Goal: Communication & Community: Share content

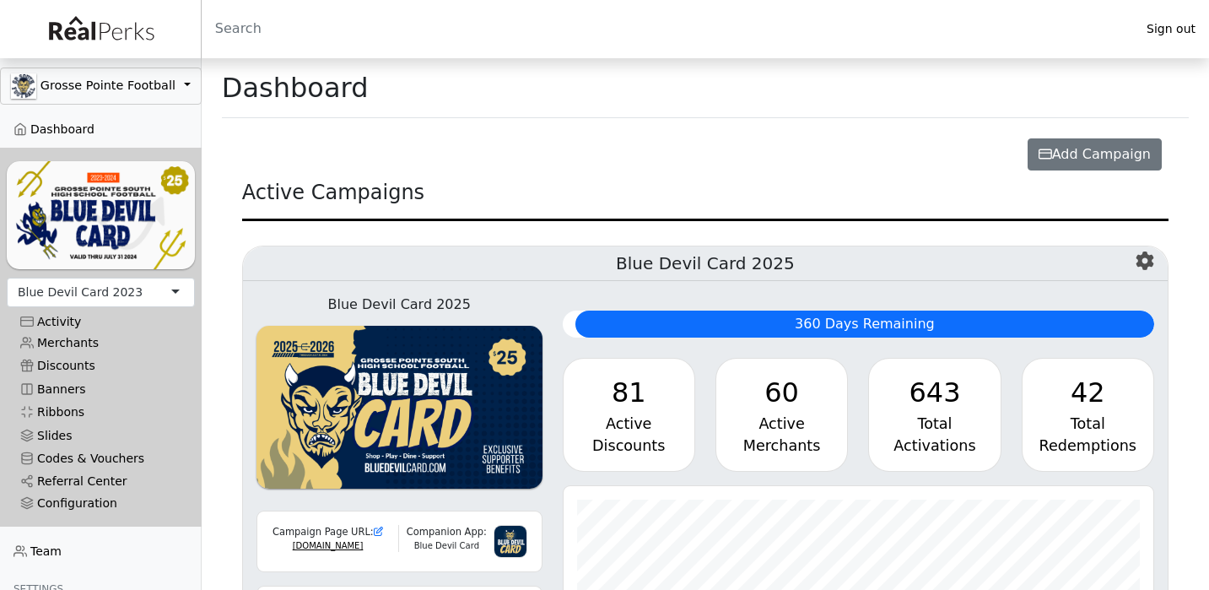
scroll to position [194, 591]
click at [73, 348] on link "Merchants" at bounding box center [101, 343] width 188 height 23
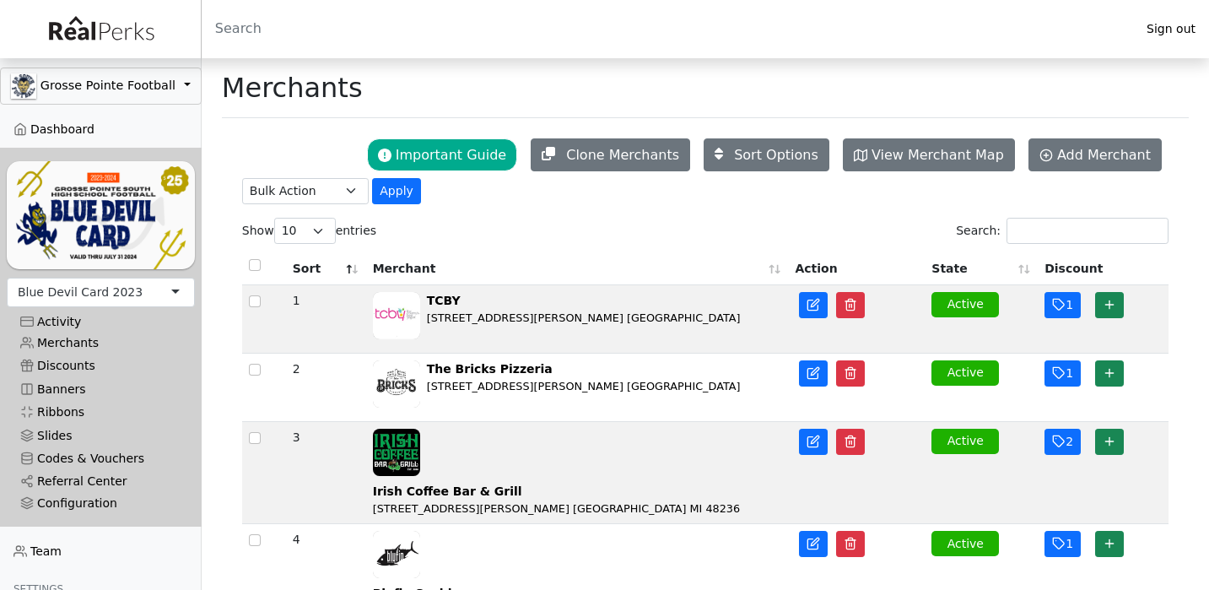
click at [103, 283] on div "Blue Devil Card 2023" at bounding box center [80, 292] width 125 height 18
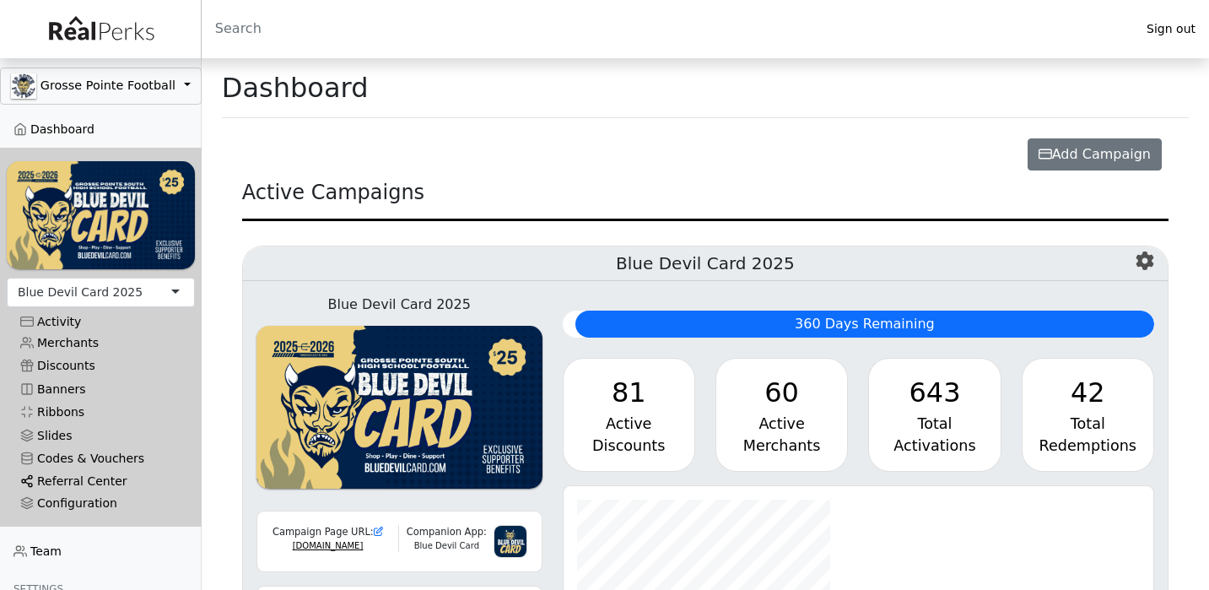
click at [71, 483] on link "Referral Center" at bounding box center [101, 481] width 188 height 23
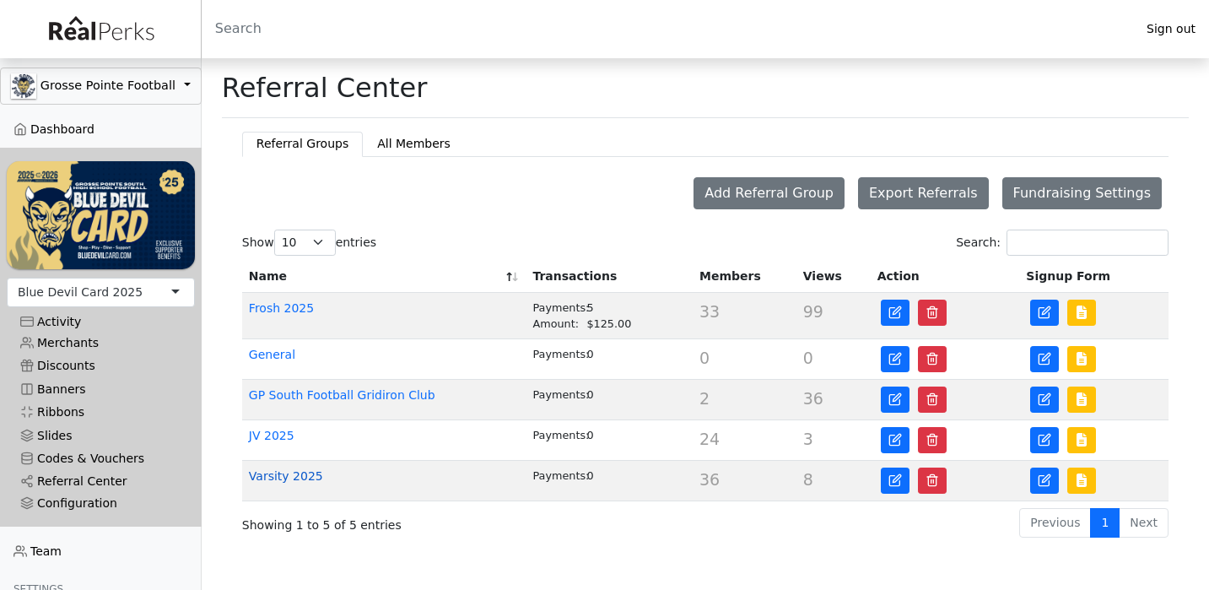
click at [278, 475] on link "Varsity 2025" at bounding box center [286, 475] width 74 height 13
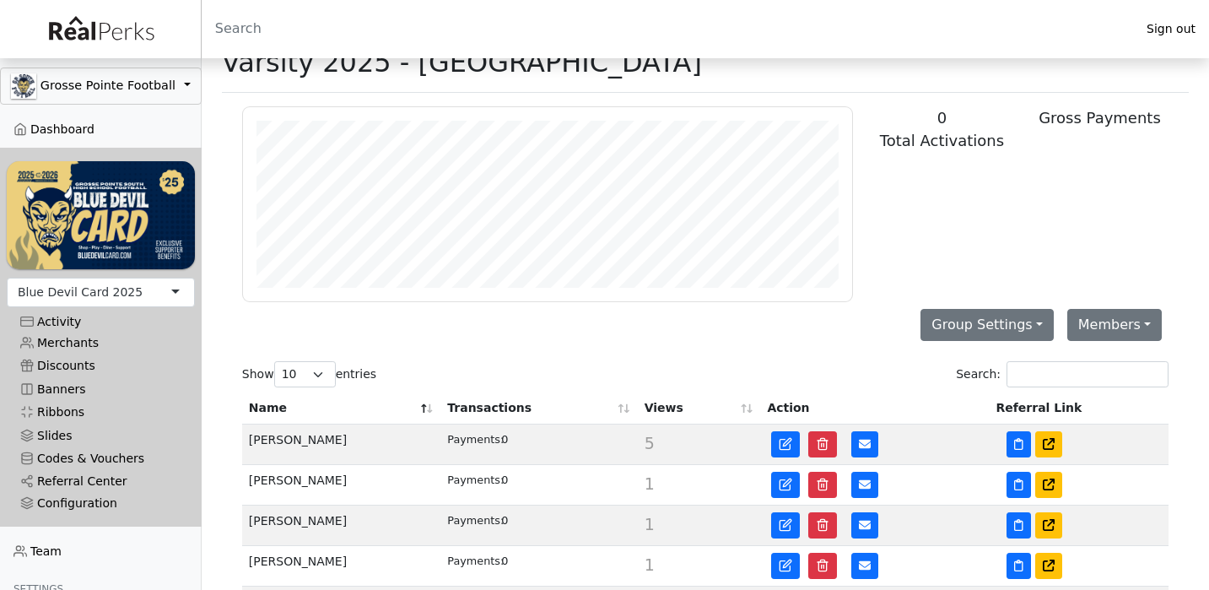
scroll to position [29, 0]
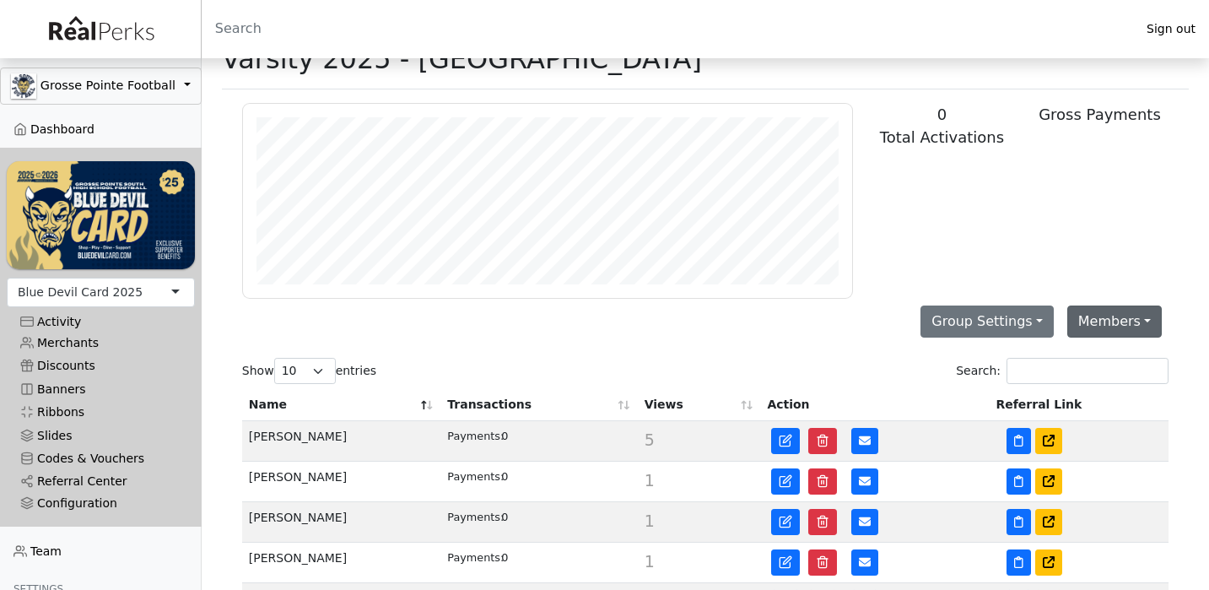
click at [1089, 327] on button "Members" at bounding box center [1114, 321] width 94 height 32
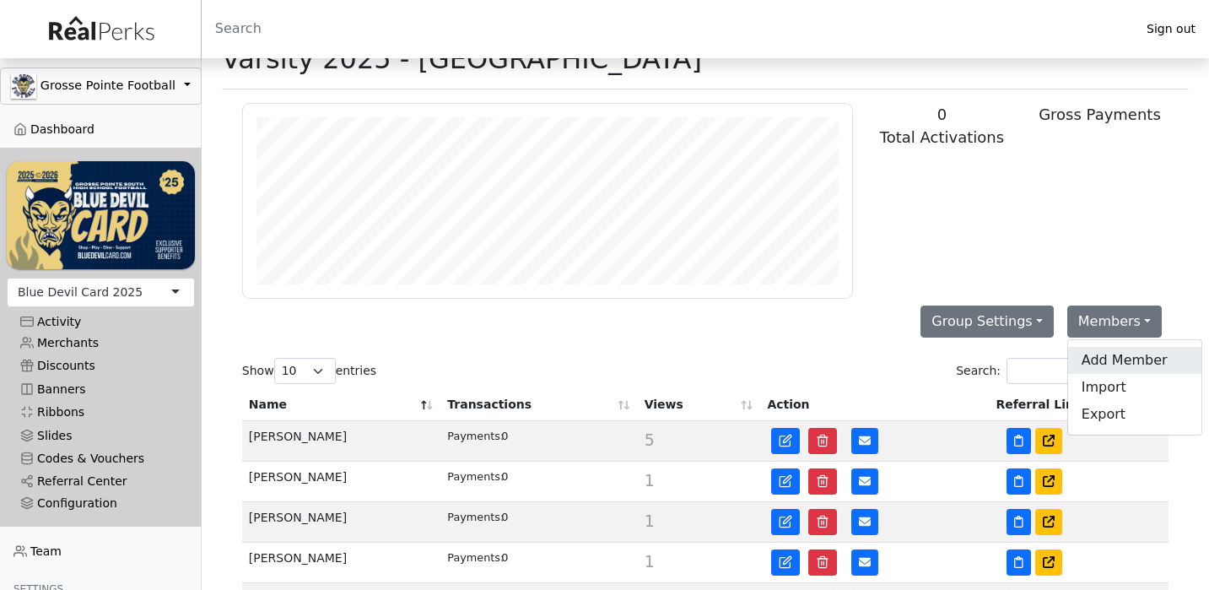
click at [1092, 353] on link "Add Member" at bounding box center [1134, 360] width 133 height 27
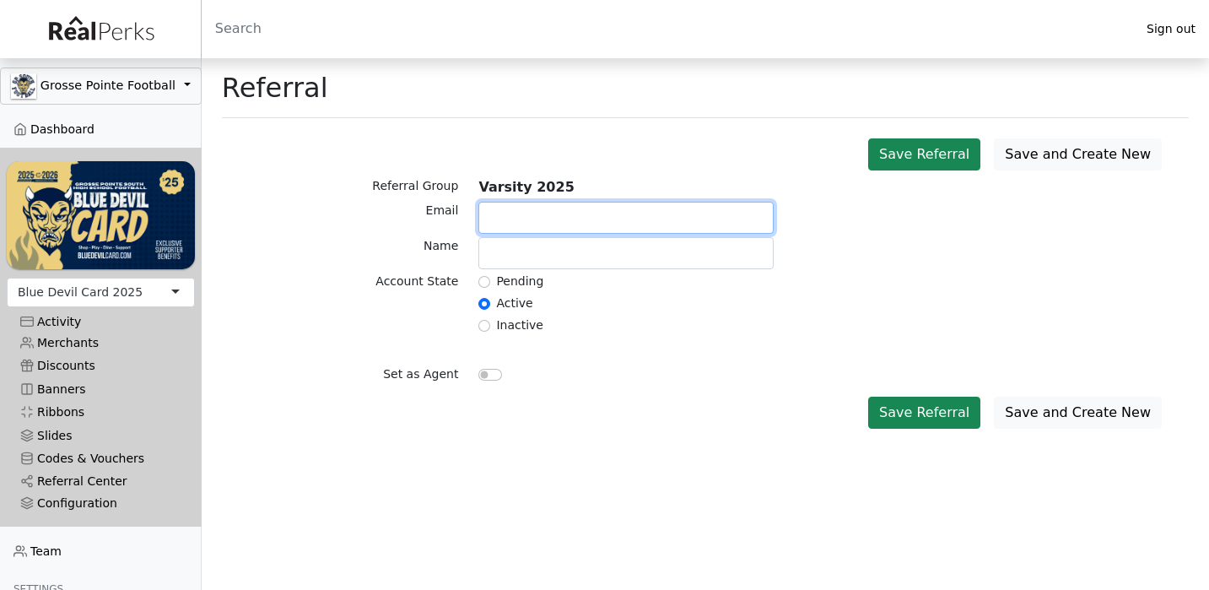
paste input "[EMAIL_ADDRESS][DOMAIN_NAME]"
type input "[EMAIL_ADDRESS][DOMAIN_NAME]"
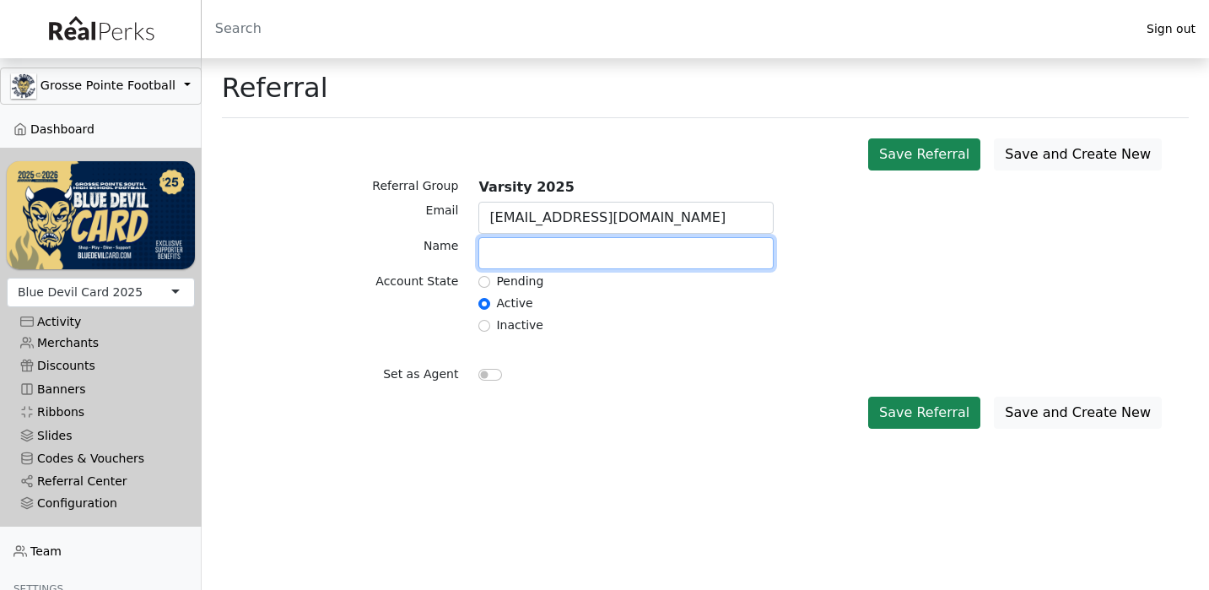
click at [599, 251] on input "text" at bounding box center [625, 253] width 295 height 32
type input "[PERSON_NAME]"
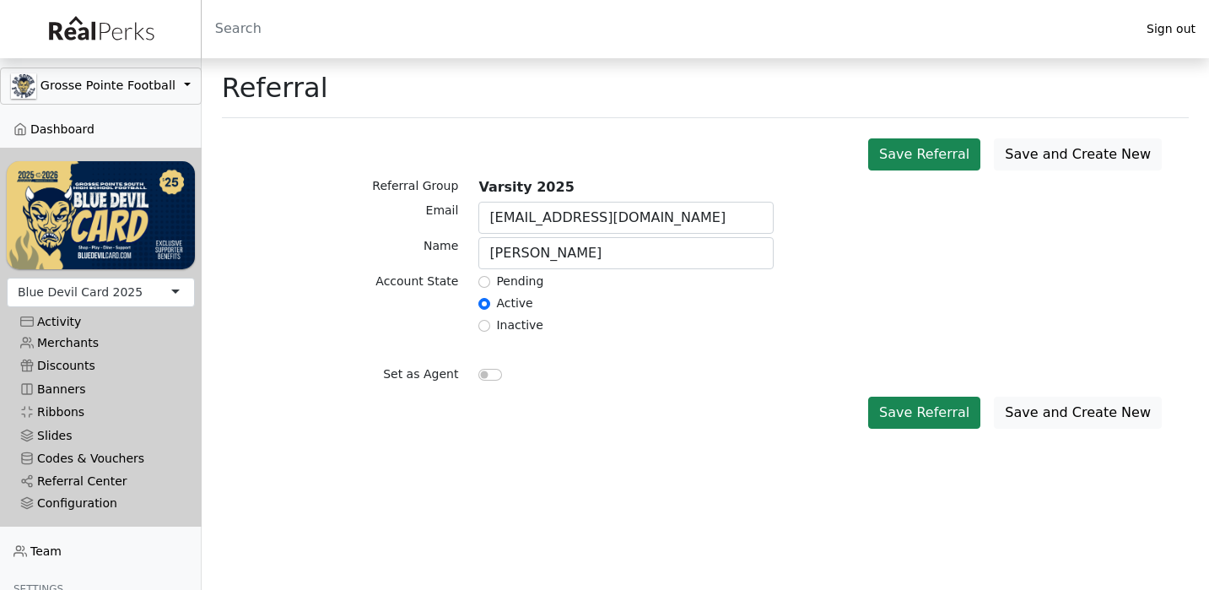
click at [643, 315] on div "Pending Active Inactive" at bounding box center [626, 306] width 316 height 66
click at [927, 411] on button "Save Referral" at bounding box center [924, 413] width 112 height 32
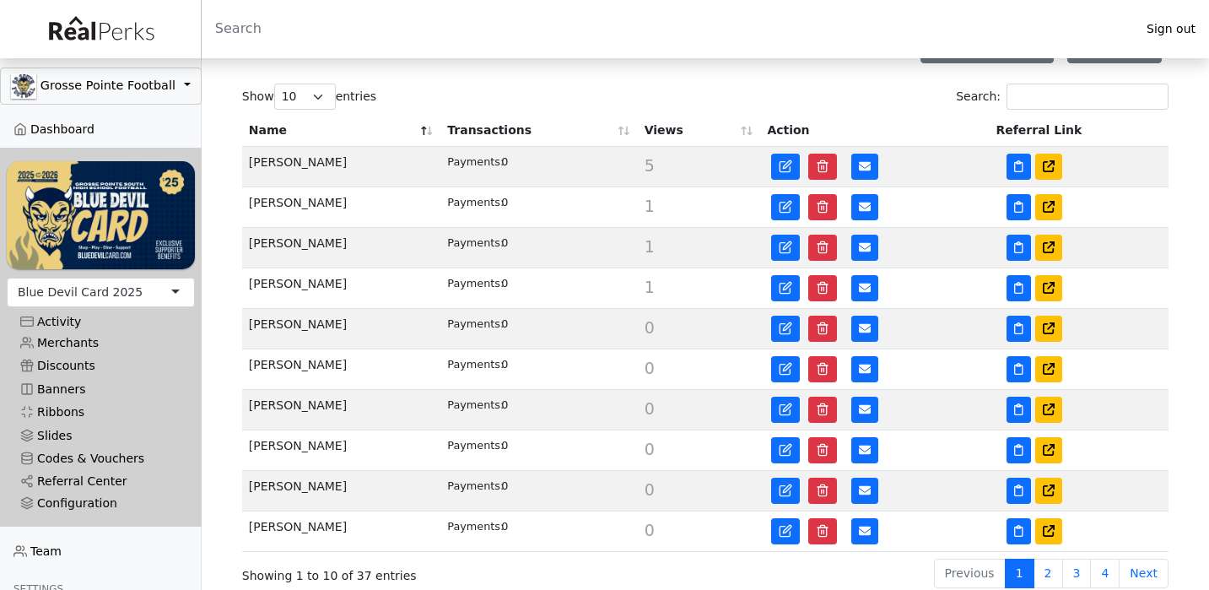
scroll to position [304, 0]
select select "100"
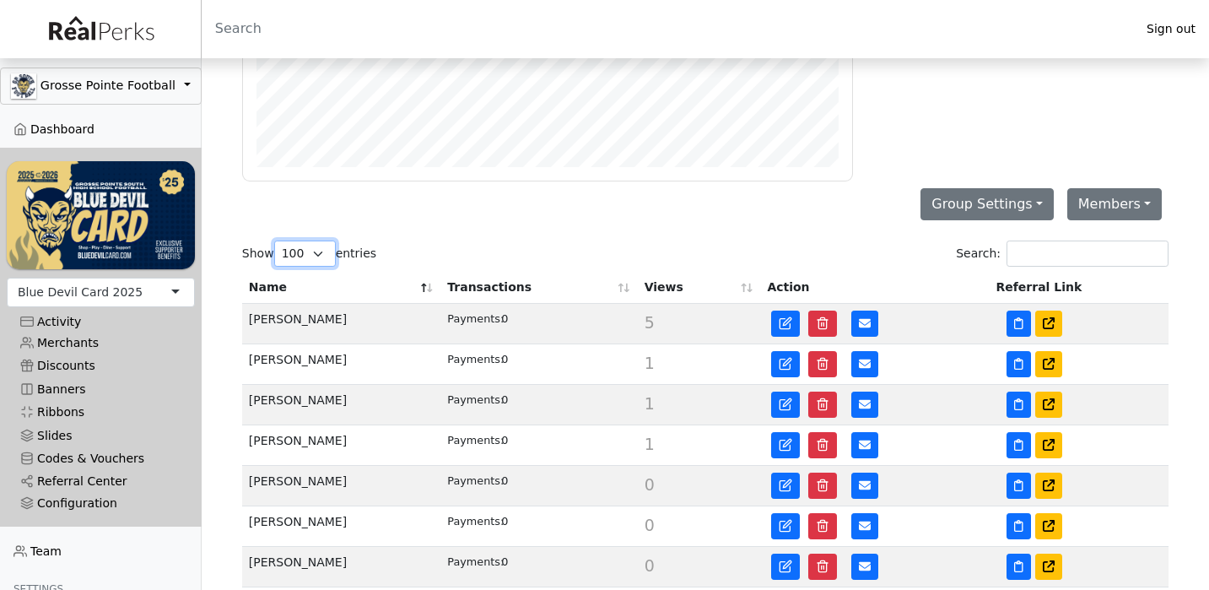
scroll to position [160, 0]
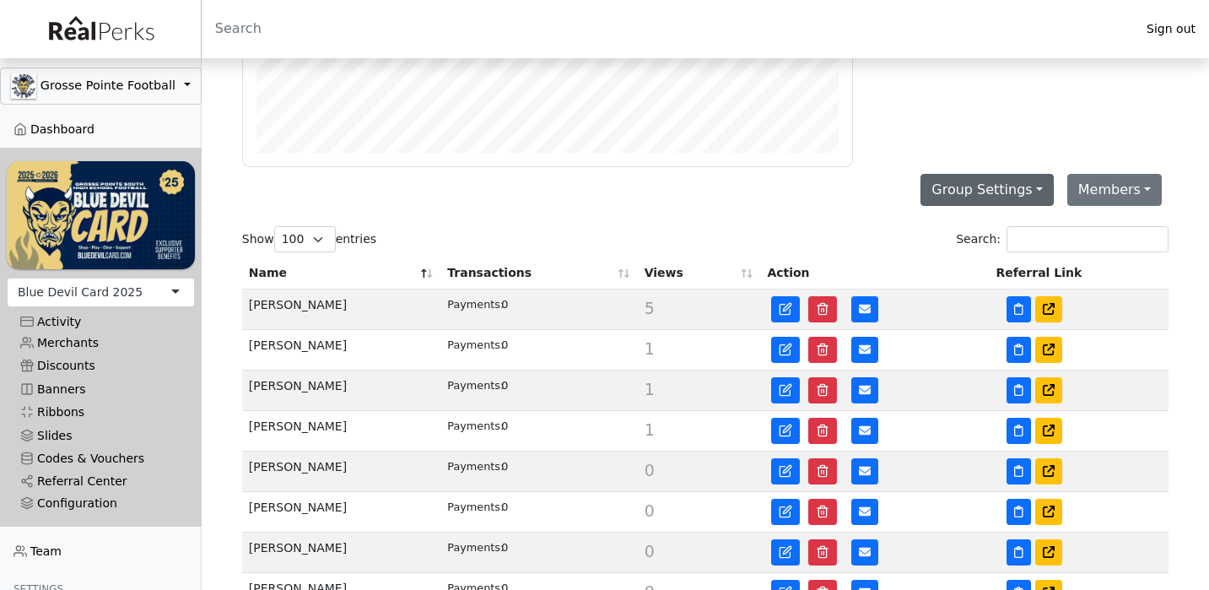
click at [1041, 191] on button "Group Settings" at bounding box center [987, 190] width 133 height 32
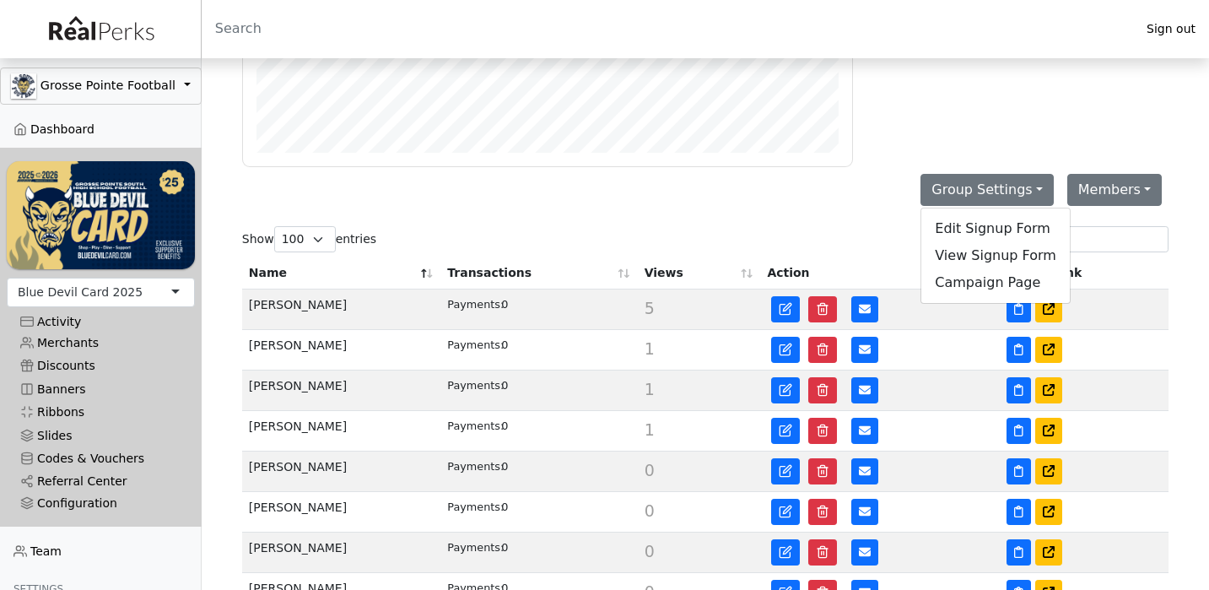
click at [840, 192] on div "Members Add Member Import Export Group Settings Edit Signup Form View Signup Fo…" at bounding box center [705, 190] width 947 height 46
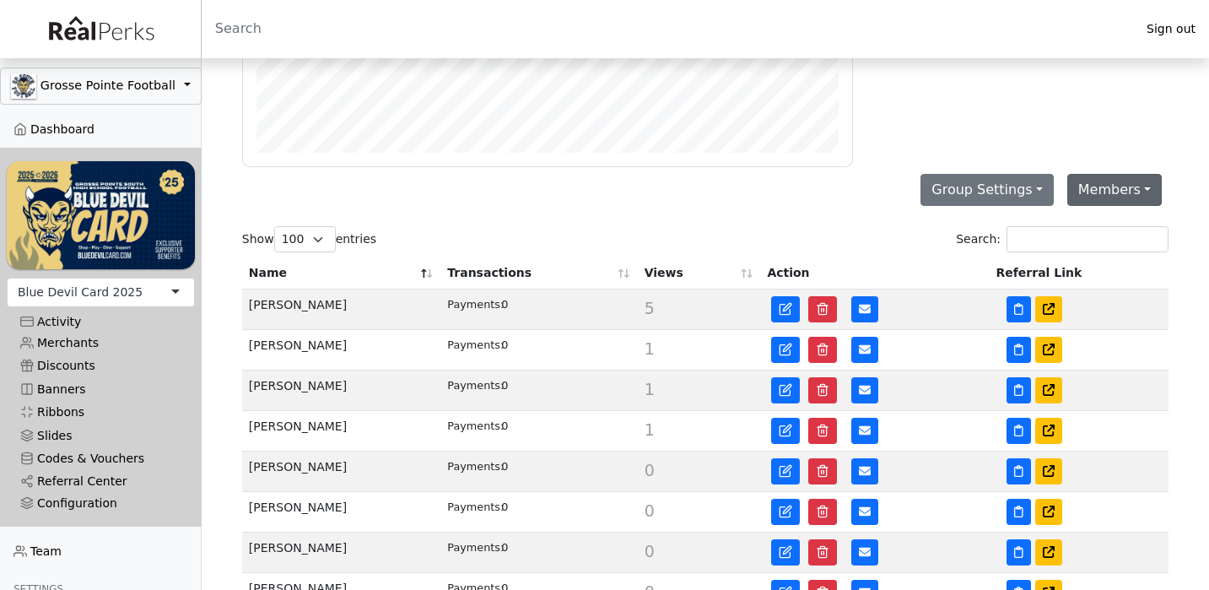
click at [1101, 201] on button "Members" at bounding box center [1114, 190] width 94 height 32
click at [1036, 121] on div "0 Total Activations Gross Payments" at bounding box center [1021, 69] width 316 height 196
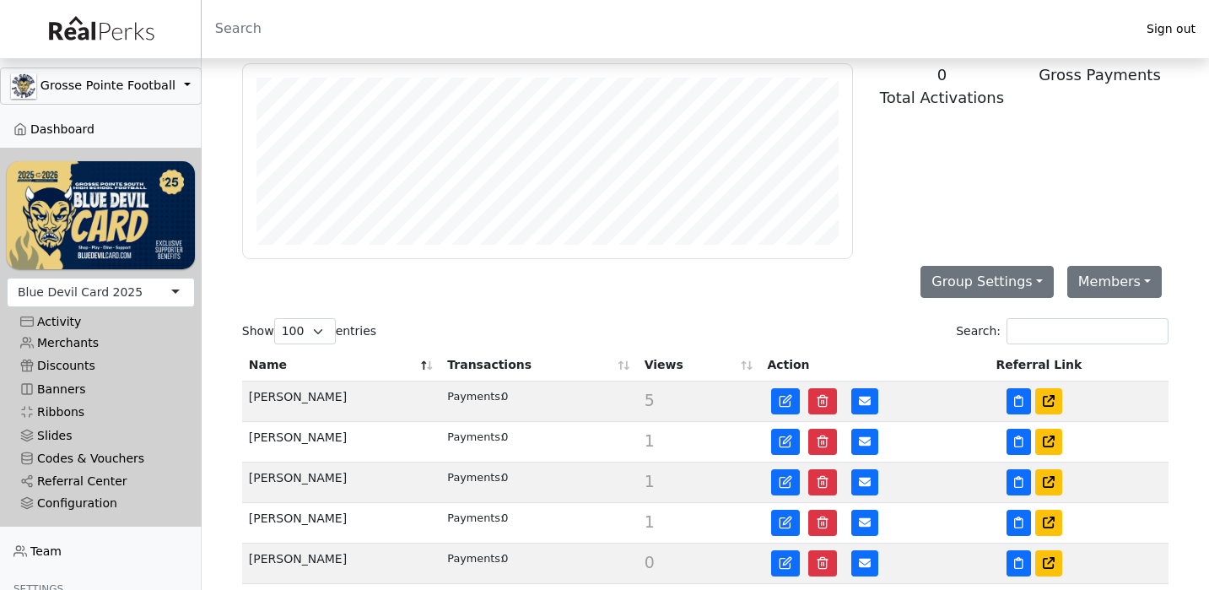
scroll to position [77, 0]
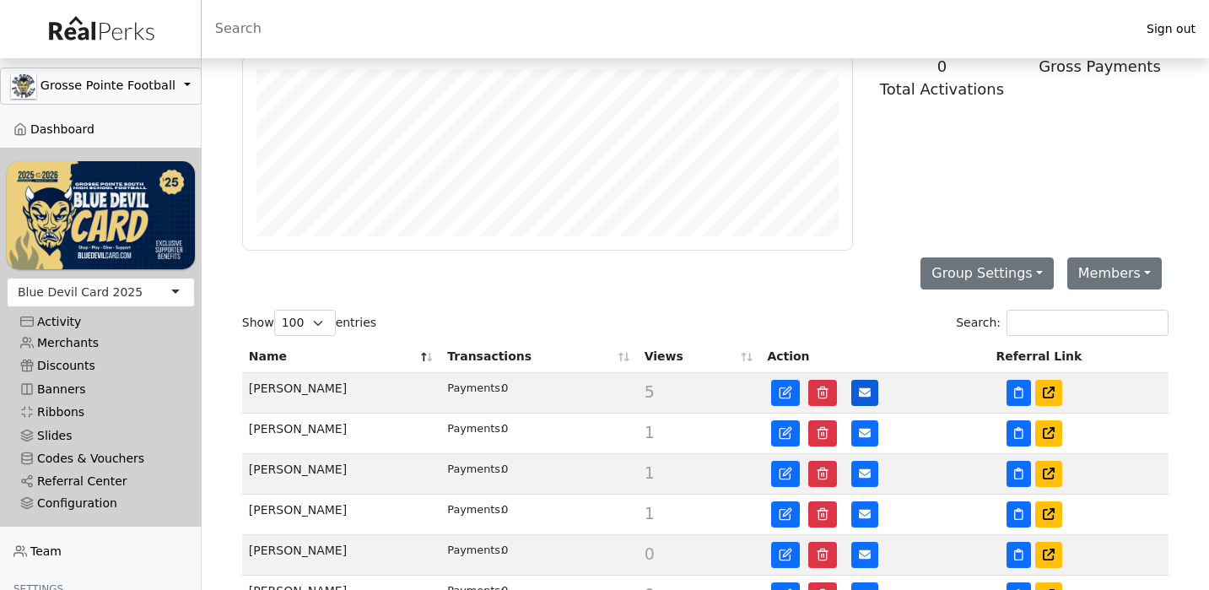
click at [859, 396] on icon at bounding box center [865, 392] width 12 height 12
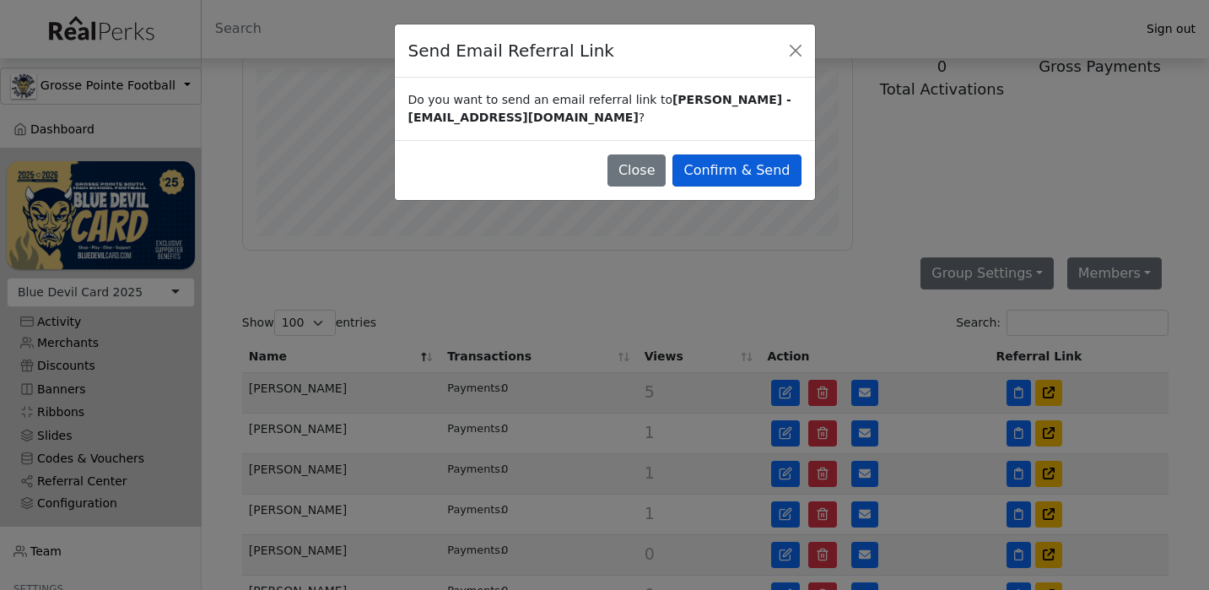
click at [765, 176] on button "Confirm & Send" at bounding box center [736, 170] width 128 height 32
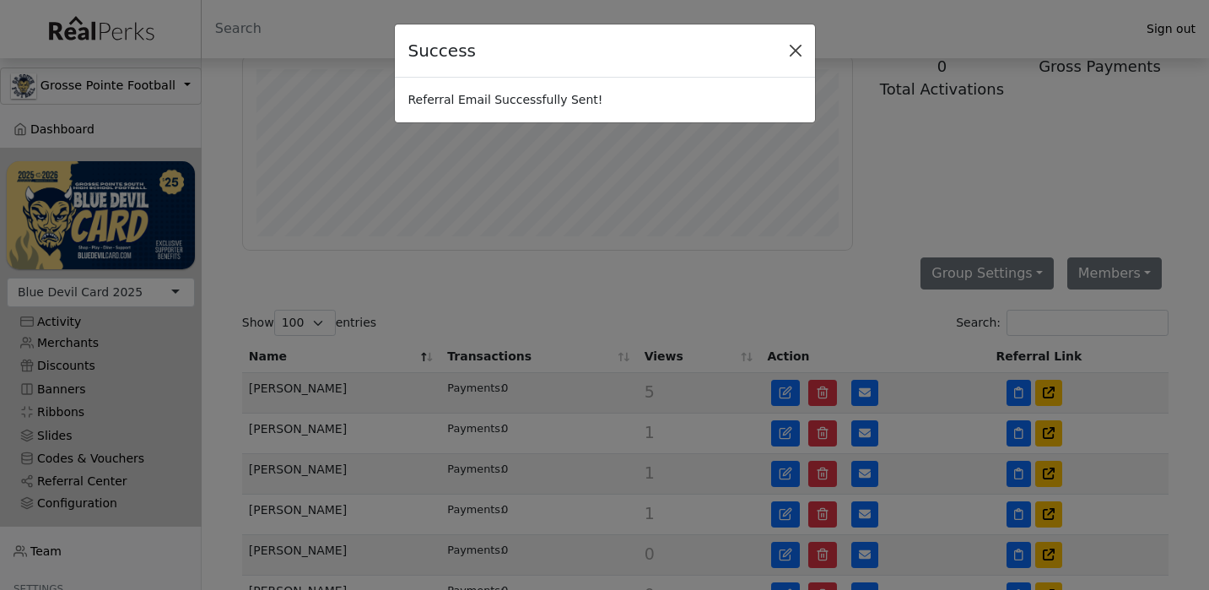
click at [798, 48] on button "Close" at bounding box center [795, 50] width 25 height 25
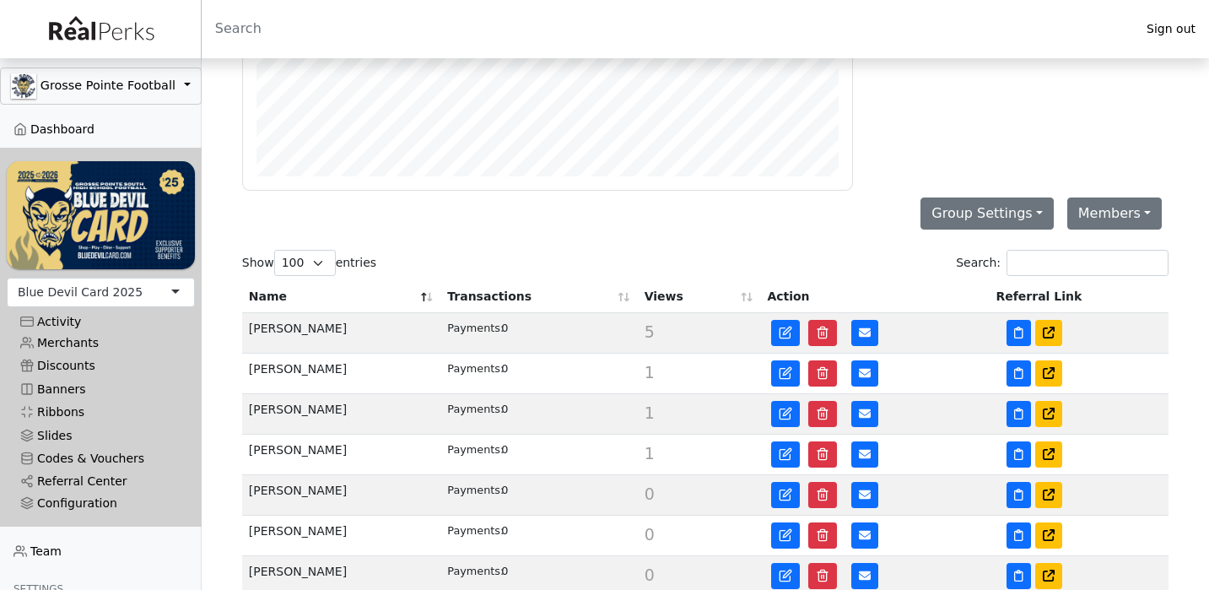
scroll to position [155, 0]
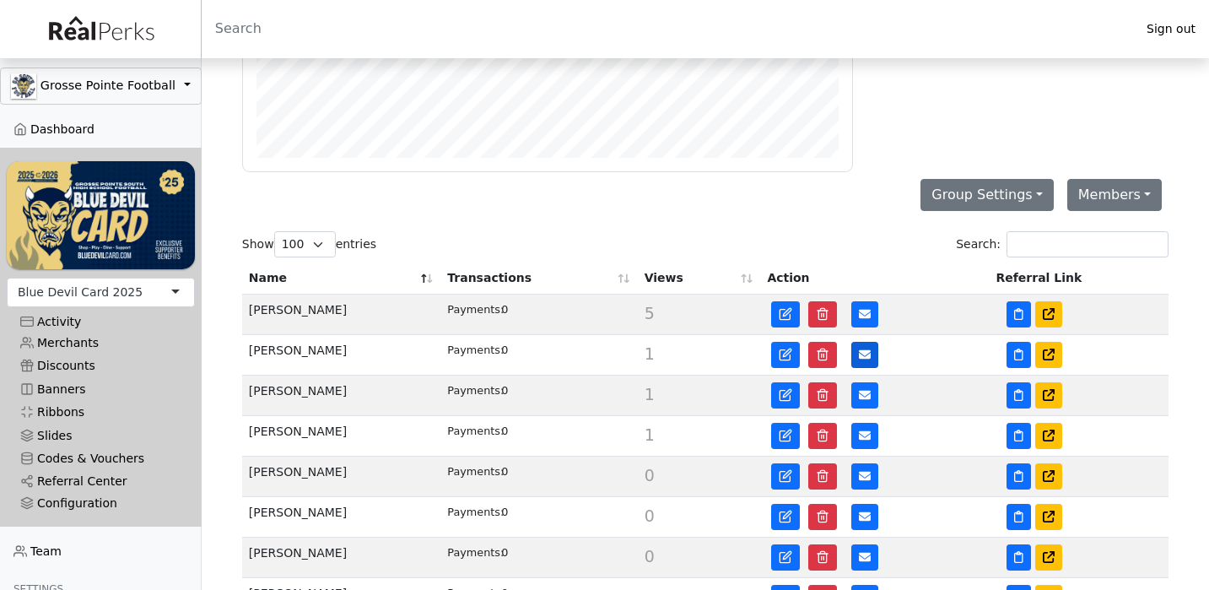
click at [866, 344] on button at bounding box center [864, 355] width 27 height 26
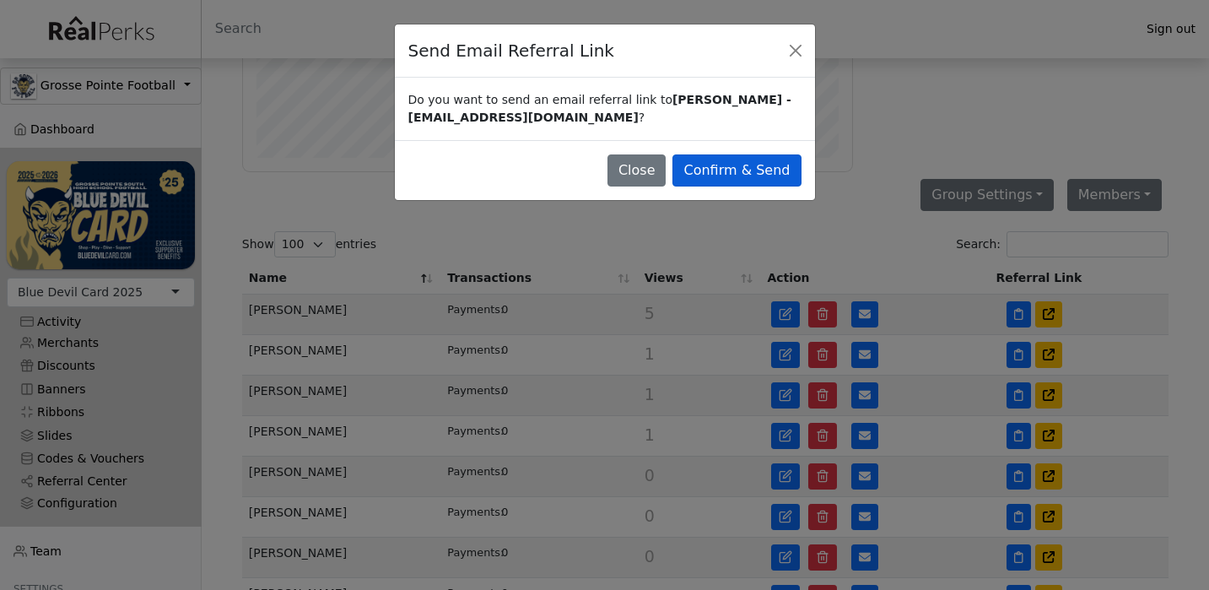
click at [775, 174] on button "Confirm & Send" at bounding box center [736, 170] width 128 height 32
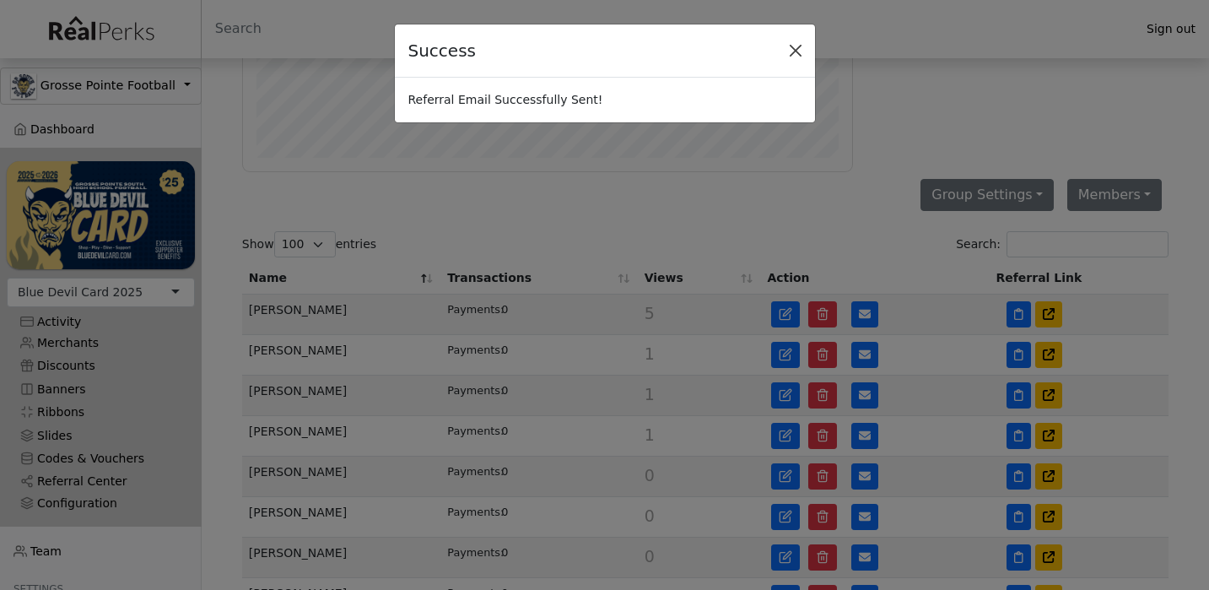
click at [798, 54] on button "Close" at bounding box center [795, 50] width 25 height 25
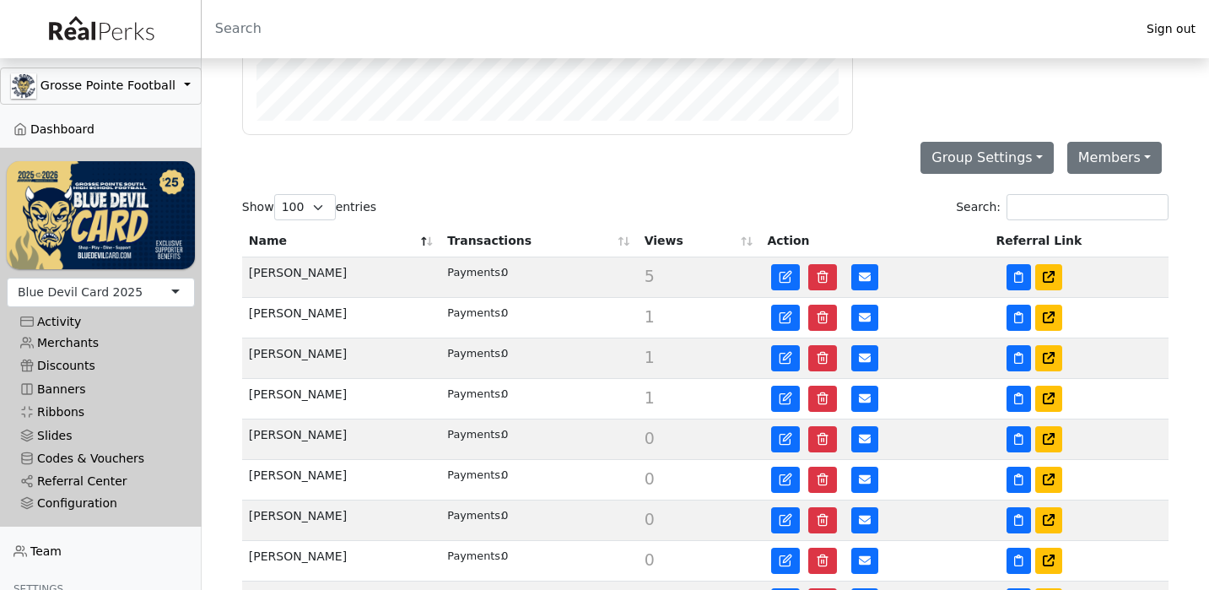
scroll to position [205, 0]
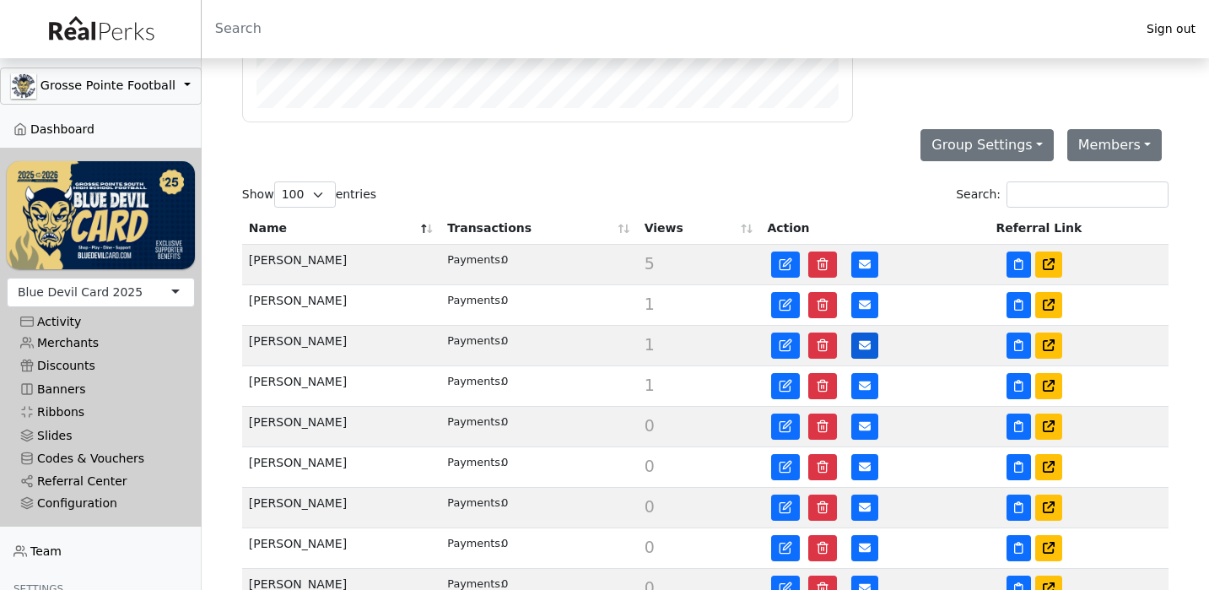
click at [860, 340] on icon at bounding box center [865, 345] width 12 height 12
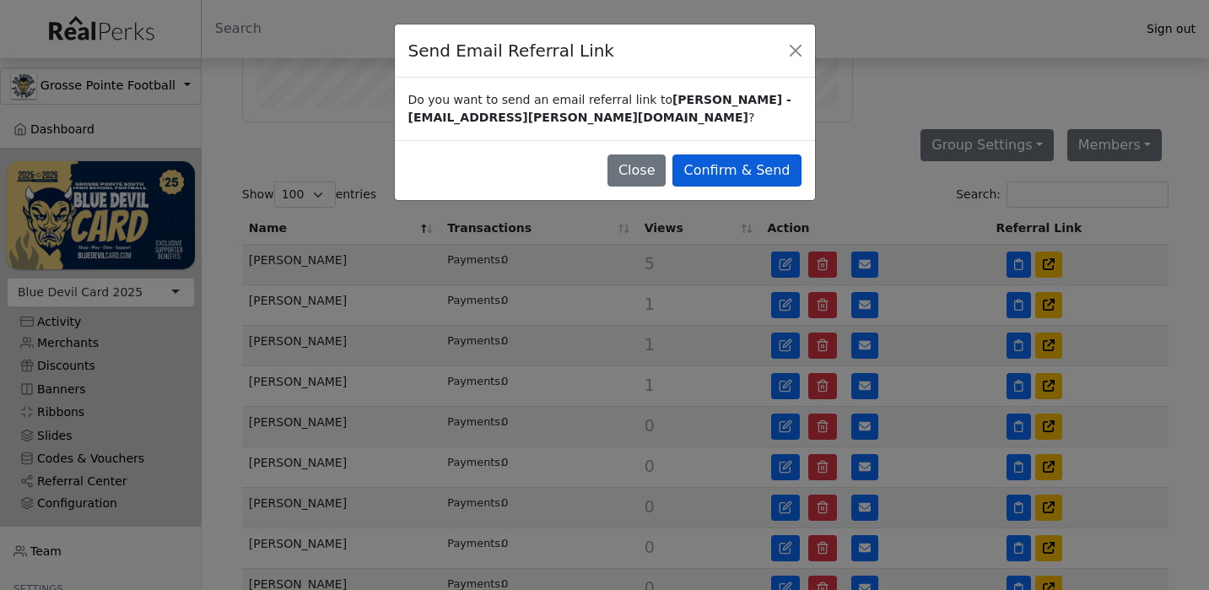
click at [786, 171] on button "Confirm & Send" at bounding box center [736, 170] width 128 height 32
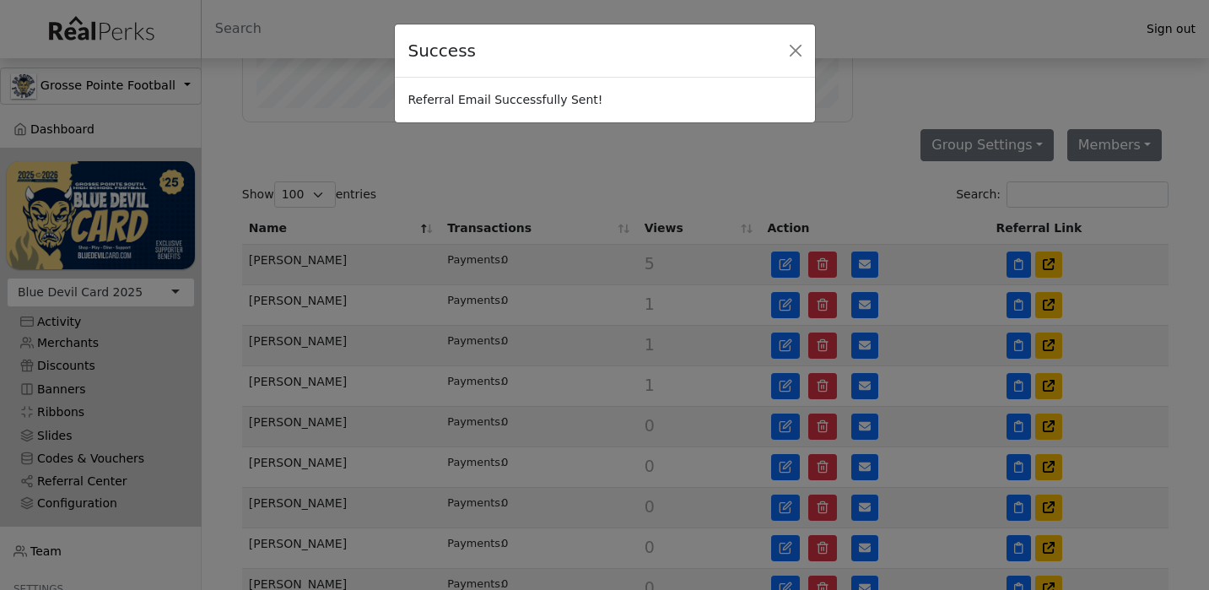
click at [915, 339] on div "Success Referral Email Successfully Sent!" at bounding box center [604, 295] width 1209 height 590
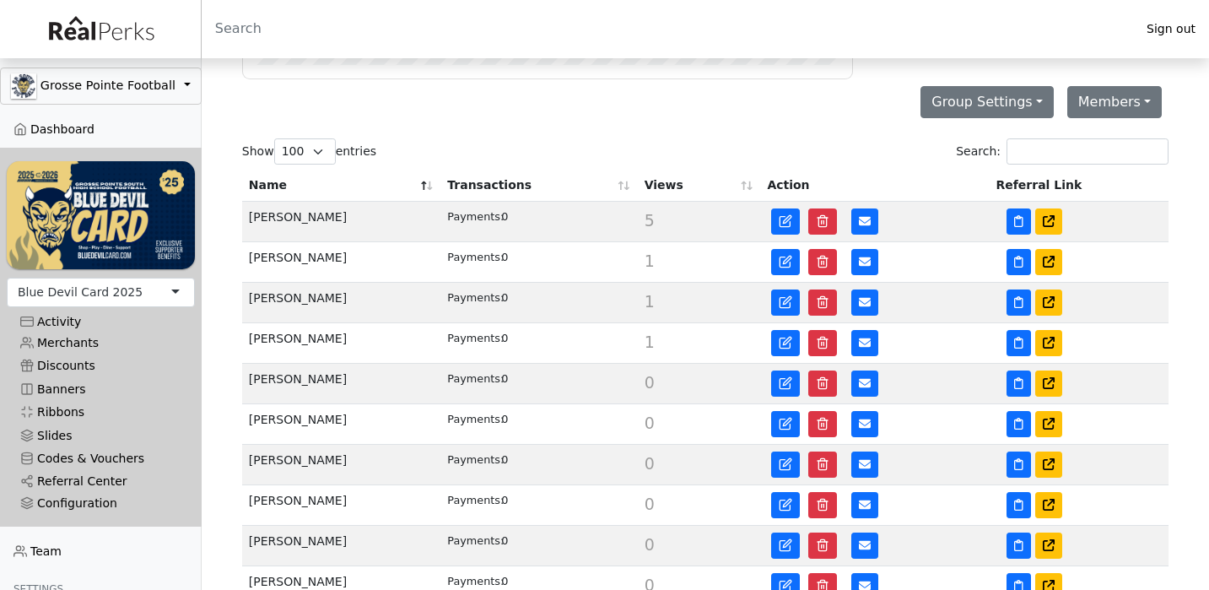
scroll to position [250, 0]
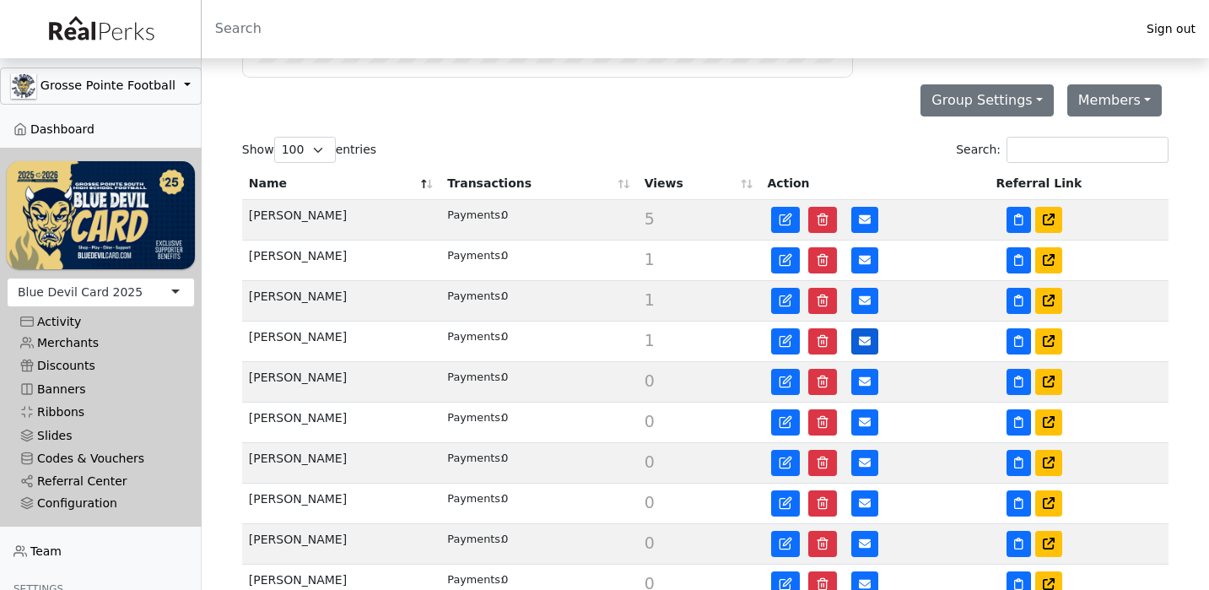
click at [869, 343] on icon at bounding box center [865, 341] width 12 height 9
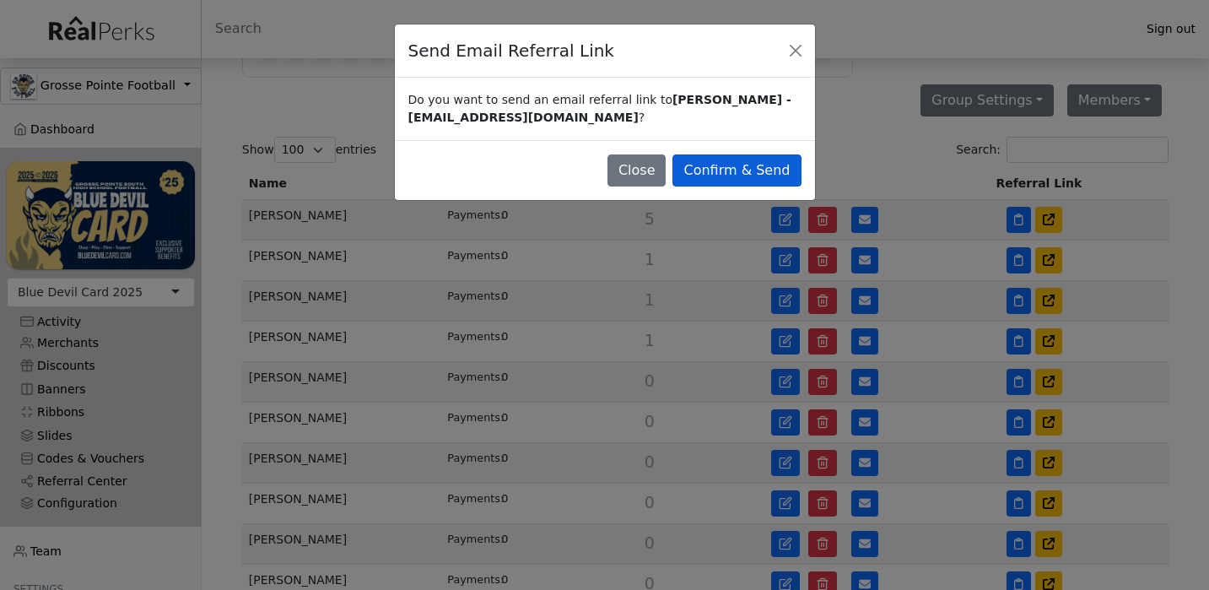
click at [778, 178] on button "Confirm & Send" at bounding box center [736, 170] width 128 height 32
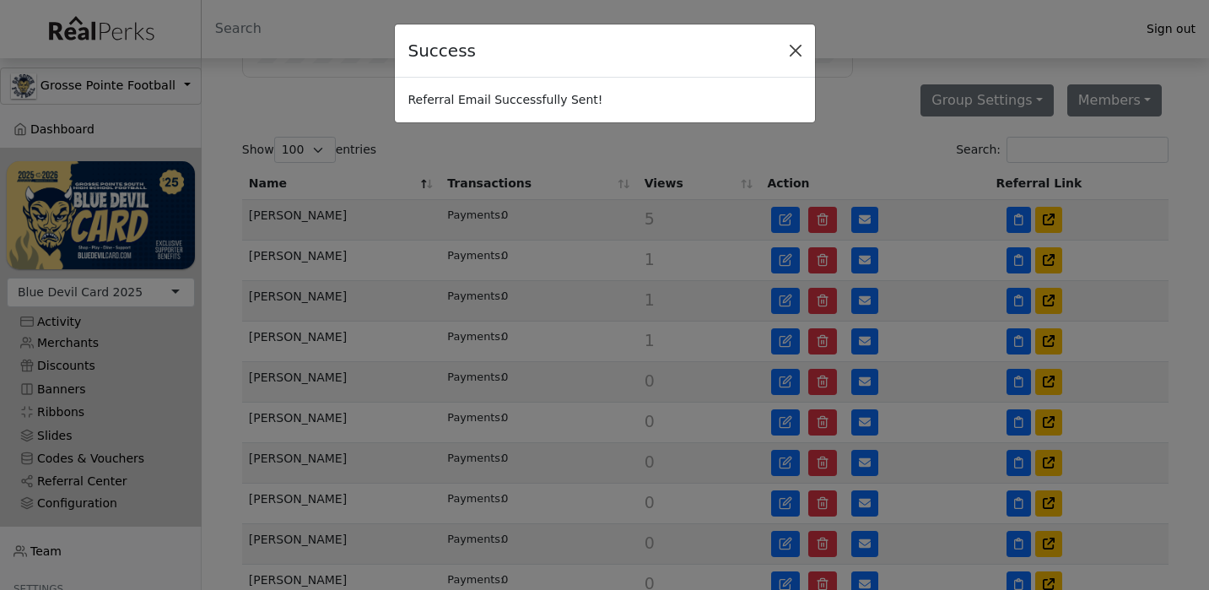
click at [795, 51] on button "Close" at bounding box center [795, 50] width 25 height 25
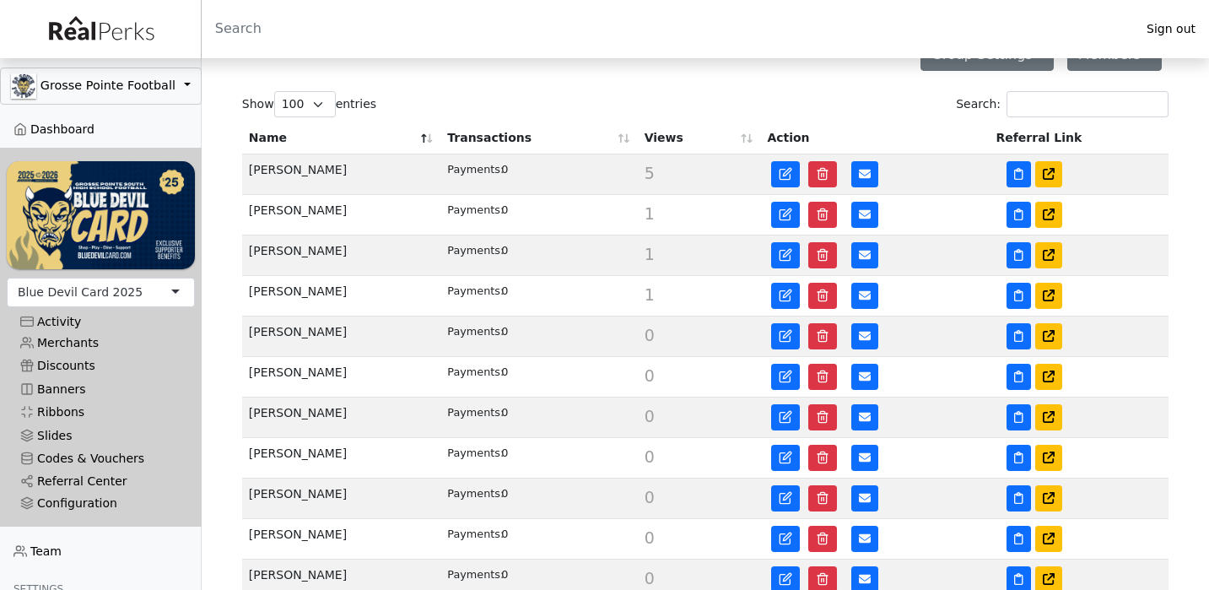
scroll to position [301, 0]
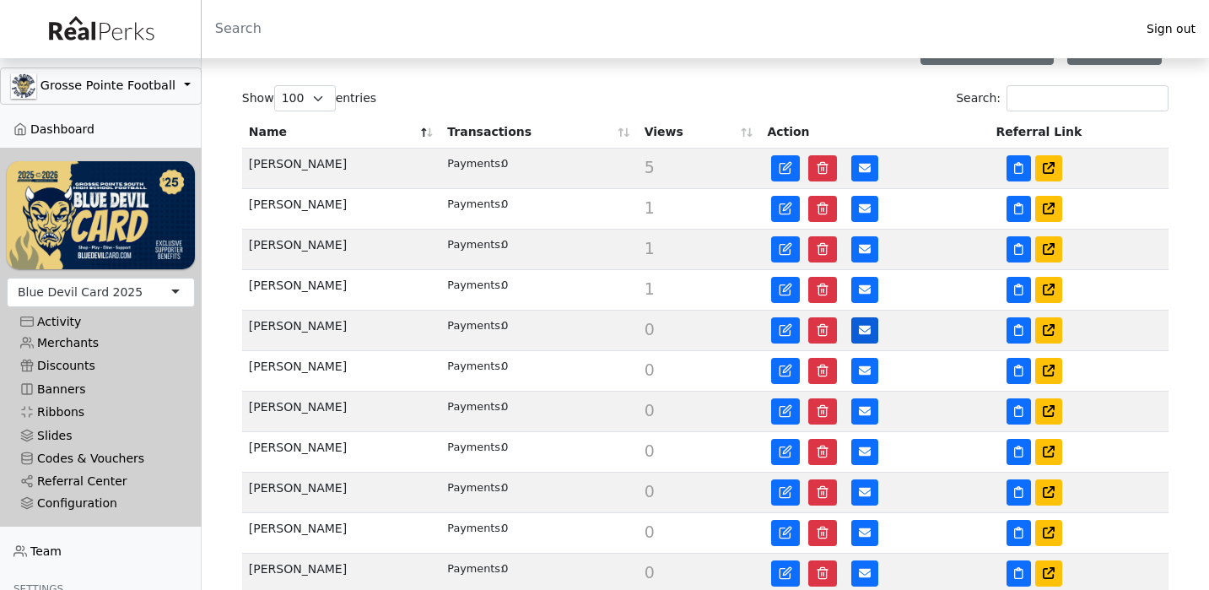
click at [865, 331] on icon at bounding box center [865, 330] width 12 height 9
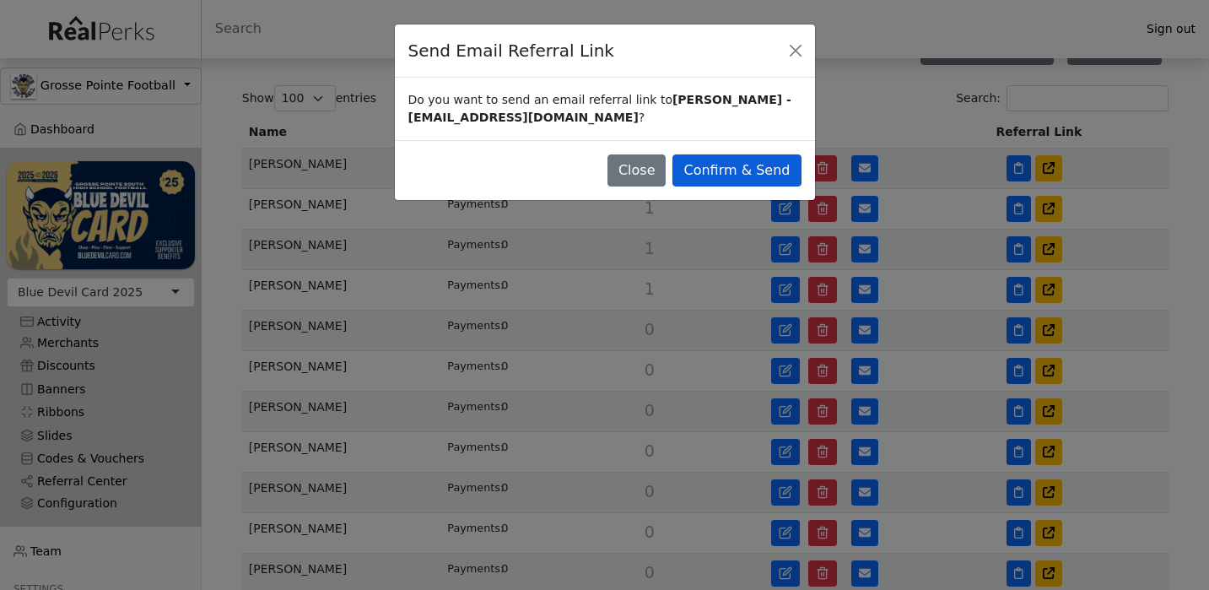
click at [785, 170] on button "Confirm & Send" at bounding box center [736, 170] width 128 height 32
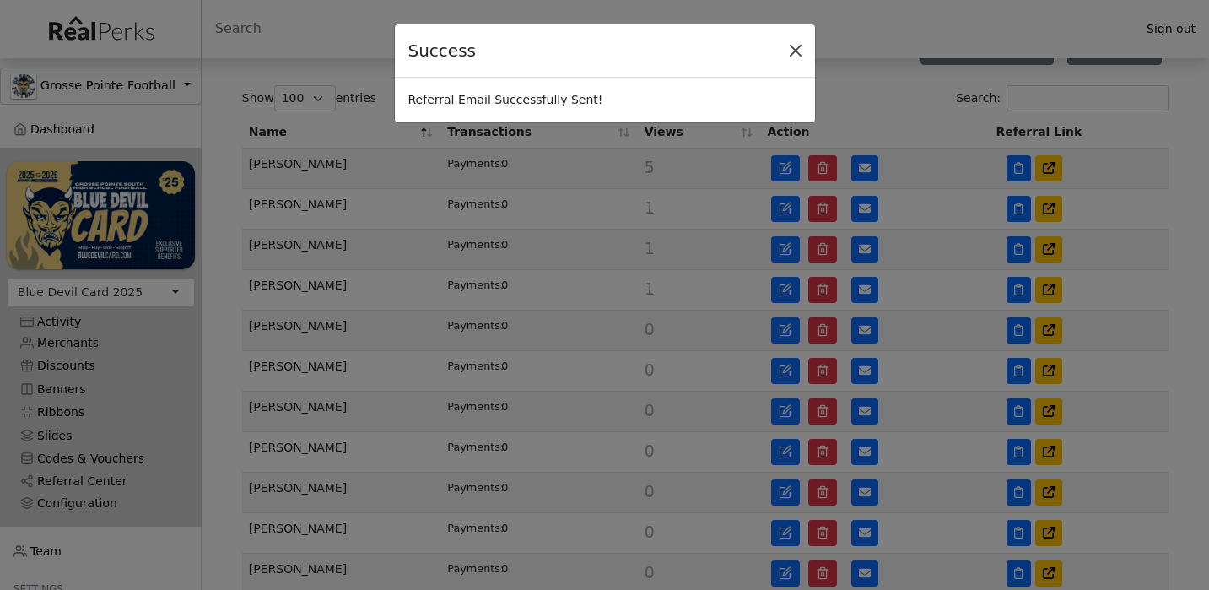
click at [795, 53] on button "Close" at bounding box center [795, 50] width 25 height 25
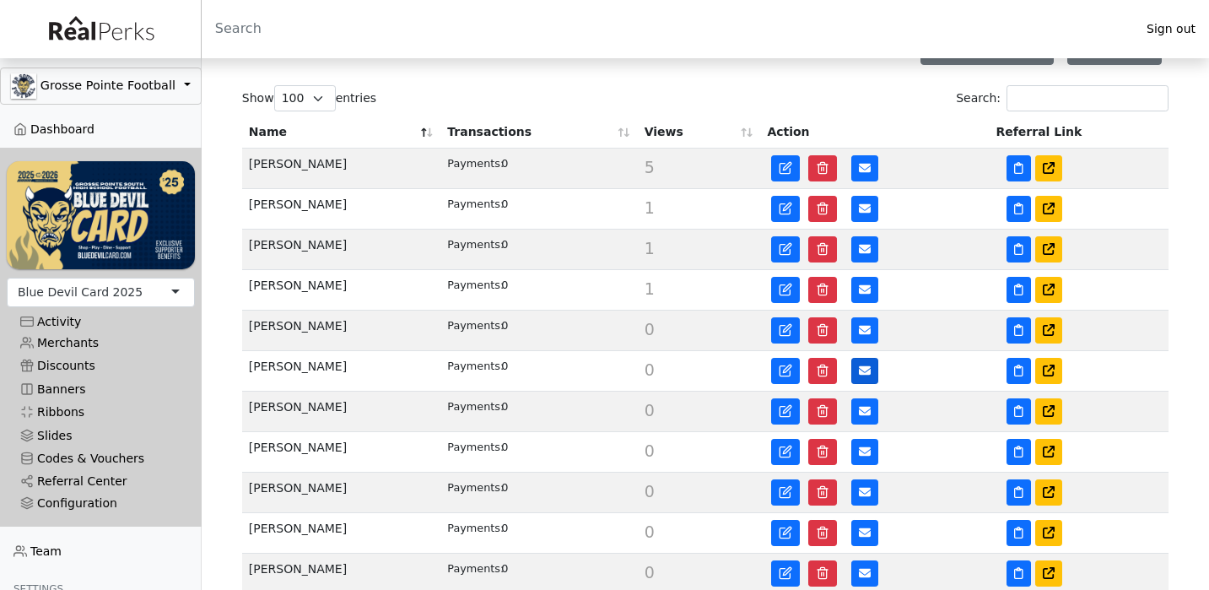
click at [861, 364] on button at bounding box center [864, 371] width 27 height 26
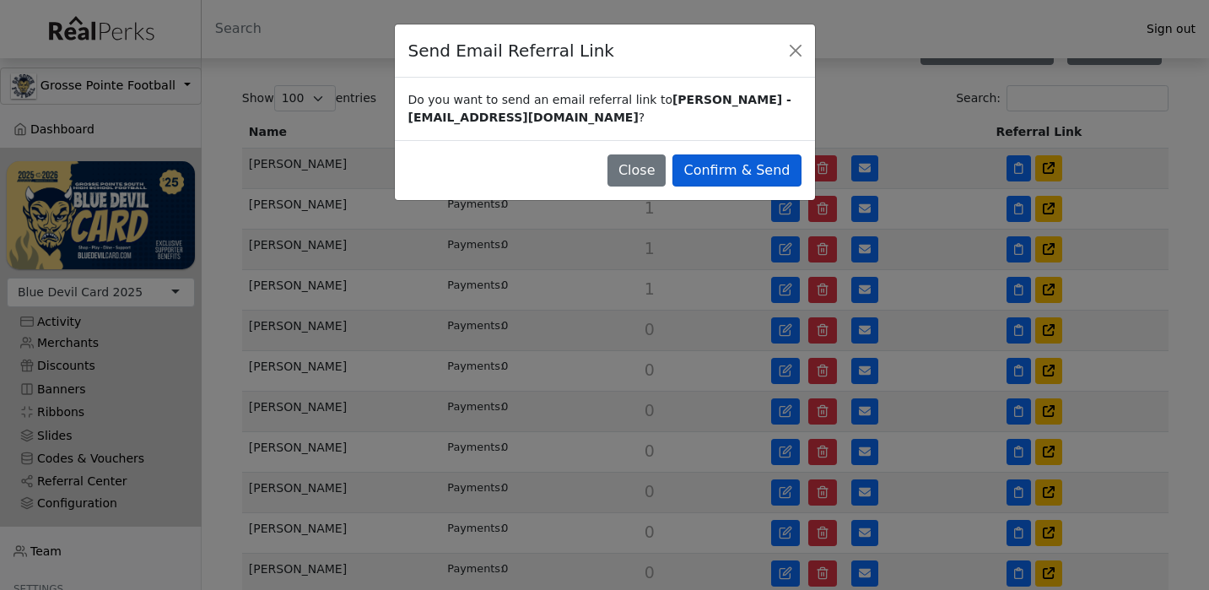
click at [776, 177] on button "Confirm & Send" at bounding box center [736, 170] width 128 height 32
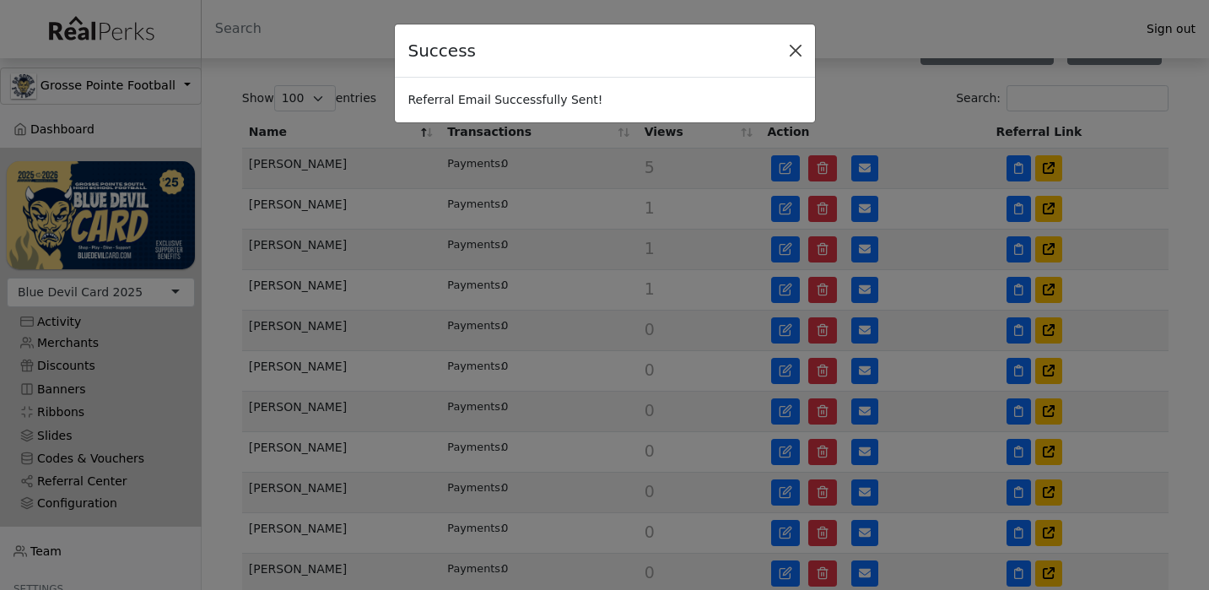
click at [796, 53] on button "Close" at bounding box center [795, 50] width 25 height 25
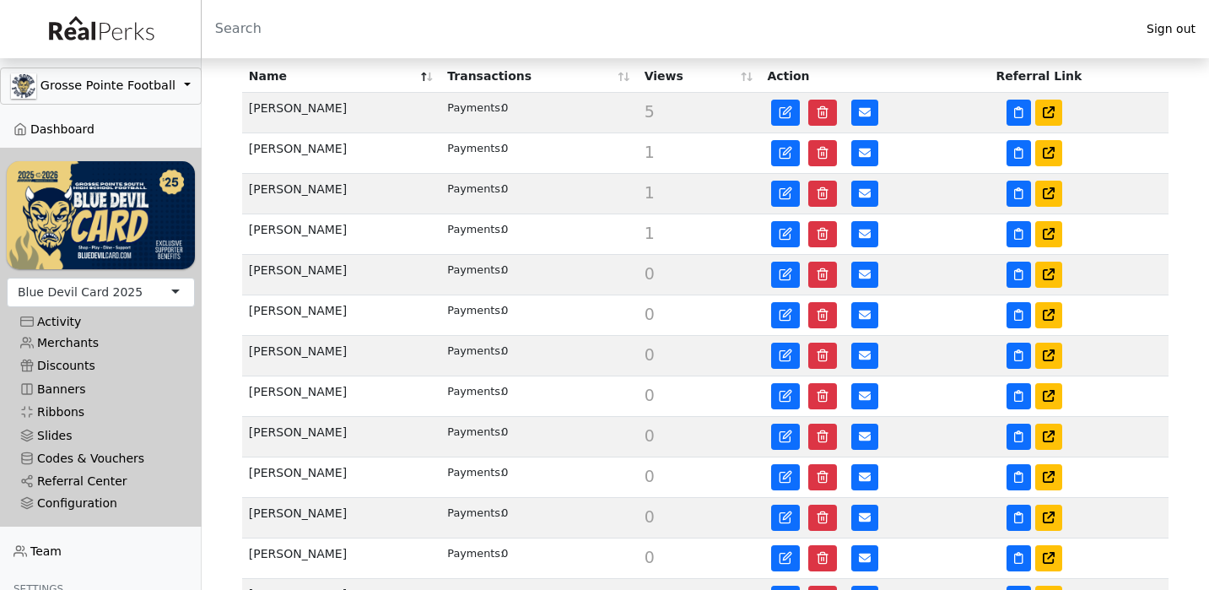
scroll to position [361, 0]
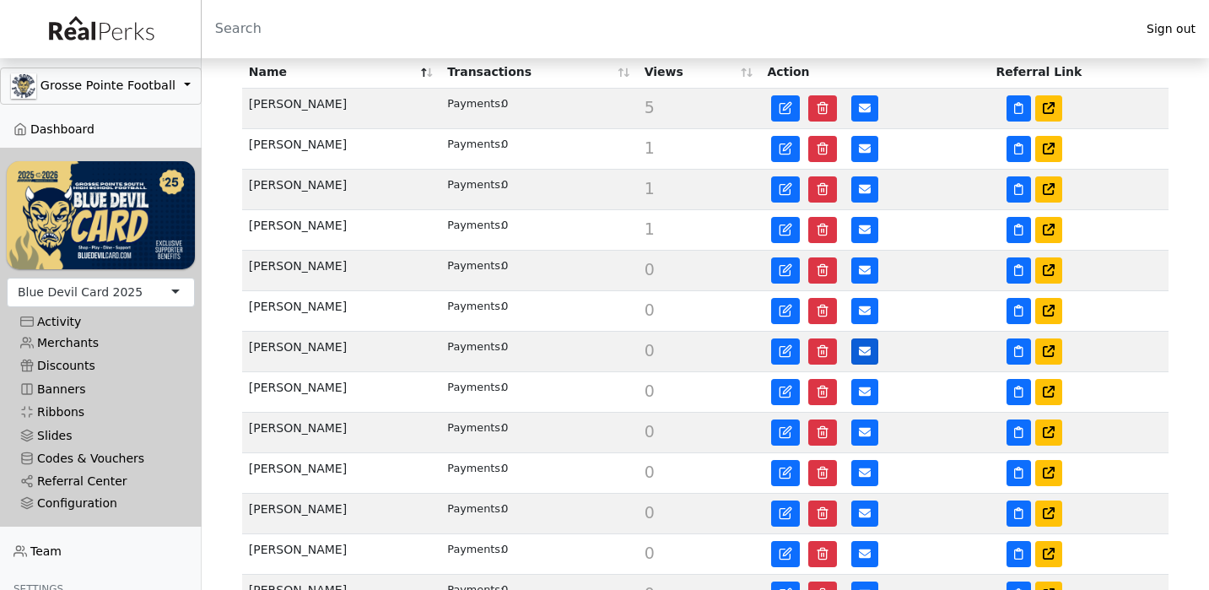
click at [862, 347] on icon at bounding box center [865, 351] width 12 height 12
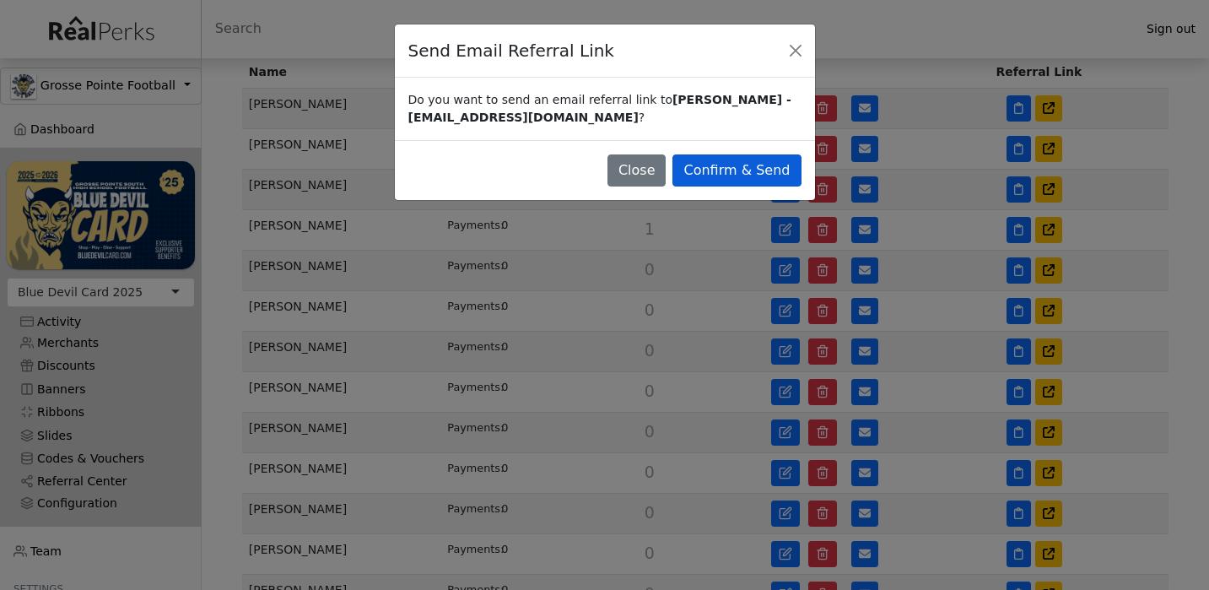
click at [791, 178] on button "Confirm & Send" at bounding box center [736, 170] width 128 height 32
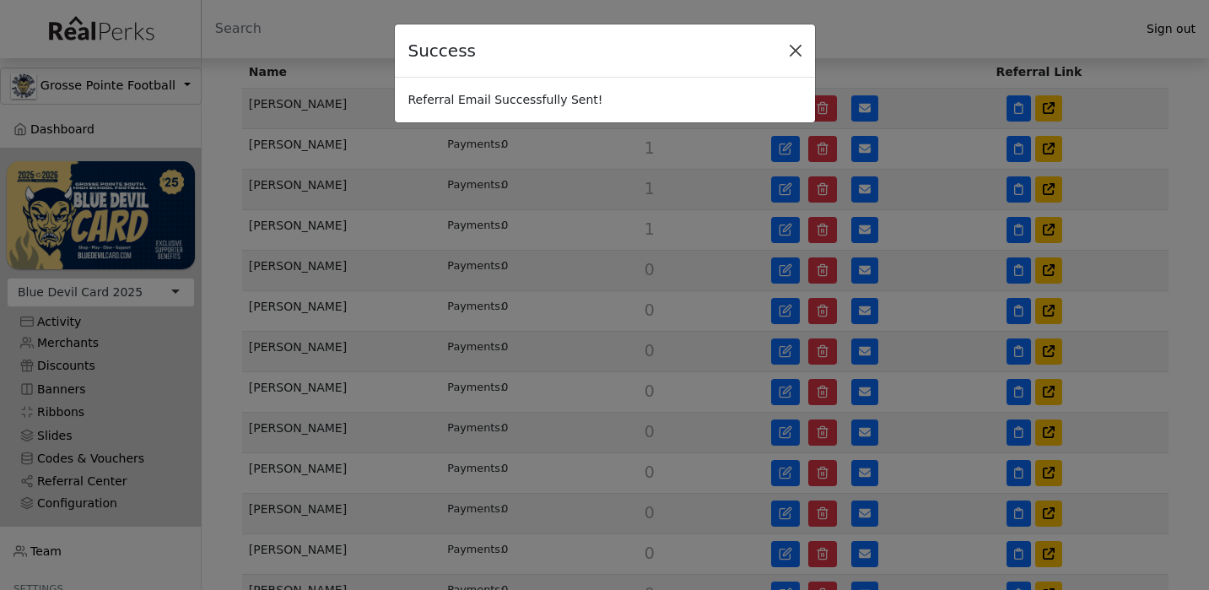
click at [795, 49] on button "Close" at bounding box center [795, 50] width 25 height 25
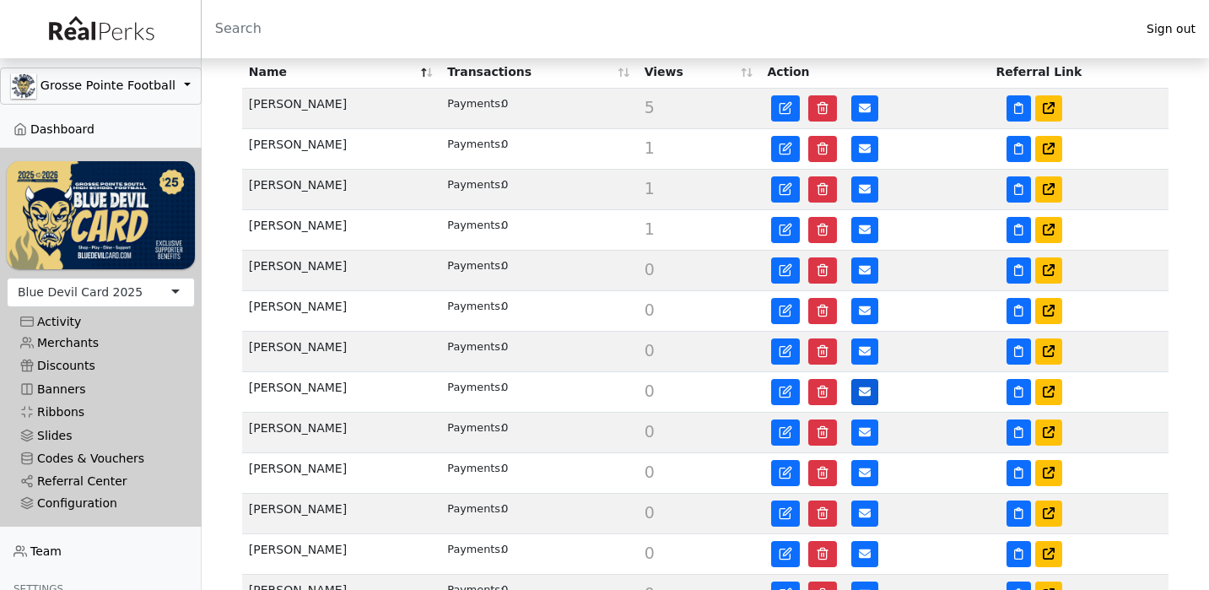
click at [860, 388] on icon at bounding box center [865, 392] width 12 height 12
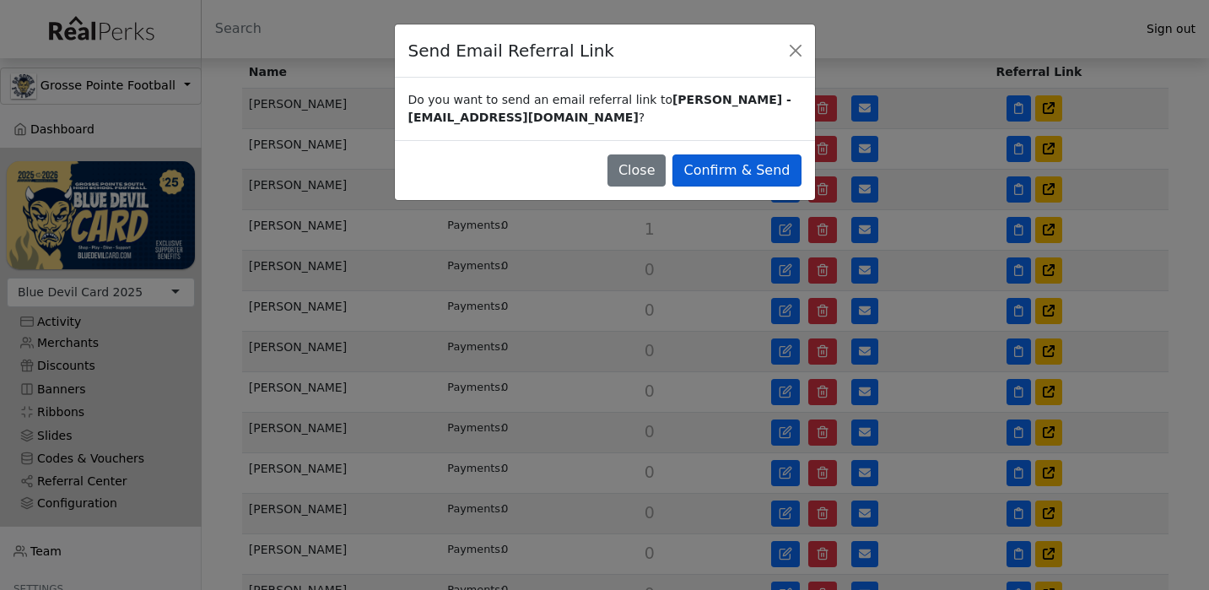
click at [788, 166] on button "Confirm & Send" at bounding box center [736, 170] width 128 height 32
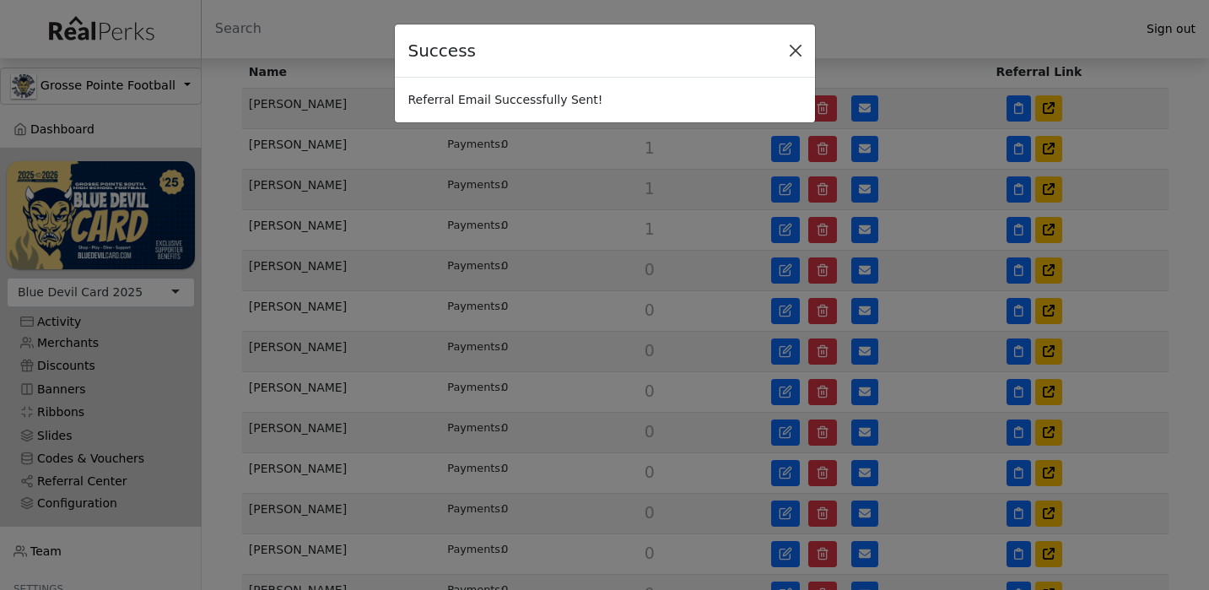
click at [796, 50] on button "Close" at bounding box center [795, 50] width 25 height 25
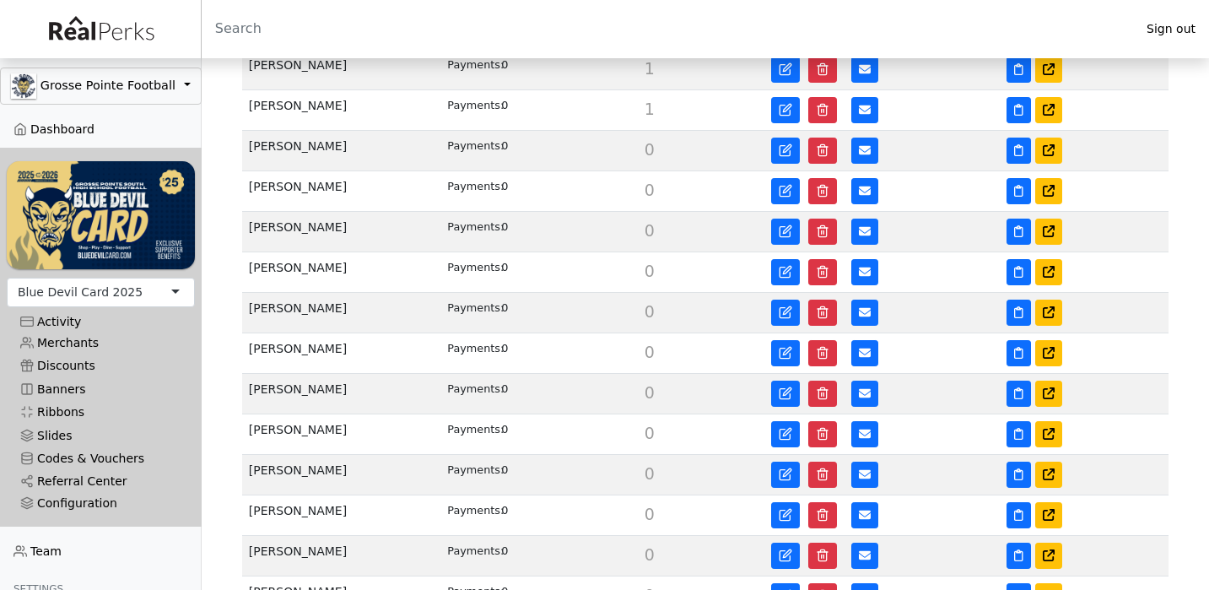
scroll to position [487, 0]
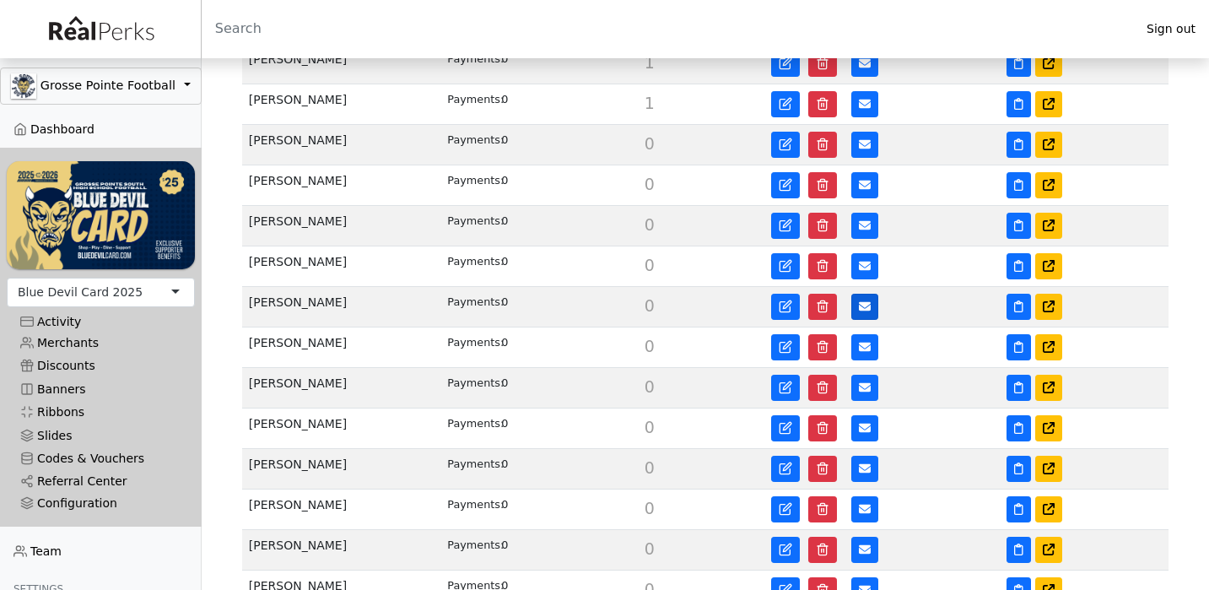
click at [858, 303] on button at bounding box center [864, 307] width 27 height 26
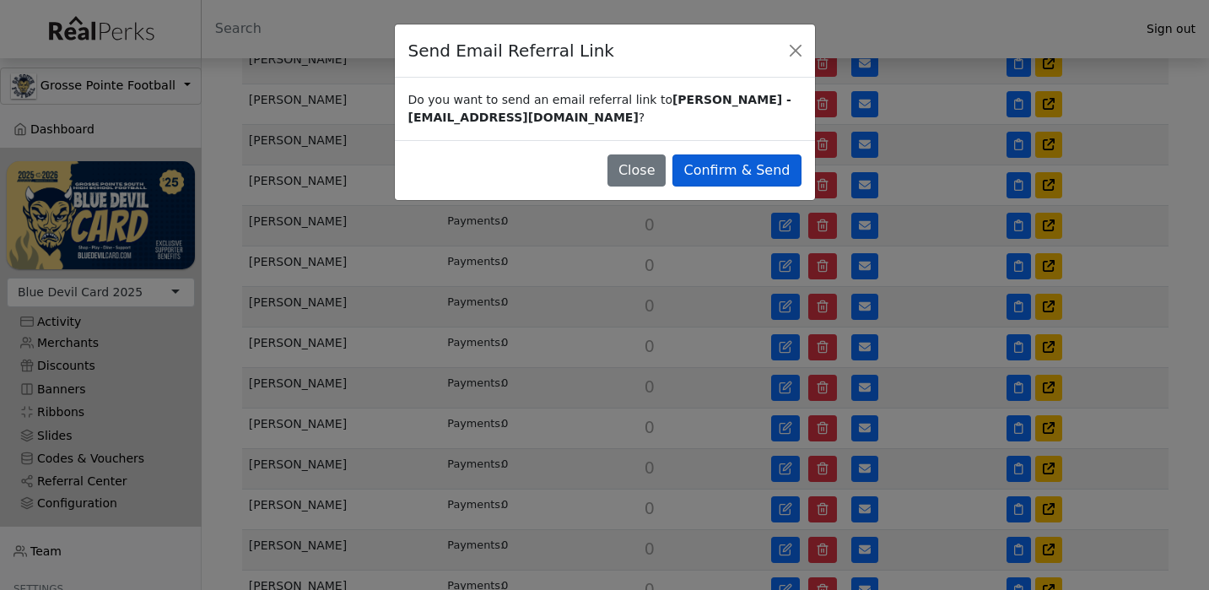
click at [784, 170] on button "Confirm & Send" at bounding box center [736, 170] width 128 height 32
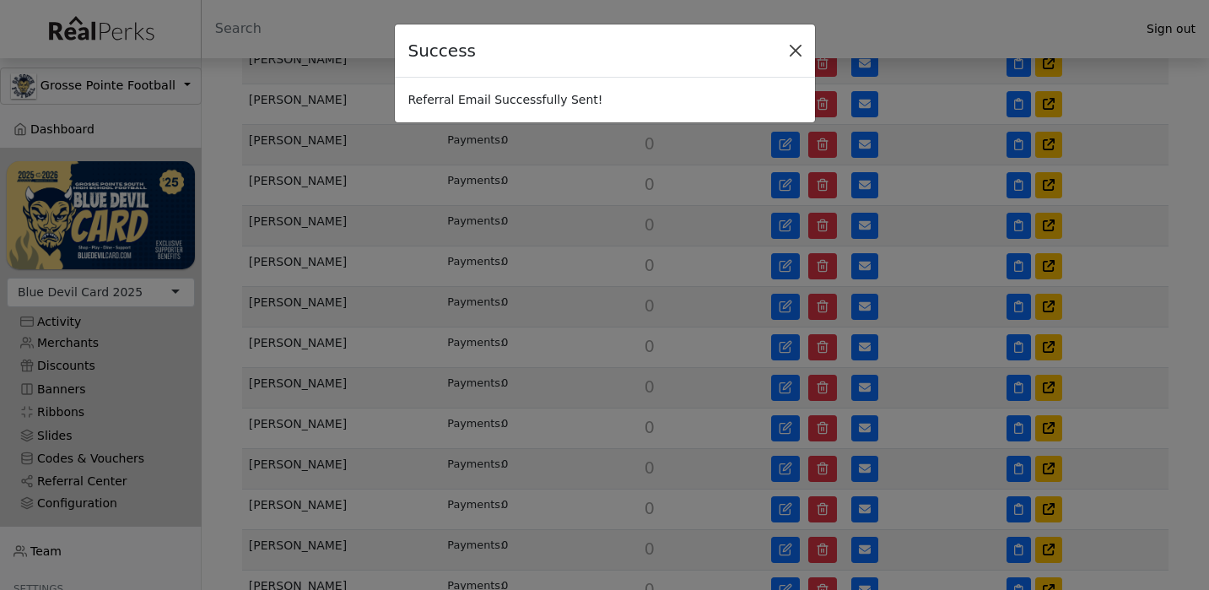
click at [802, 46] on button "Close" at bounding box center [795, 50] width 25 height 25
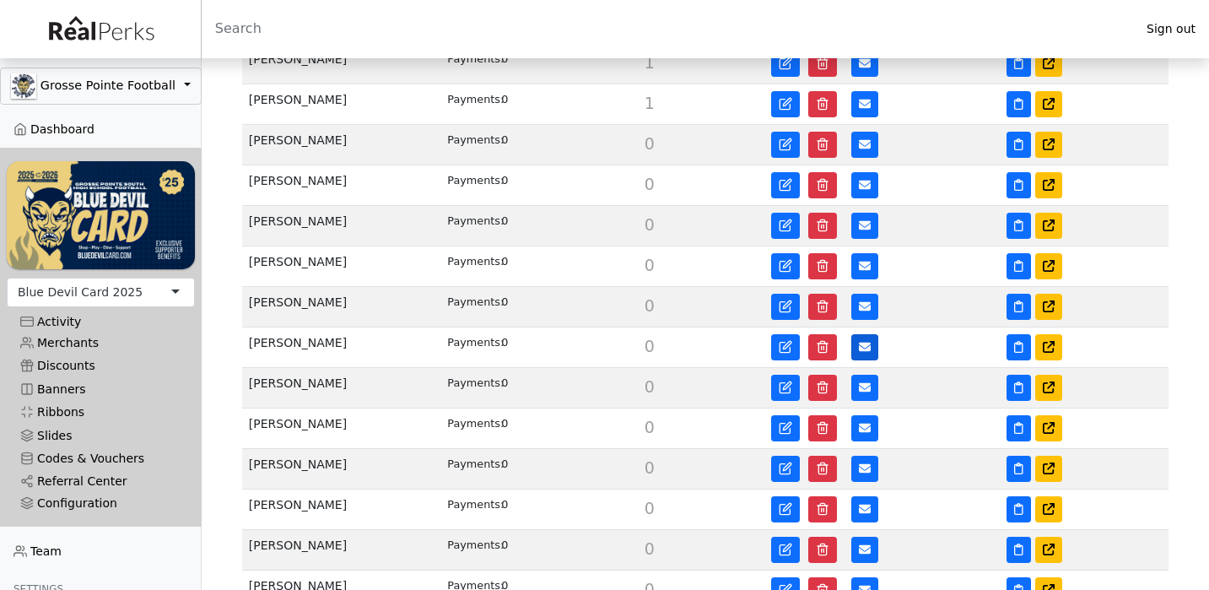
click at [866, 347] on icon at bounding box center [865, 347] width 12 height 9
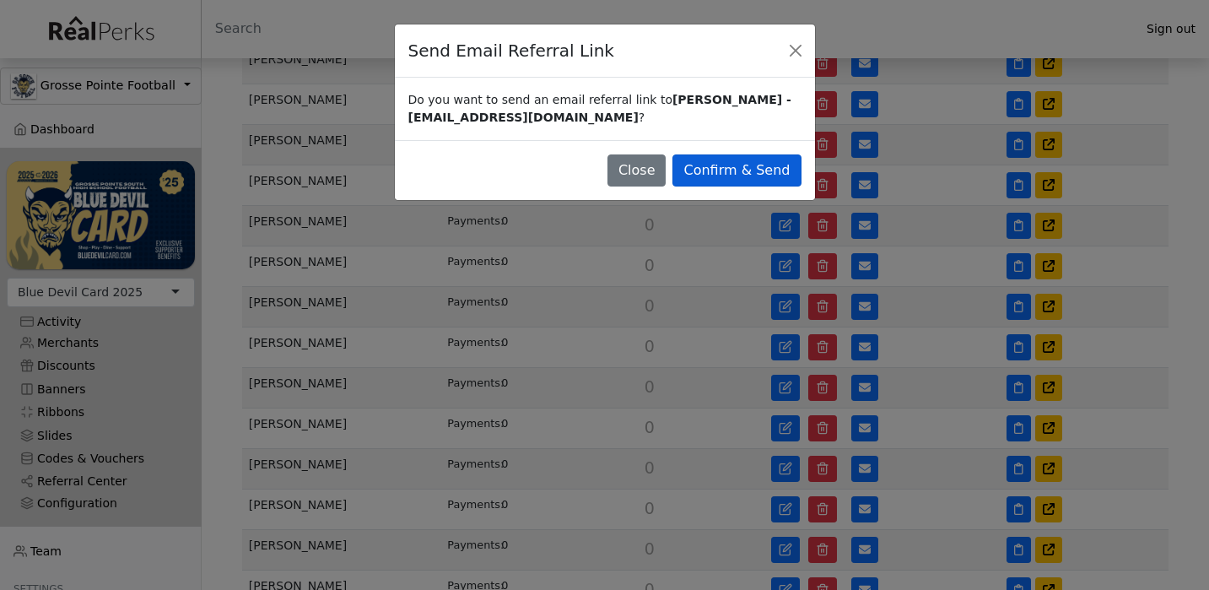
click at [782, 170] on button "Confirm & Send" at bounding box center [736, 170] width 128 height 32
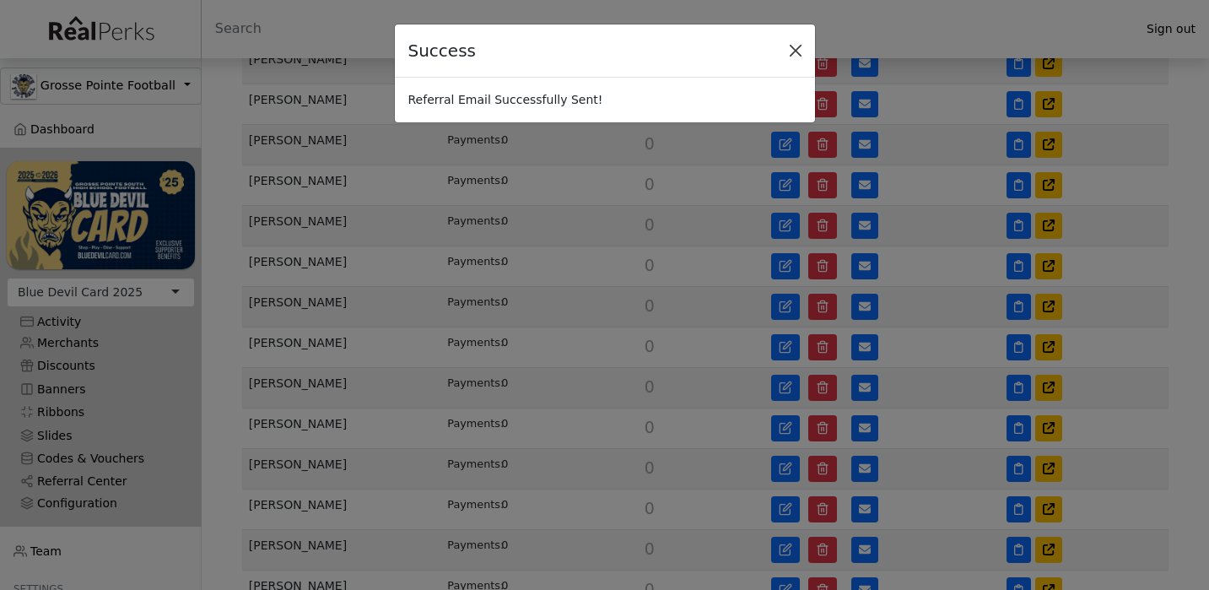
click at [795, 50] on button "Close" at bounding box center [795, 50] width 25 height 25
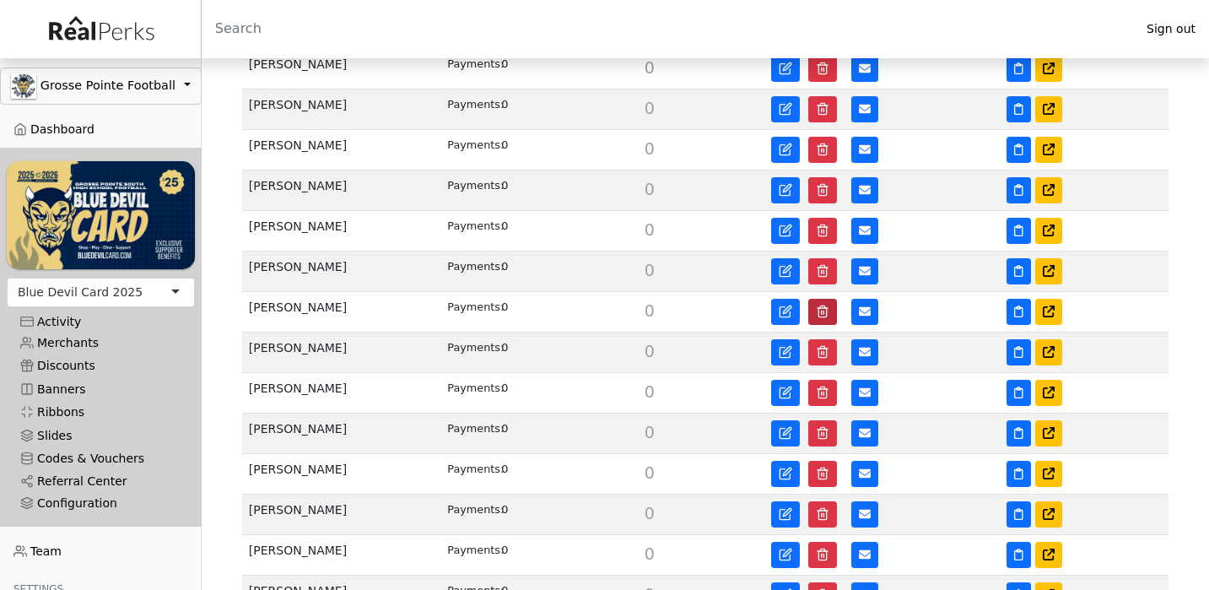
scroll to position [608, 0]
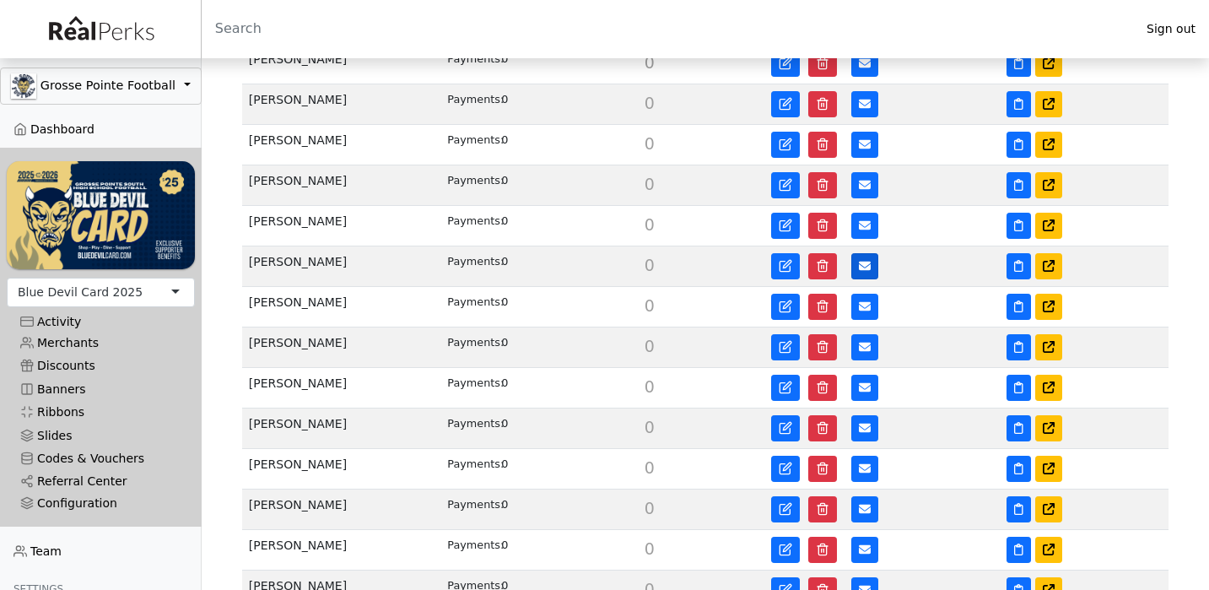
click at [871, 263] on icon at bounding box center [865, 266] width 12 height 12
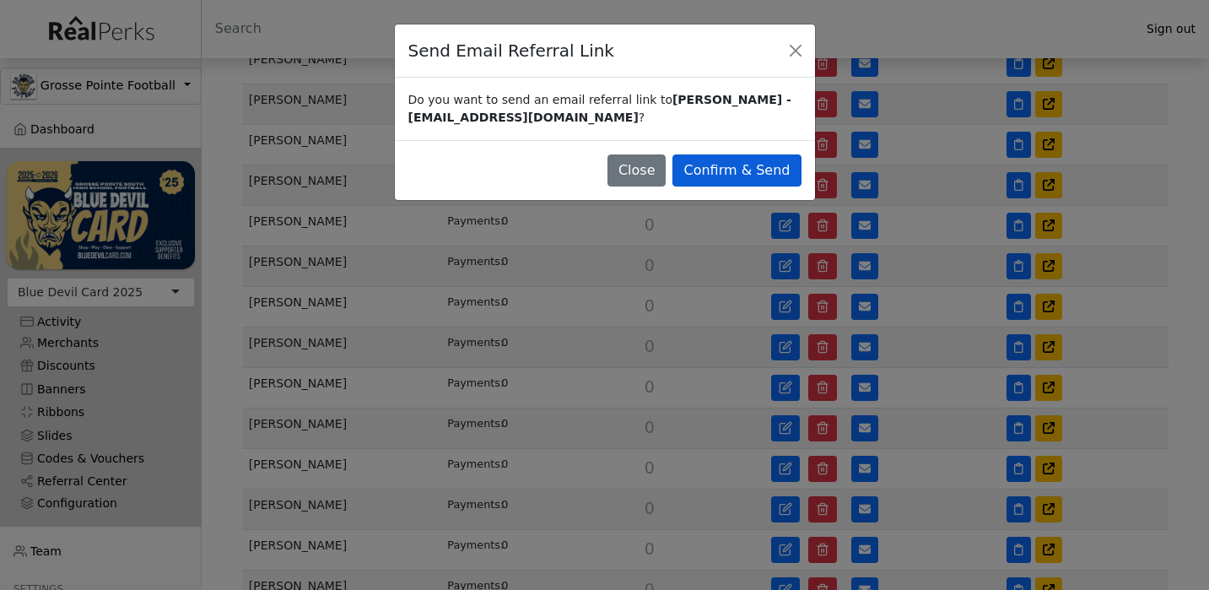
click at [785, 173] on button "Confirm & Send" at bounding box center [736, 170] width 128 height 32
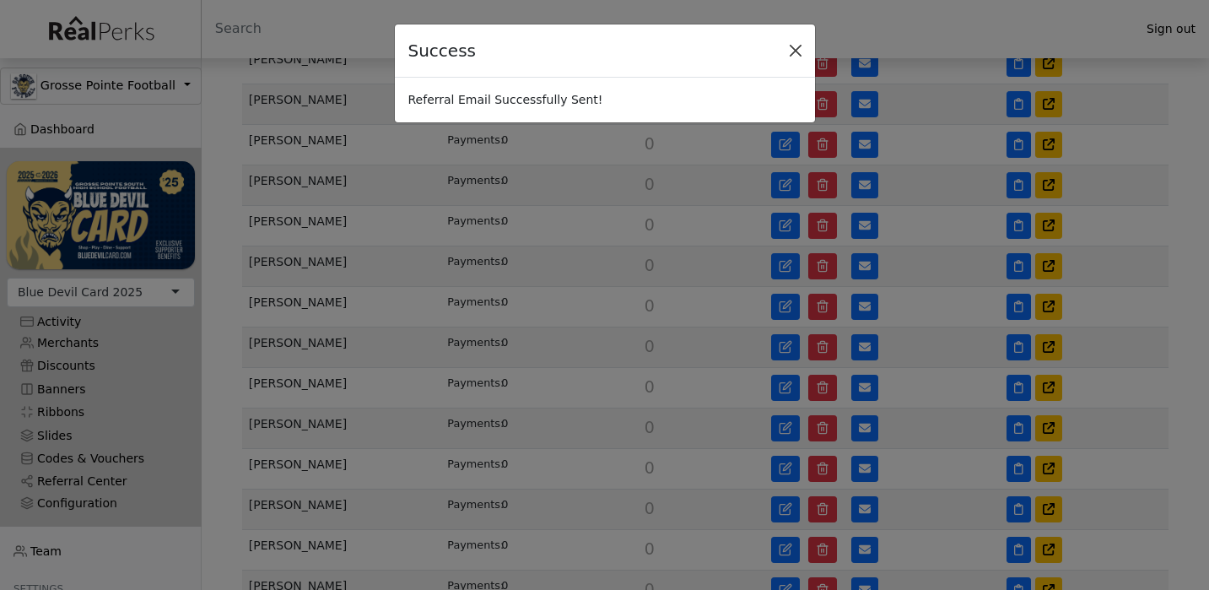
click at [798, 48] on button "Close" at bounding box center [795, 50] width 25 height 25
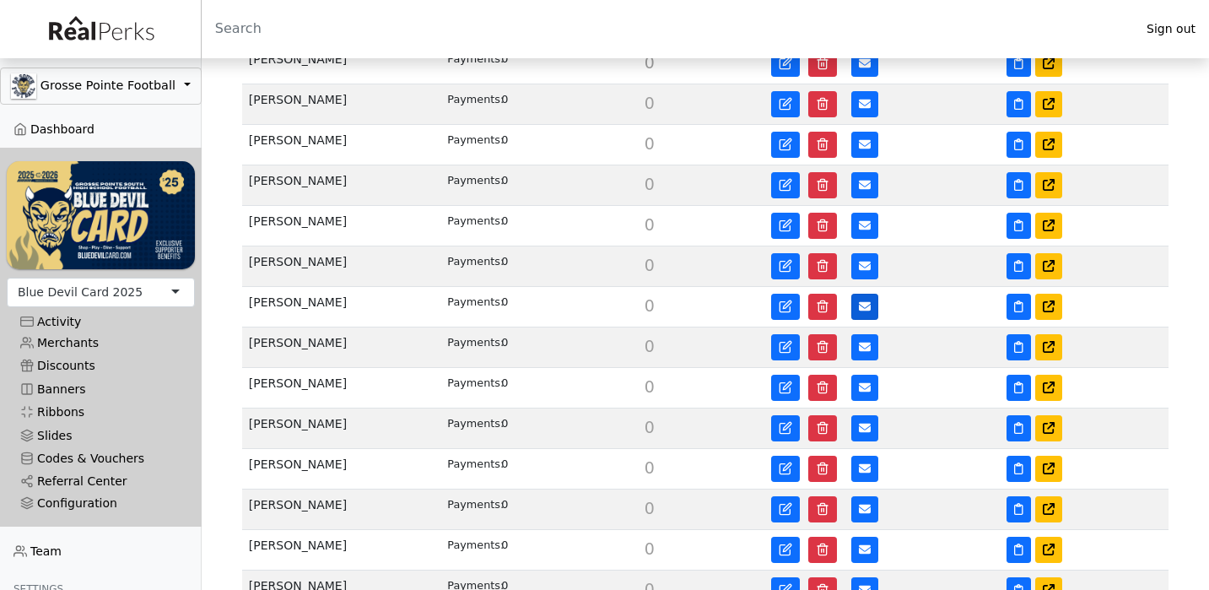
click at [861, 307] on icon at bounding box center [865, 306] width 12 height 12
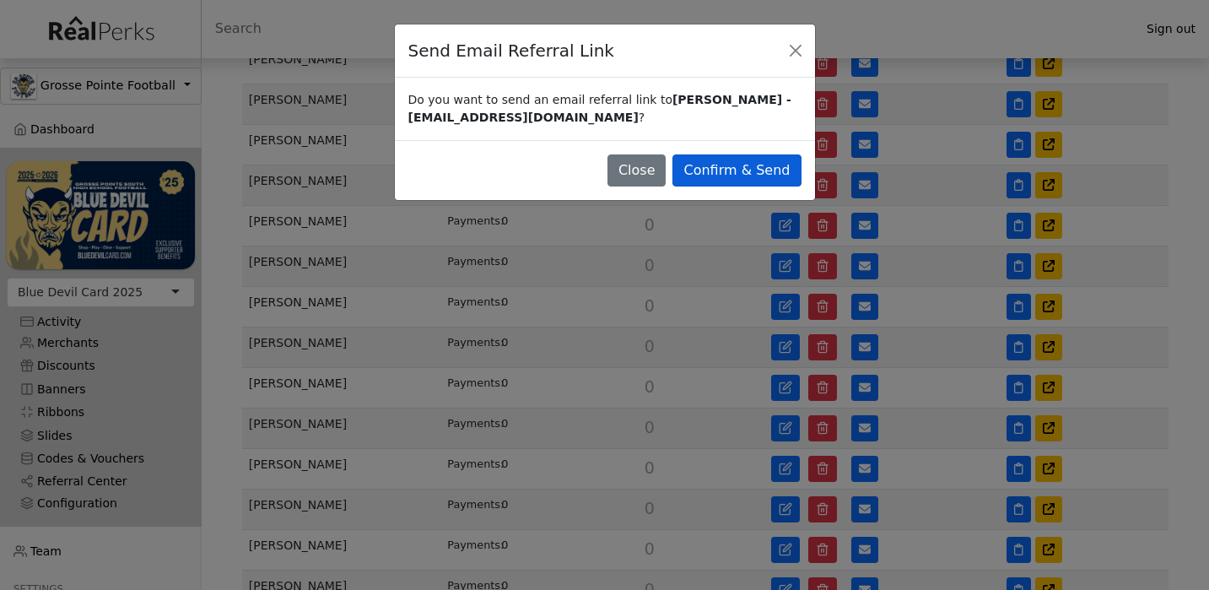
click at [784, 164] on button "Confirm & Send" at bounding box center [736, 170] width 128 height 32
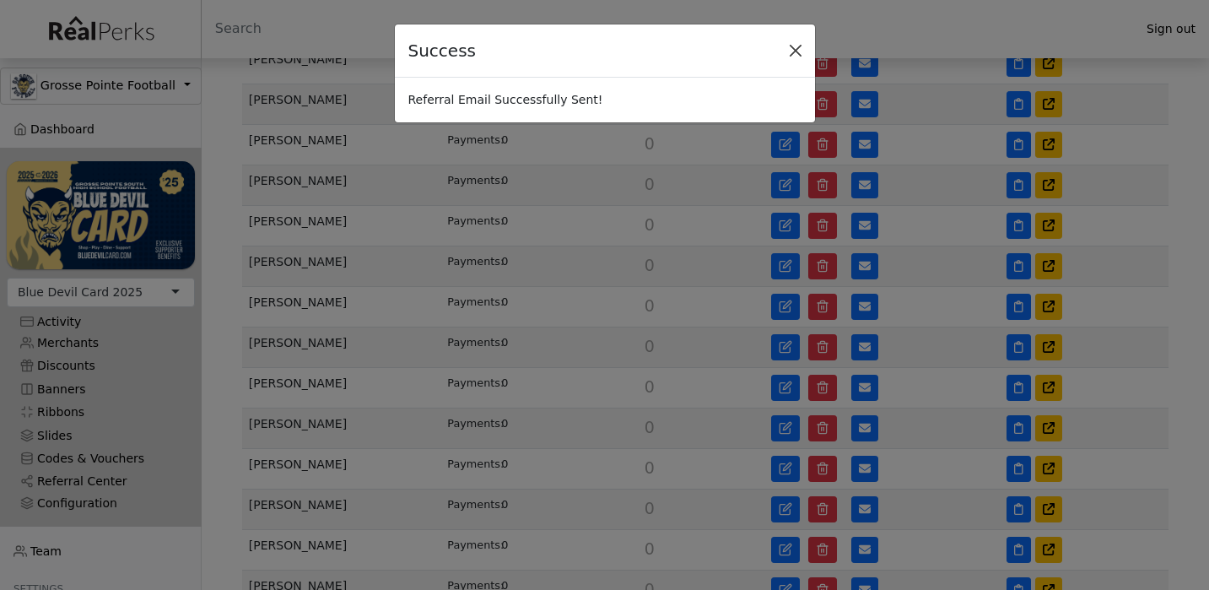
click at [797, 52] on button "Close" at bounding box center [795, 50] width 25 height 25
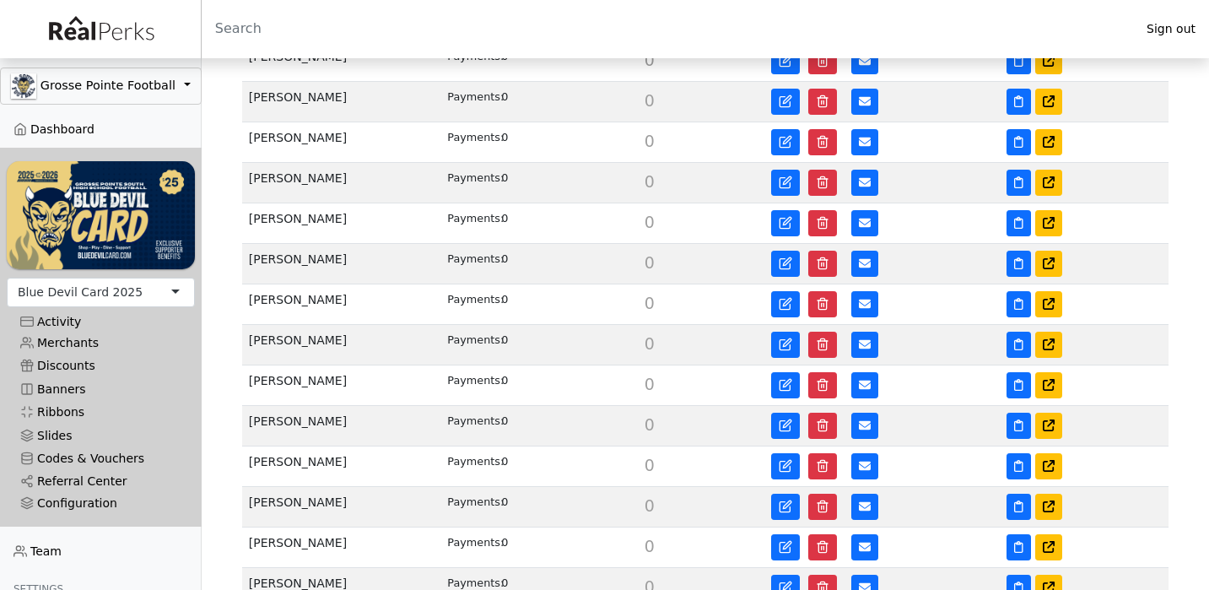
scroll to position [694, 0]
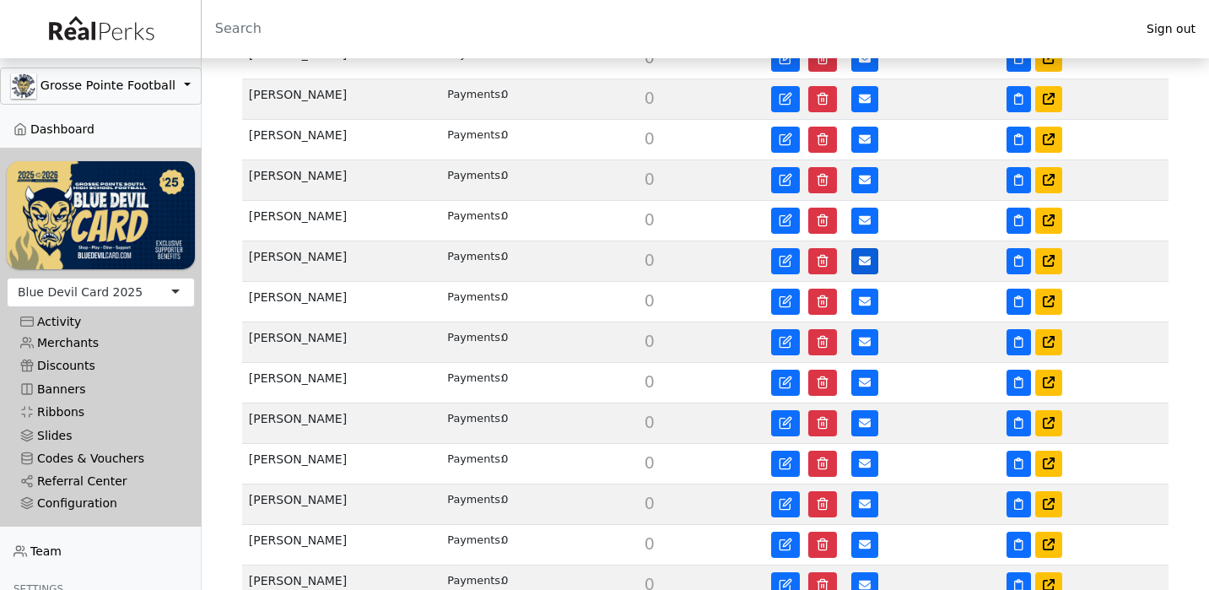
click at [861, 262] on icon at bounding box center [865, 261] width 12 height 12
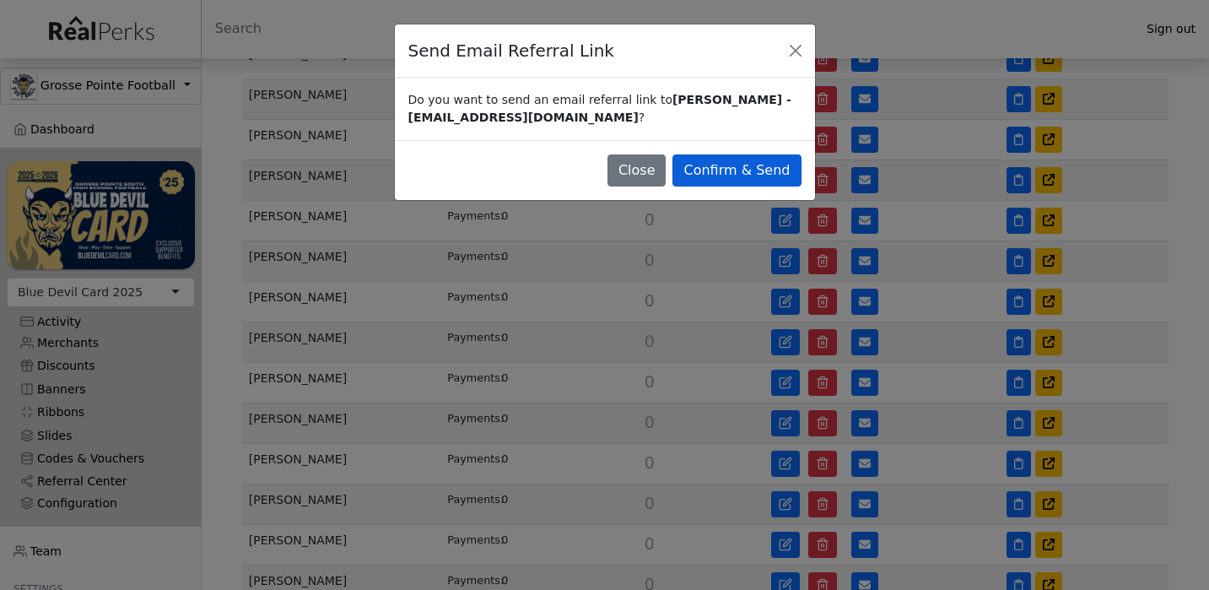
click at [784, 175] on button "Confirm & Send" at bounding box center [736, 170] width 128 height 32
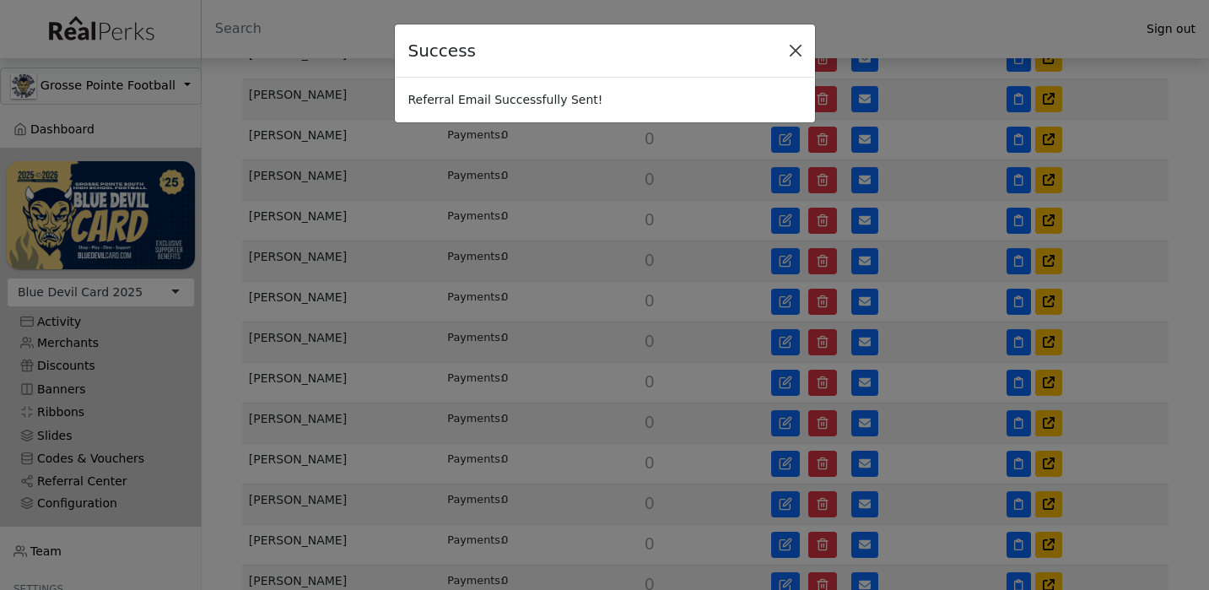
click at [799, 51] on button "Close" at bounding box center [795, 50] width 25 height 25
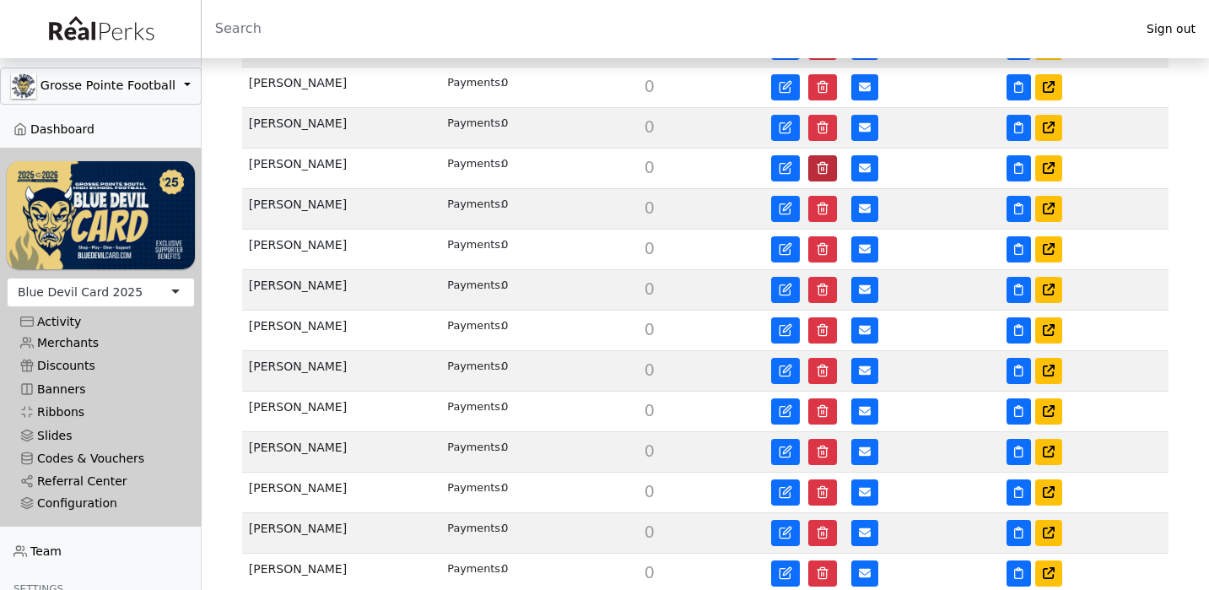
scroll to position [764, 0]
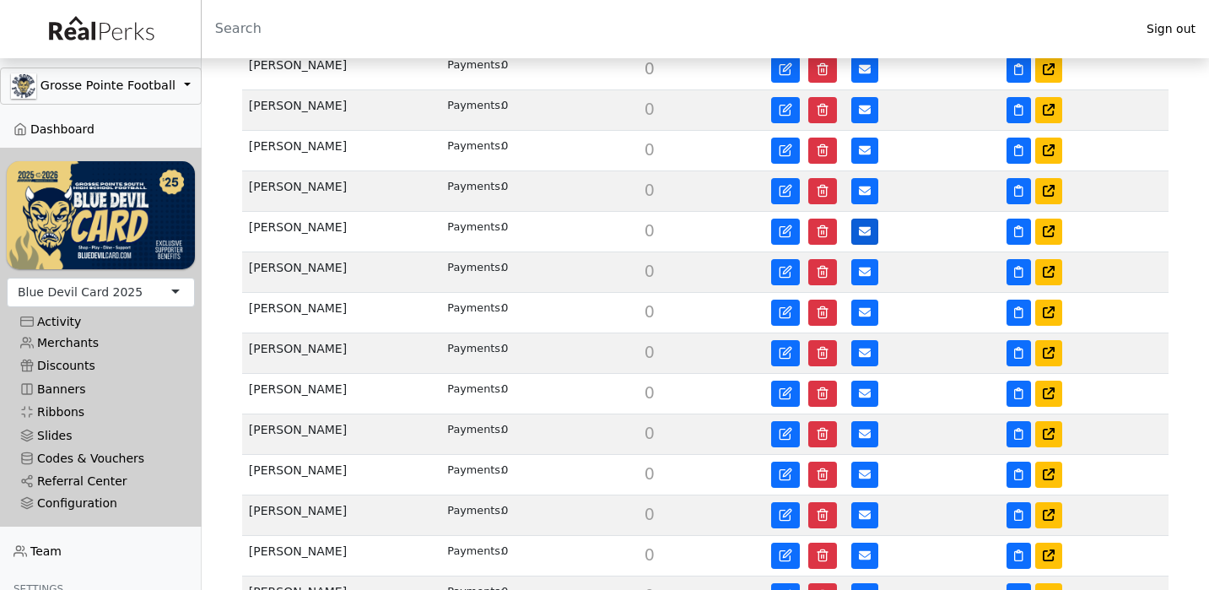
click at [861, 232] on icon at bounding box center [865, 231] width 12 height 9
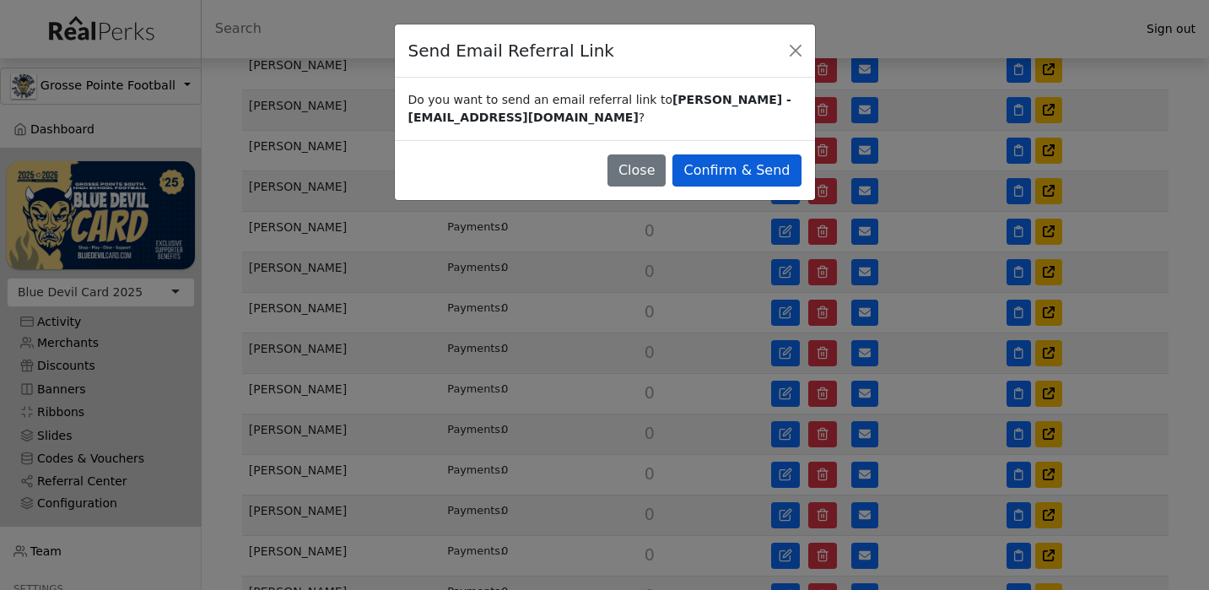
click at [770, 160] on button "Confirm & Send" at bounding box center [736, 170] width 128 height 32
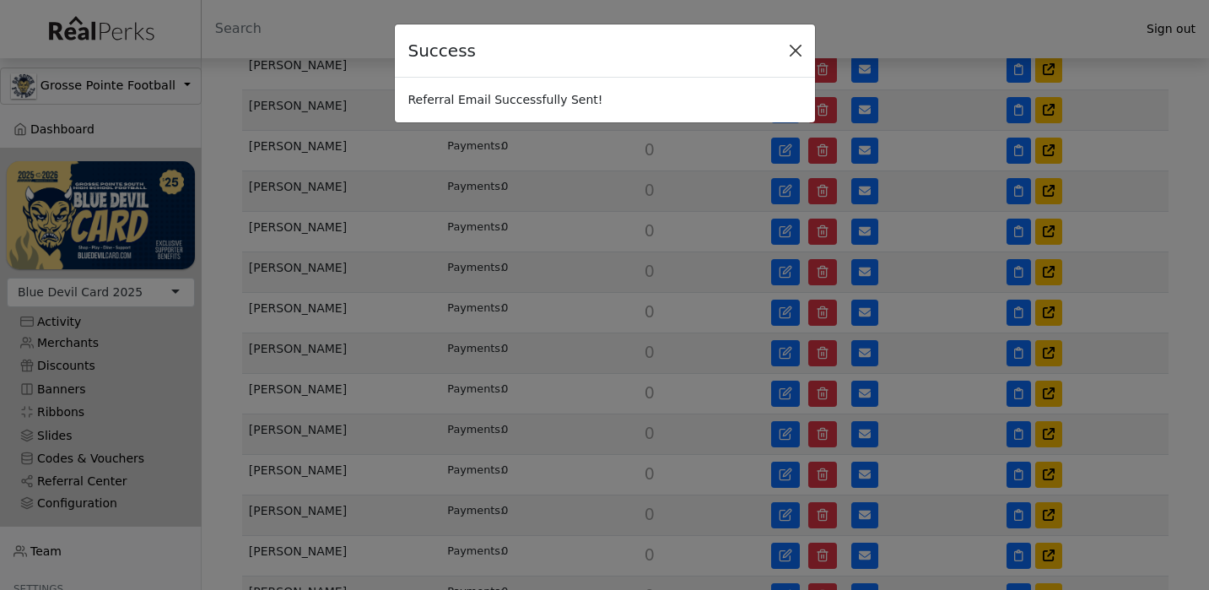
click at [793, 55] on button "Close" at bounding box center [795, 50] width 25 height 25
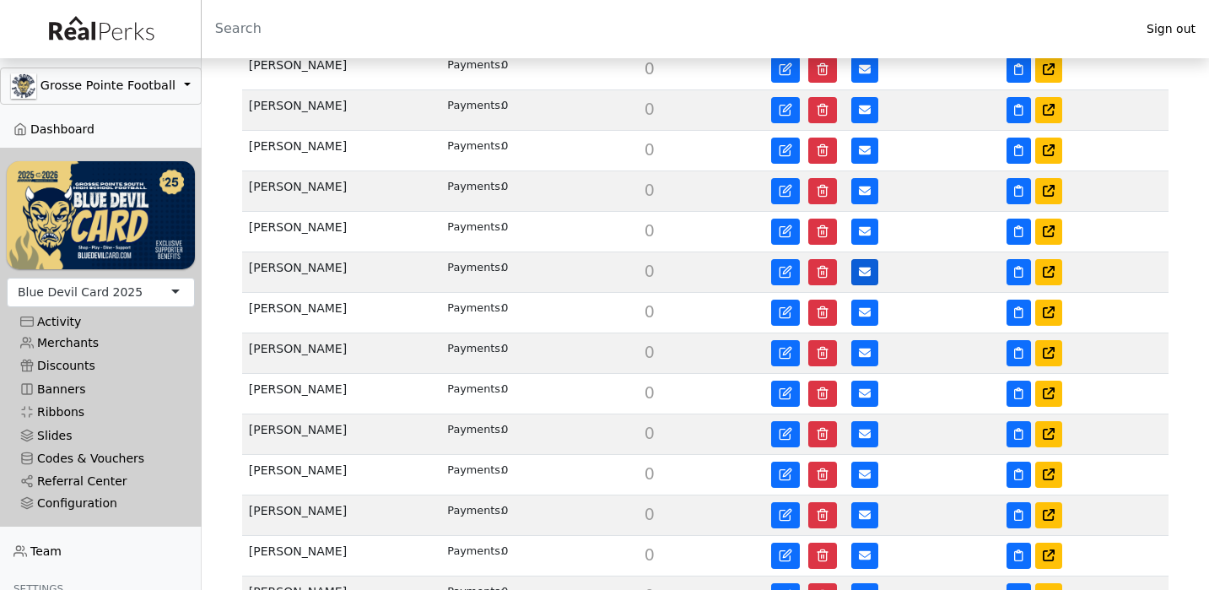
click at [861, 270] on icon at bounding box center [865, 271] width 12 height 9
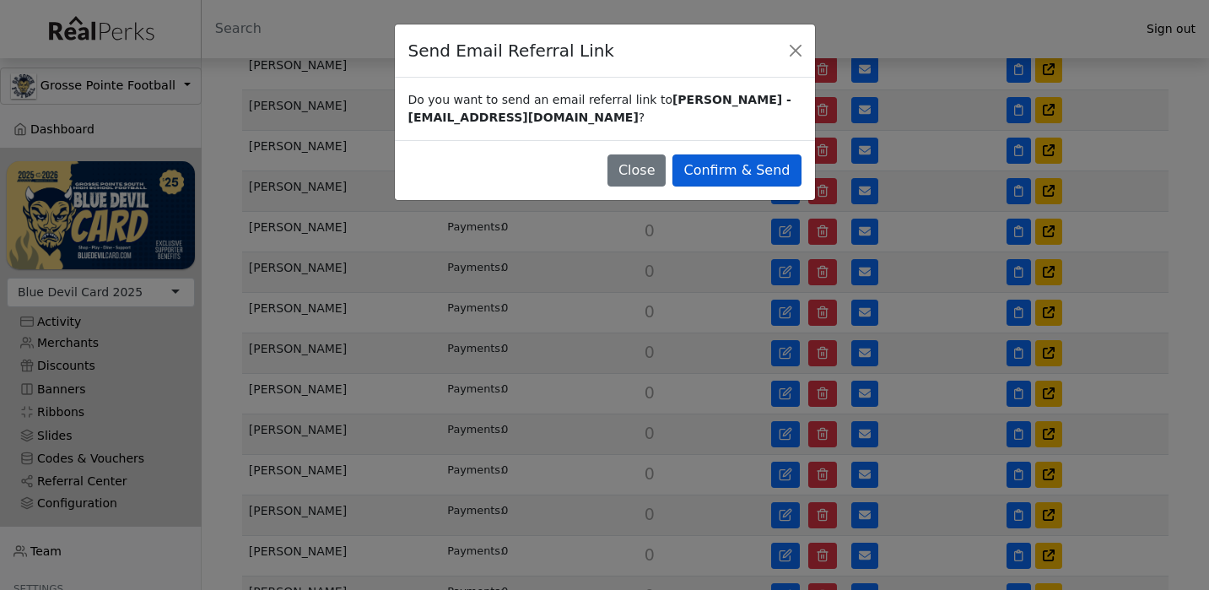
click at [783, 170] on button "Confirm & Send" at bounding box center [736, 170] width 128 height 32
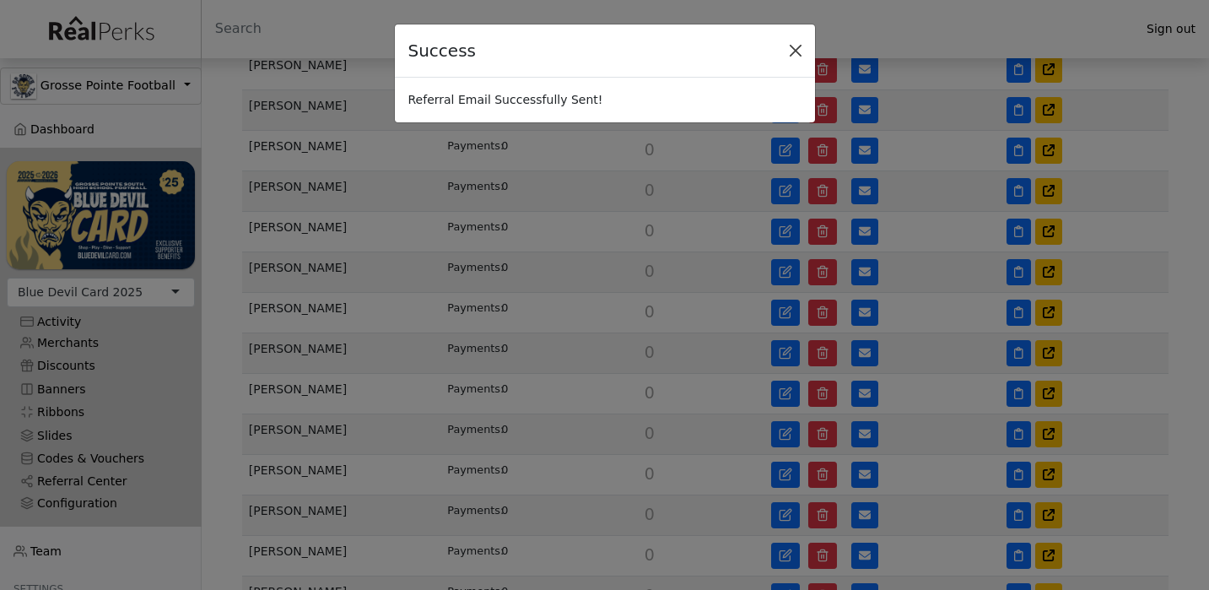
click at [799, 50] on button "Close" at bounding box center [795, 50] width 25 height 25
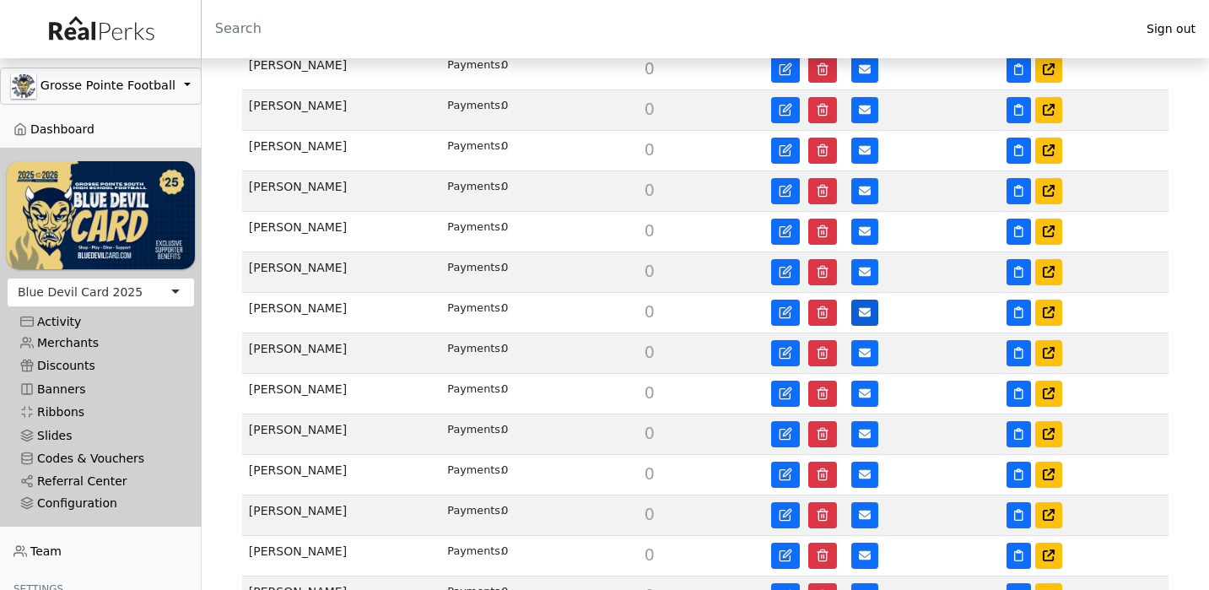
click at [856, 308] on button at bounding box center [864, 313] width 27 height 26
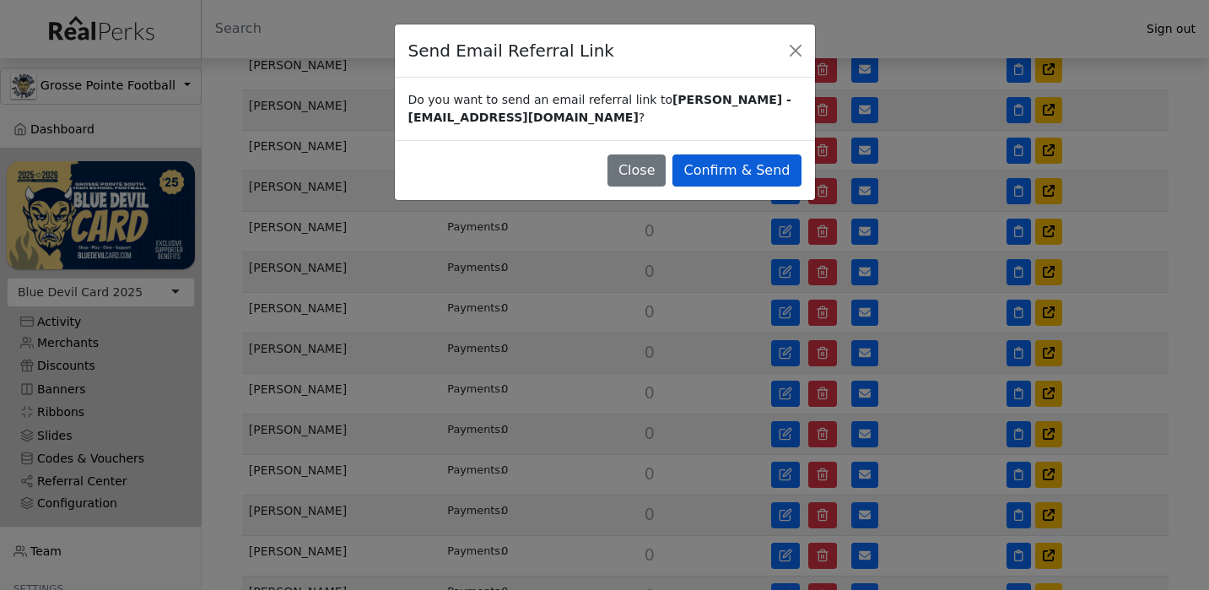
click at [780, 169] on button "Confirm & Send" at bounding box center [736, 170] width 128 height 32
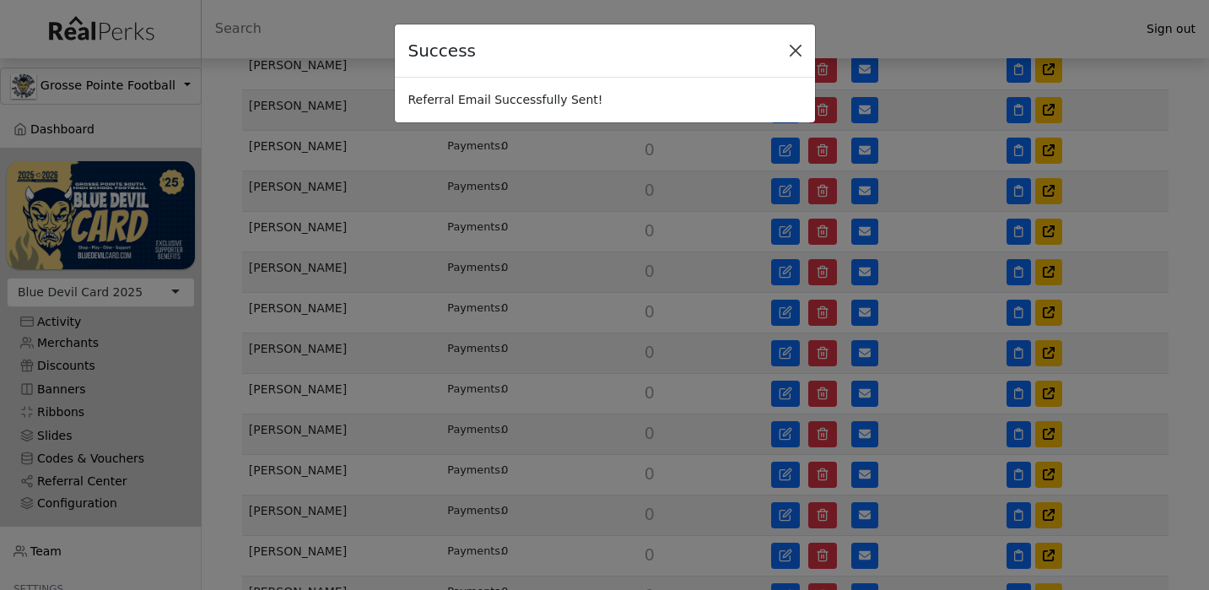
click at [802, 50] on button "Close" at bounding box center [795, 50] width 25 height 25
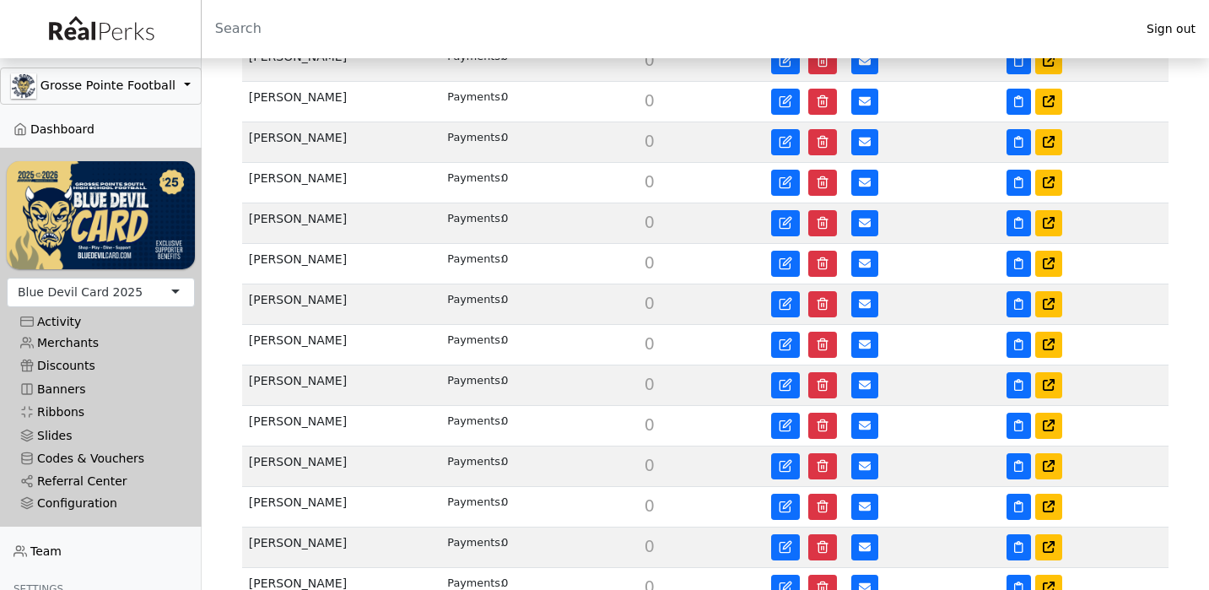
scroll to position [976, 0]
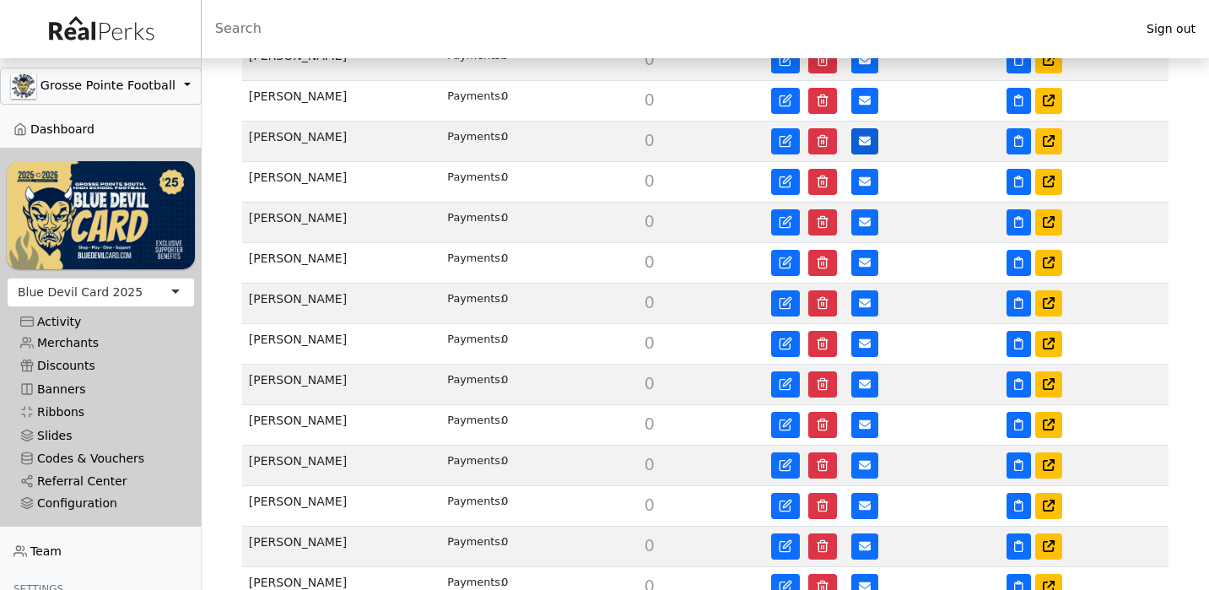
click at [866, 139] on icon at bounding box center [865, 141] width 12 height 9
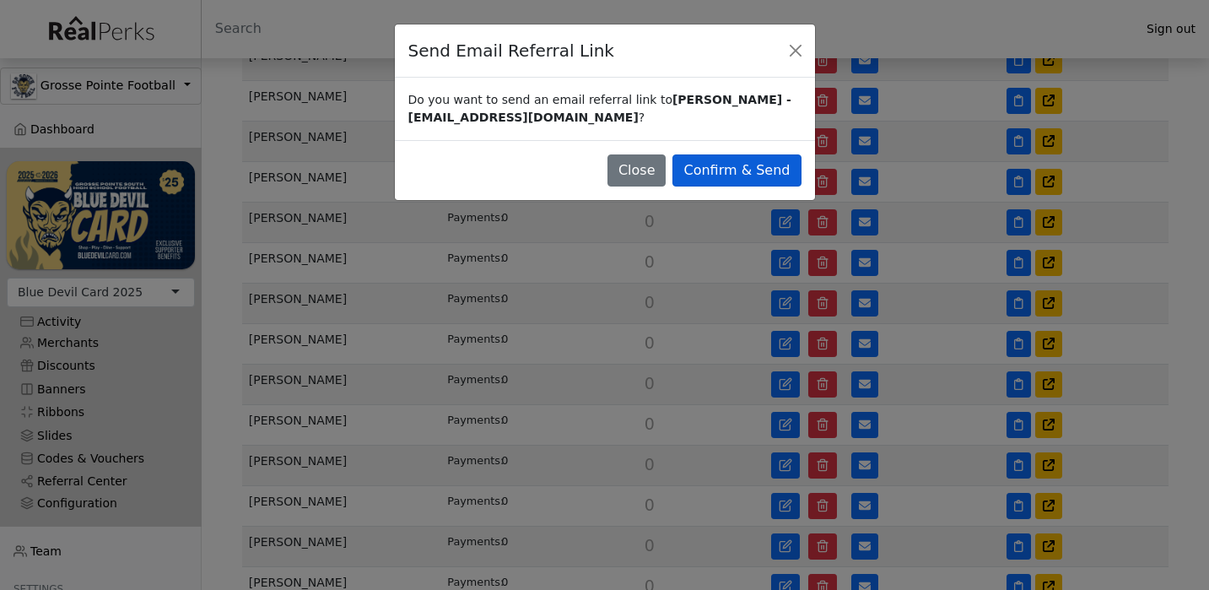
click at [771, 161] on button "Confirm & Send" at bounding box center [736, 170] width 128 height 32
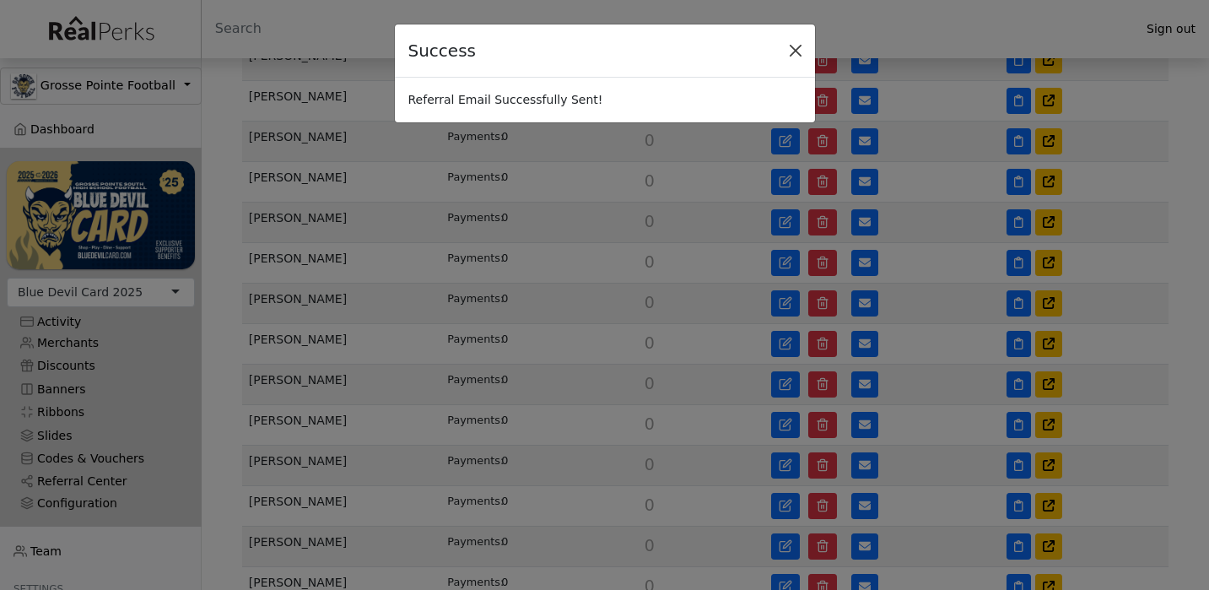
click at [801, 45] on button "Close" at bounding box center [795, 50] width 25 height 25
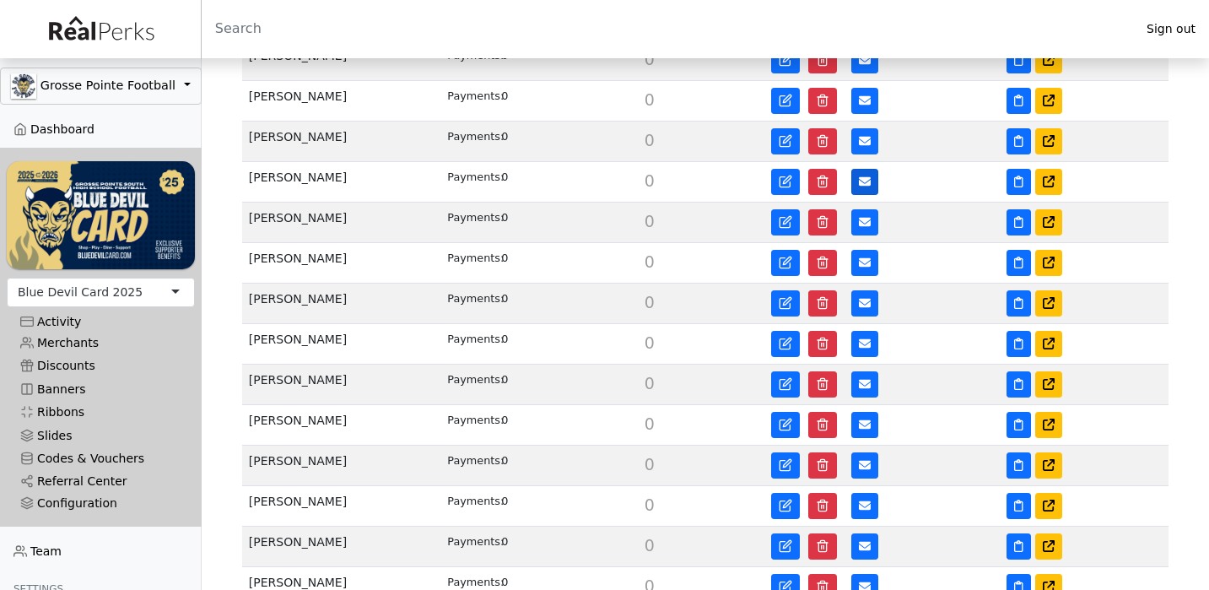
click at [860, 181] on icon at bounding box center [865, 181] width 12 height 12
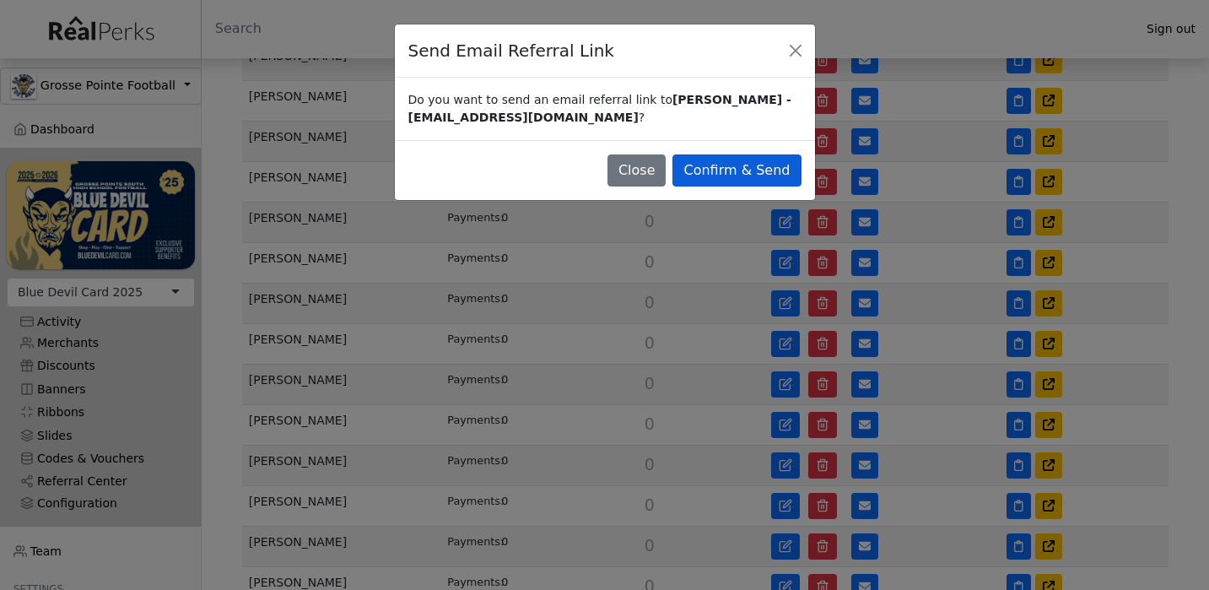
click at [768, 171] on button "Confirm & Send" at bounding box center [736, 170] width 128 height 32
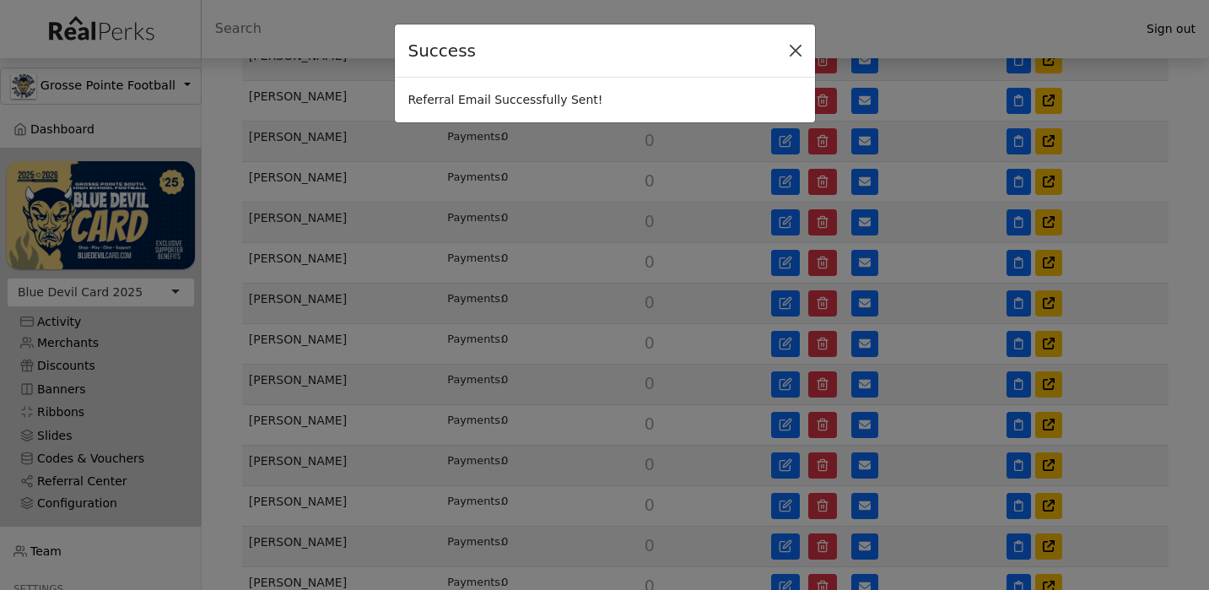
click at [795, 51] on button "Close" at bounding box center [795, 50] width 25 height 25
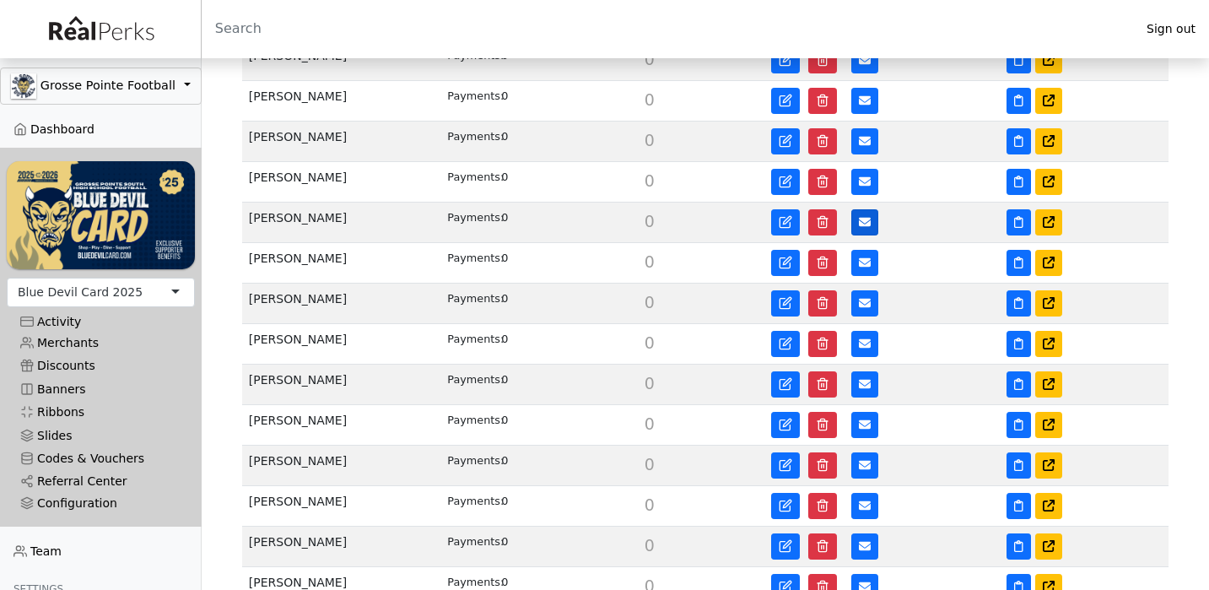
click at [870, 224] on icon at bounding box center [865, 222] width 12 height 9
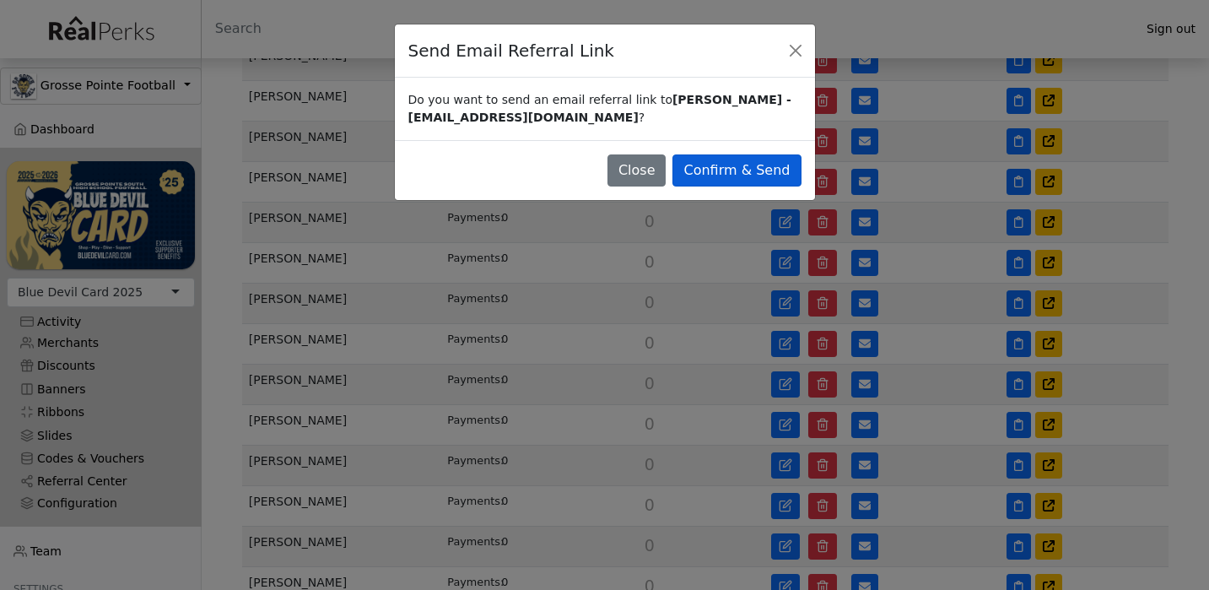
click at [781, 177] on button "Confirm & Send" at bounding box center [736, 170] width 128 height 32
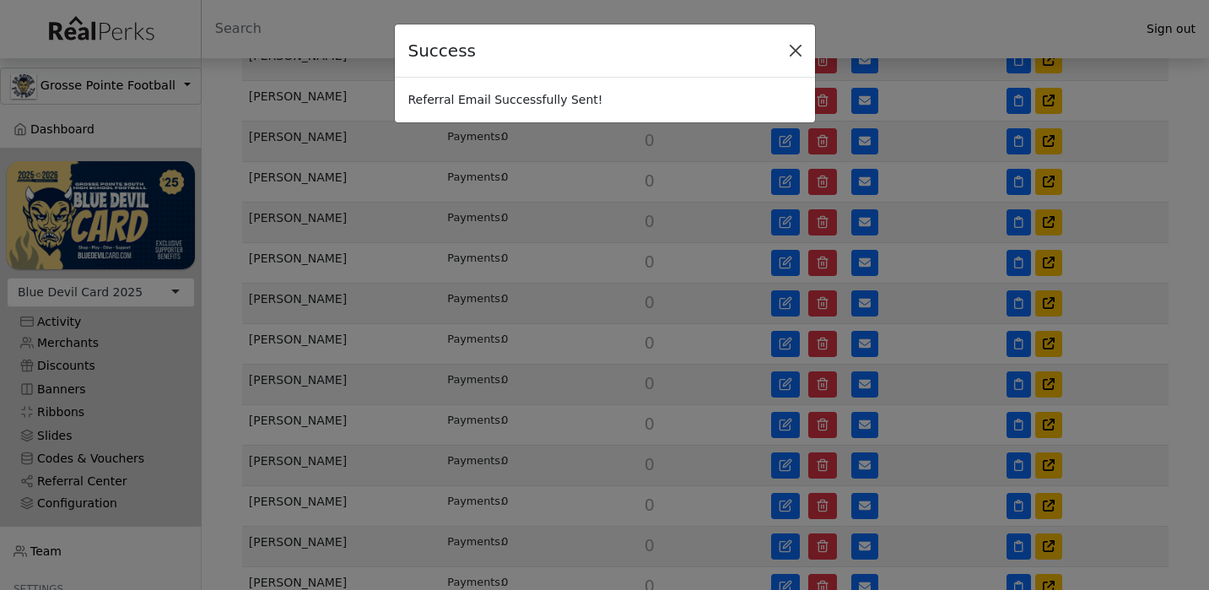
click at [797, 54] on button "Close" at bounding box center [795, 50] width 25 height 25
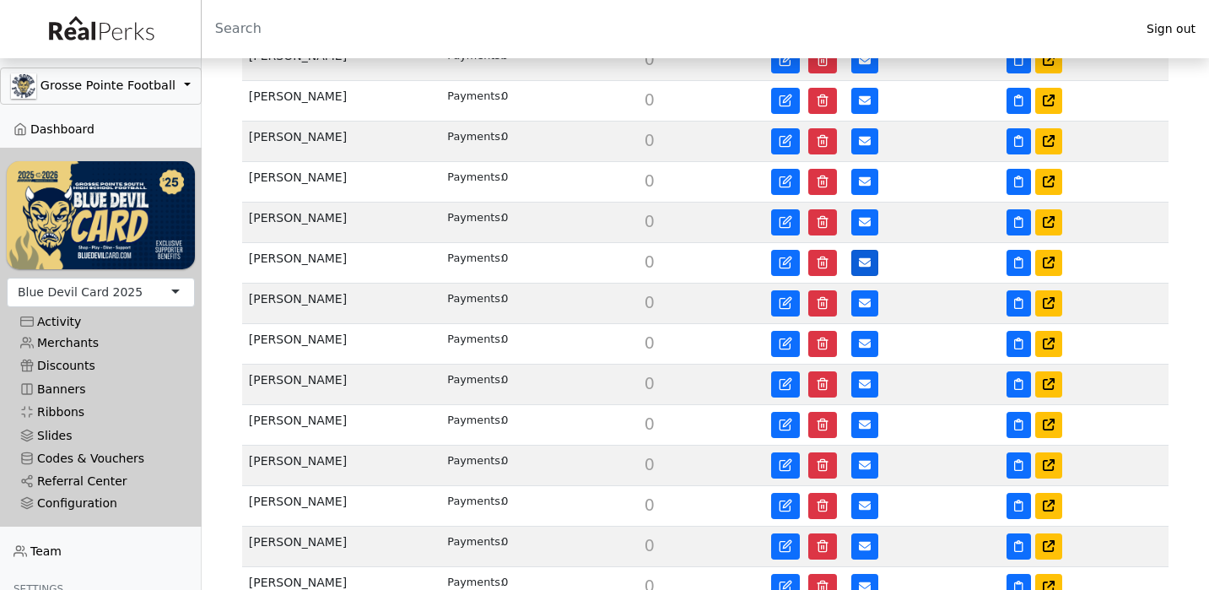
click at [857, 254] on button at bounding box center [864, 263] width 27 height 26
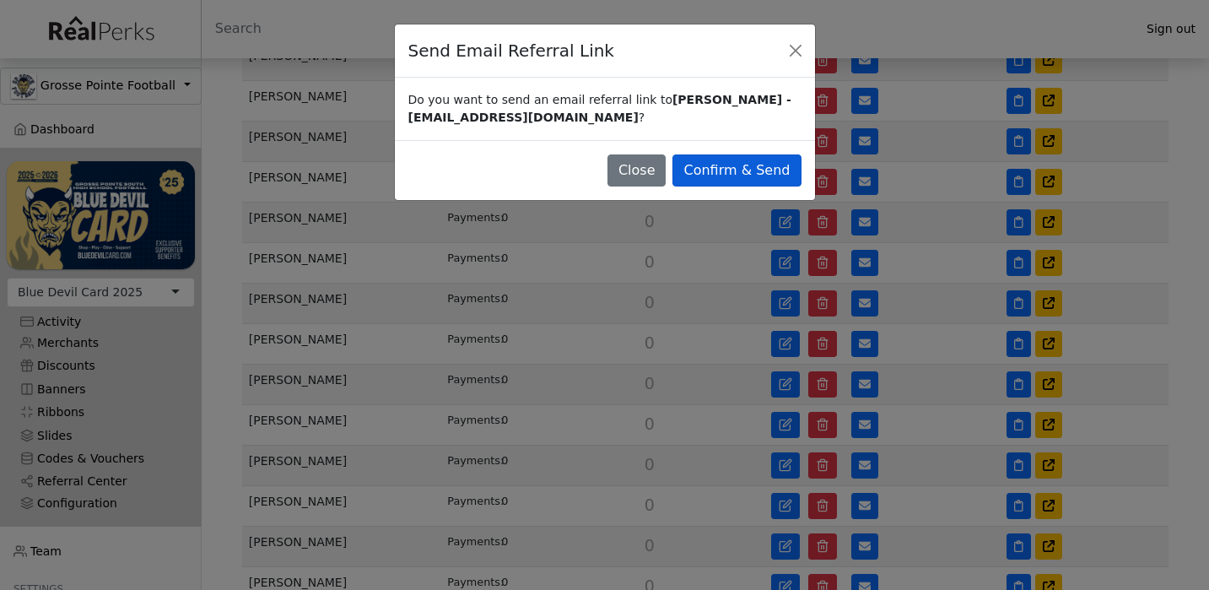
click at [773, 181] on button "Confirm & Send" at bounding box center [736, 170] width 128 height 32
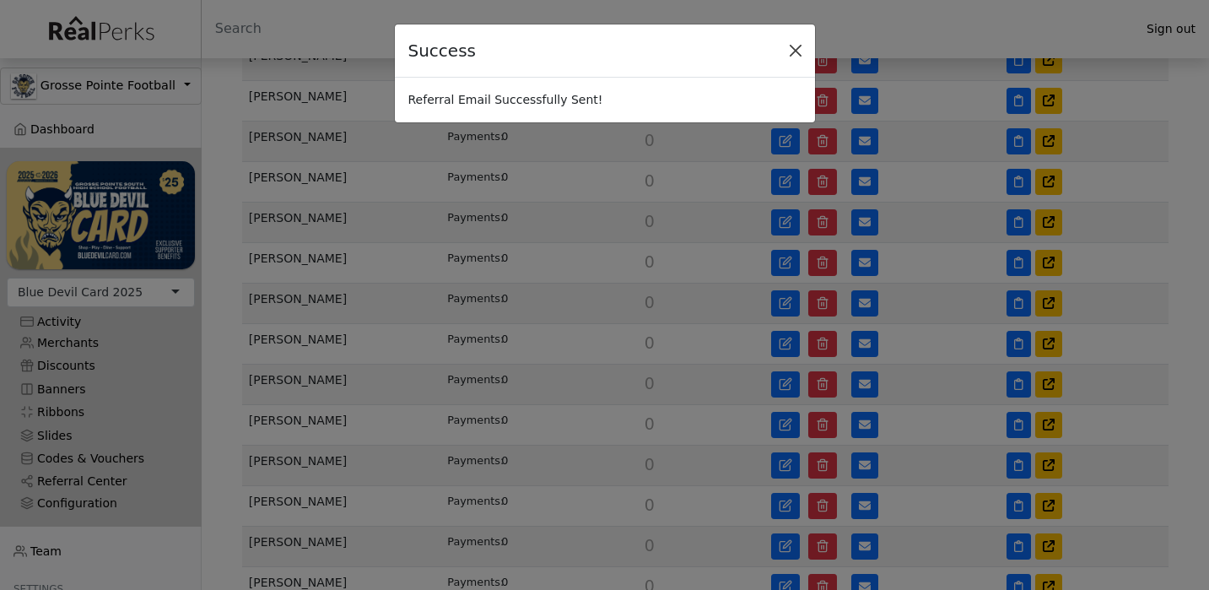
click at [800, 51] on button "Close" at bounding box center [795, 50] width 25 height 25
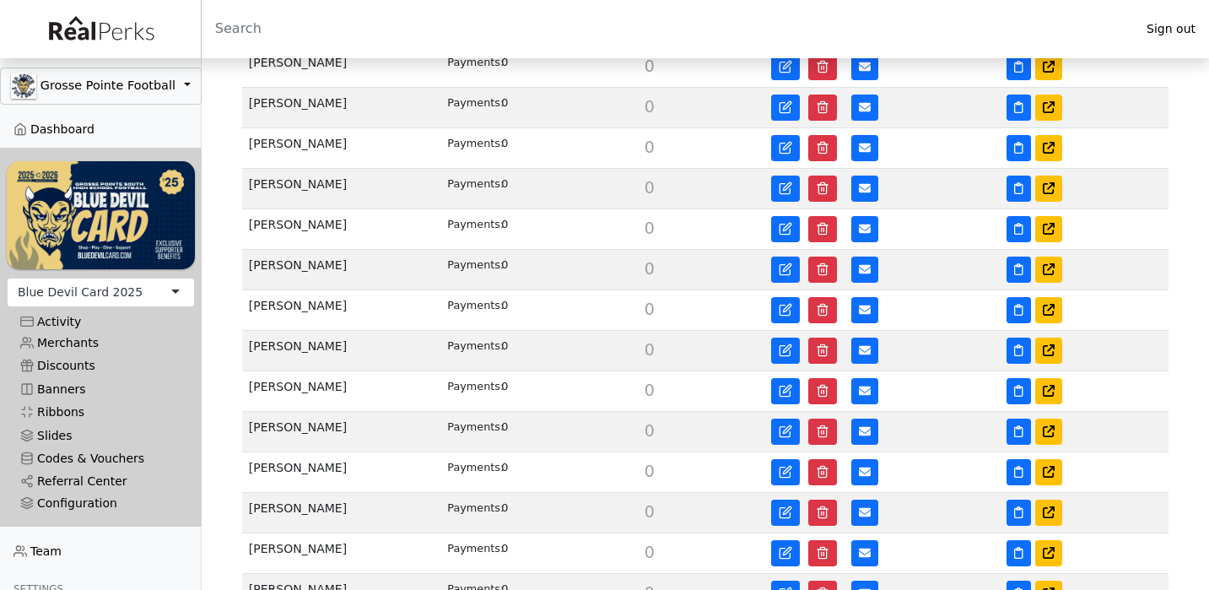
scroll to position [1044, 0]
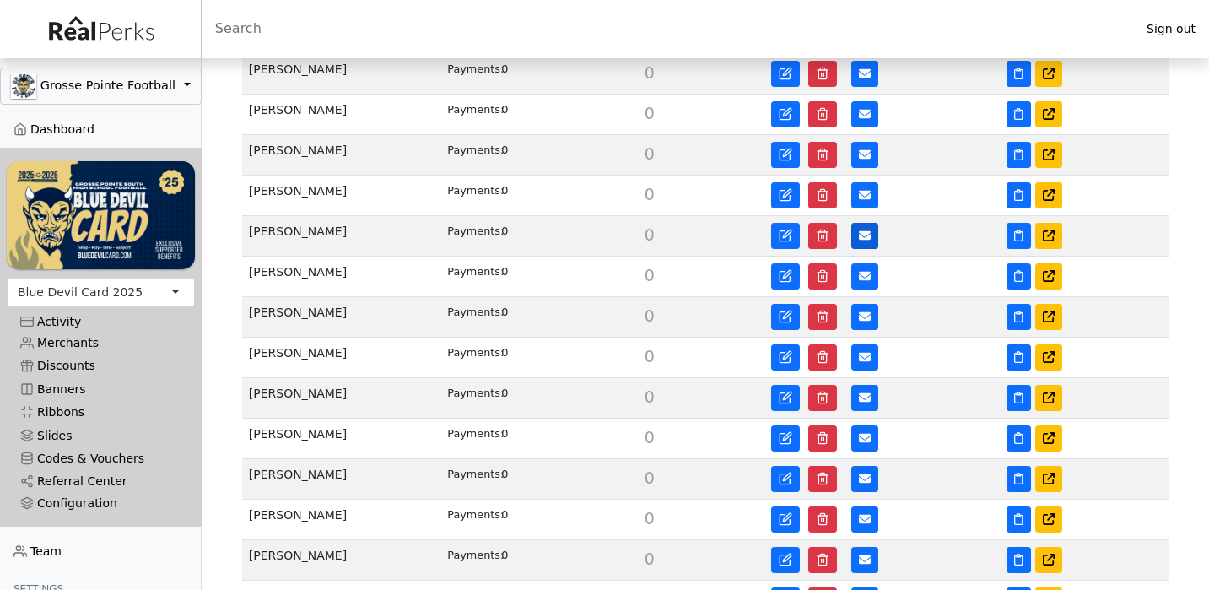
click at [860, 229] on button at bounding box center [864, 236] width 27 height 26
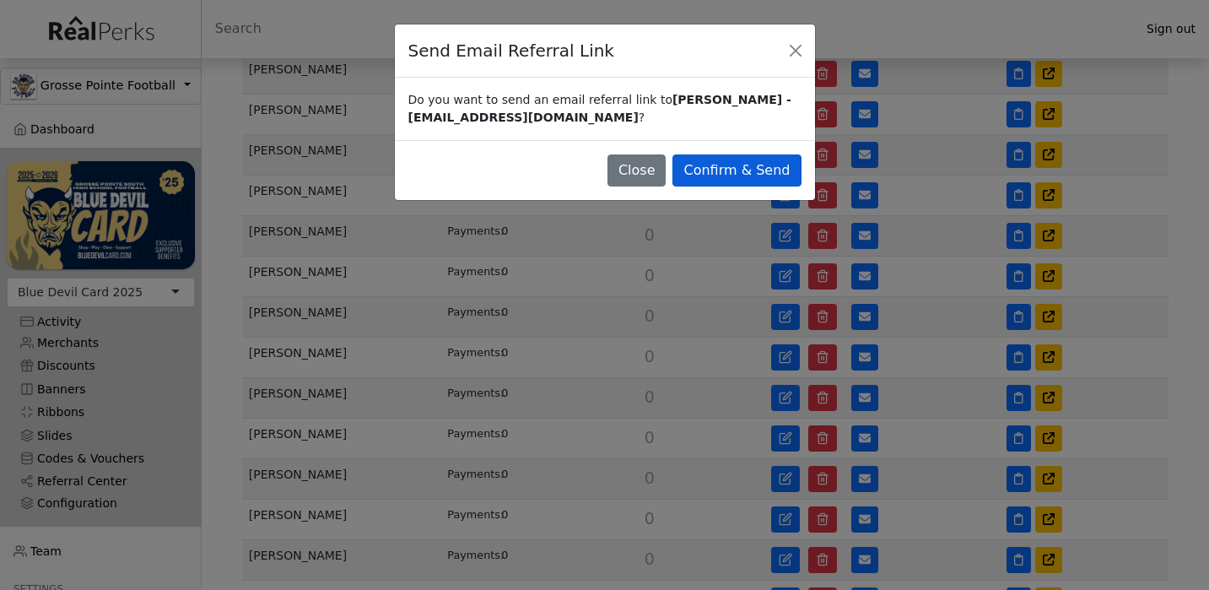
click at [780, 170] on button "Confirm & Send" at bounding box center [736, 170] width 128 height 32
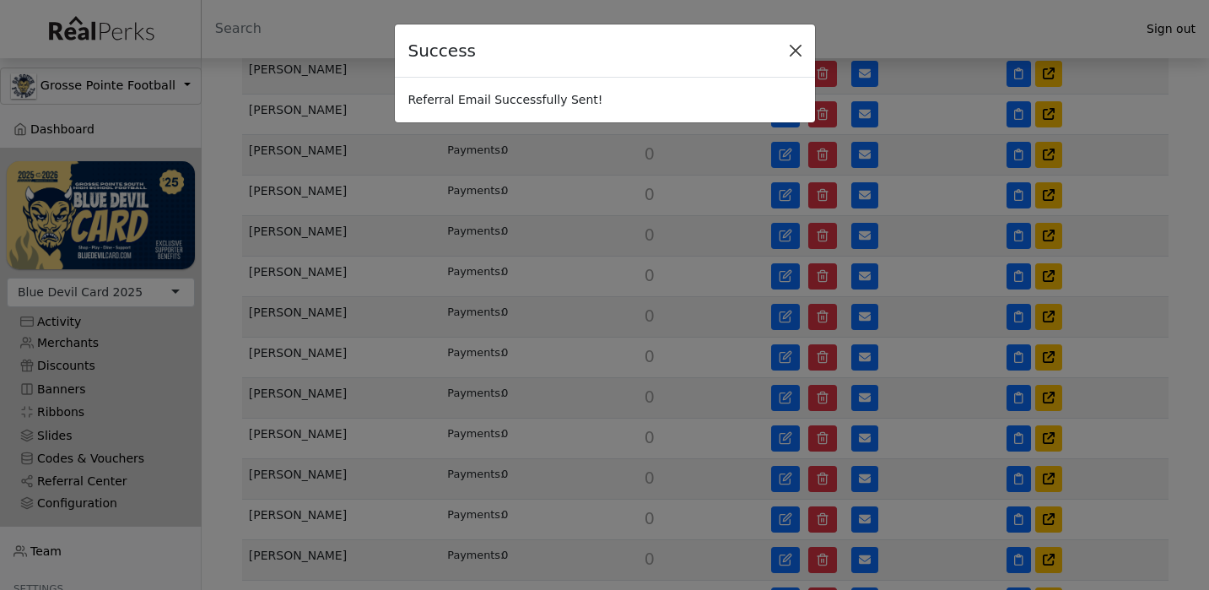
click at [799, 51] on button "Close" at bounding box center [795, 50] width 25 height 25
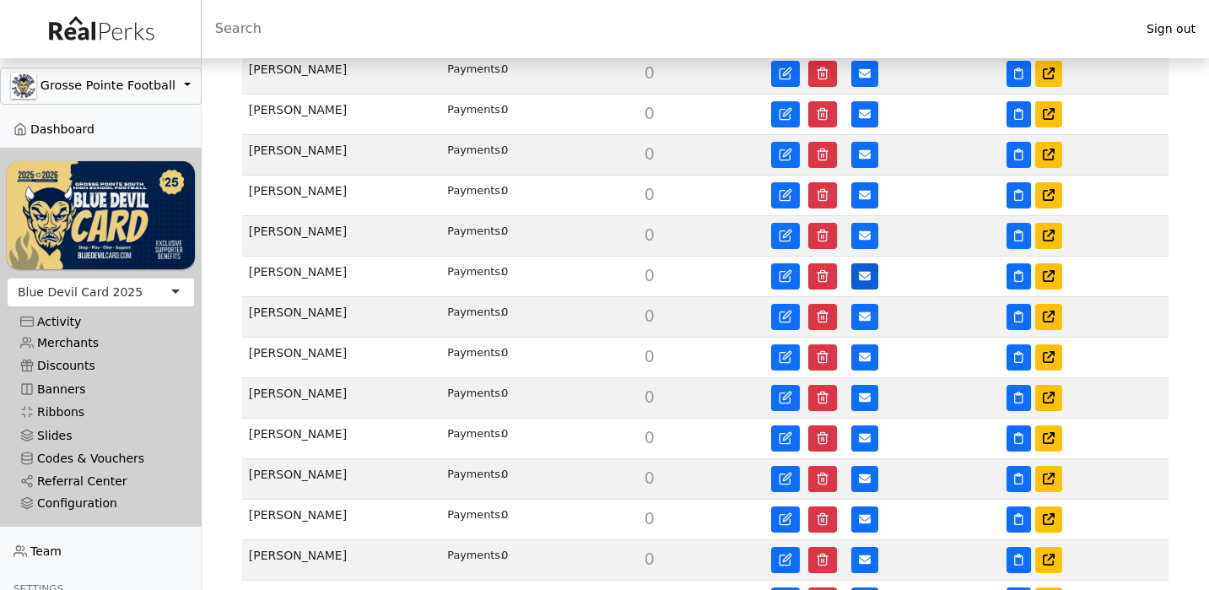
click at [864, 277] on icon at bounding box center [865, 276] width 12 height 9
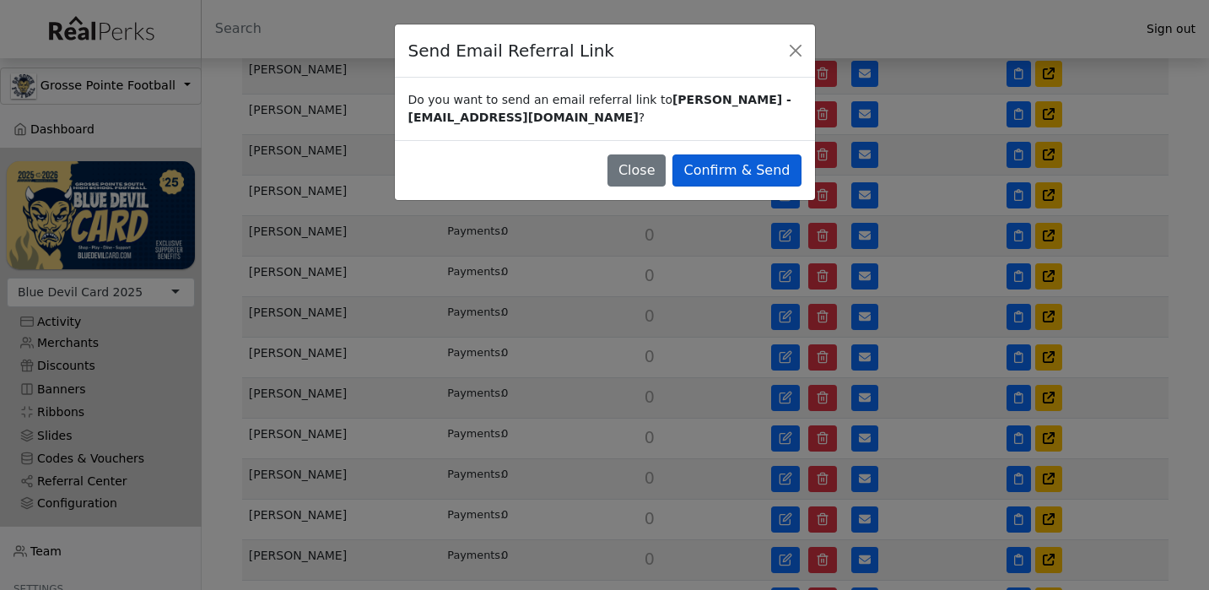
click at [790, 174] on button "Confirm & Send" at bounding box center [736, 170] width 128 height 32
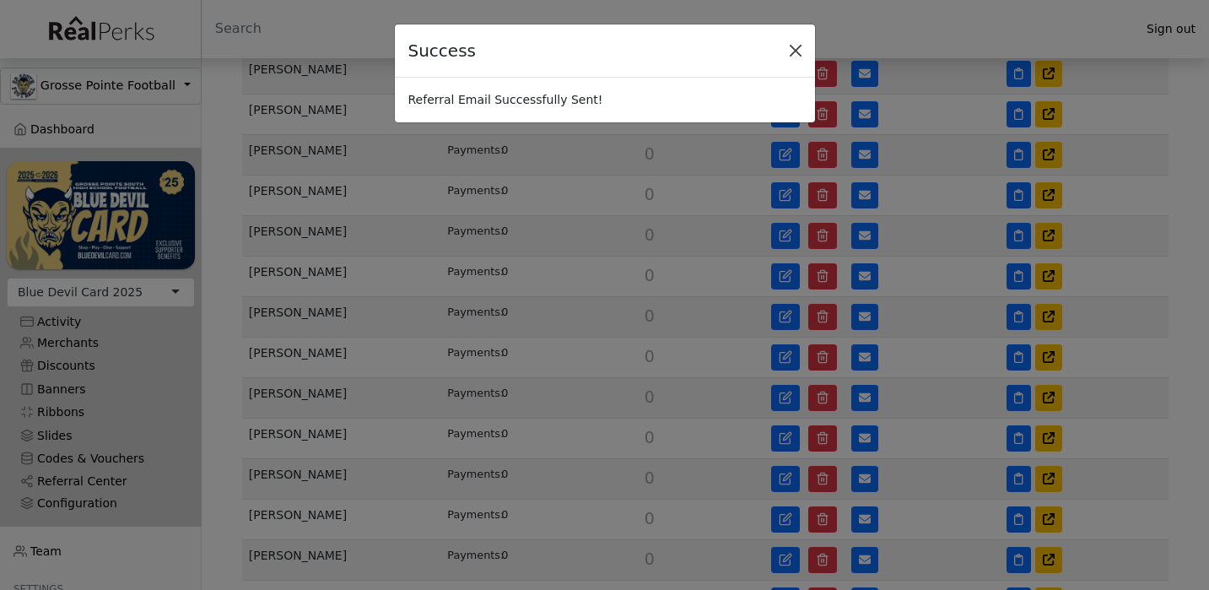
click at [795, 54] on button "Close" at bounding box center [795, 50] width 25 height 25
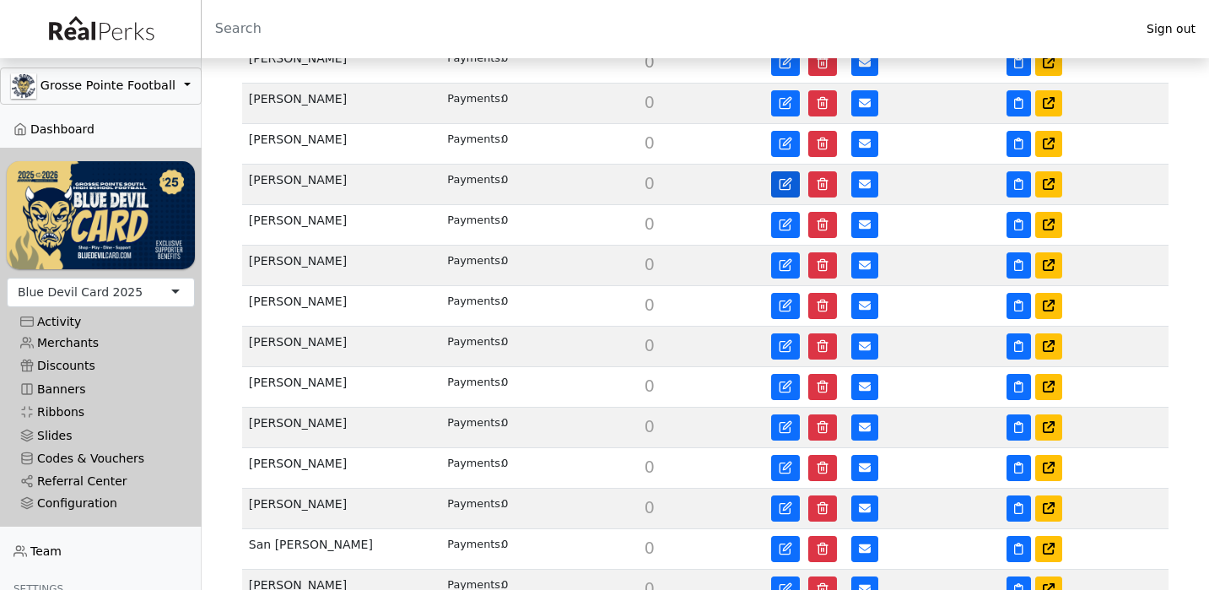
scroll to position [1110, 0]
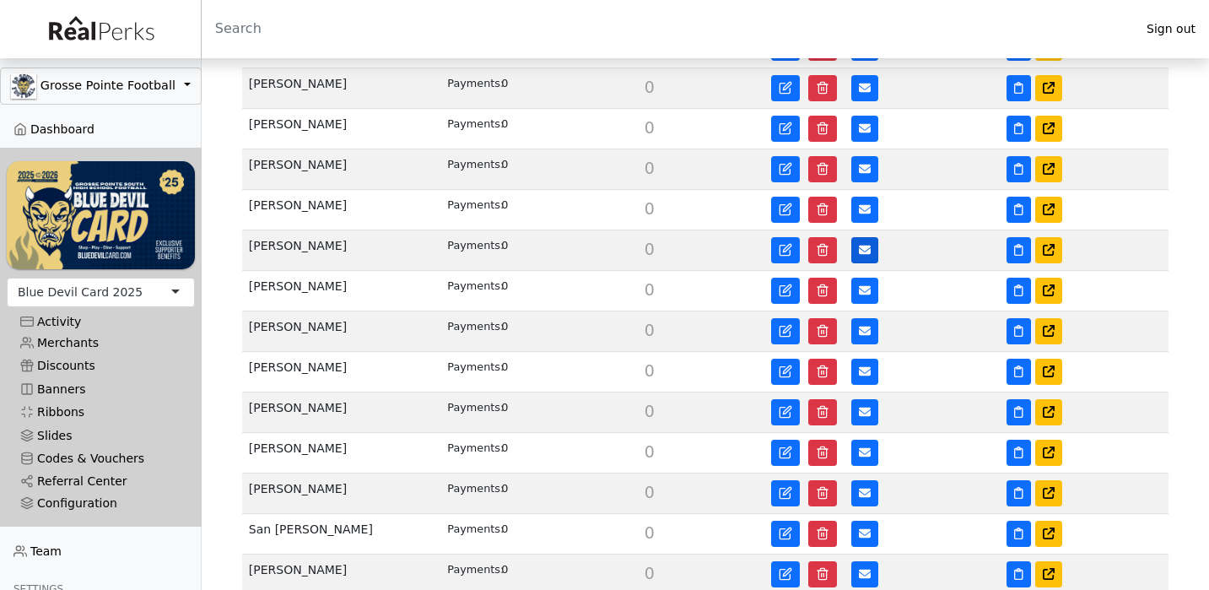
click at [860, 256] on icon at bounding box center [865, 250] width 12 height 12
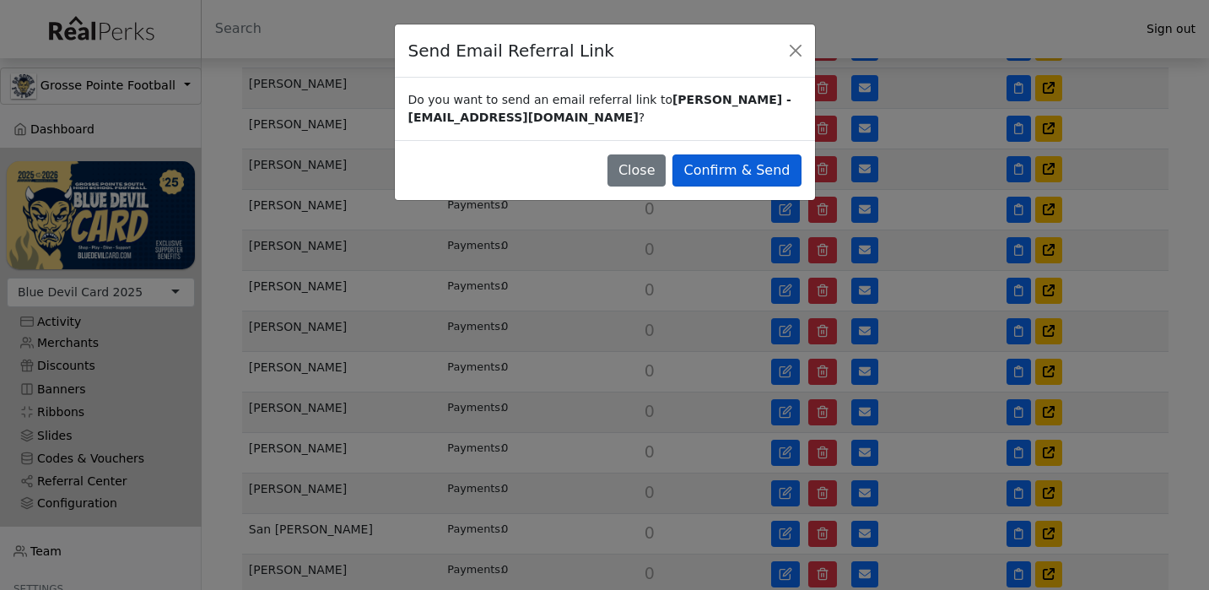
click at [768, 163] on button "Confirm & Send" at bounding box center [736, 170] width 128 height 32
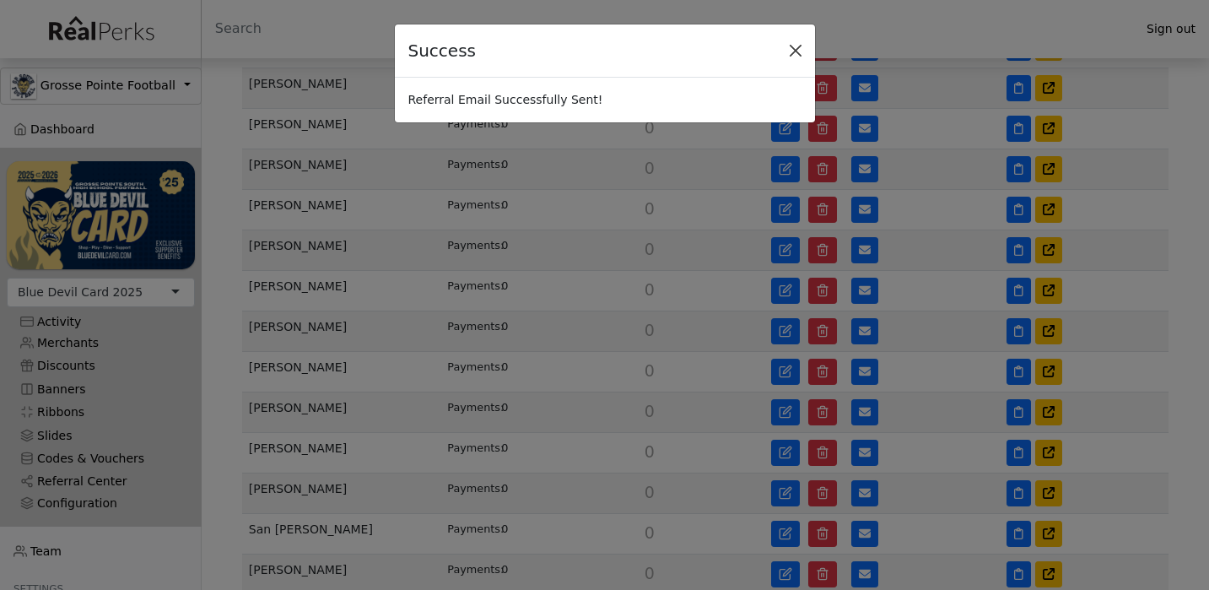
click at [796, 48] on button "Close" at bounding box center [795, 50] width 25 height 25
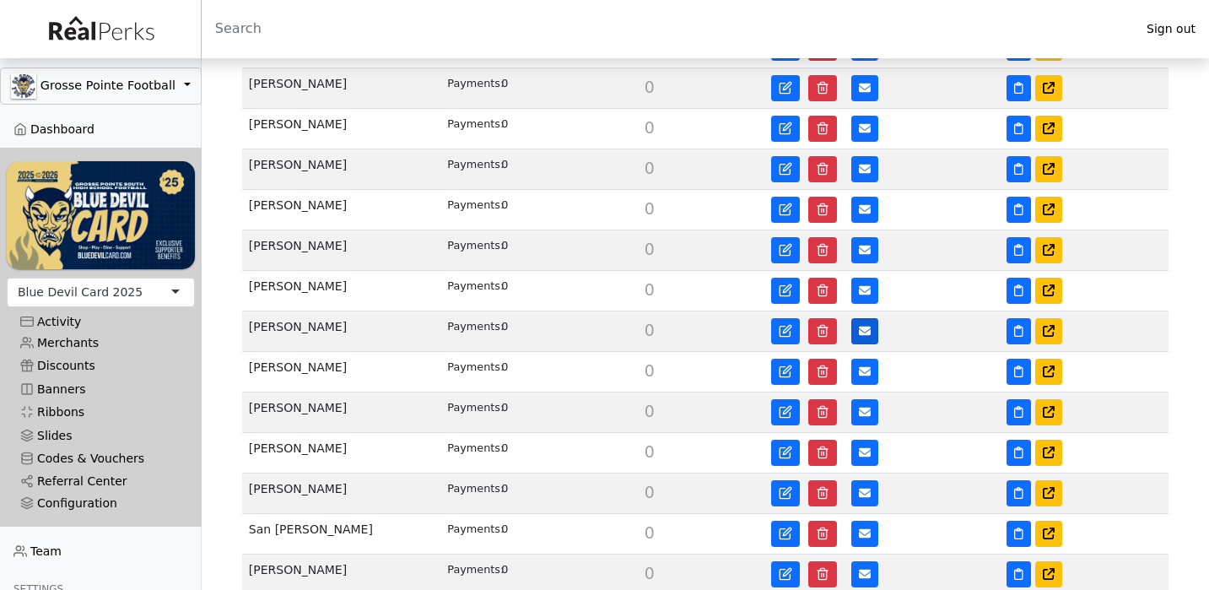
click at [868, 327] on icon at bounding box center [865, 331] width 12 height 12
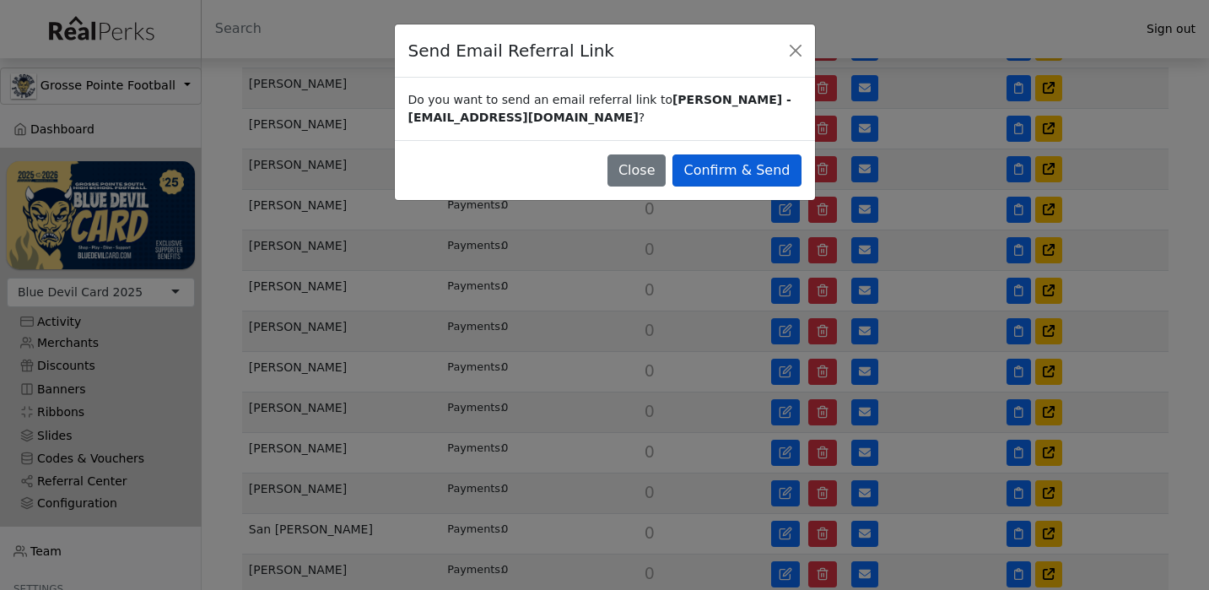
click at [774, 175] on button "Confirm & Send" at bounding box center [736, 170] width 128 height 32
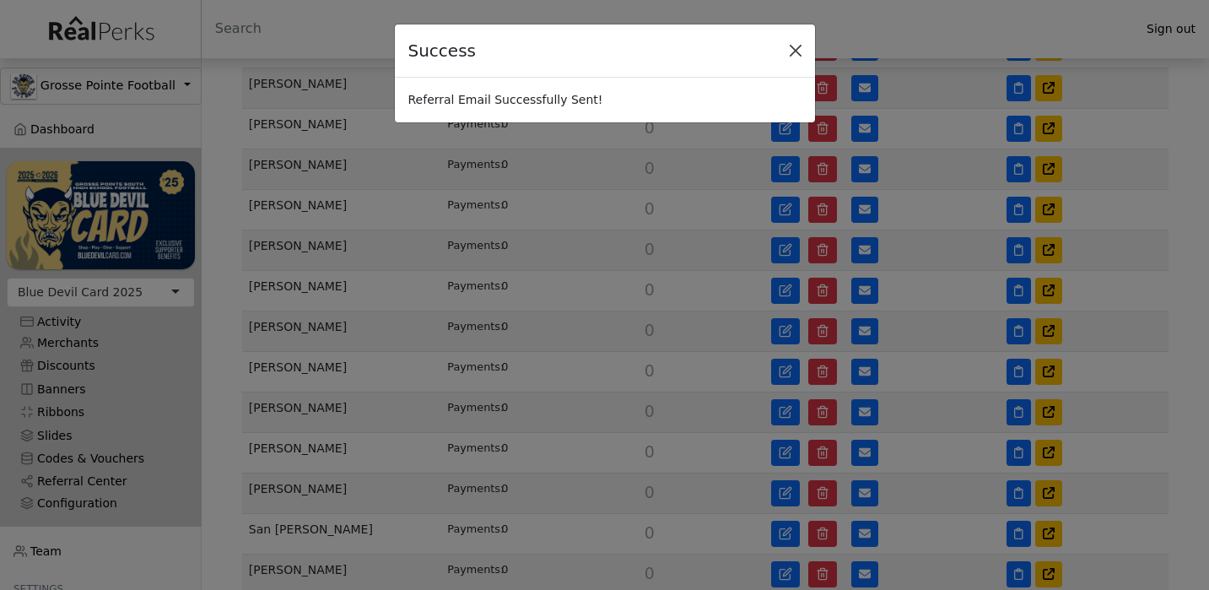
click at [798, 50] on button "Close" at bounding box center [795, 50] width 25 height 25
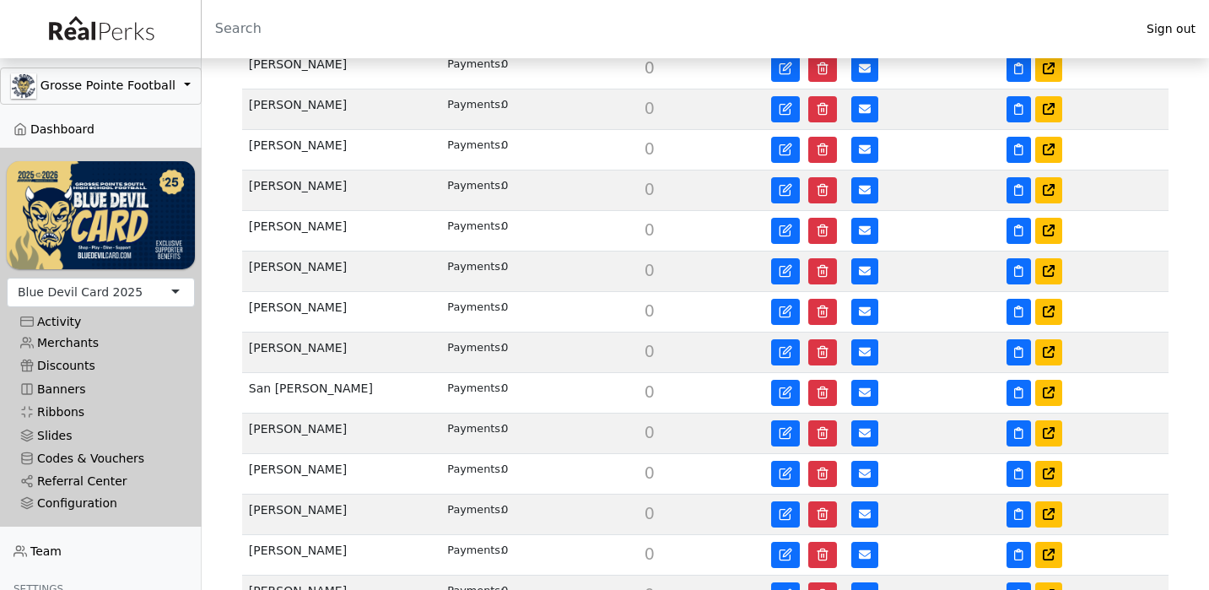
scroll to position [1255, 0]
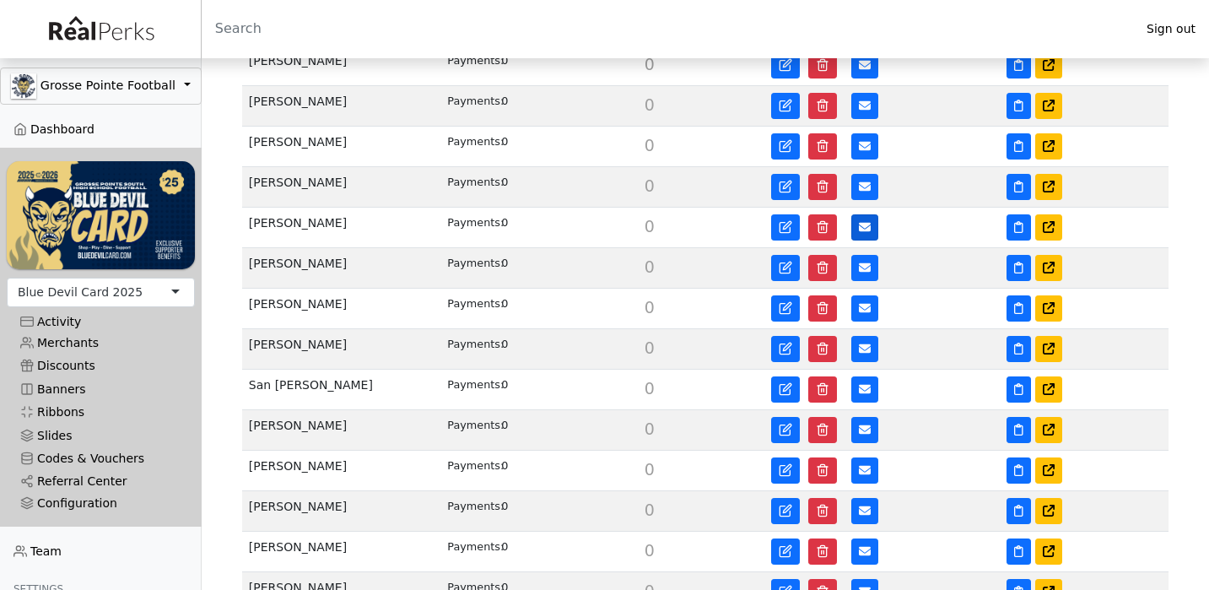
click at [866, 227] on icon at bounding box center [865, 227] width 12 height 9
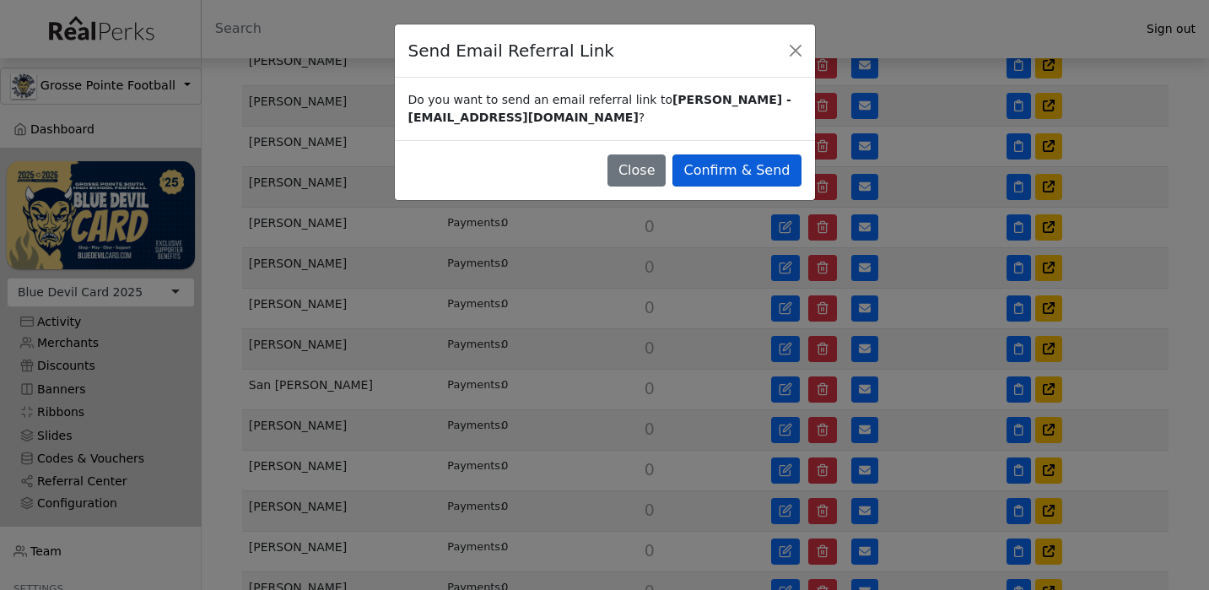
click at [775, 165] on button "Confirm & Send" at bounding box center [736, 170] width 128 height 32
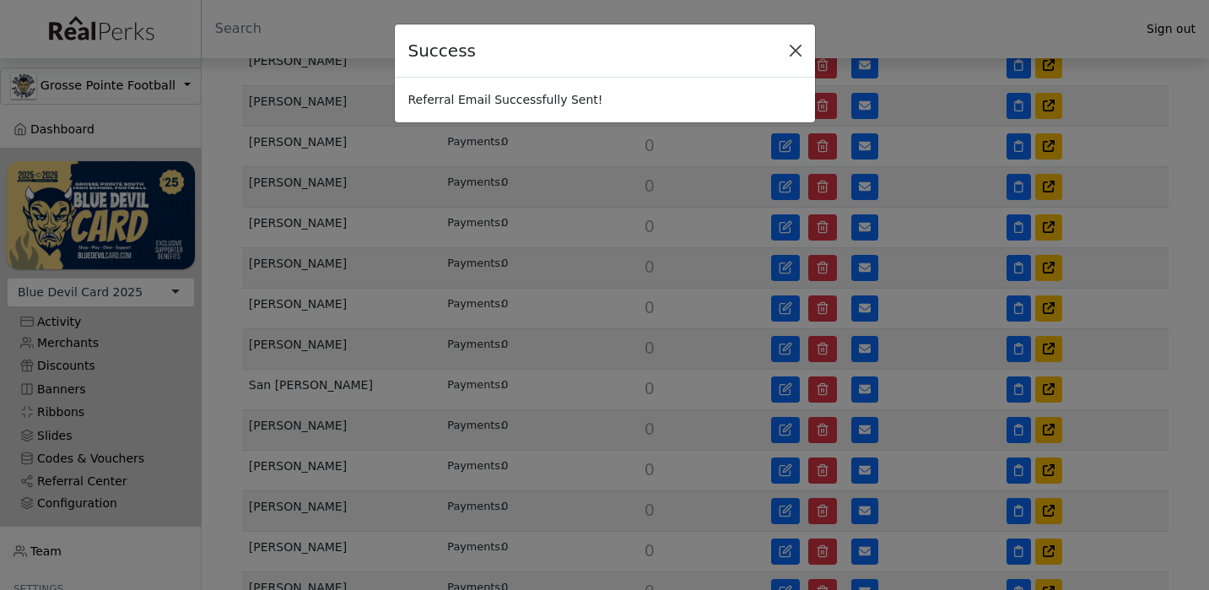
click at [798, 51] on button "Close" at bounding box center [795, 50] width 25 height 25
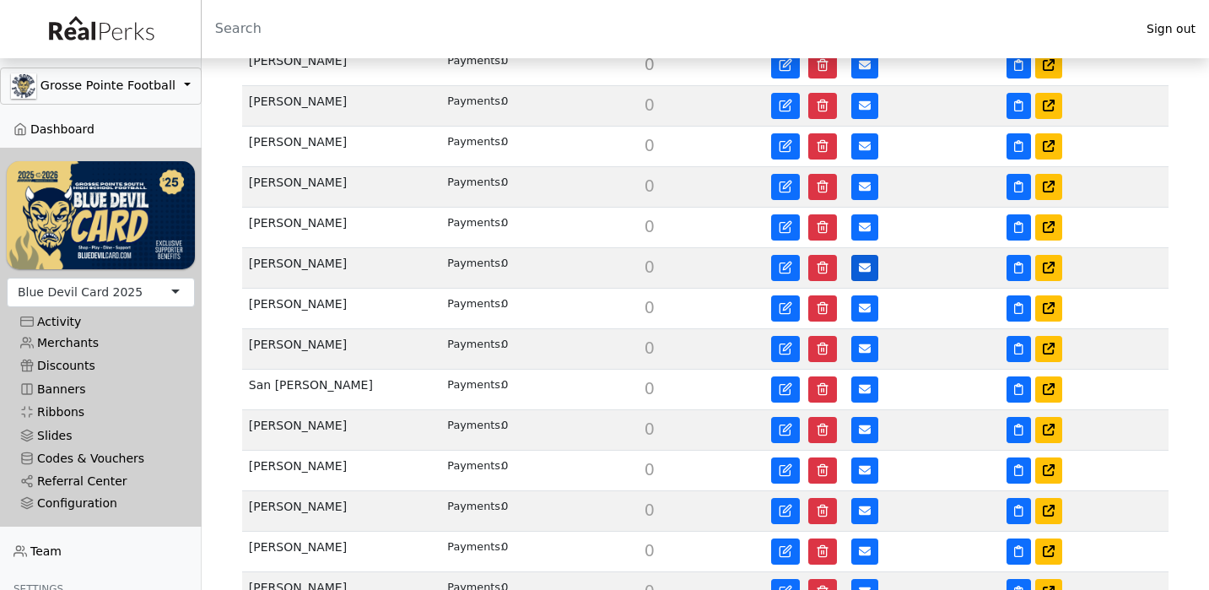
click at [861, 262] on icon at bounding box center [865, 268] width 12 height 12
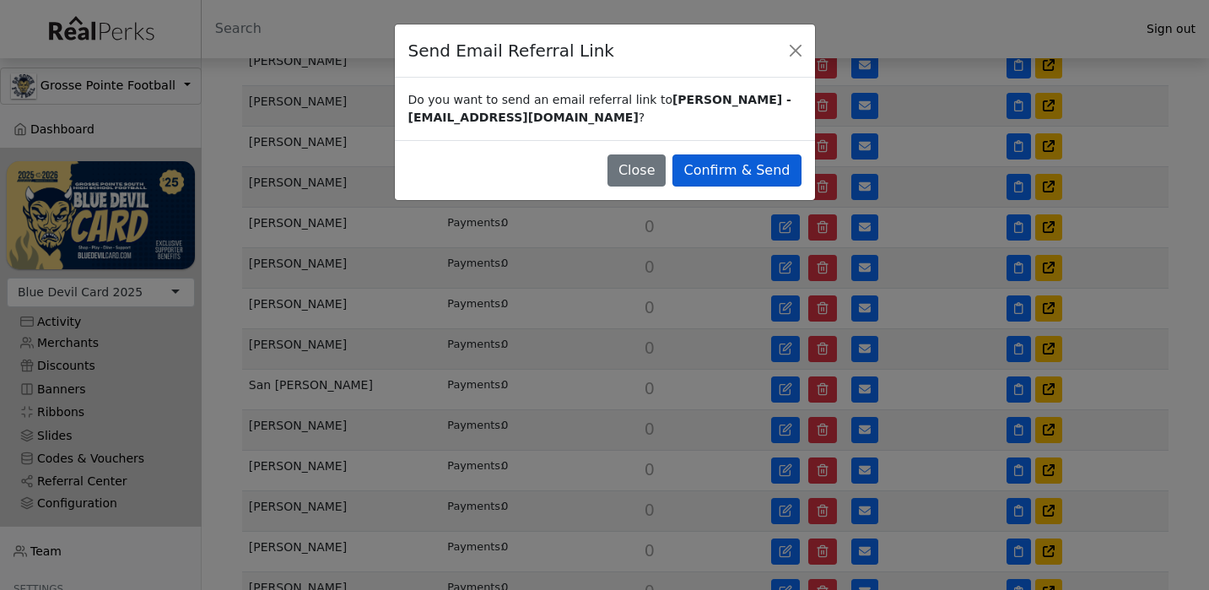
click at [779, 165] on button "Confirm & Send" at bounding box center [736, 170] width 128 height 32
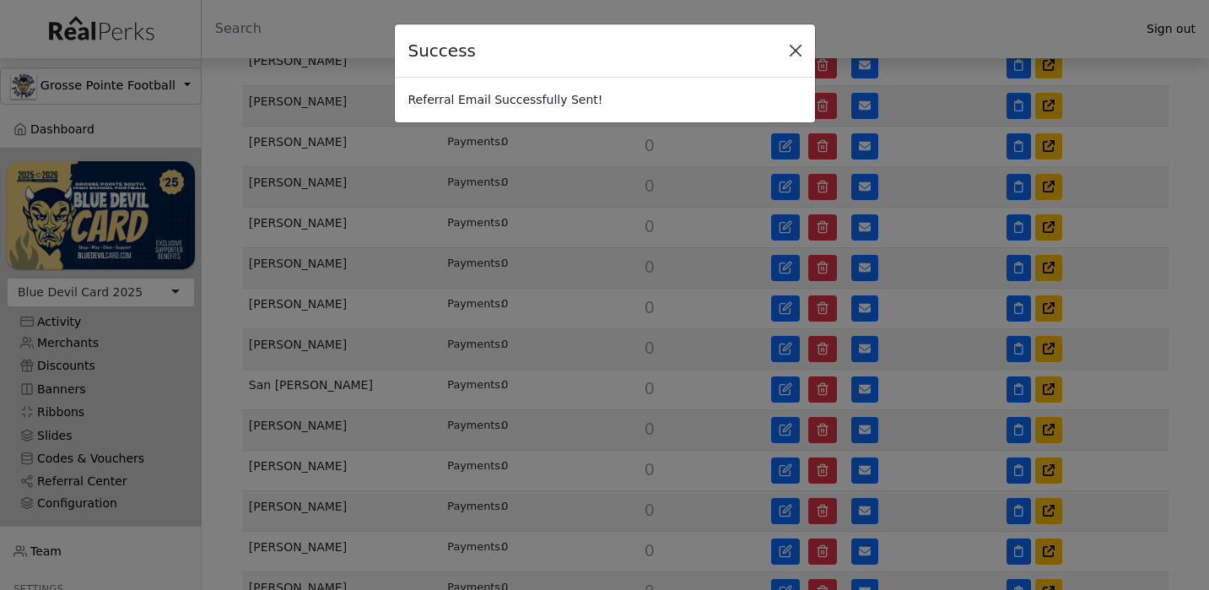
click at [797, 43] on button "Close" at bounding box center [795, 50] width 25 height 25
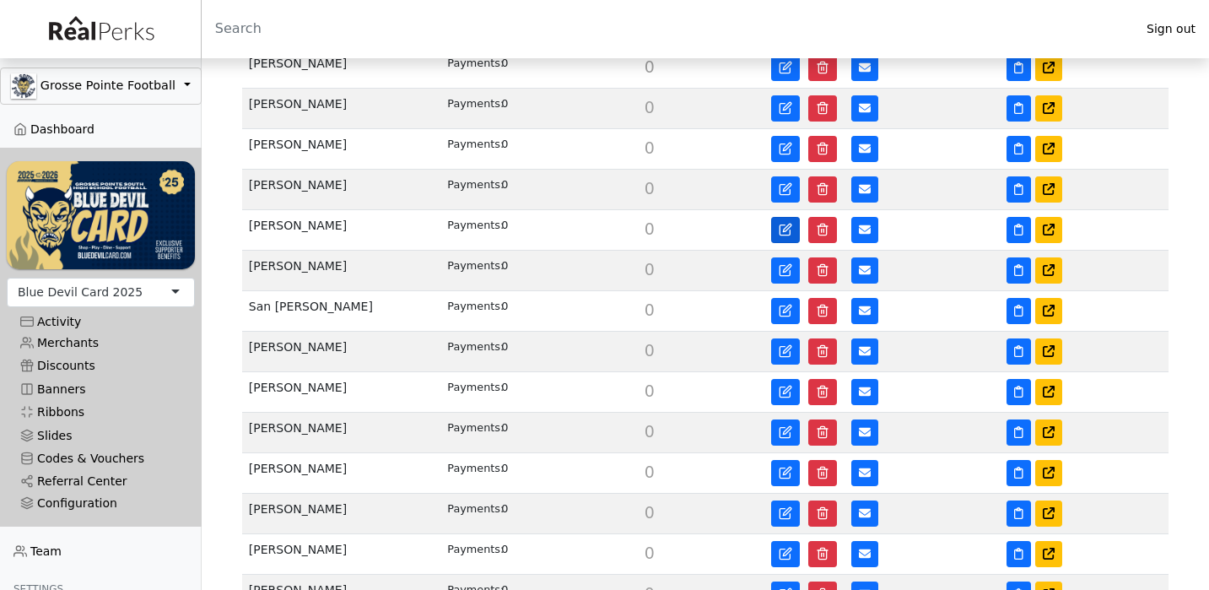
scroll to position [1336, 0]
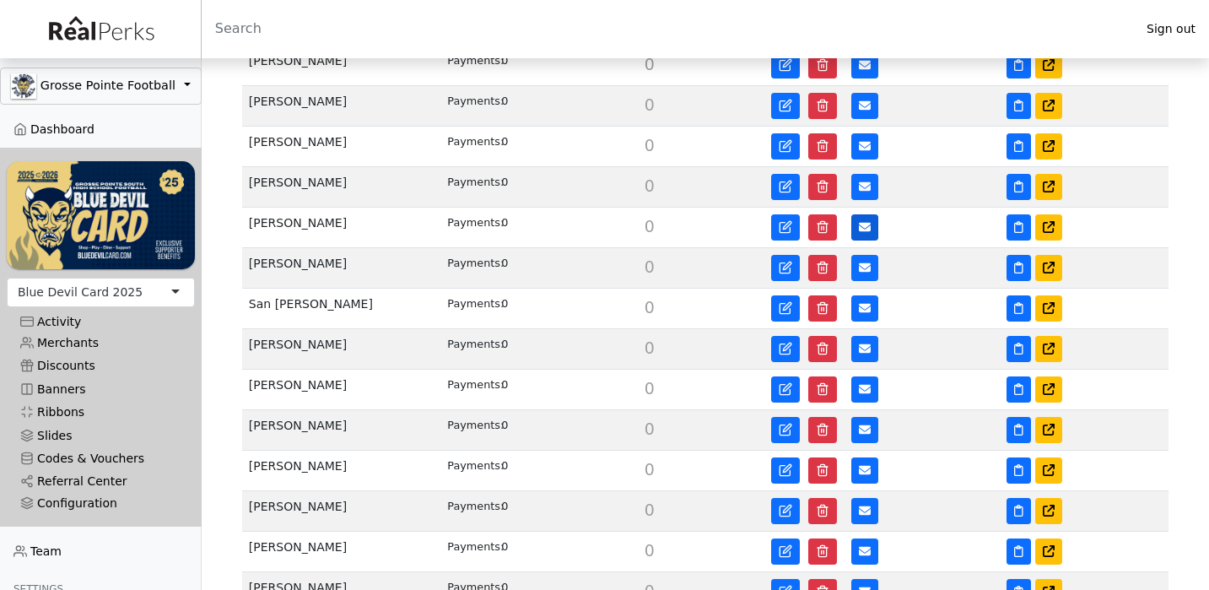
click at [861, 229] on icon at bounding box center [865, 227] width 12 height 9
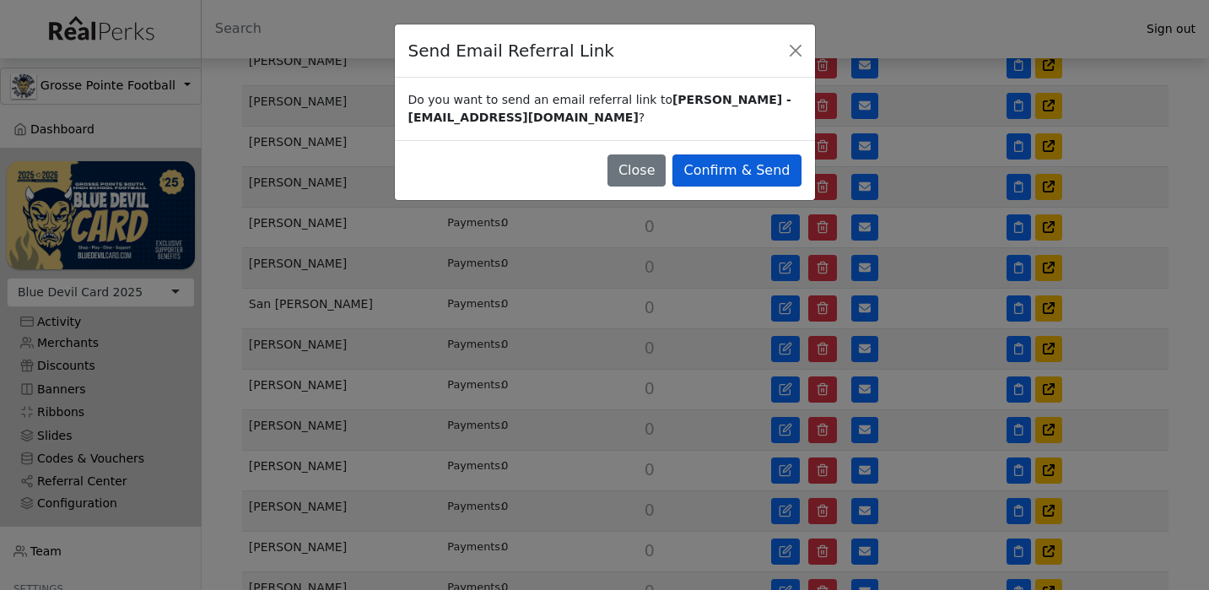
click at [778, 177] on button "Confirm & Send" at bounding box center [736, 170] width 128 height 32
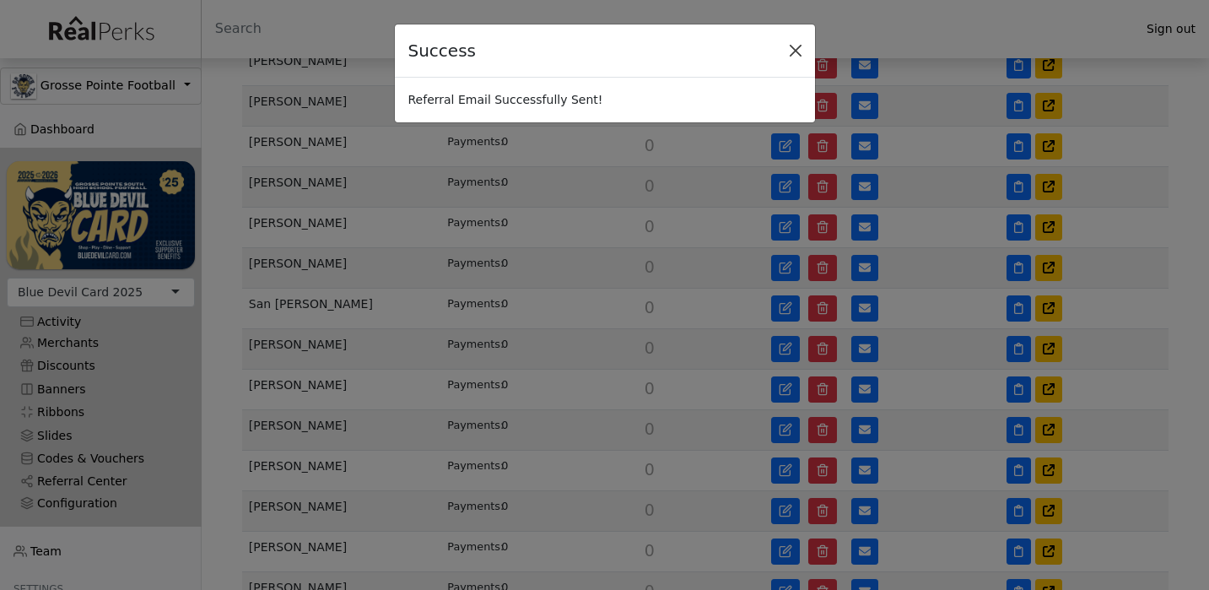
click at [794, 52] on button "Close" at bounding box center [795, 50] width 25 height 25
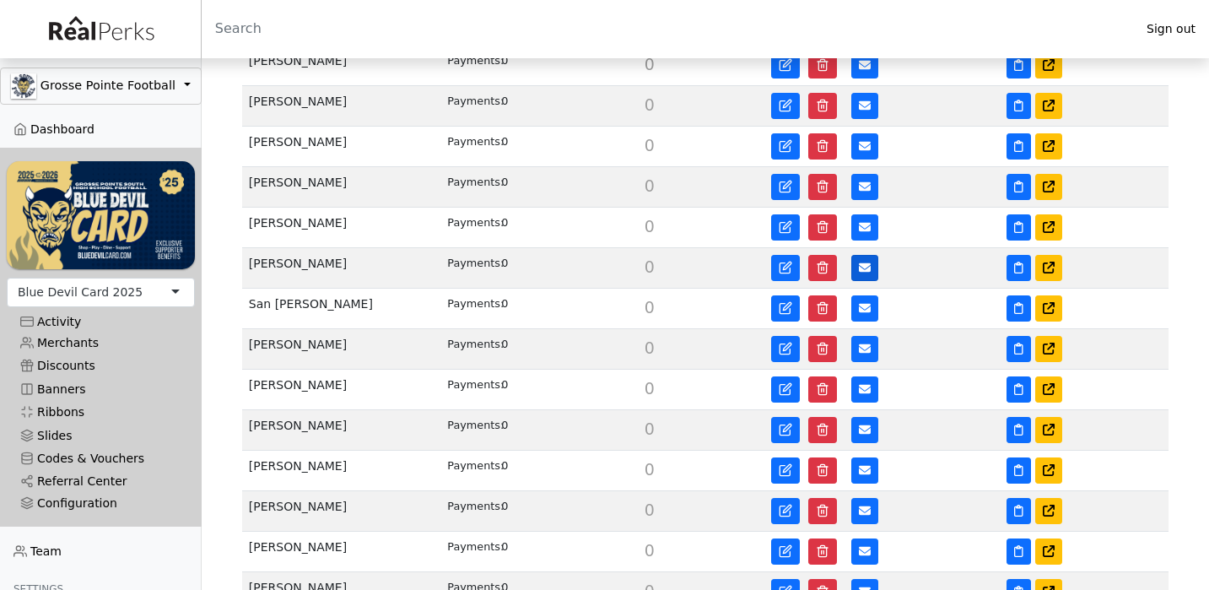
click at [858, 270] on button at bounding box center [864, 268] width 27 height 26
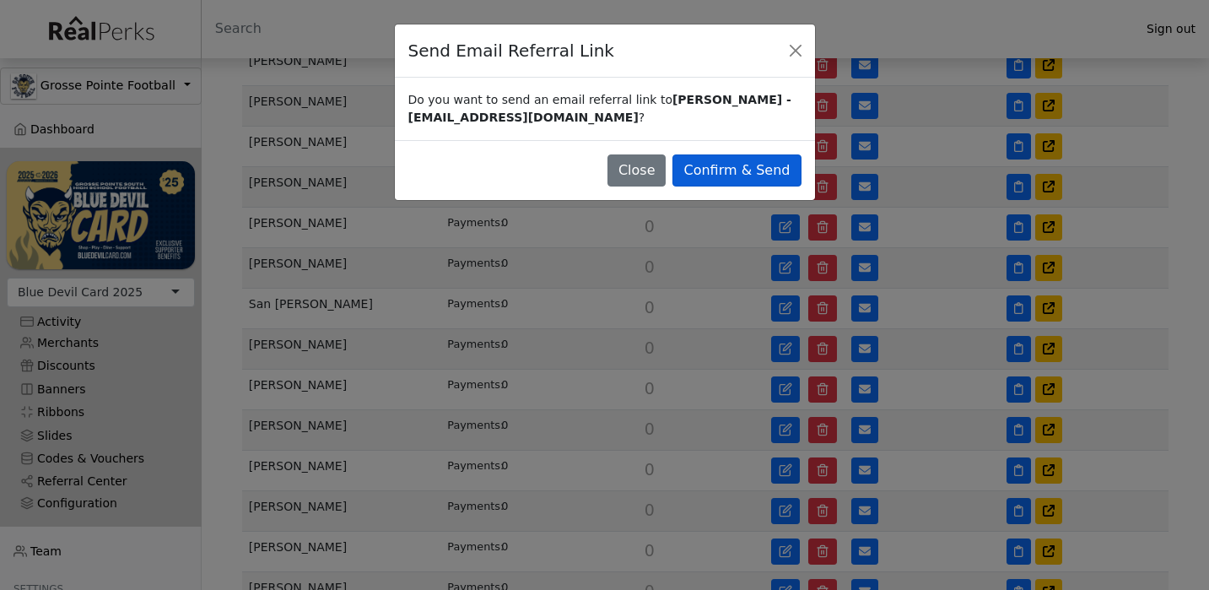
click at [788, 165] on button "Confirm & Send" at bounding box center [736, 170] width 128 height 32
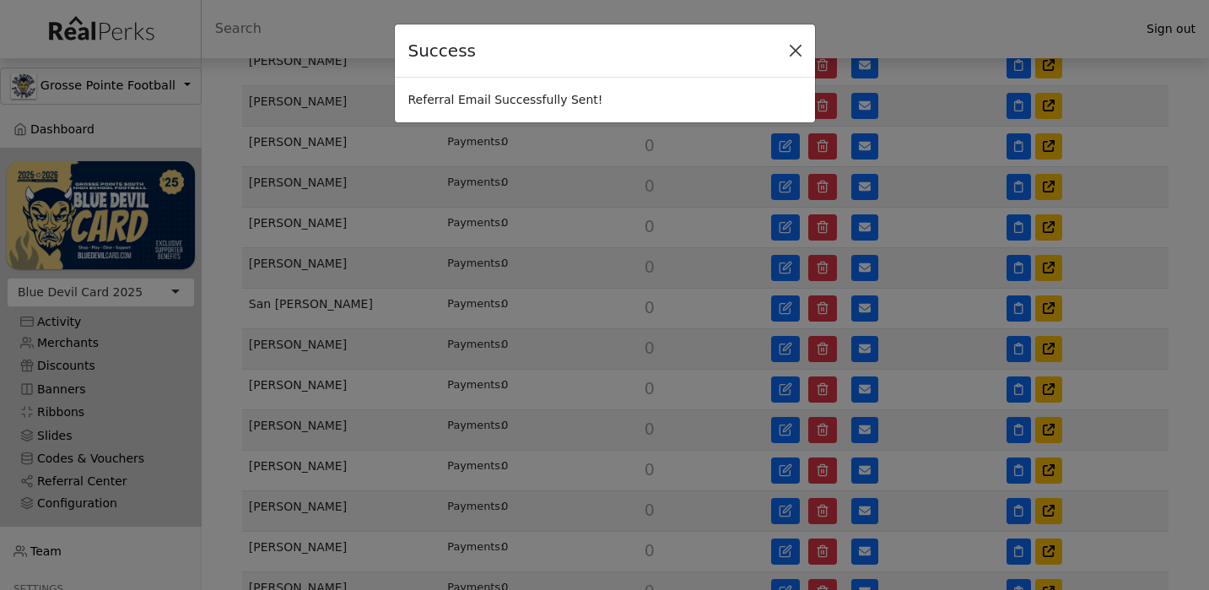
click at [796, 54] on button "Close" at bounding box center [795, 50] width 25 height 25
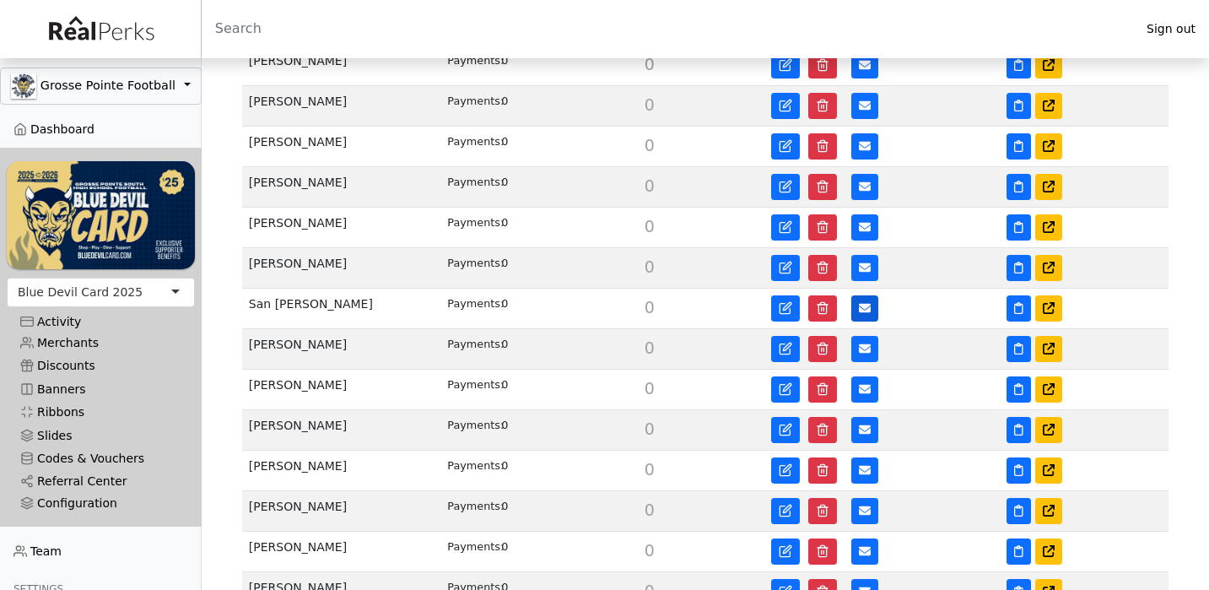
click at [858, 308] on button at bounding box center [864, 308] width 27 height 26
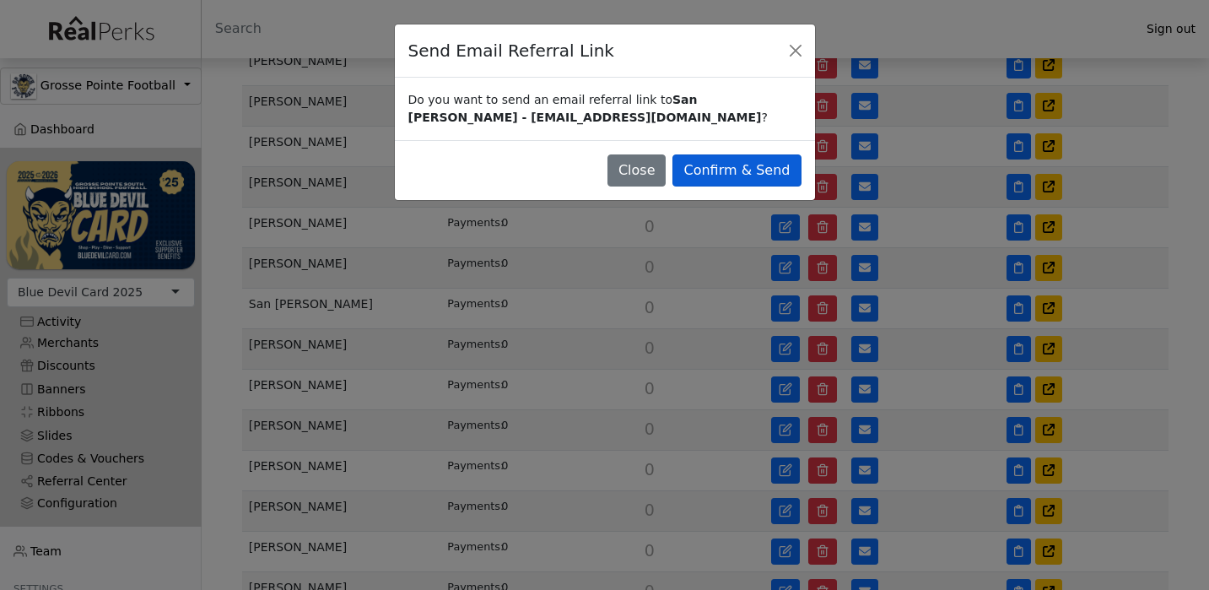
click at [795, 180] on button "Confirm & Send" at bounding box center [736, 170] width 128 height 32
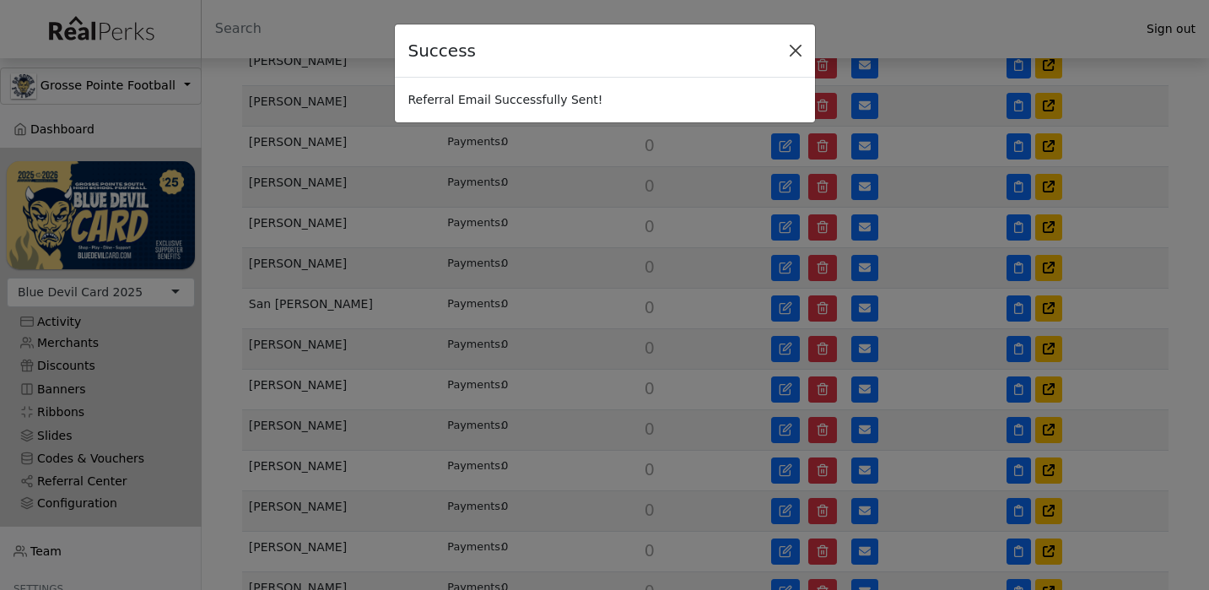
click at [792, 54] on button "Close" at bounding box center [795, 50] width 25 height 25
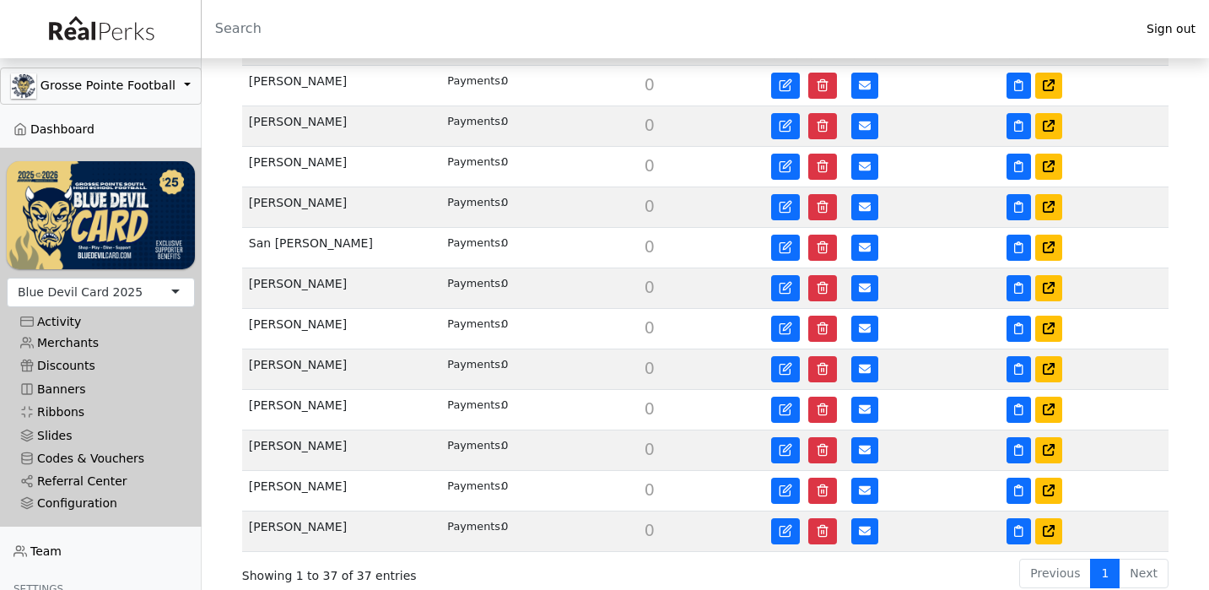
scroll to position [1397, 0]
click at [862, 285] on icon at bounding box center [865, 287] width 12 height 9
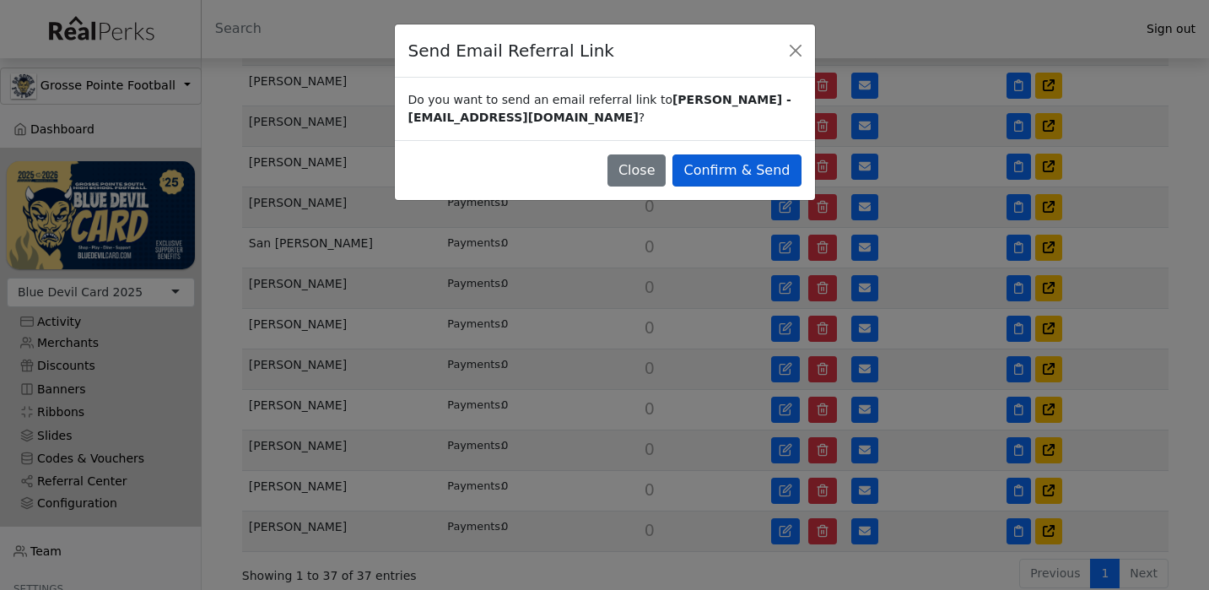
click at [767, 177] on button "Confirm & Send" at bounding box center [736, 170] width 128 height 32
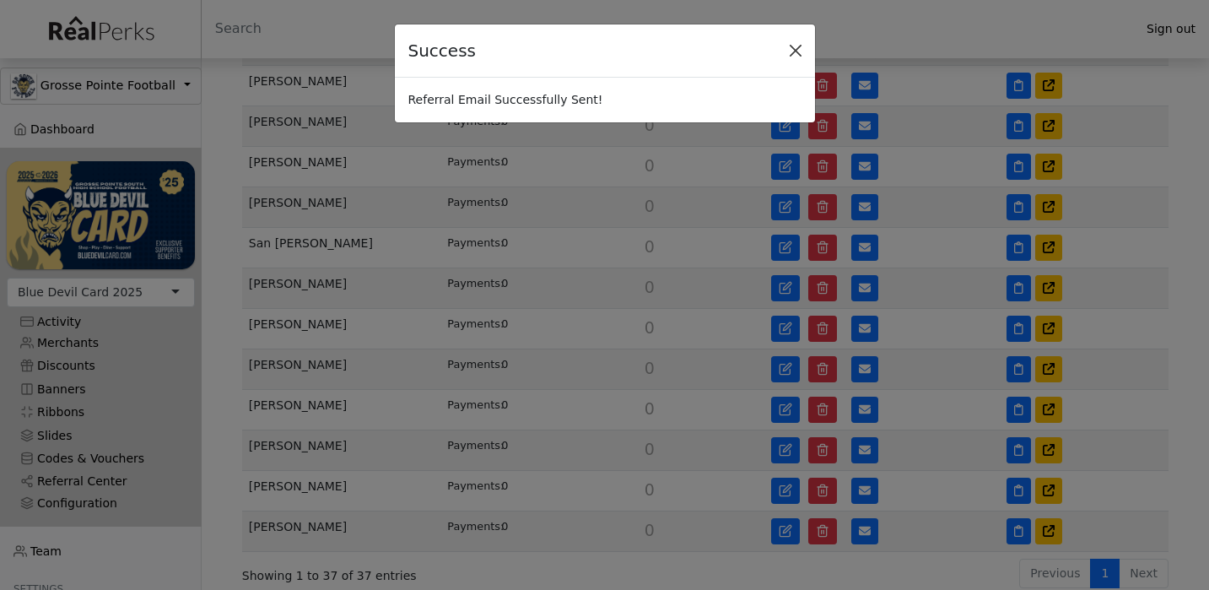
click at [795, 49] on button "Close" at bounding box center [795, 50] width 25 height 25
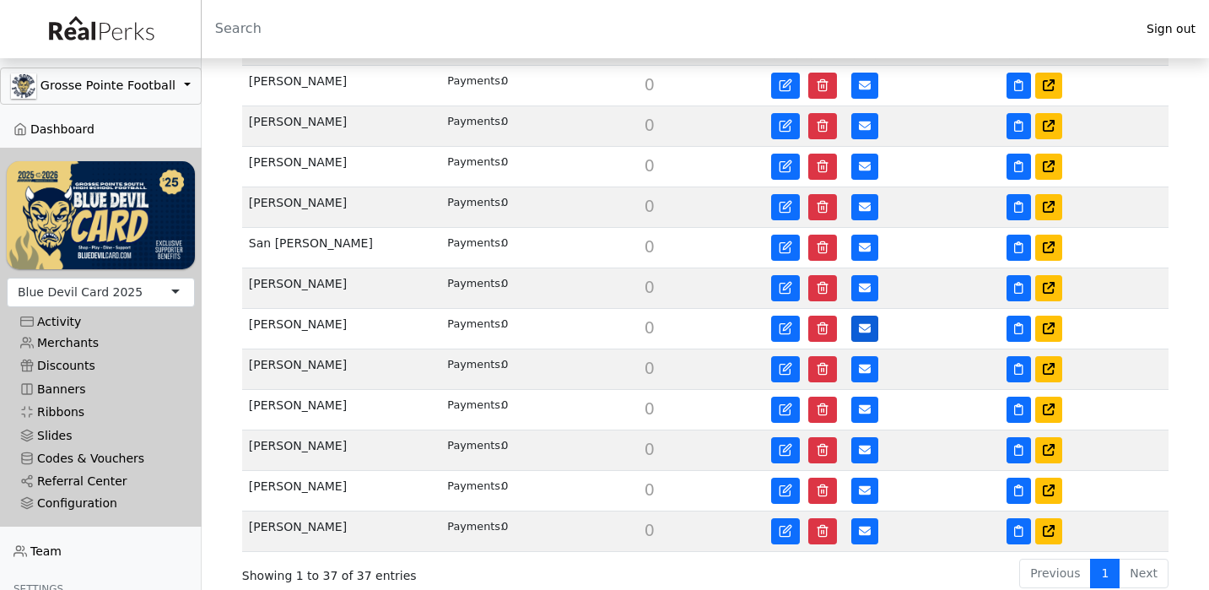
click at [857, 320] on button at bounding box center [864, 329] width 27 height 26
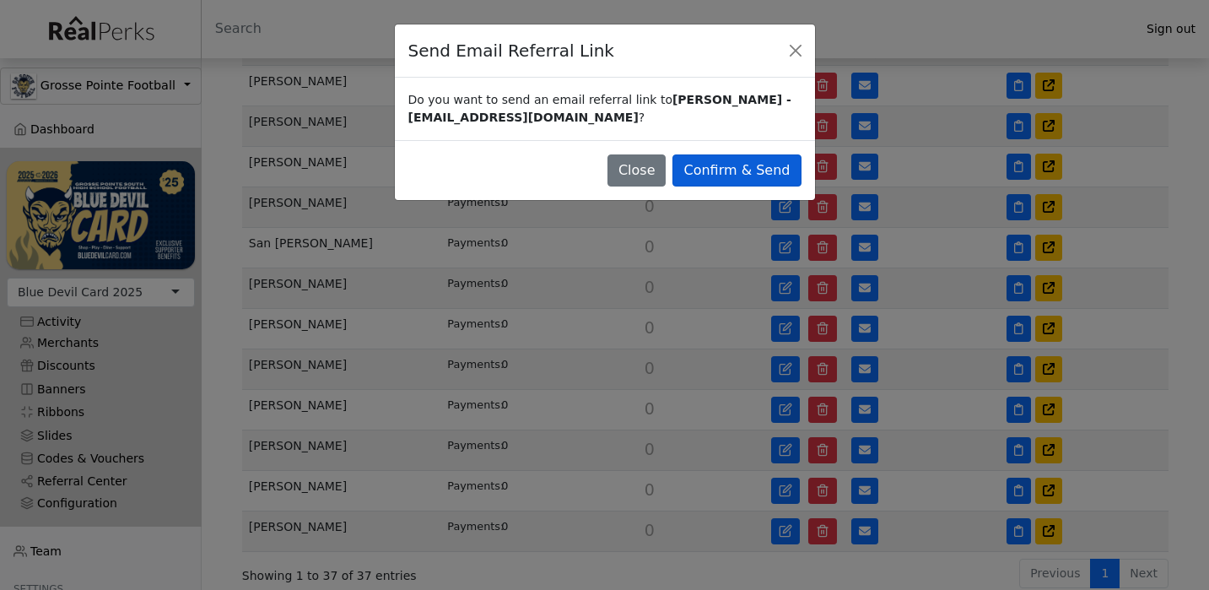
click at [788, 156] on button "Confirm & Send" at bounding box center [736, 170] width 128 height 32
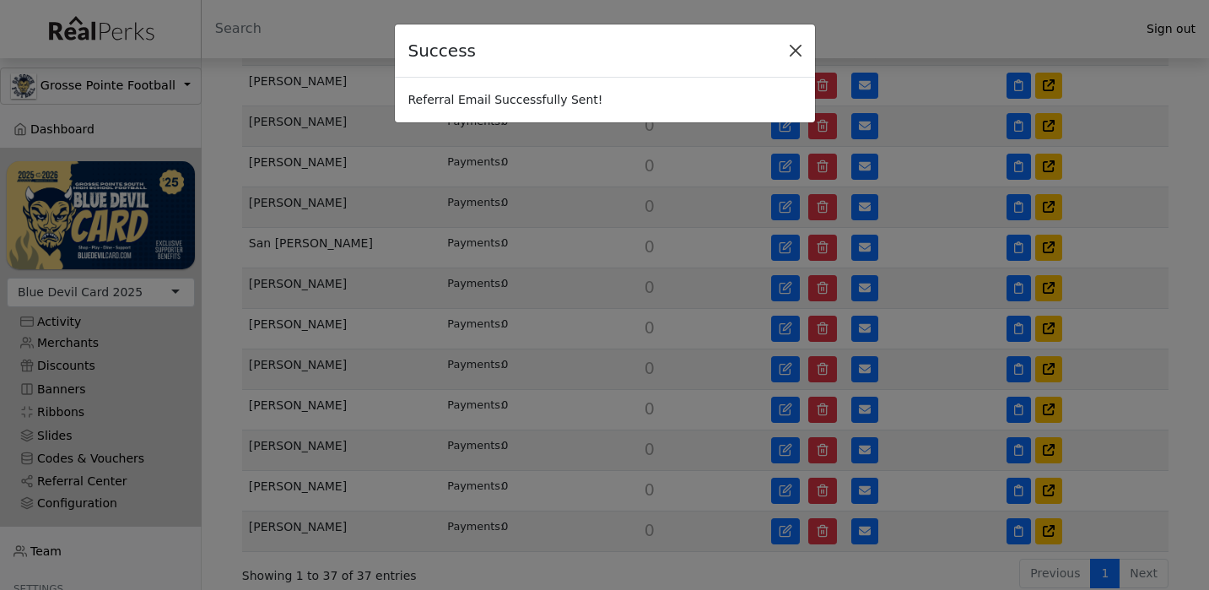
click at [797, 47] on button "Close" at bounding box center [795, 50] width 25 height 25
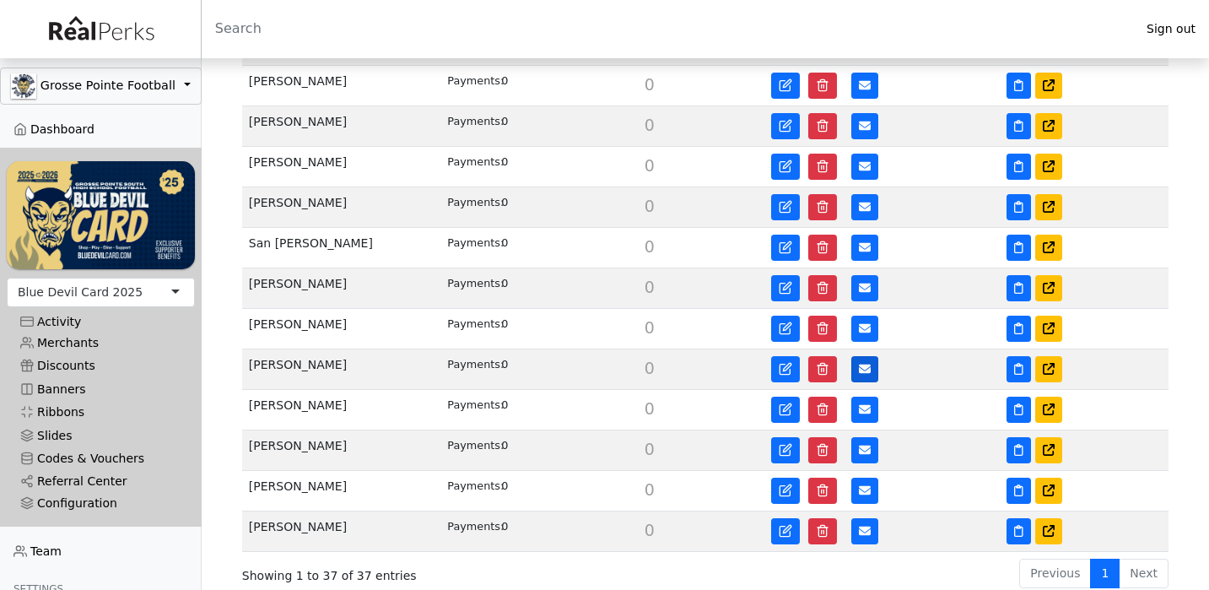
click at [862, 363] on icon at bounding box center [865, 369] width 12 height 12
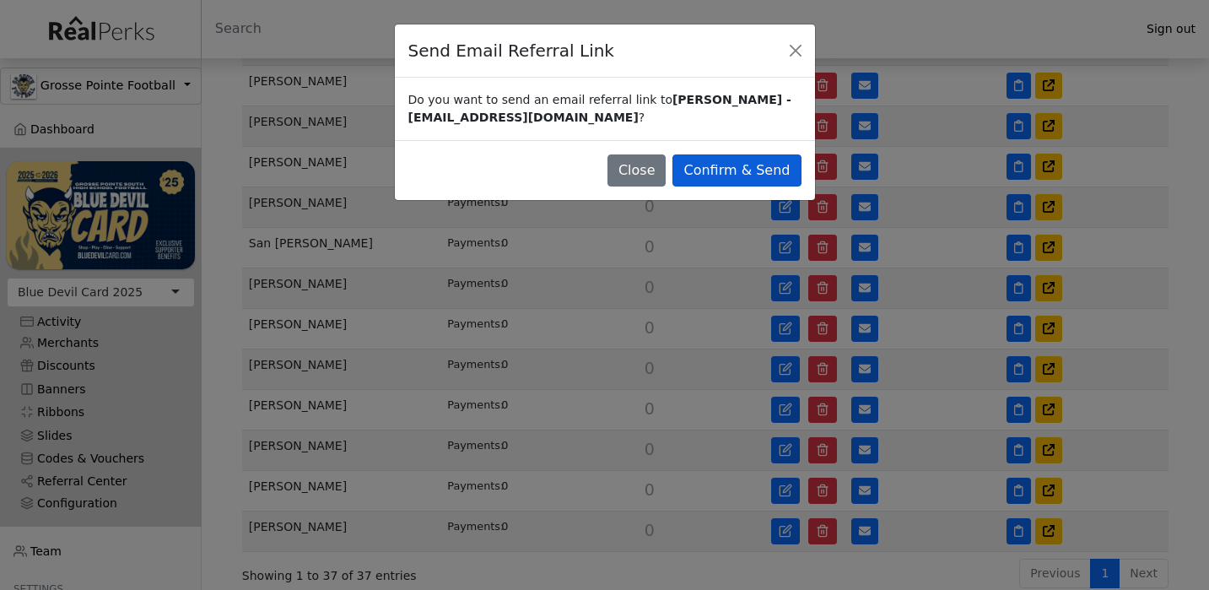
click at [769, 175] on button "Confirm & Send" at bounding box center [736, 170] width 128 height 32
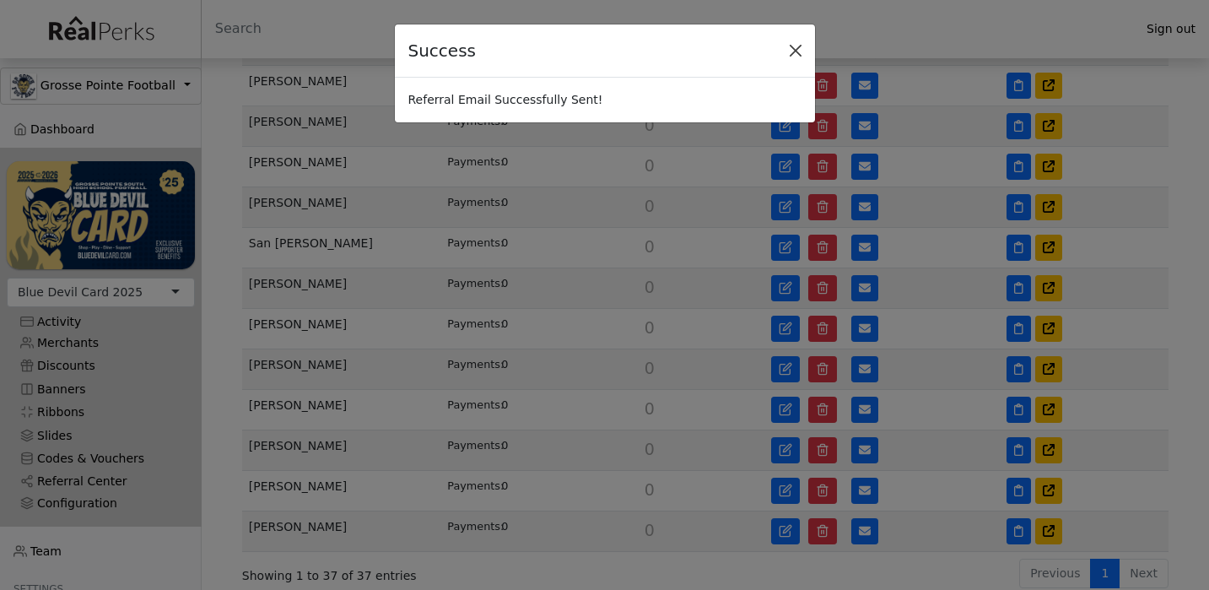
click at [794, 49] on button "Close" at bounding box center [795, 50] width 25 height 25
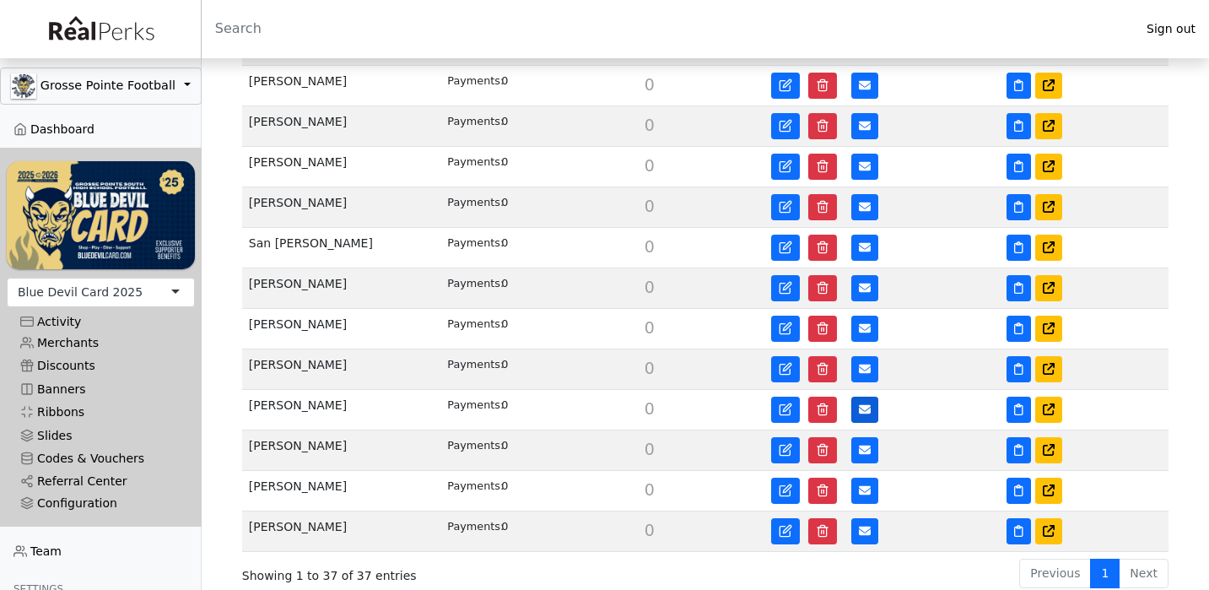
click at [871, 401] on button at bounding box center [864, 410] width 27 height 26
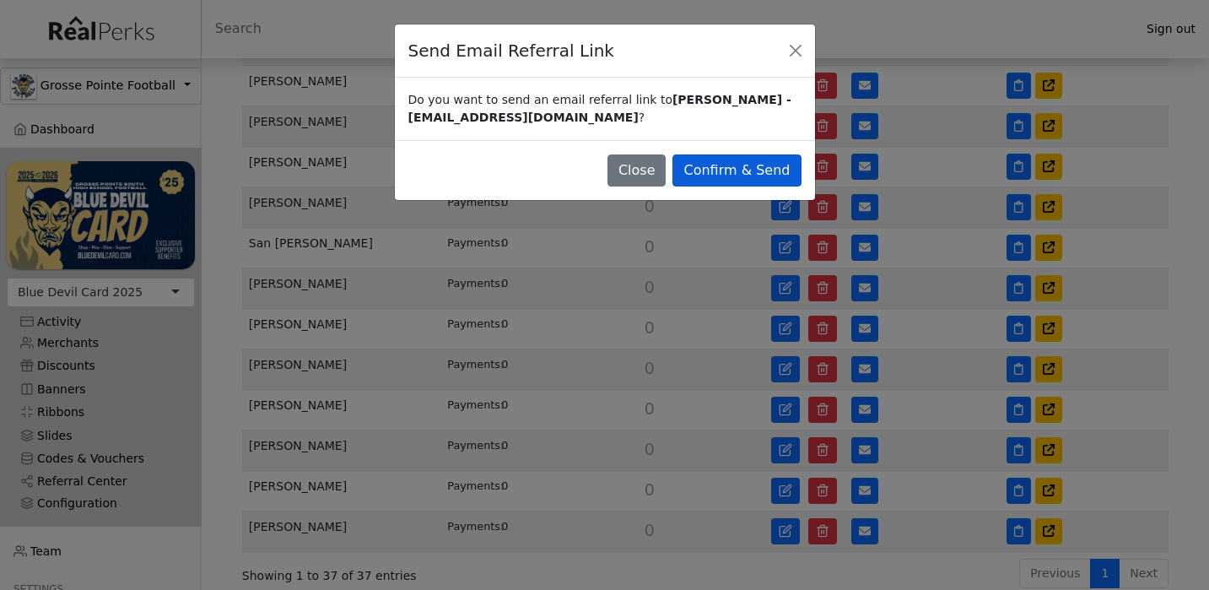
click at [767, 168] on button "Confirm & Send" at bounding box center [736, 170] width 128 height 32
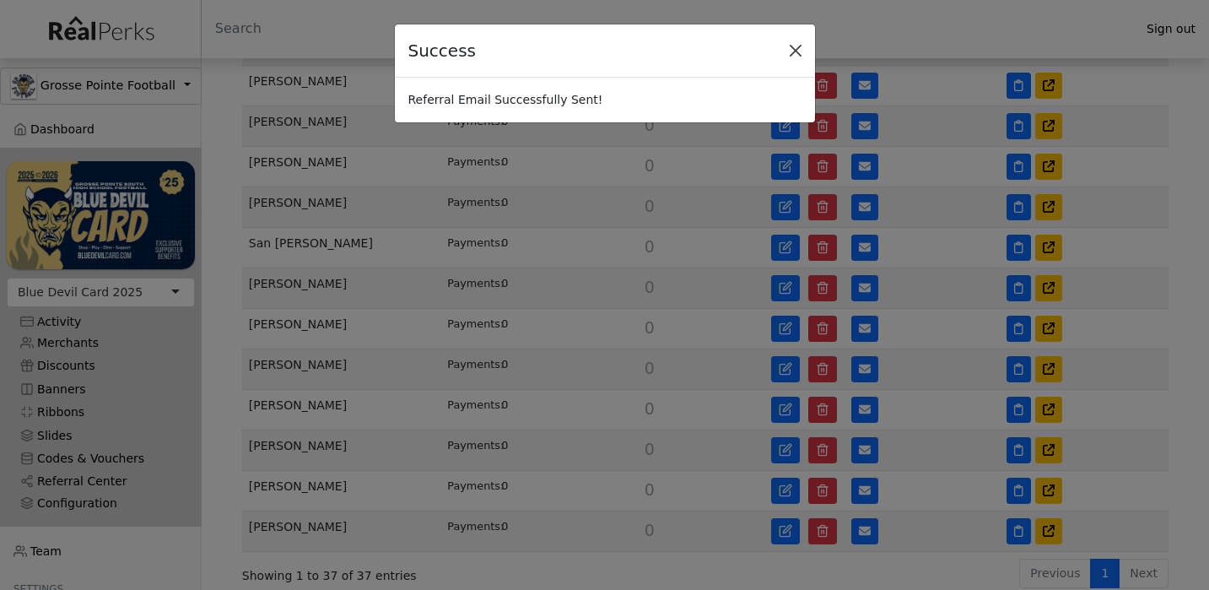
click at [798, 49] on button "Close" at bounding box center [795, 50] width 25 height 25
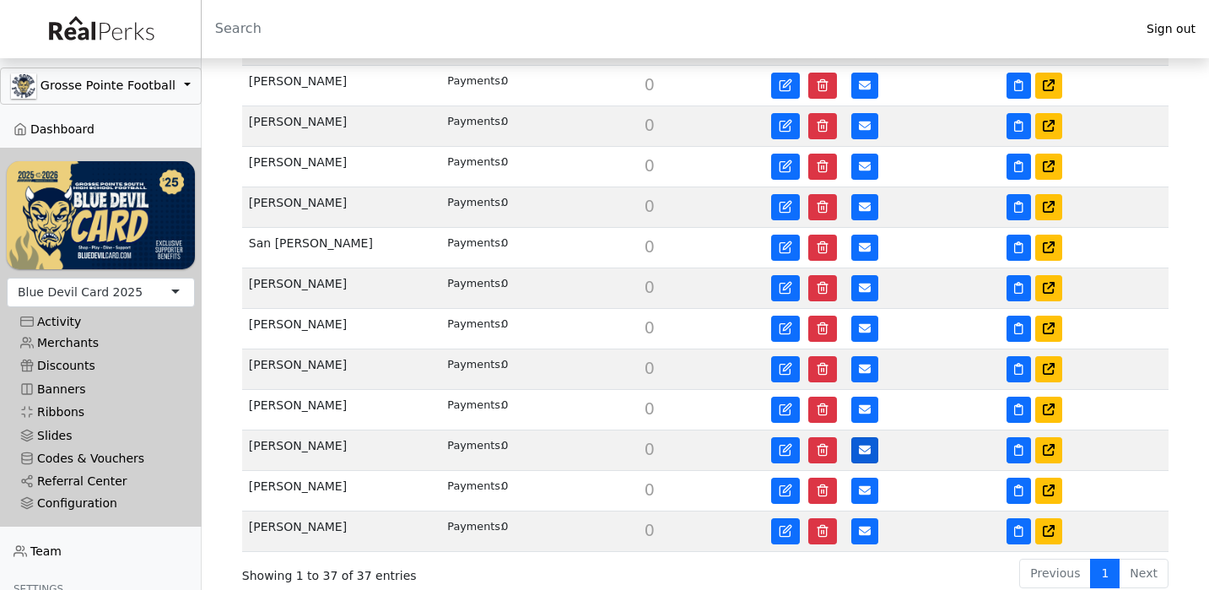
click at [861, 456] on icon at bounding box center [865, 450] width 12 height 12
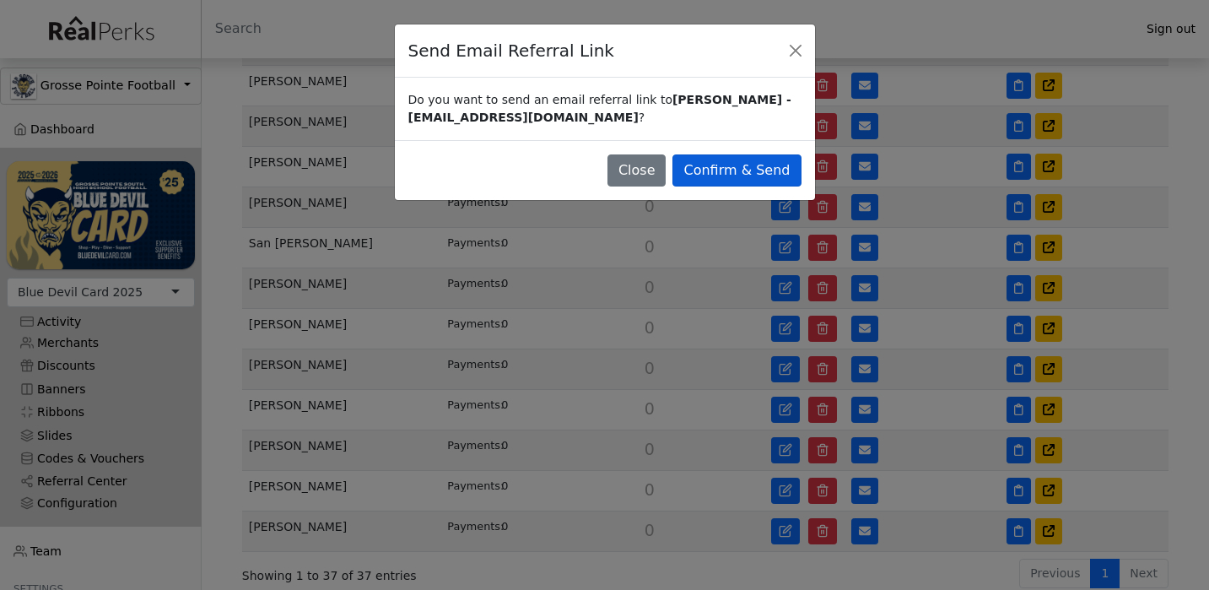
click at [763, 160] on button "Confirm & Send" at bounding box center [736, 170] width 128 height 32
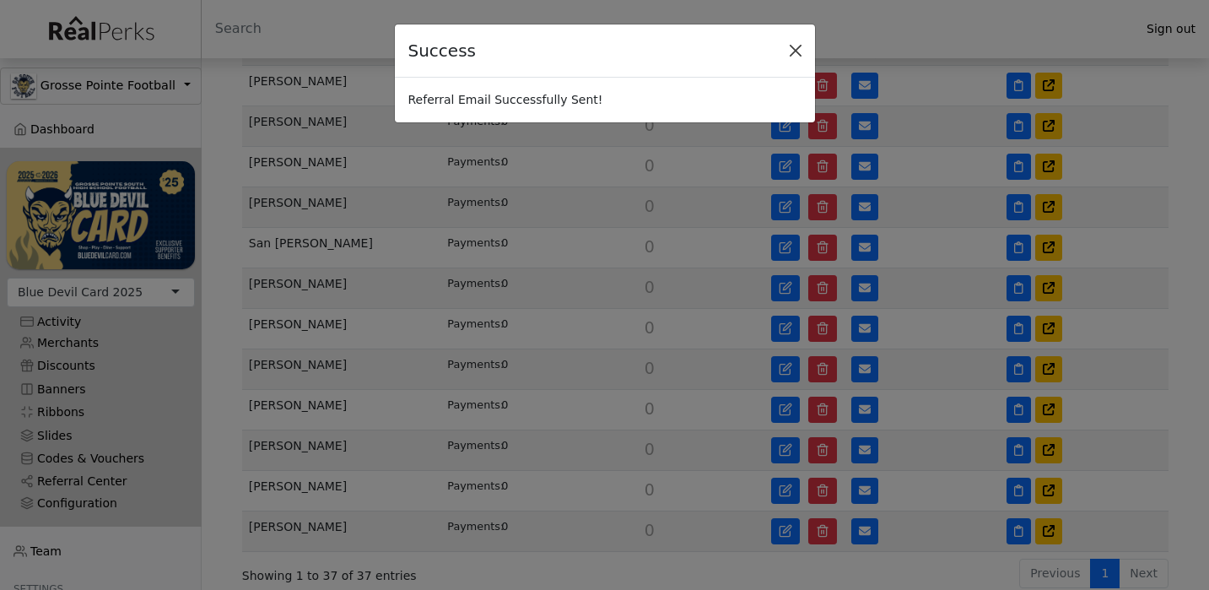
click at [795, 51] on button "Close" at bounding box center [795, 50] width 25 height 25
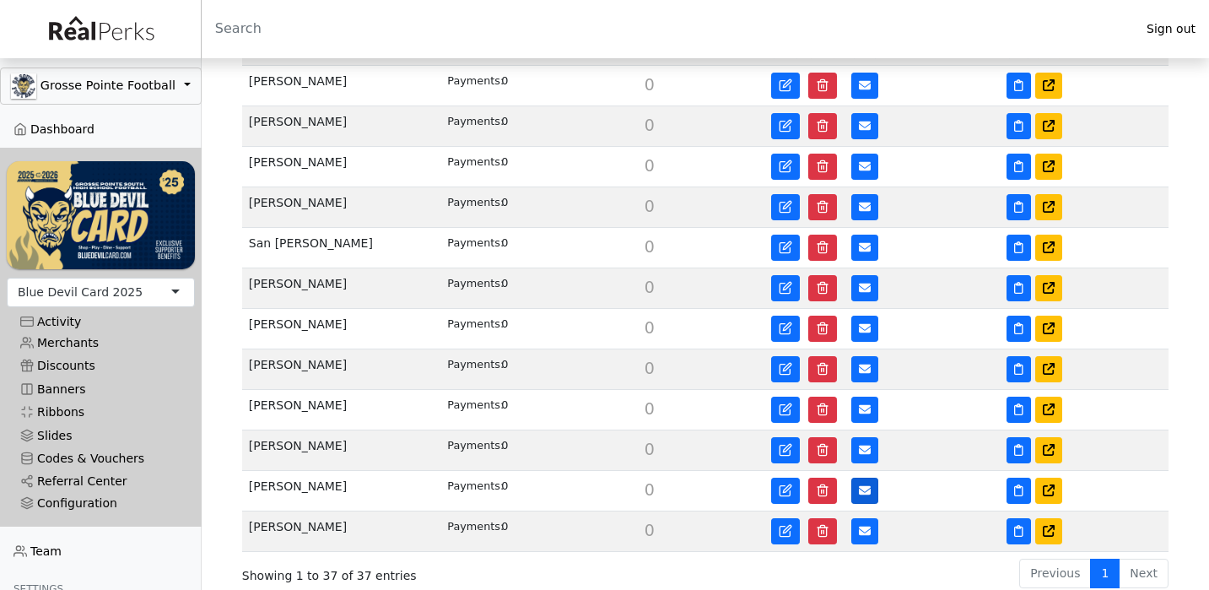
click at [861, 488] on icon at bounding box center [865, 490] width 12 height 9
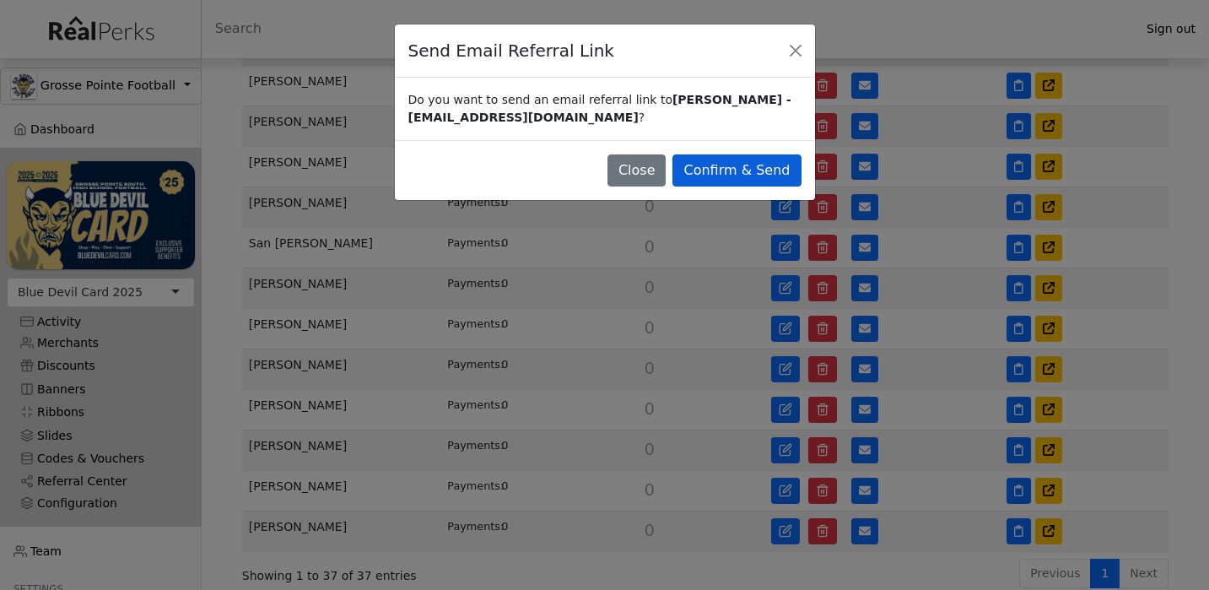
click at [787, 170] on button "Confirm & Send" at bounding box center [736, 170] width 128 height 32
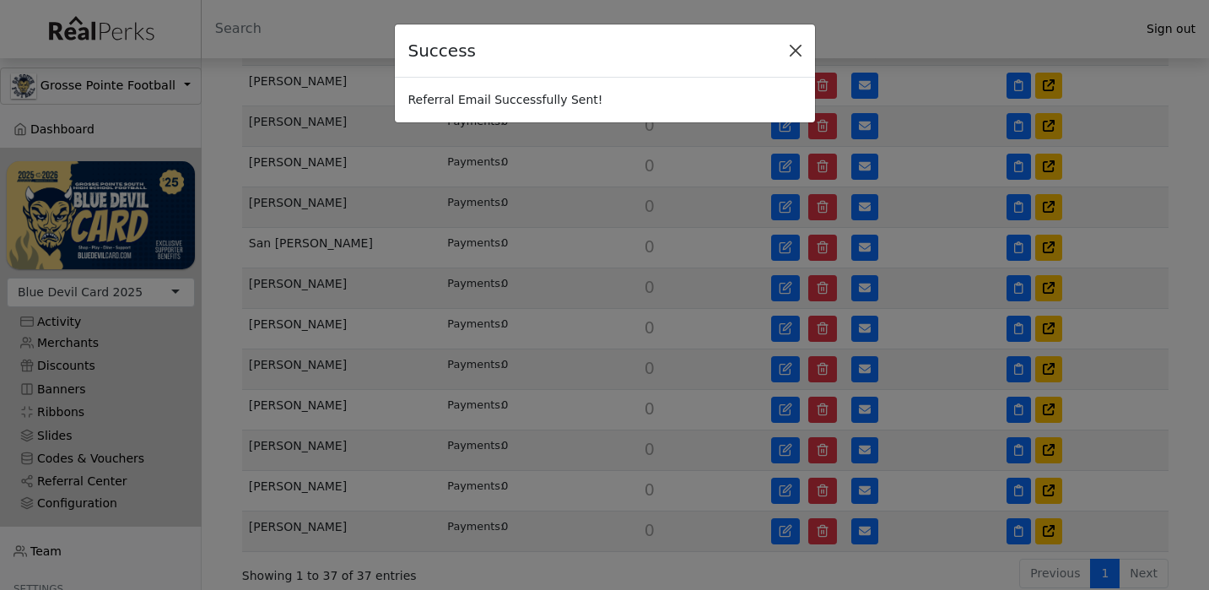
click at [799, 44] on button "Close" at bounding box center [795, 50] width 25 height 25
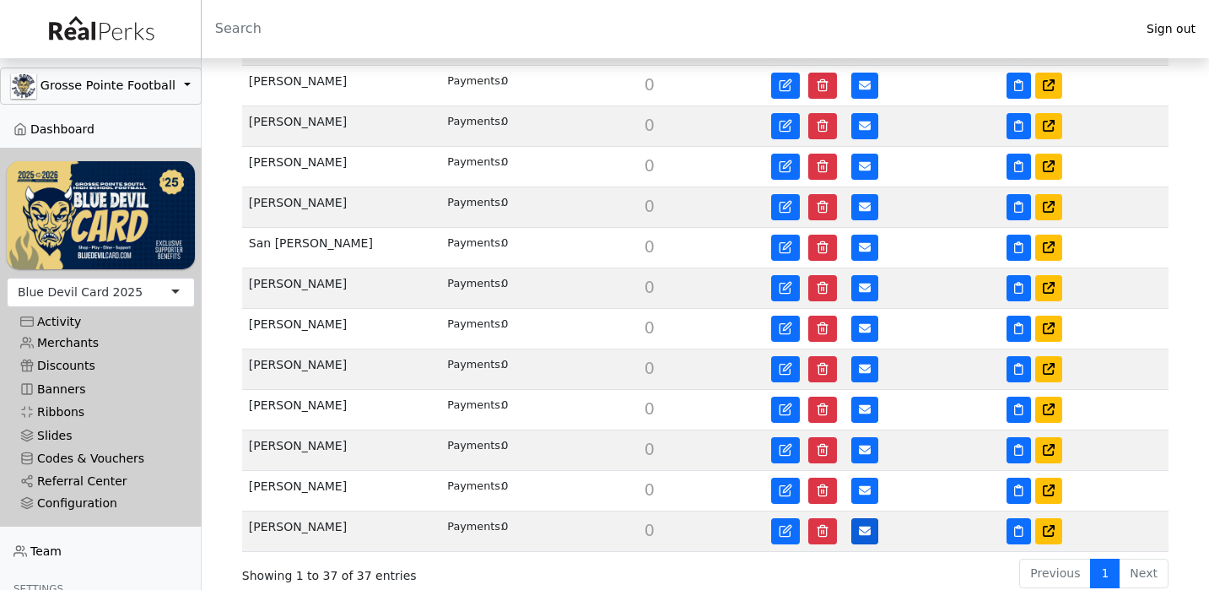
click at [862, 532] on icon at bounding box center [865, 530] width 12 height 9
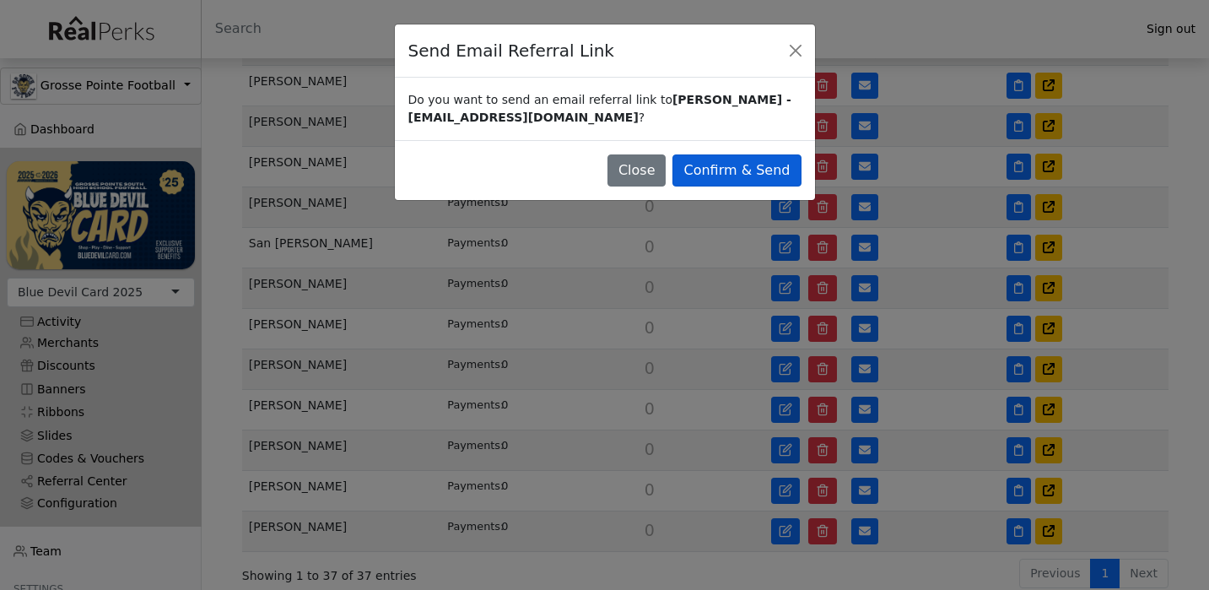
click at [775, 176] on button "Confirm & Send" at bounding box center [736, 170] width 128 height 32
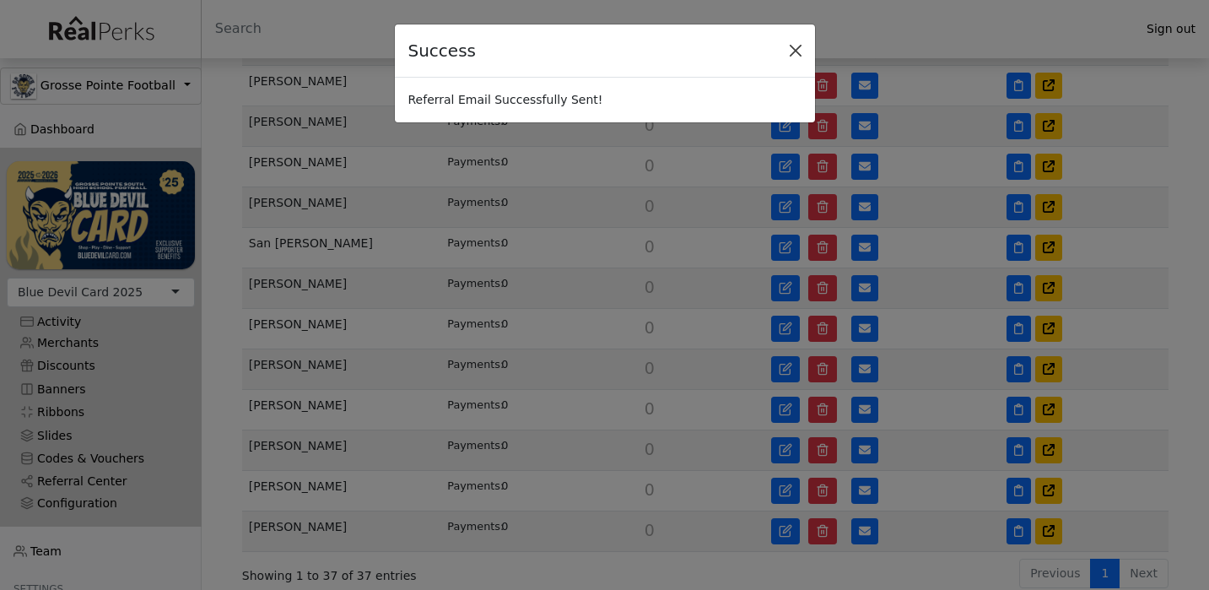
click at [799, 46] on button "Close" at bounding box center [795, 50] width 25 height 25
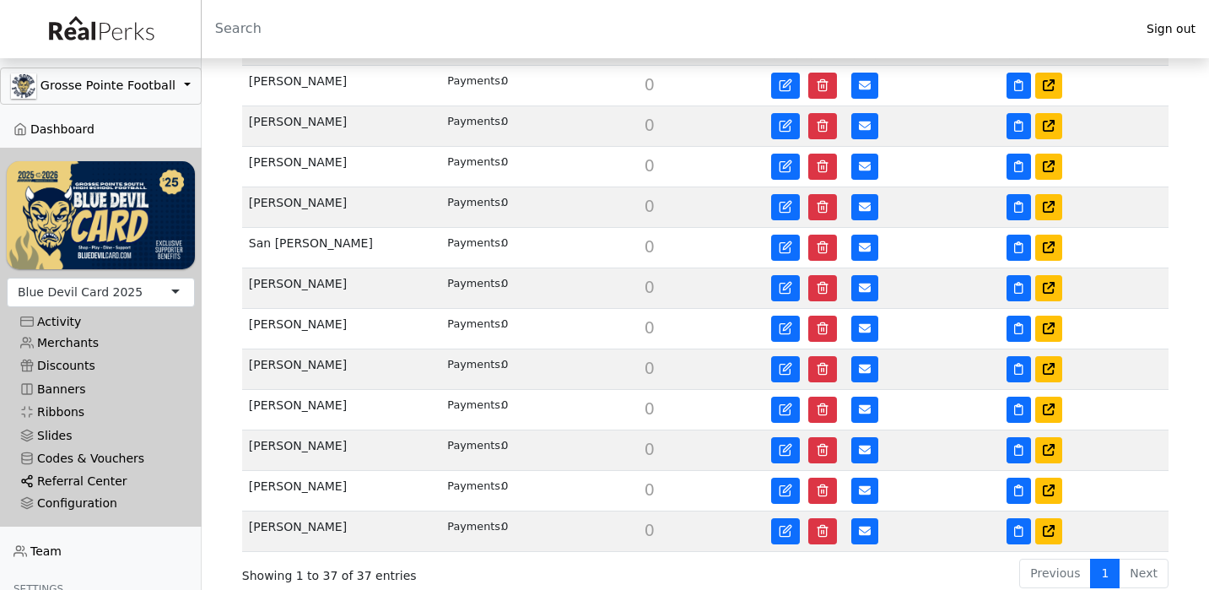
click at [108, 480] on link "Referral Center" at bounding box center [101, 481] width 188 height 23
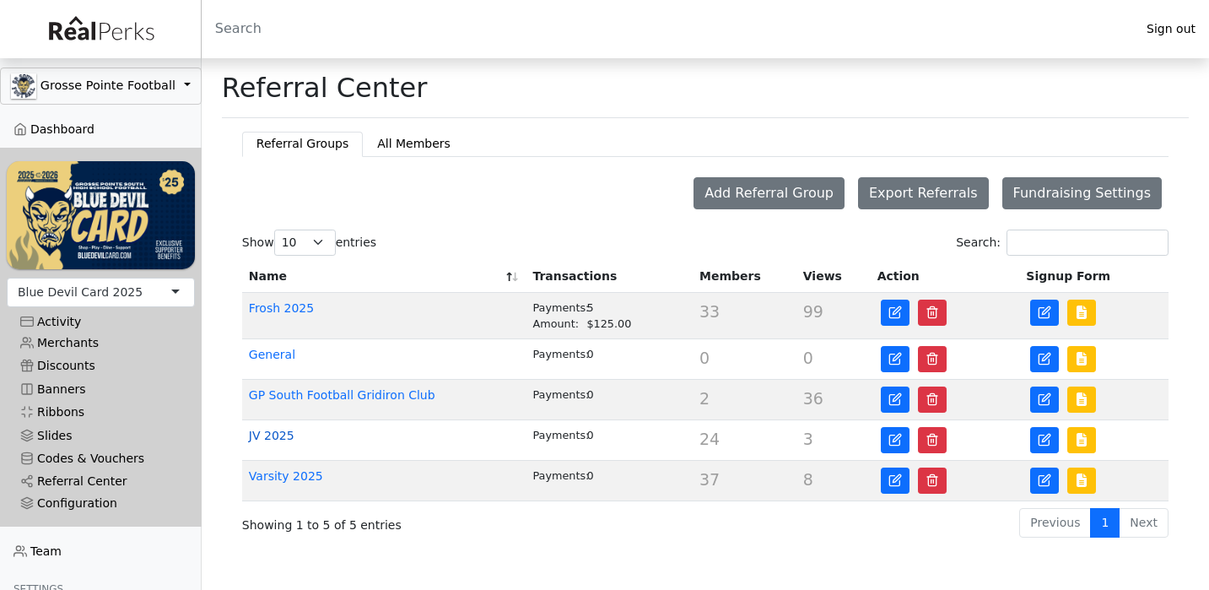
click at [256, 433] on link "JV 2025" at bounding box center [272, 435] width 46 height 13
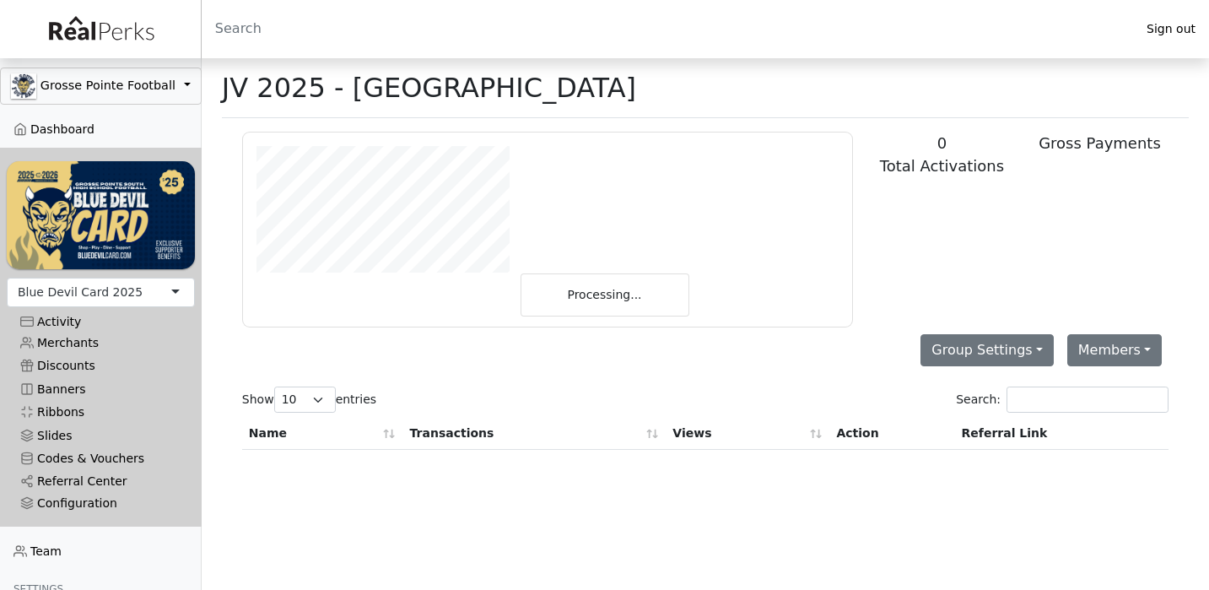
scroll to position [194, 609]
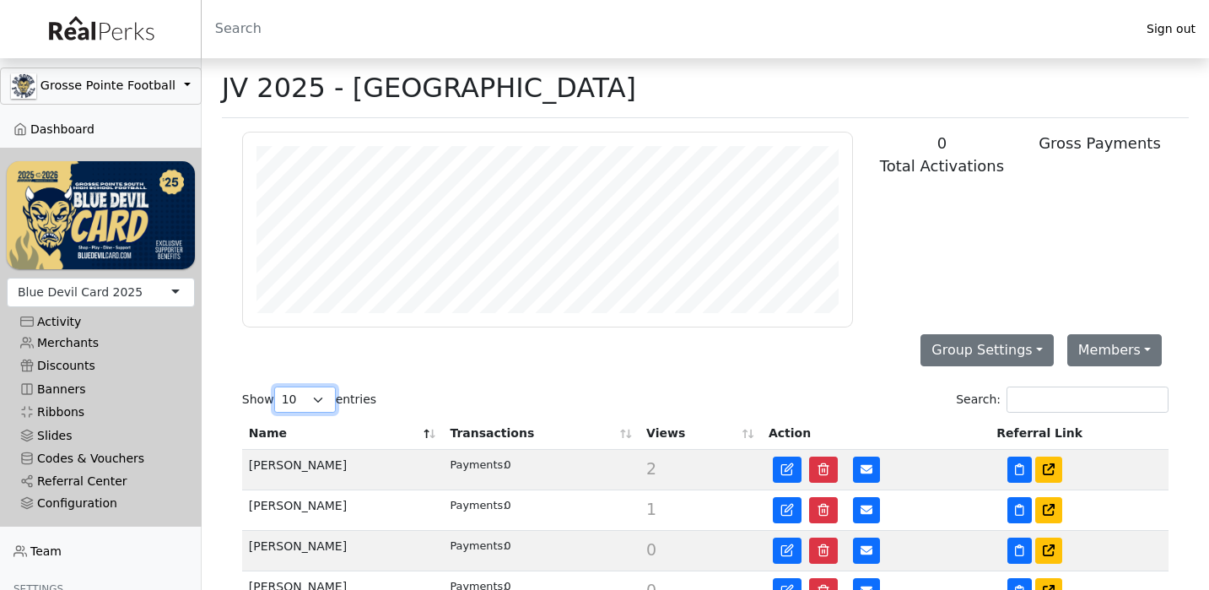
select select "100"
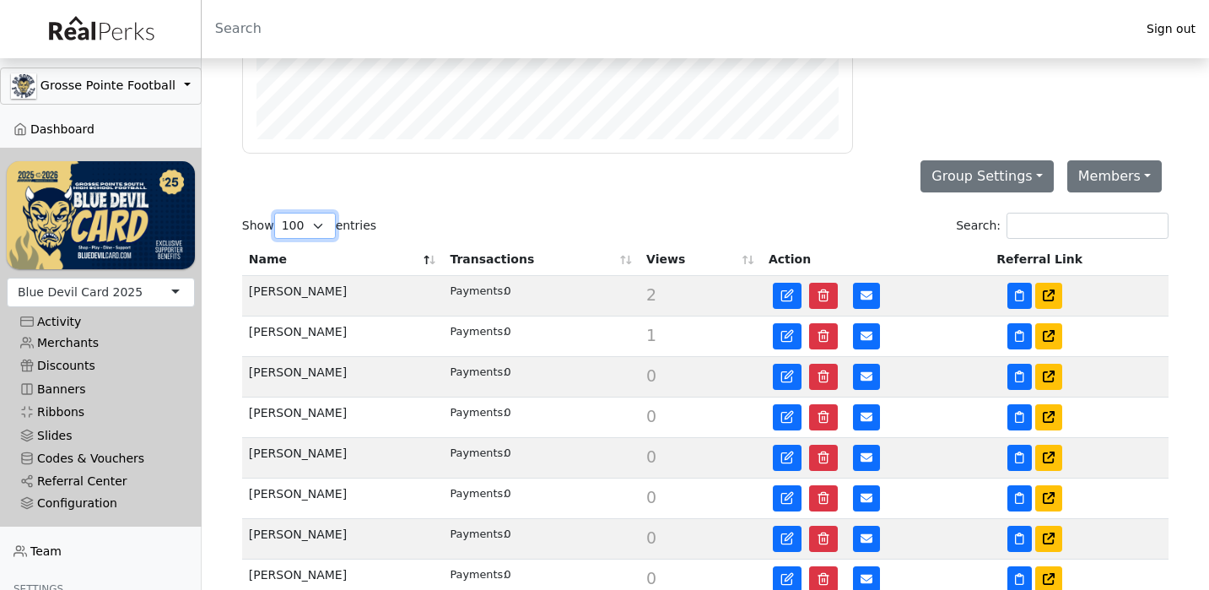
scroll to position [176, 0]
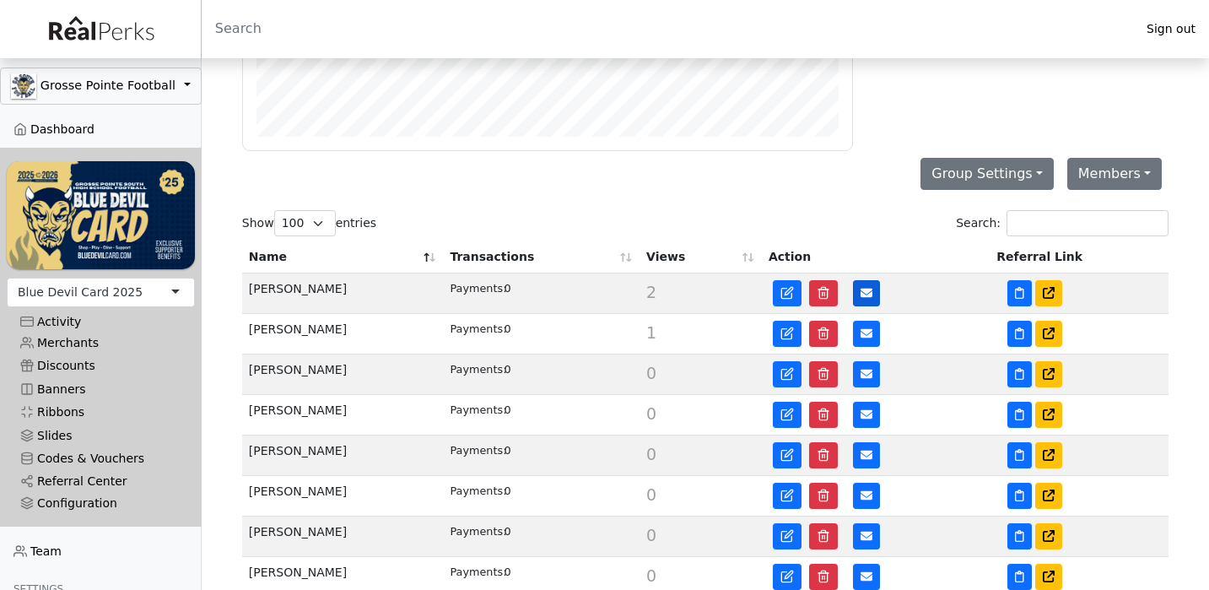
click at [871, 290] on icon at bounding box center [867, 293] width 12 height 9
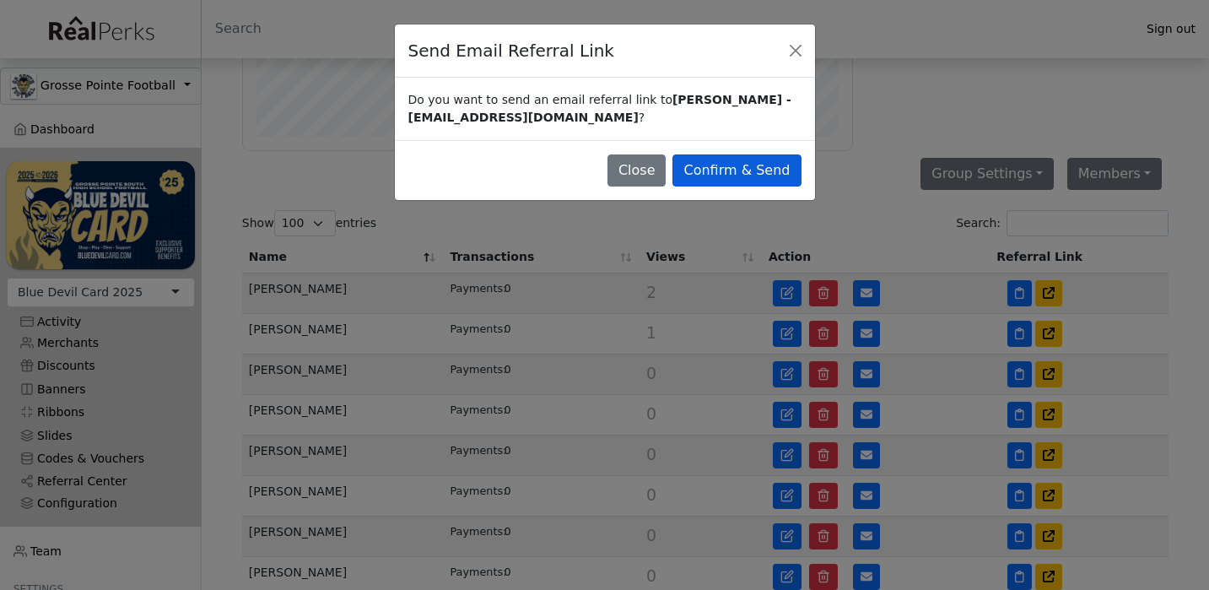
click at [776, 170] on button "Confirm & Send" at bounding box center [736, 170] width 128 height 32
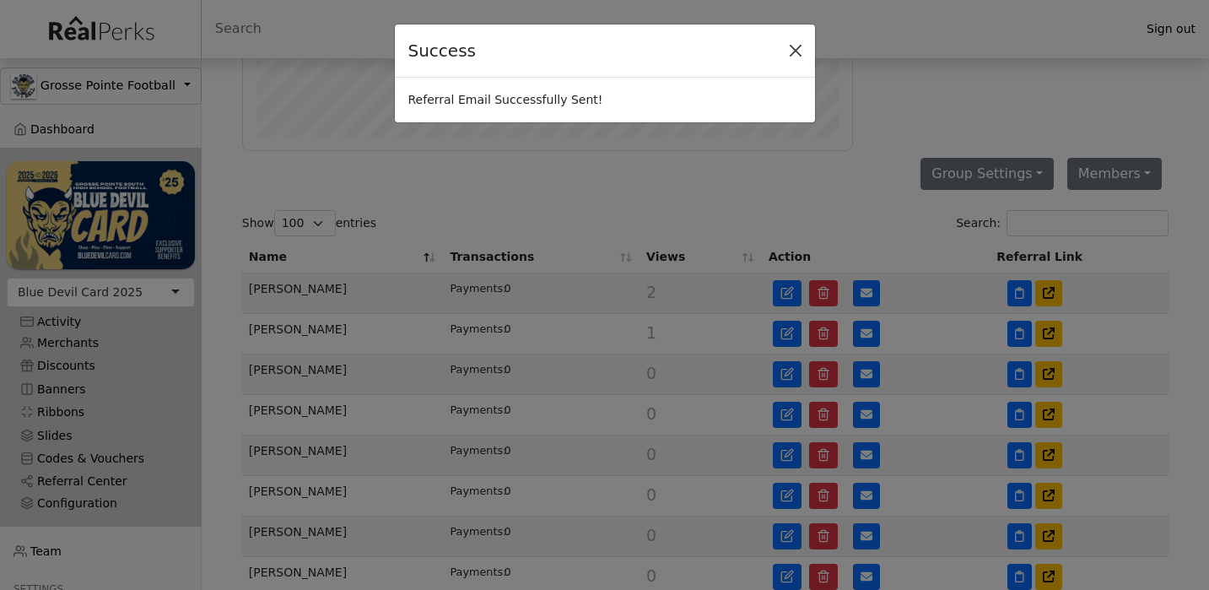
click at [799, 51] on button "Close" at bounding box center [795, 50] width 25 height 25
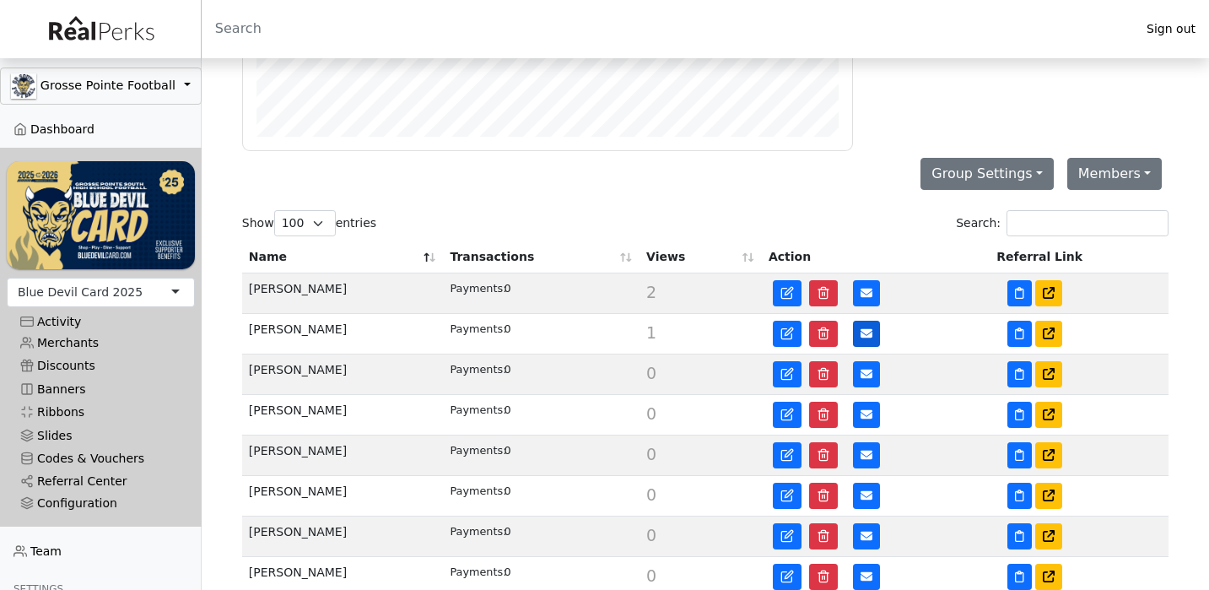
click at [857, 336] on button at bounding box center [866, 334] width 27 height 26
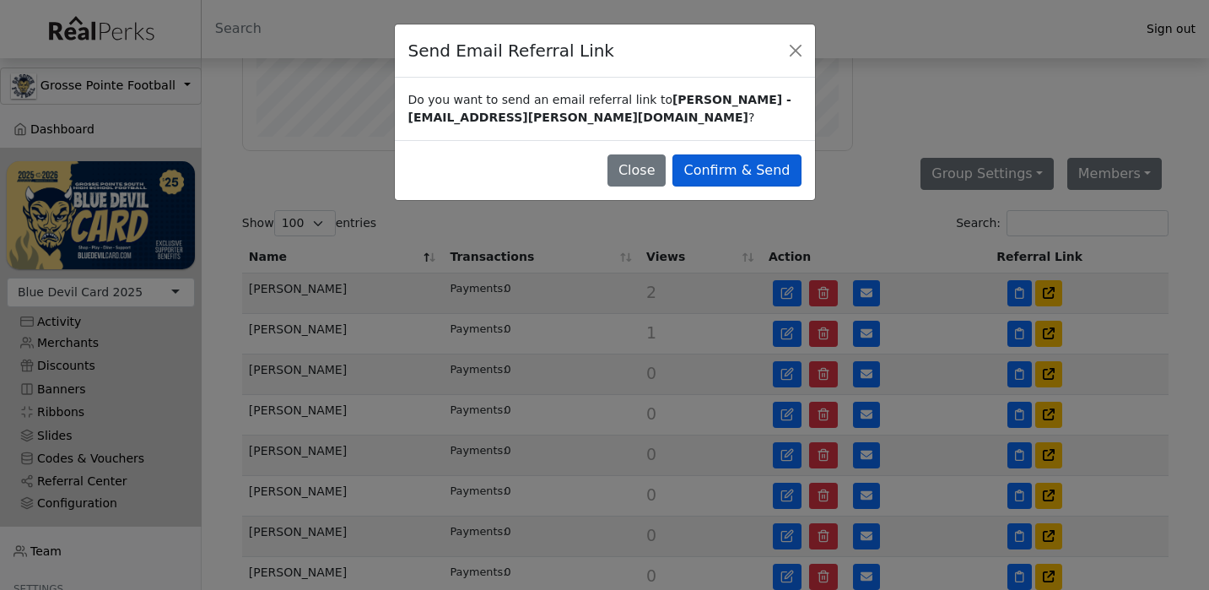
click at [773, 179] on button "Confirm & Send" at bounding box center [736, 170] width 128 height 32
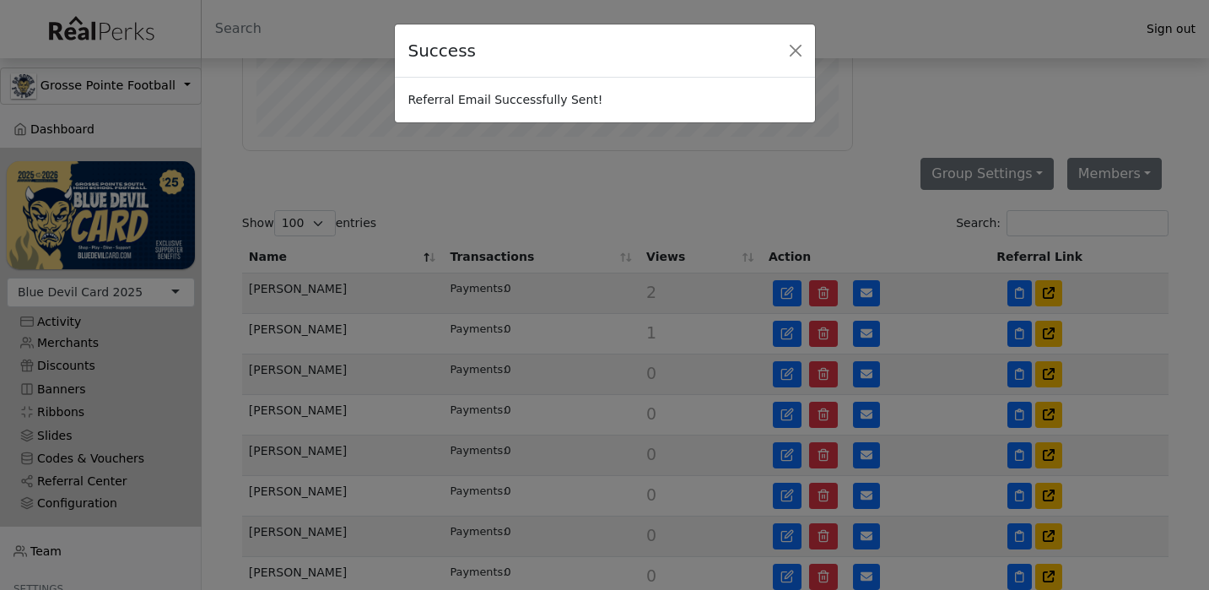
click at [775, 176] on main "JV 2025 - Referral Center Campaign Page Enable Additional Donation Changing thi…" at bounding box center [705, 582] width 1007 height 1401
click at [795, 50] on button "Close" at bounding box center [795, 50] width 25 height 25
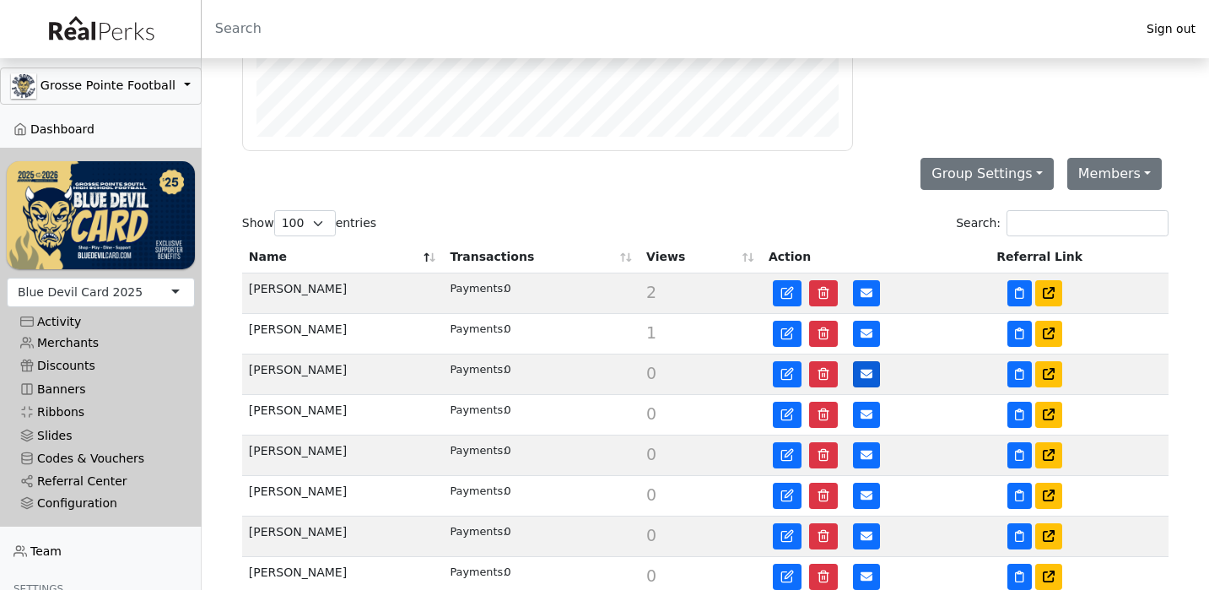
click at [861, 372] on icon at bounding box center [867, 374] width 12 height 9
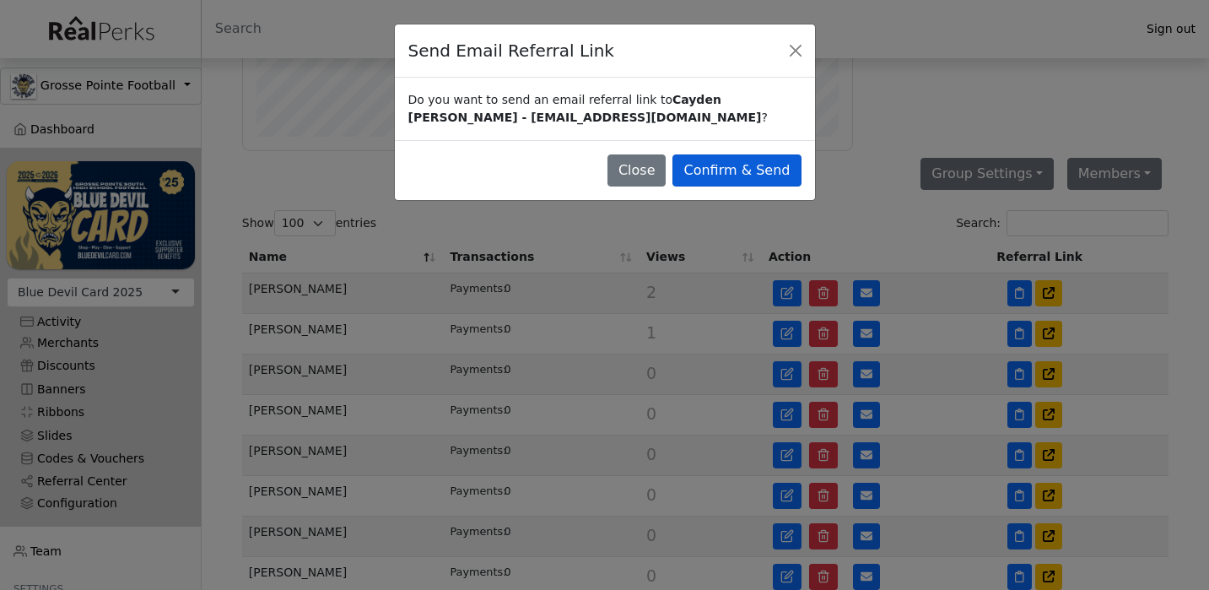
click at [775, 165] on button "Confirm & Send" at bounding box center [736, 170] width 128 height 32
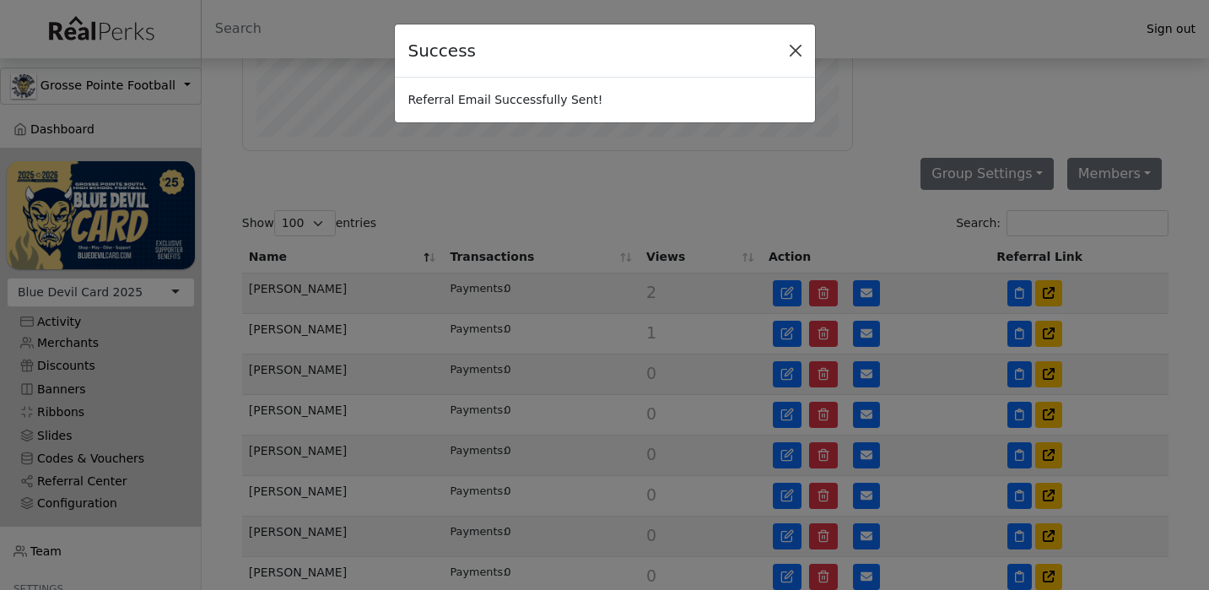
click at [795, 51] on button "Close" at bounding box center [795, 50] width 25 height 25
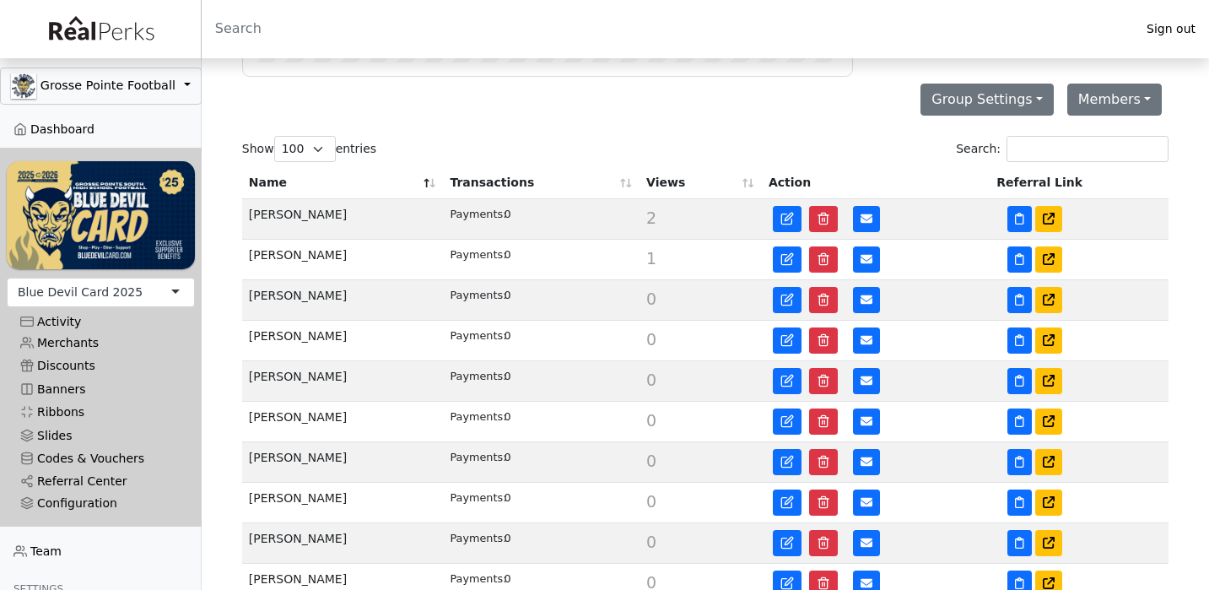
scroll to position [251, 0]
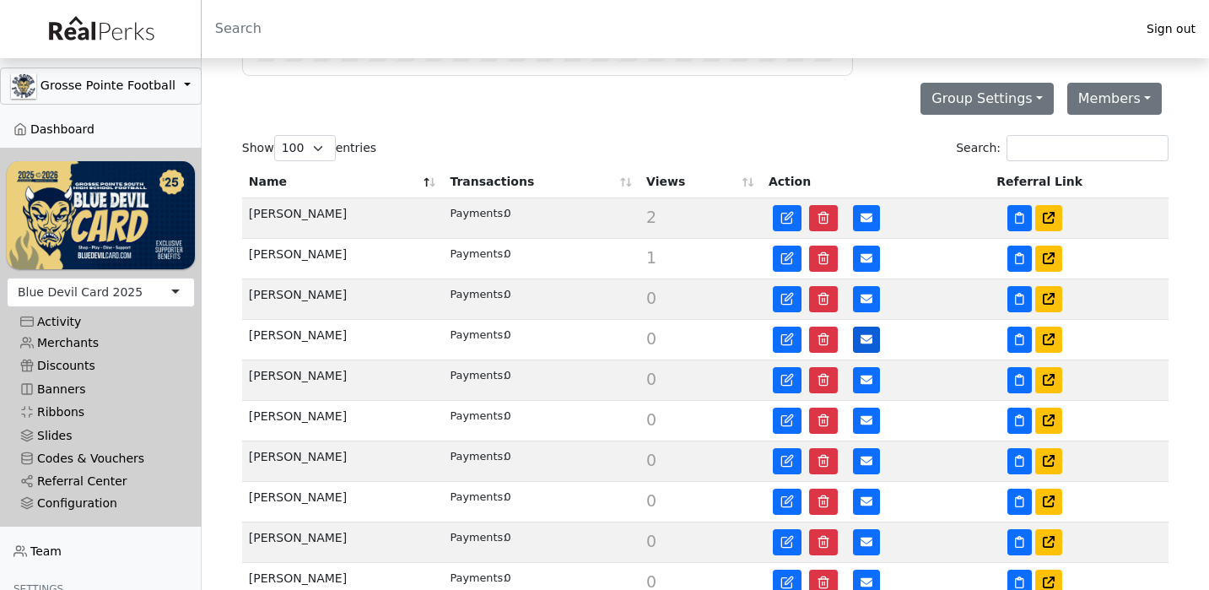
click at [861, 338] on icon at bounding box center [867, 339] width 12 height 12
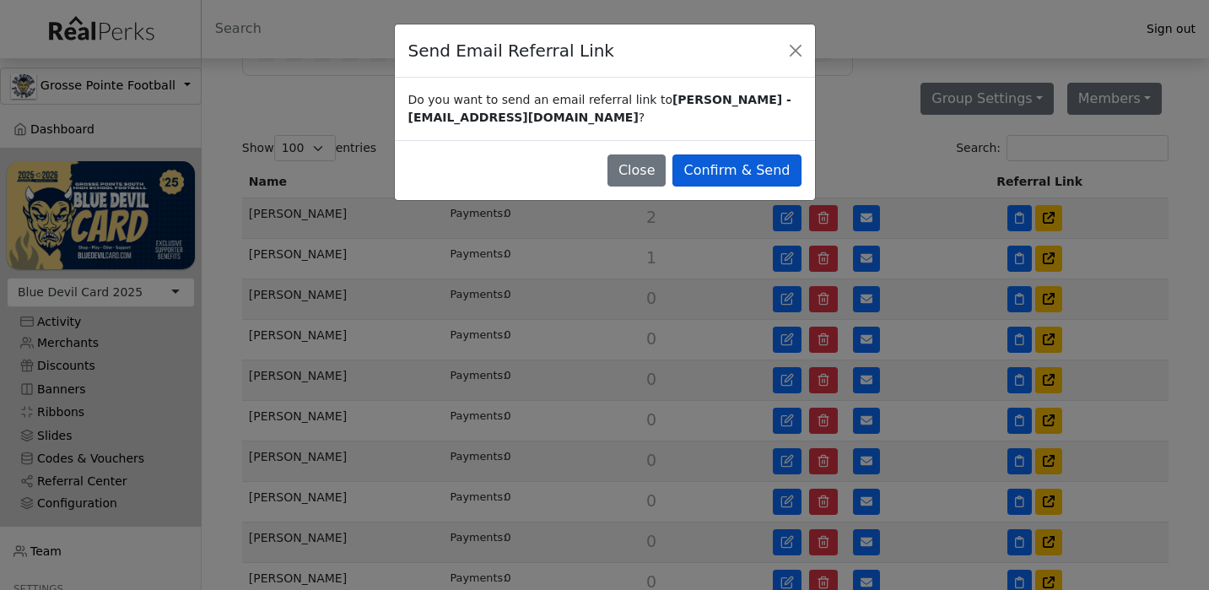
click at [784, 169] on button "Confirm & Send" at bounding box center [736, 170] width 128 height 32
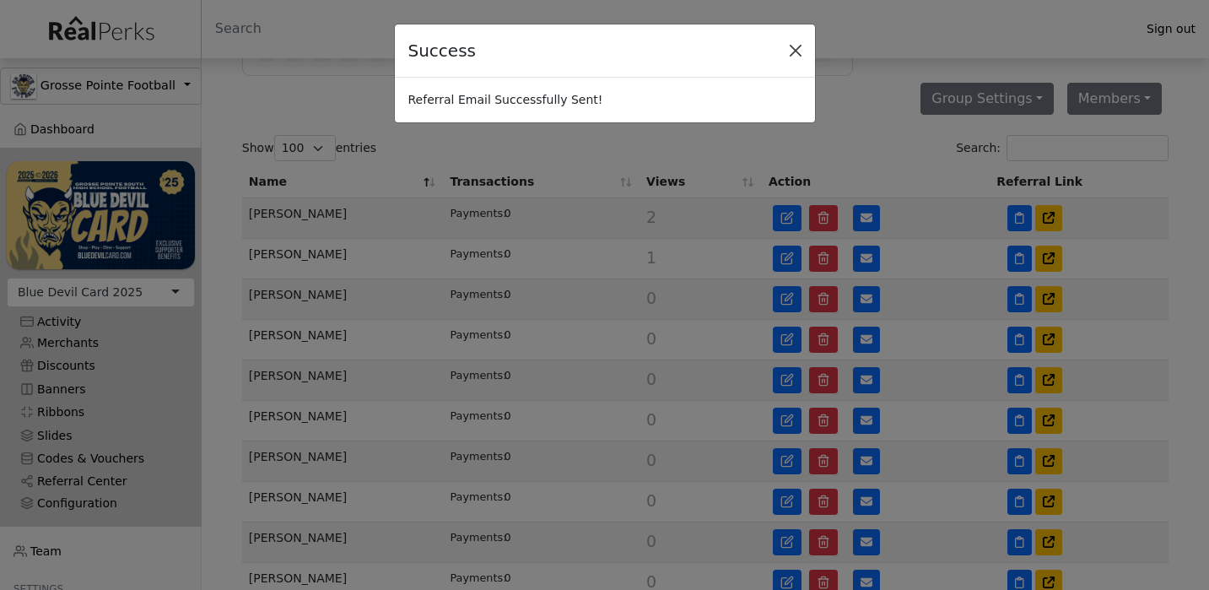
click at [796, 54] on button "Close" at bounding box center [795, 50] width 25 height 25
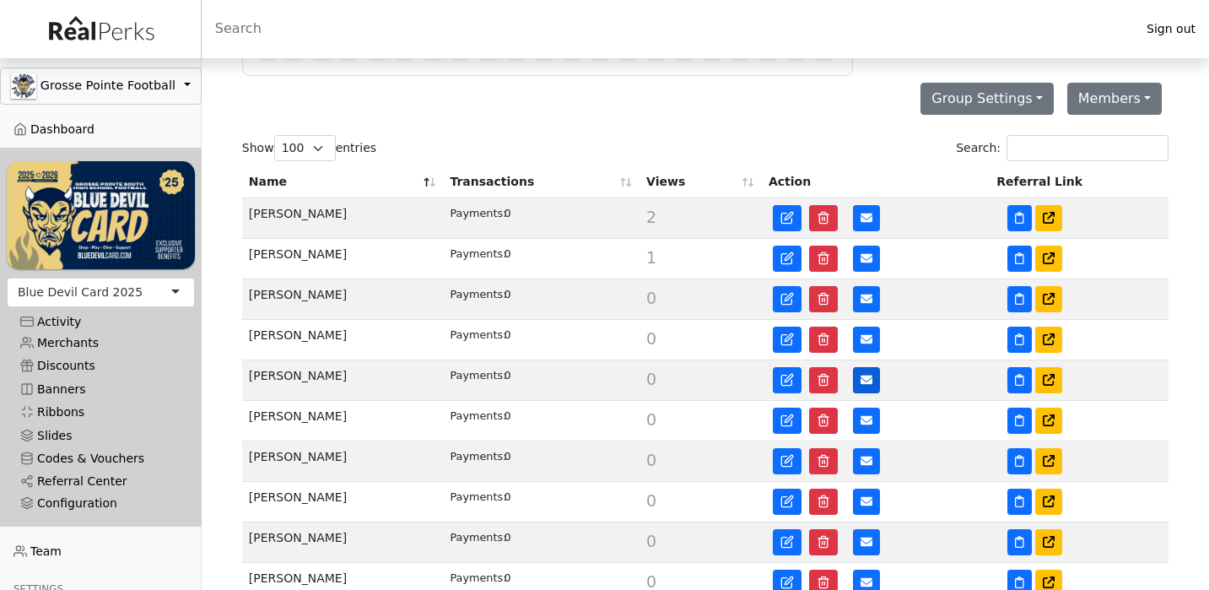
click at [863, 373] on button at bounding box center [866, 380] width 27 height 26
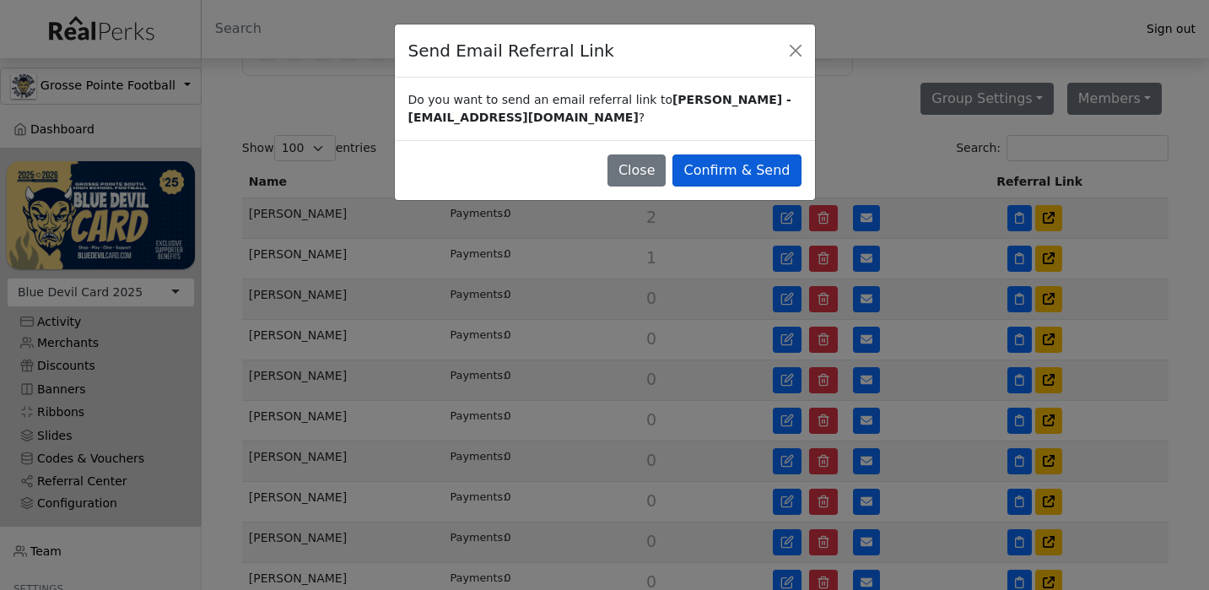
click at [787, 172] on button "Confirm & Send" at bounding box center [736, 170] width 128 height 32
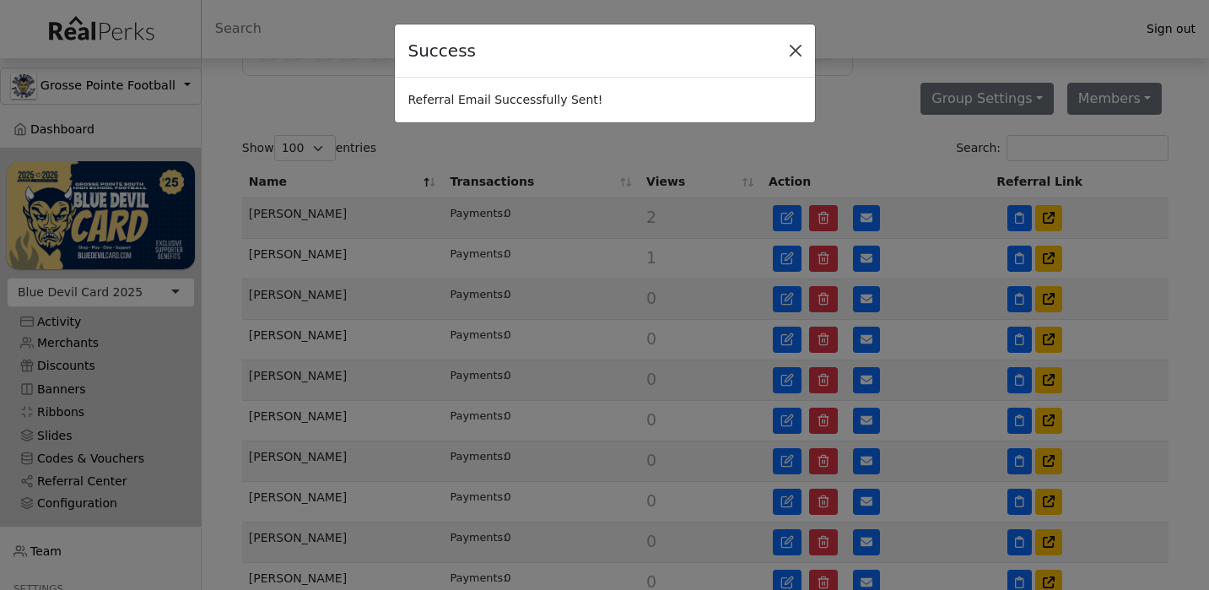
click at [793, 46] on button "Close" at bounding box center [795, 50] width 25 height 25
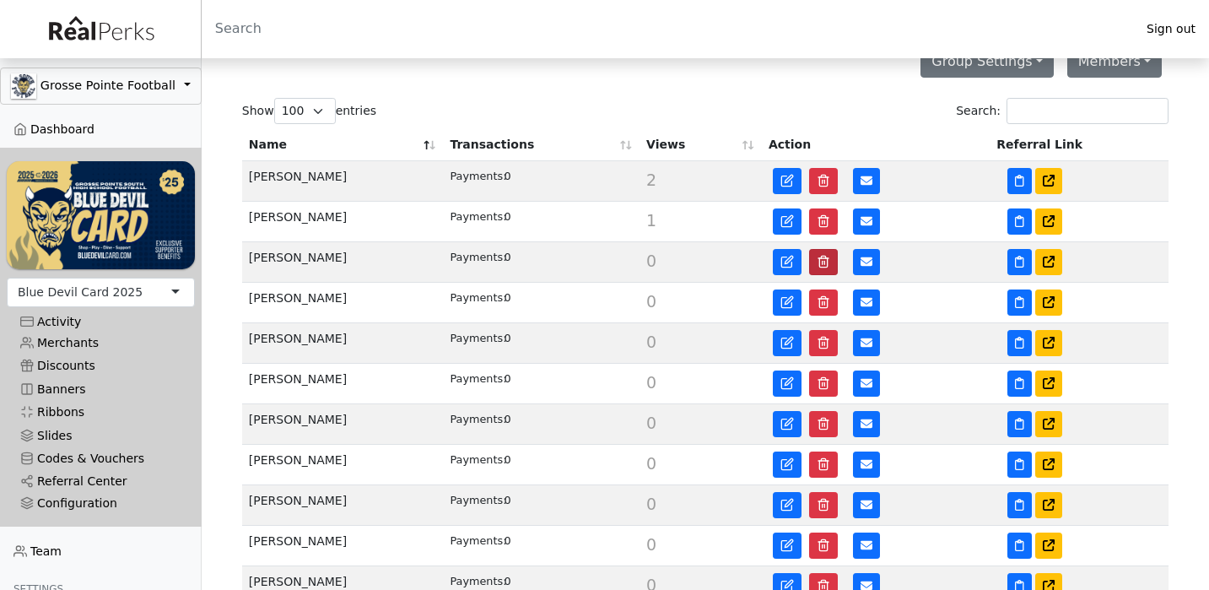
scroll to position [299, 0]
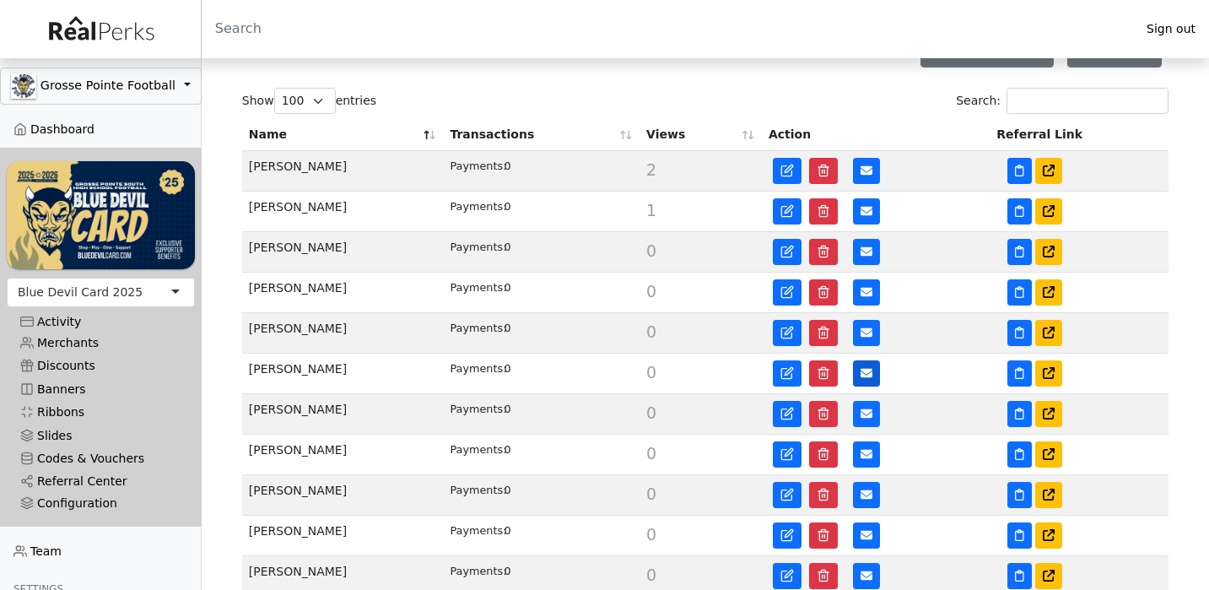
click at [866, 370] on icon at bounding box center [867, 373] width 12 height 12
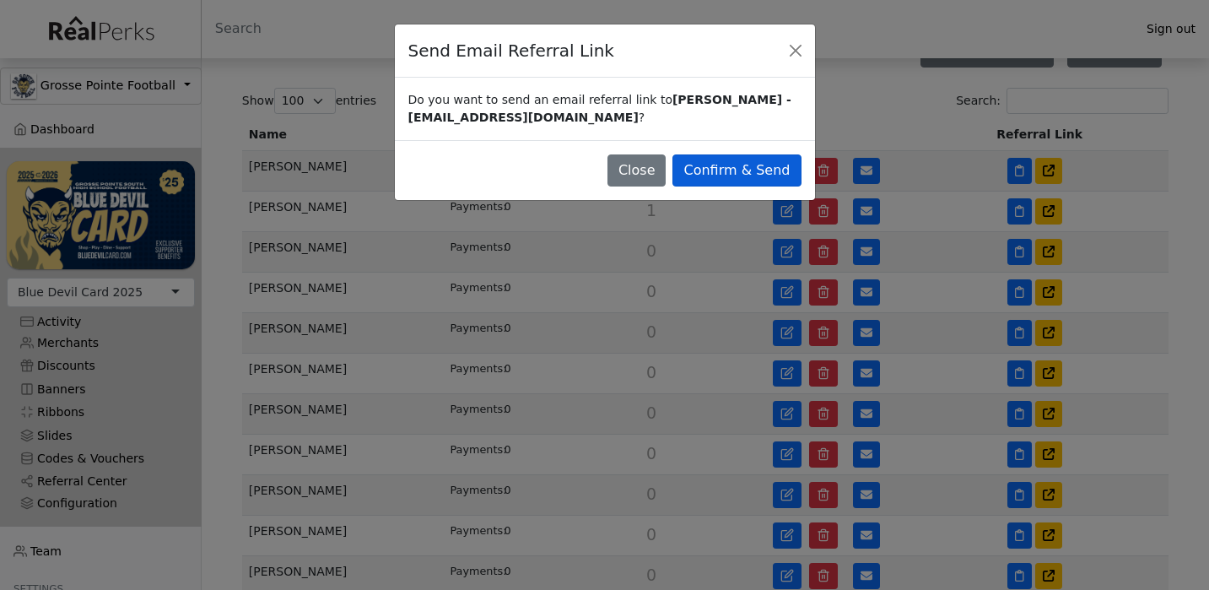
click at [776, 161] on button "Confirm & Send" at bounding box center [736, 170] width 128 height 32
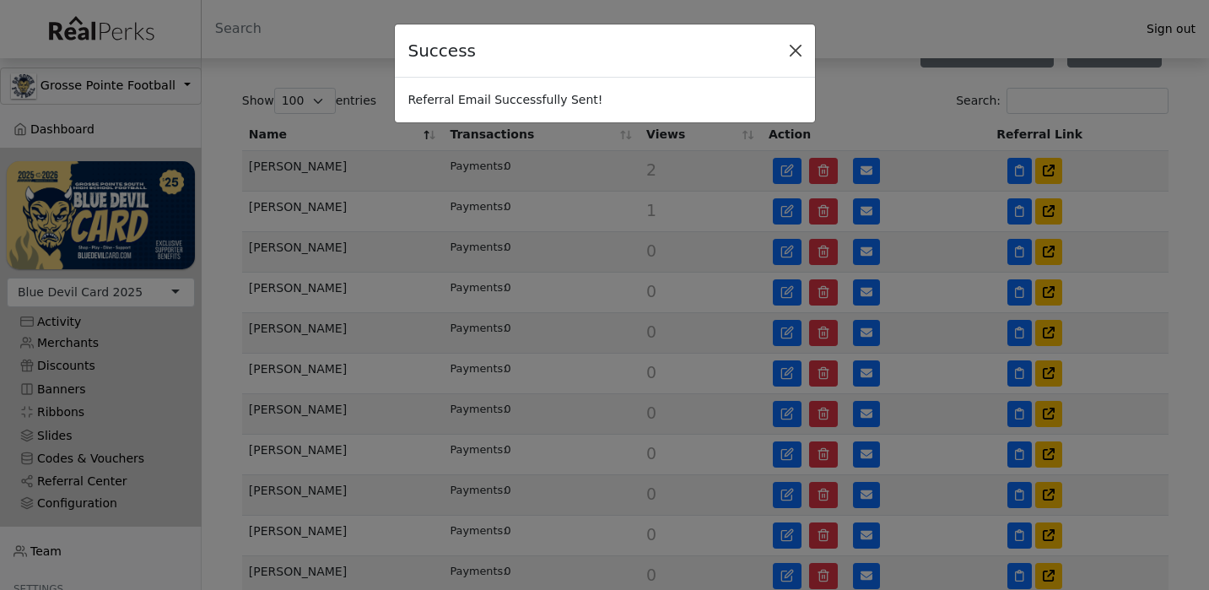
click at [802, 53] on button "Close" at bounding box center [795, 50] width 25 height 25
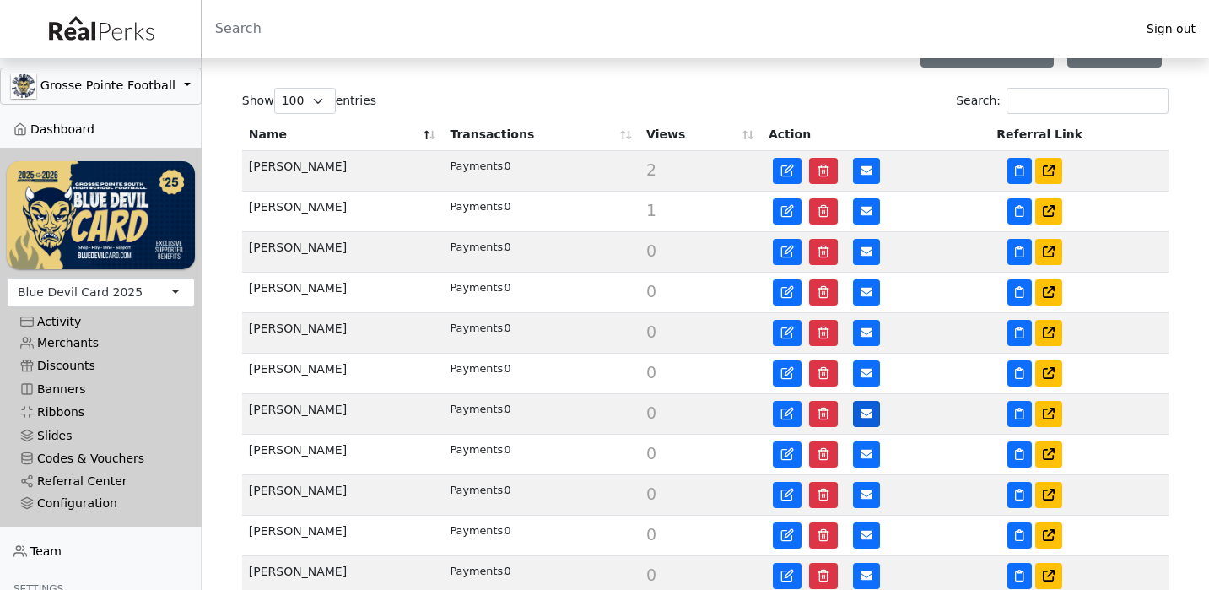
click at [865, 418] on icon at bounding box center [867, 413] width 12 height 9
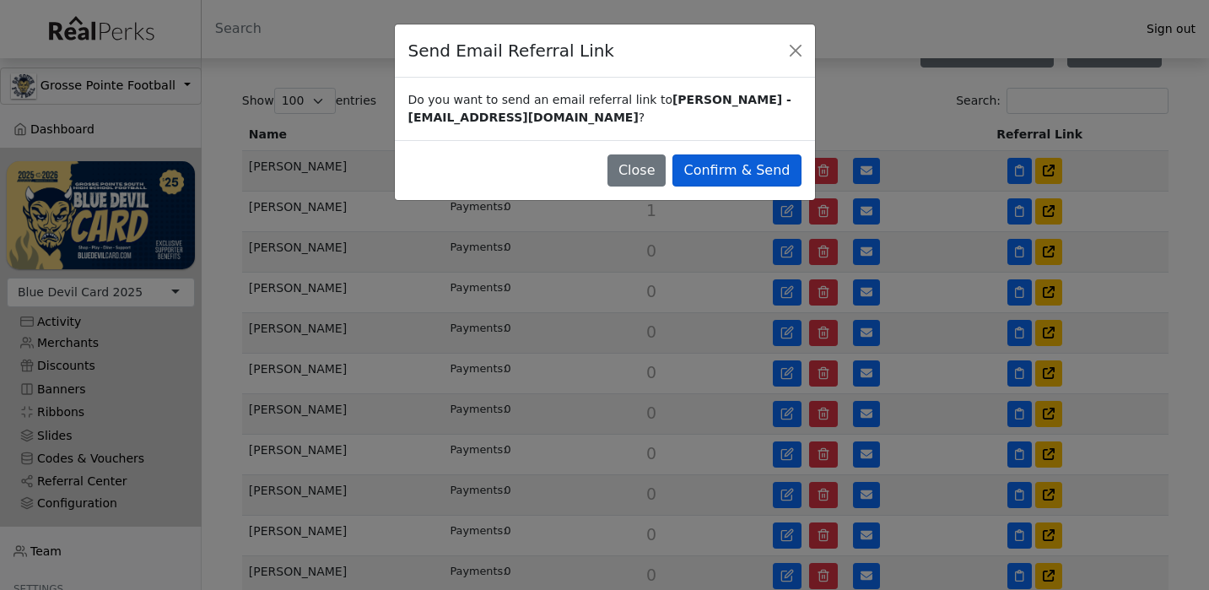
click at [782, 170] on button "Confirm & Send" at bounding box center [736, 170] width 128 height 32
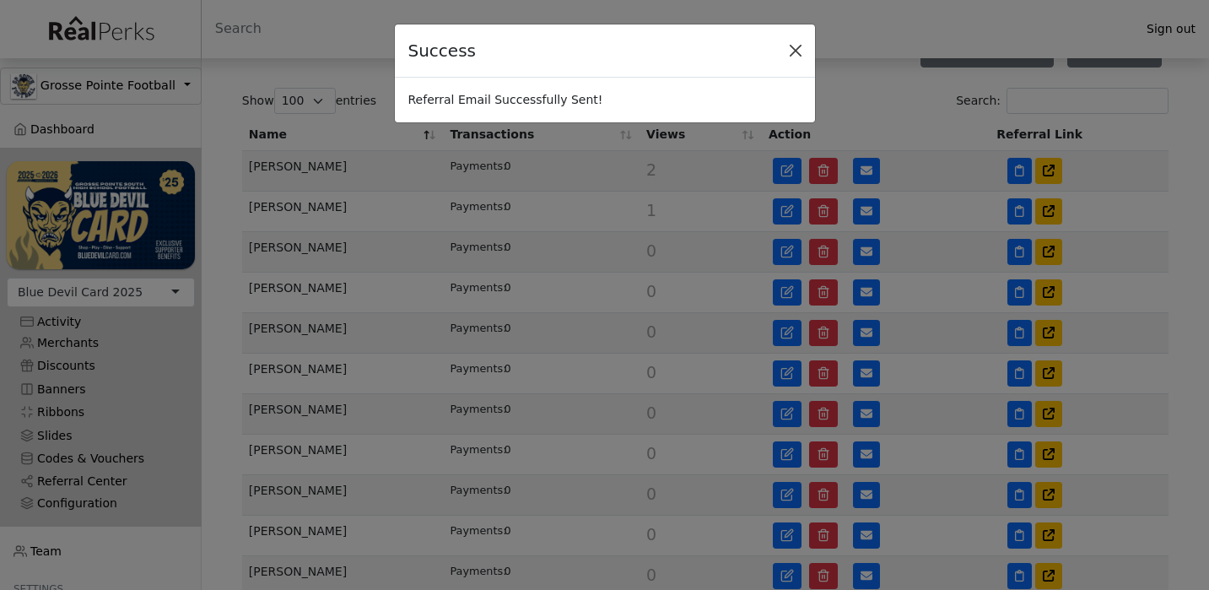
click at [797, 53] on button "Close" at bounding box center [795, 50] width 25 height 25
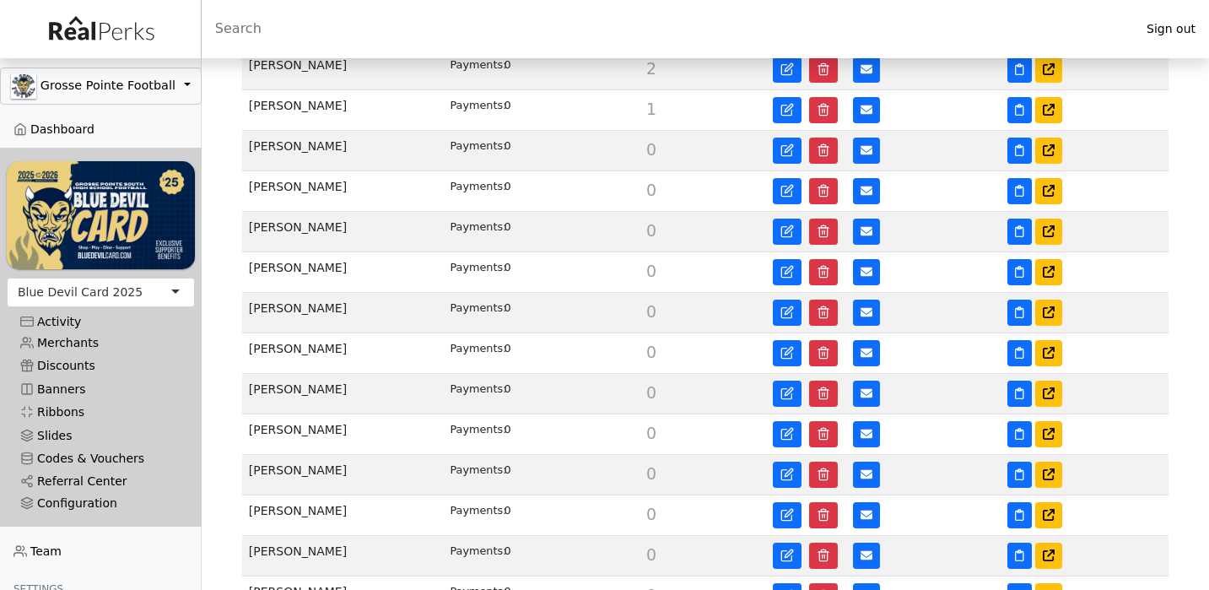
scroll to position [410, 0]
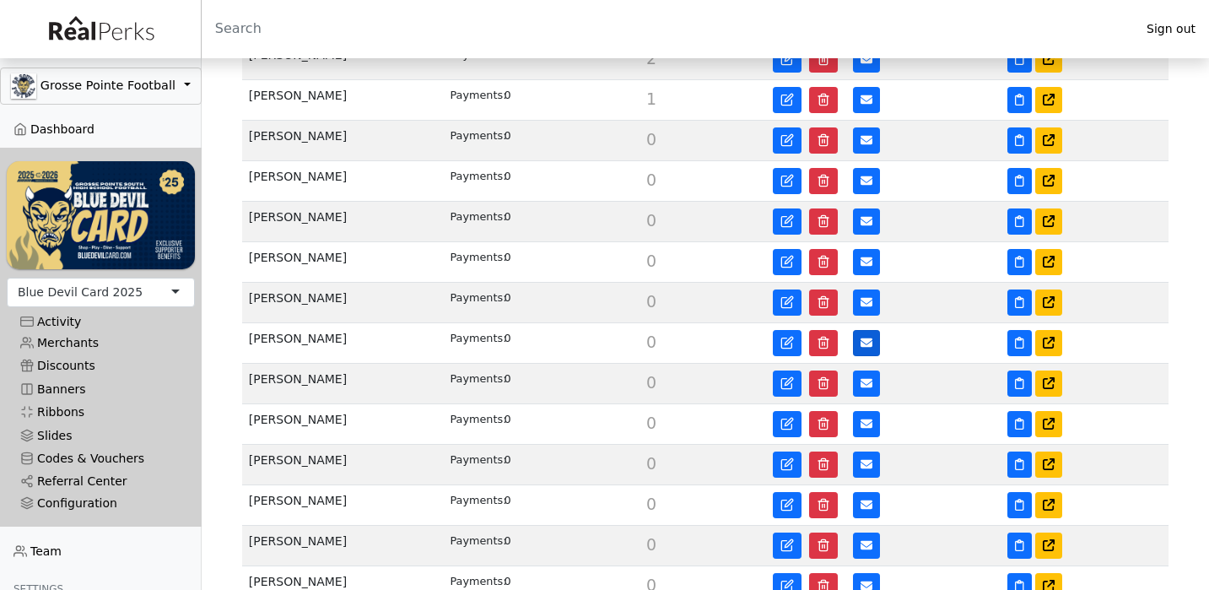
click at [864, 346] on icon at bounding box center [867, 342] width 12 height 9
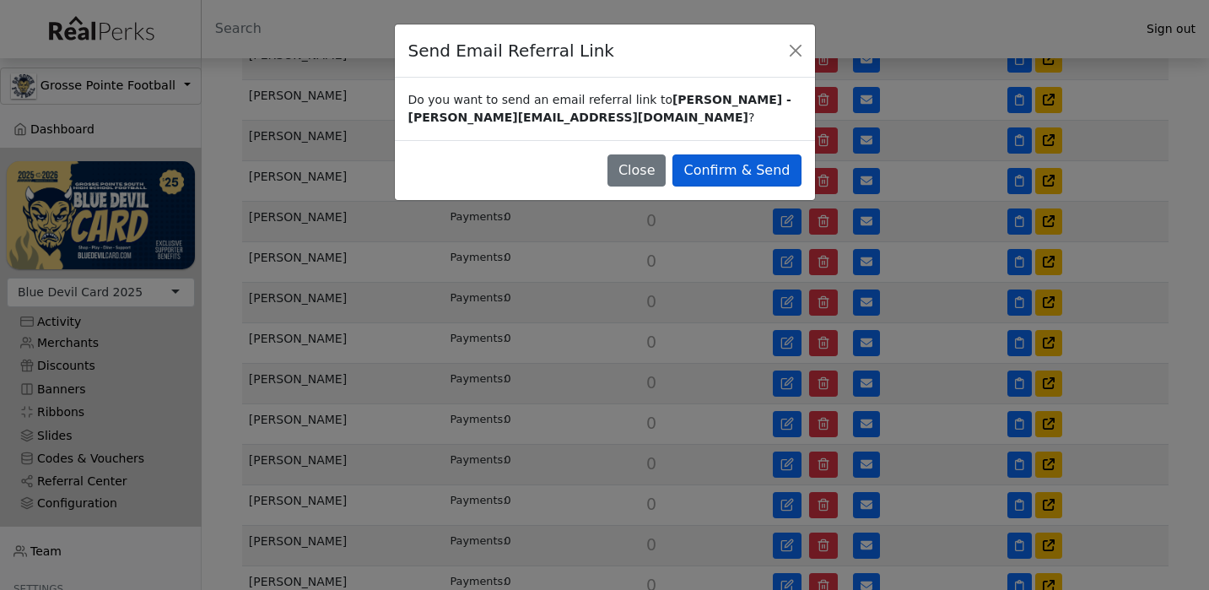
click at [784, 175] on button "Confirm & Send" at bounding box center [736, 170] width 128 height 32
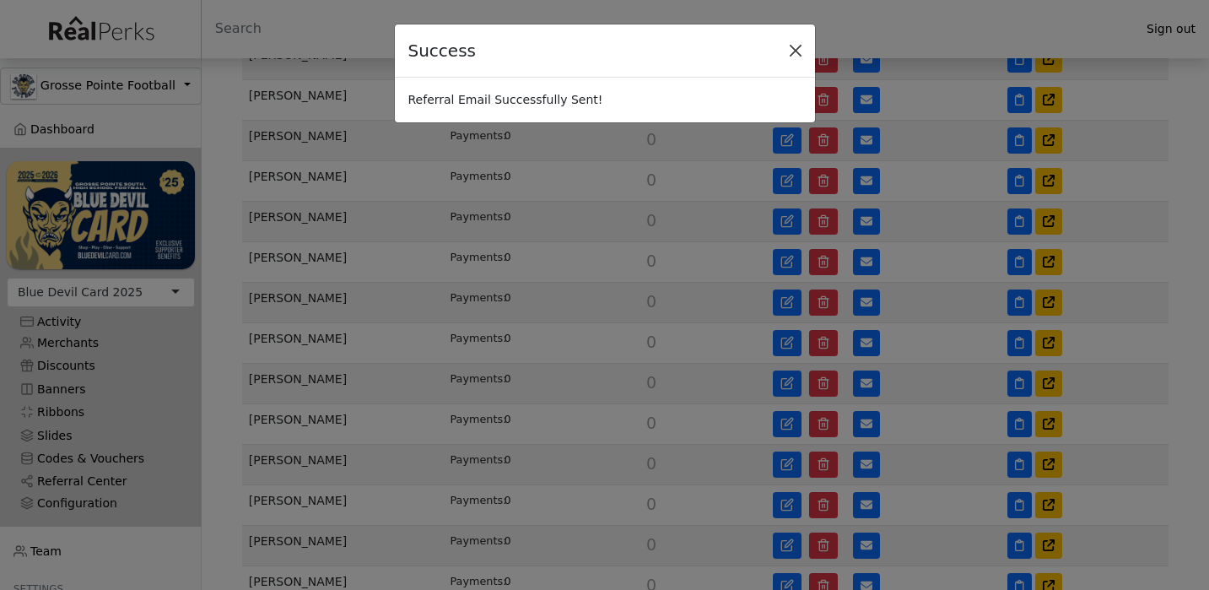
click at [797, 49] on button "Close" at bounding box center [795, 50] width 25 height 25
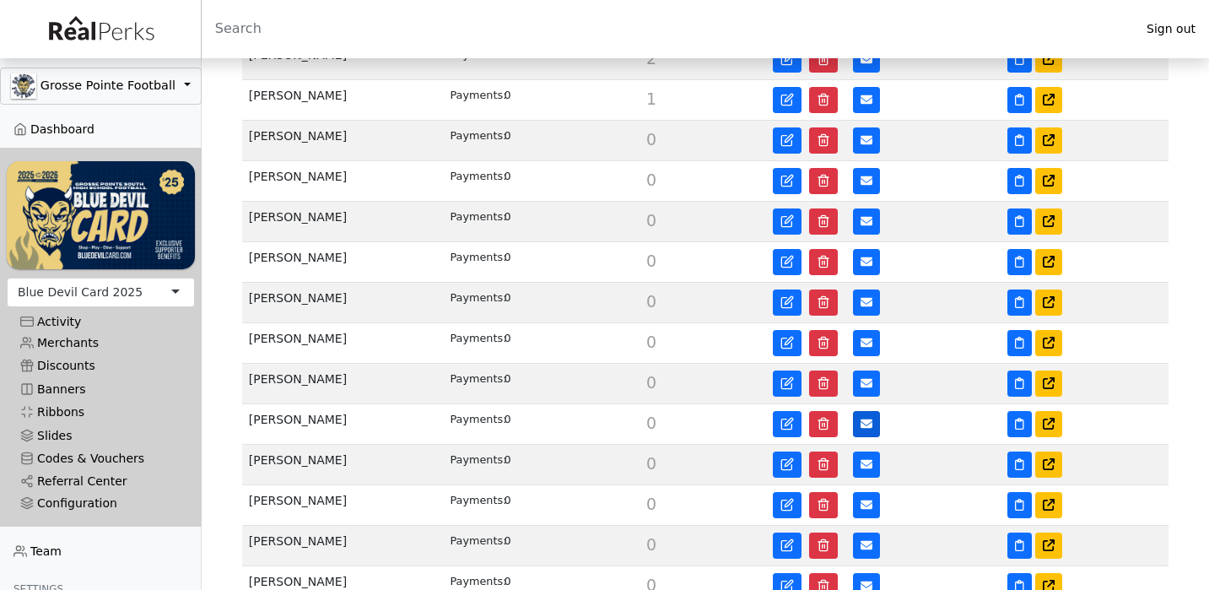
click at [863, 423] on icon at bounding box center [867, 423] width 12 height 9
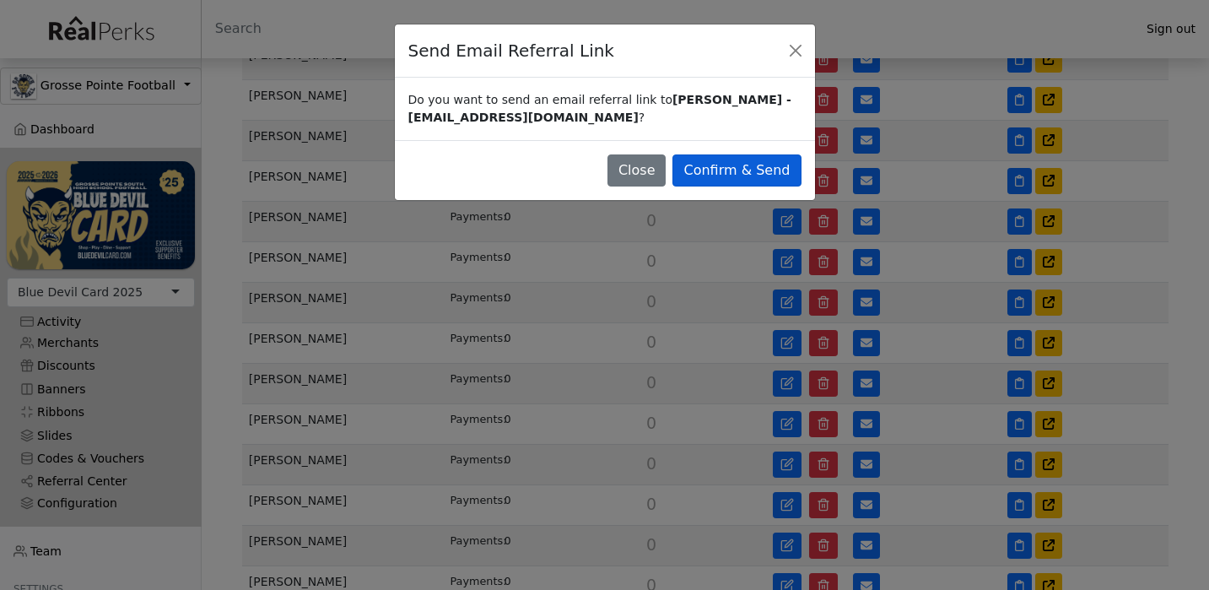
click at [780, 183] on button "Confirm & Send" at bounding box center [736, 170] width 128 height 32
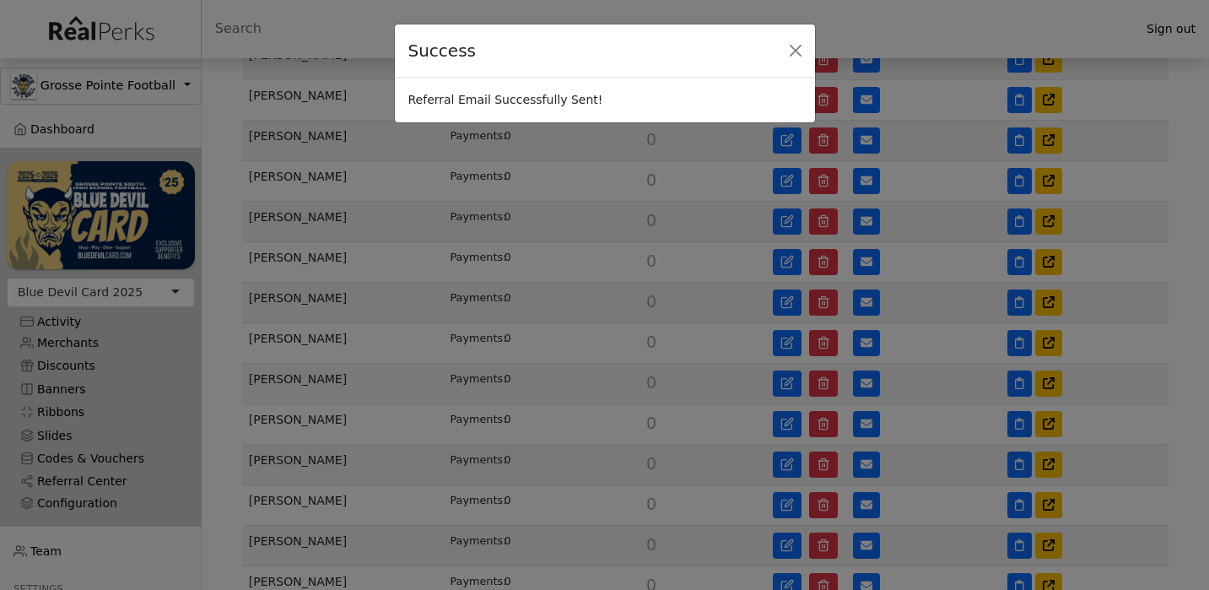
click at [780, 176] on main "JV 2025 - Referral Center Campaign Page Enable Additional Donation Changing thi…" at bounding box center [705, 348] width 1007 height 1401
click at [796, 51] on button "Close" at bounding box center [795, 50] width 25 height 25
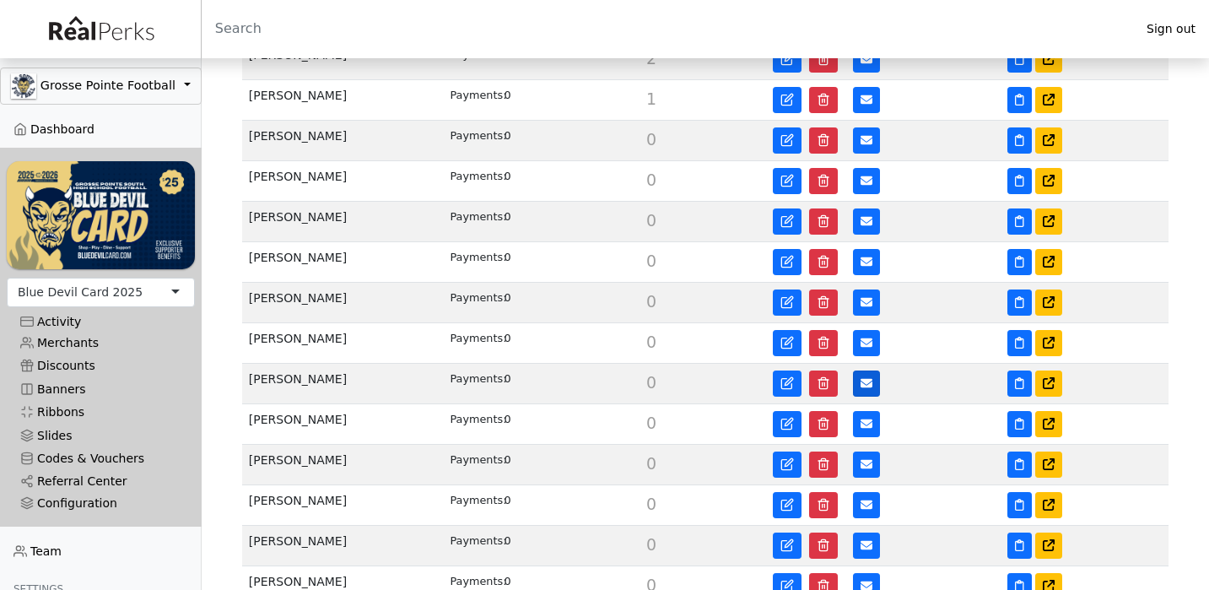
click at [855, 381] on button at bounding box center [866, 383] width 27 height 26
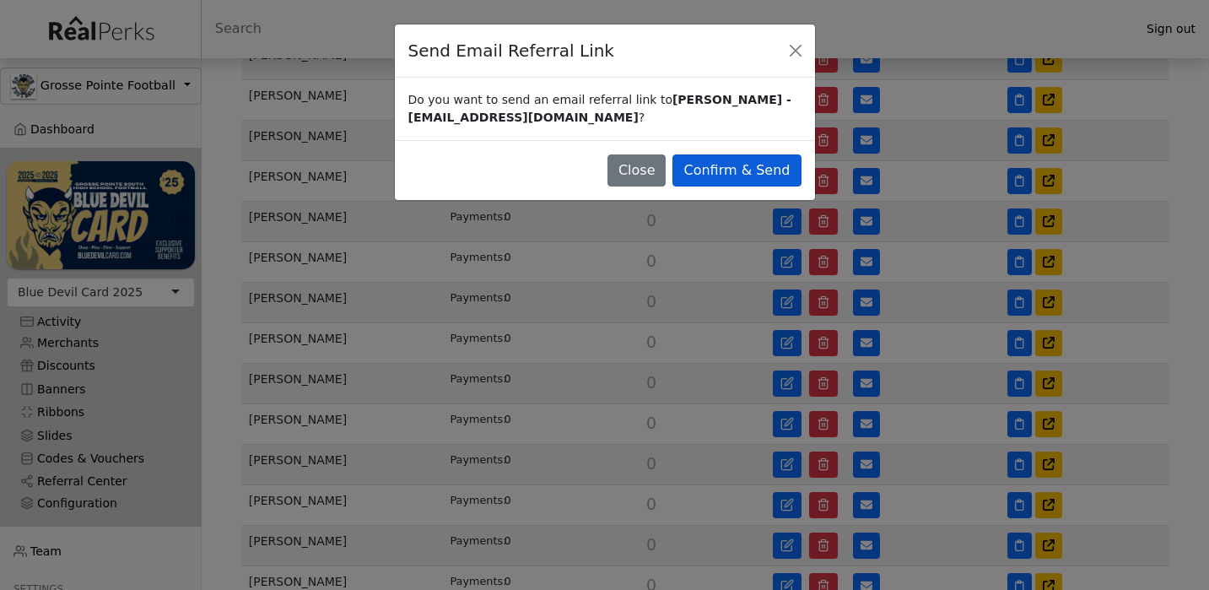
click at [758, 170] on button "Confirm & Send" at bounding box center [736, 170] width 128 height 32
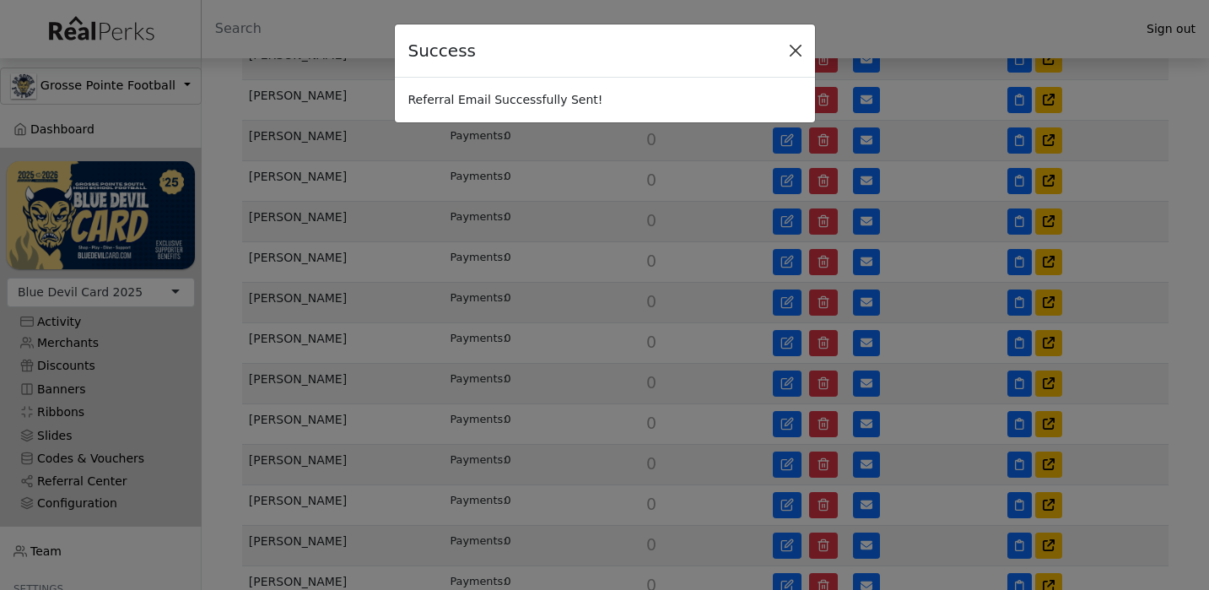
click at [797, 53] on button "Close" at bounding box center [795, 50] width 25 height 25
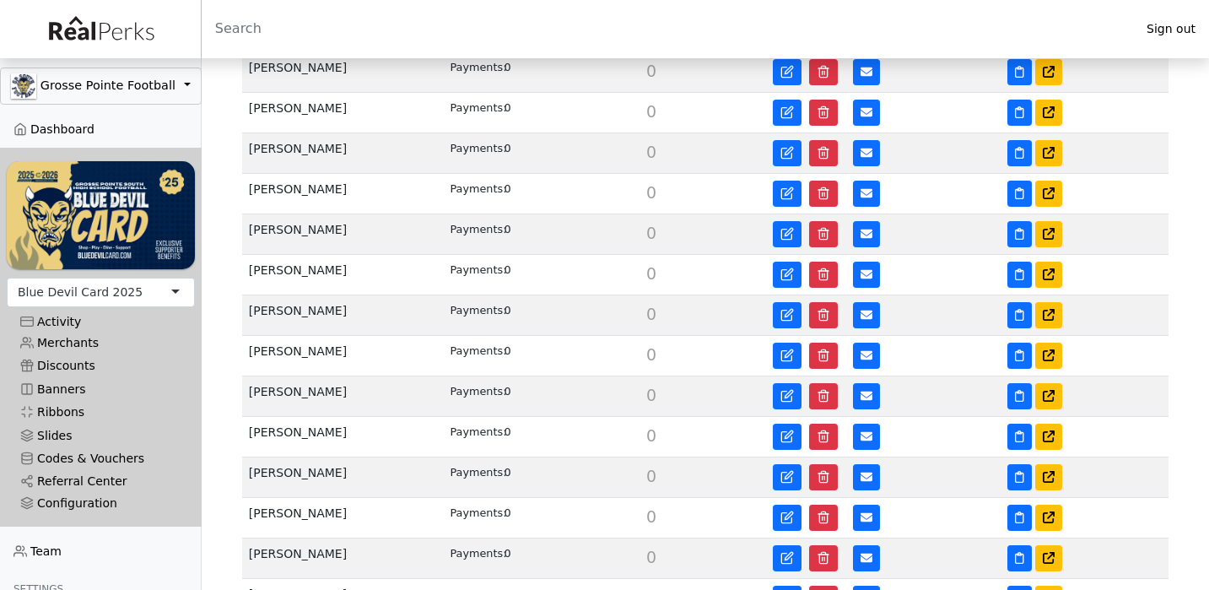
scroll to position [560, 0]
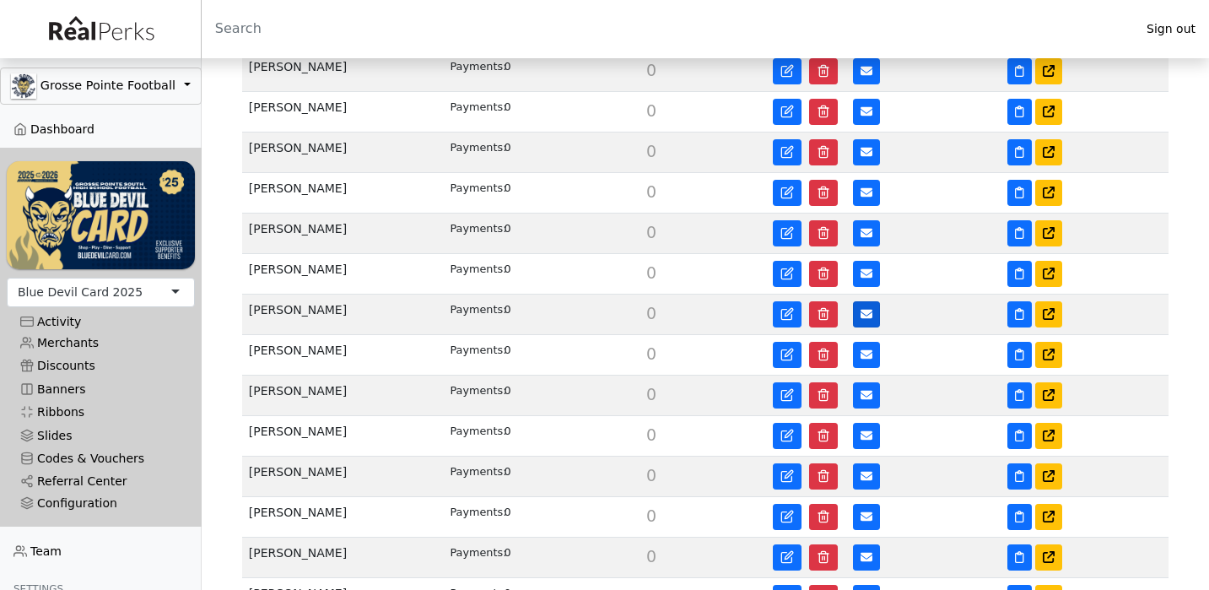
click at [864, 322] on button at bounding box center [866, 314] width 27 height 26
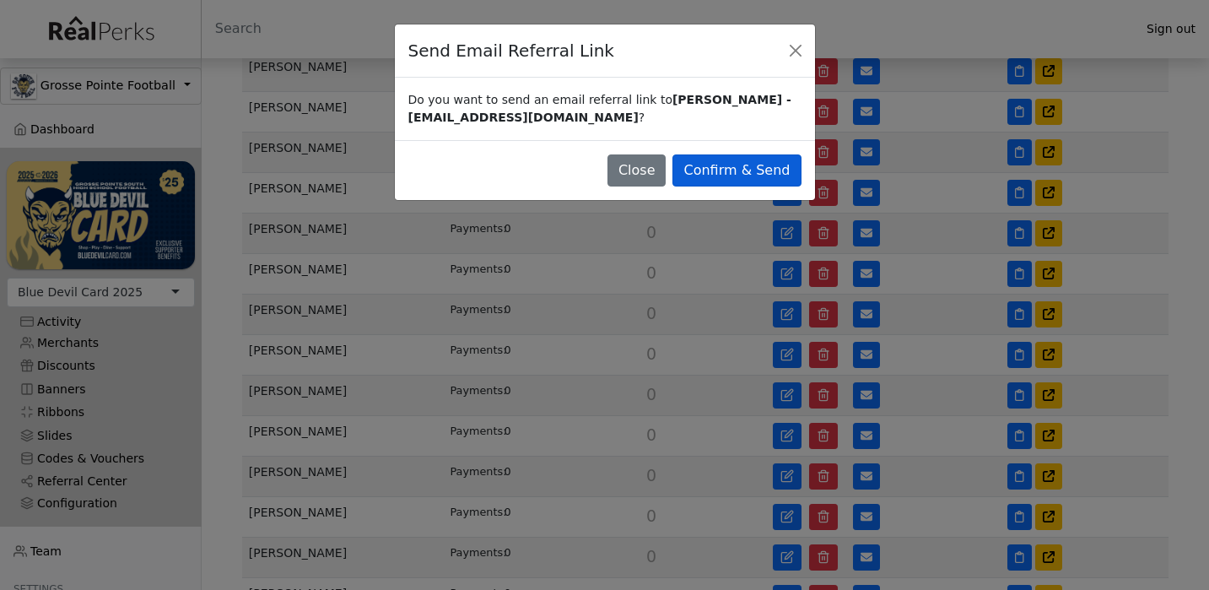
click at [776, 172] on button "Confirm & Send" at bounding box center [736, 170] width 128 height 32
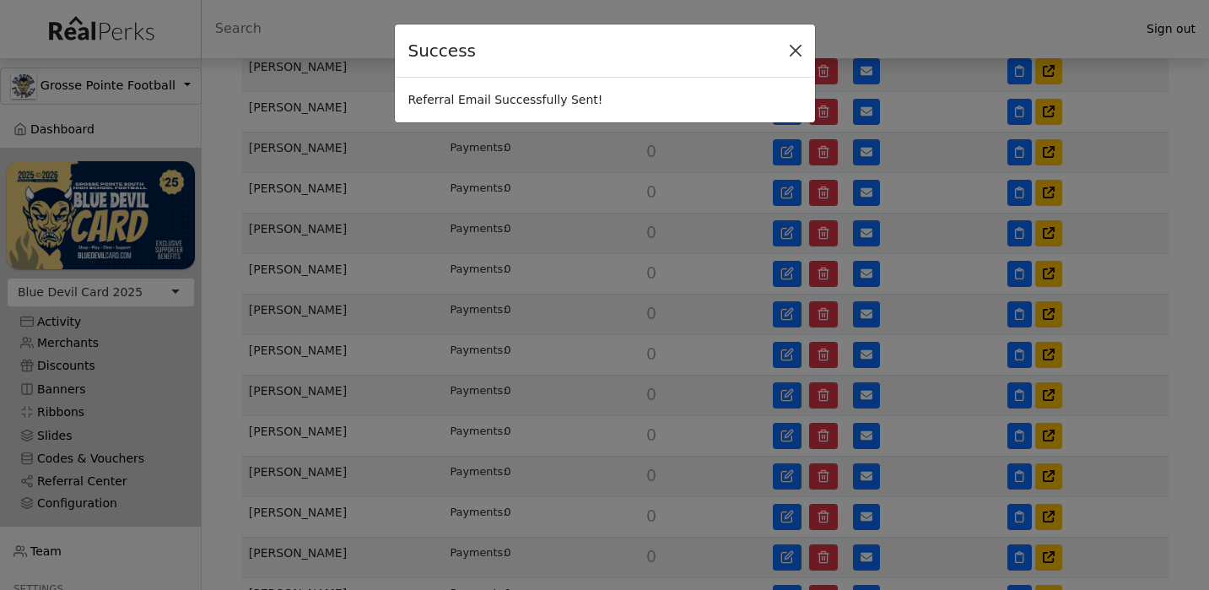
click at [799, 55] on button "Close" at bounding box center [795, 50] width 25 height 25
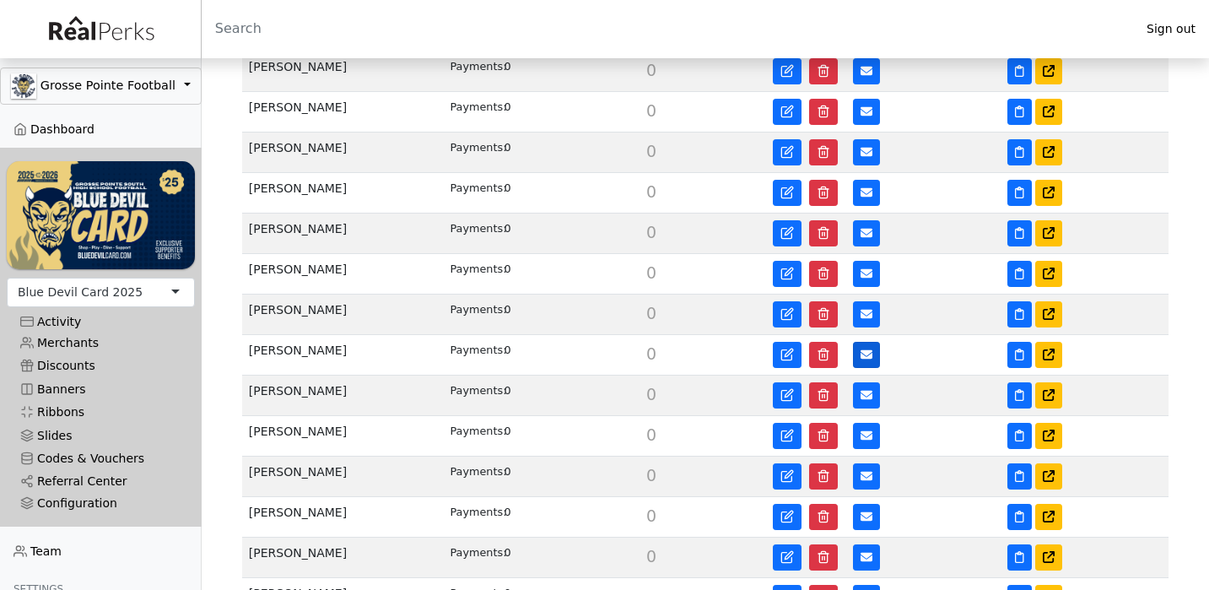
drag, startPoint x: 832, startPoint y: 360, endPoint x: 853, endPoint y: 360, distance: 21.1
click at [853, 360] on div at bounding box center [876, 355] width 214 height 26
click at [862, 359] on icon at bounding box center [867, 354] width 12 height 9
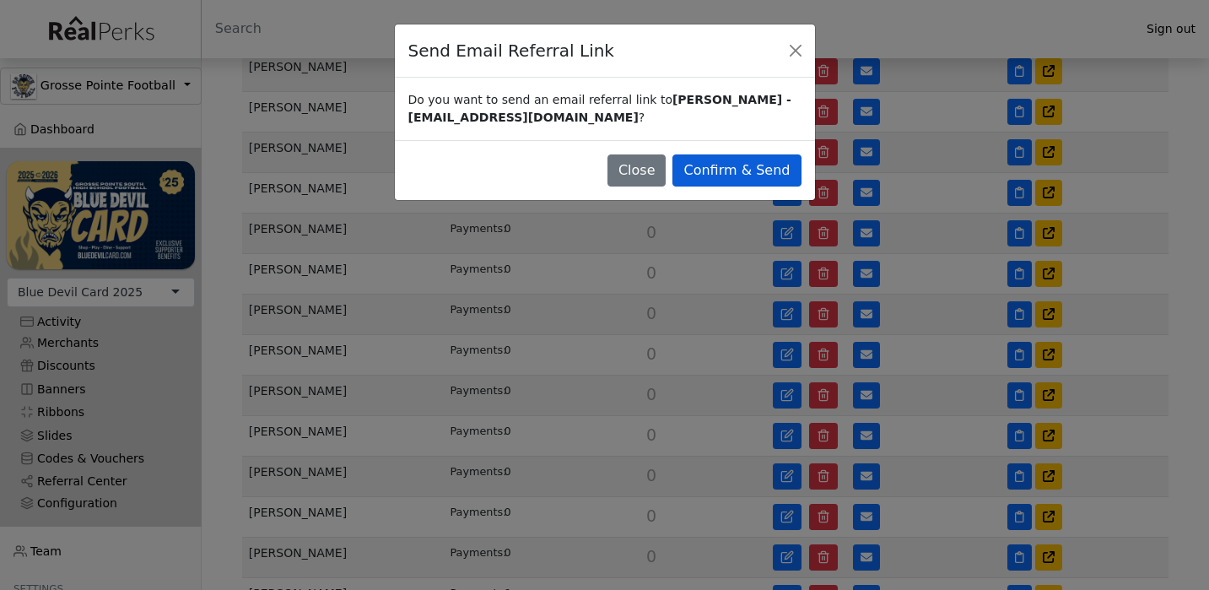
click at [775, 186] on button "Confirm & Send" at bounding box center [736, 170] width 128 height 32
click at [776, 177] on main "JV 2025 - Referral Center Campaign Page Enable Additional Donation Changing thi…" at bounding box center [705, 198] width 1007 height 1401
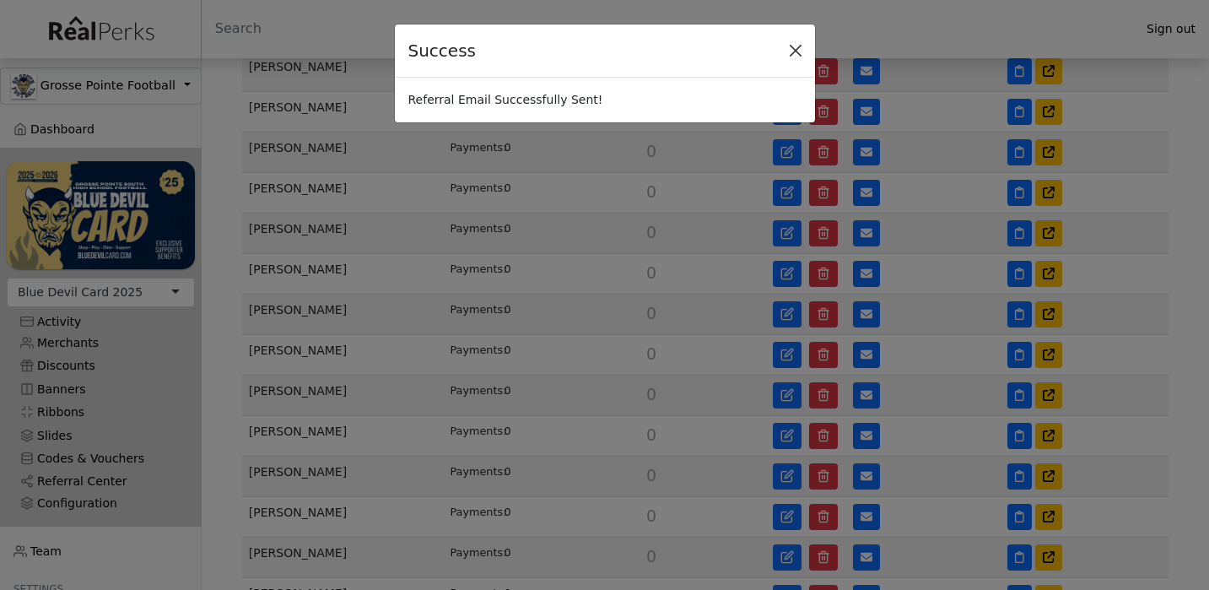
click at [797, 55] on button "Close" at bounding box center [795, 50] width 25 height 25
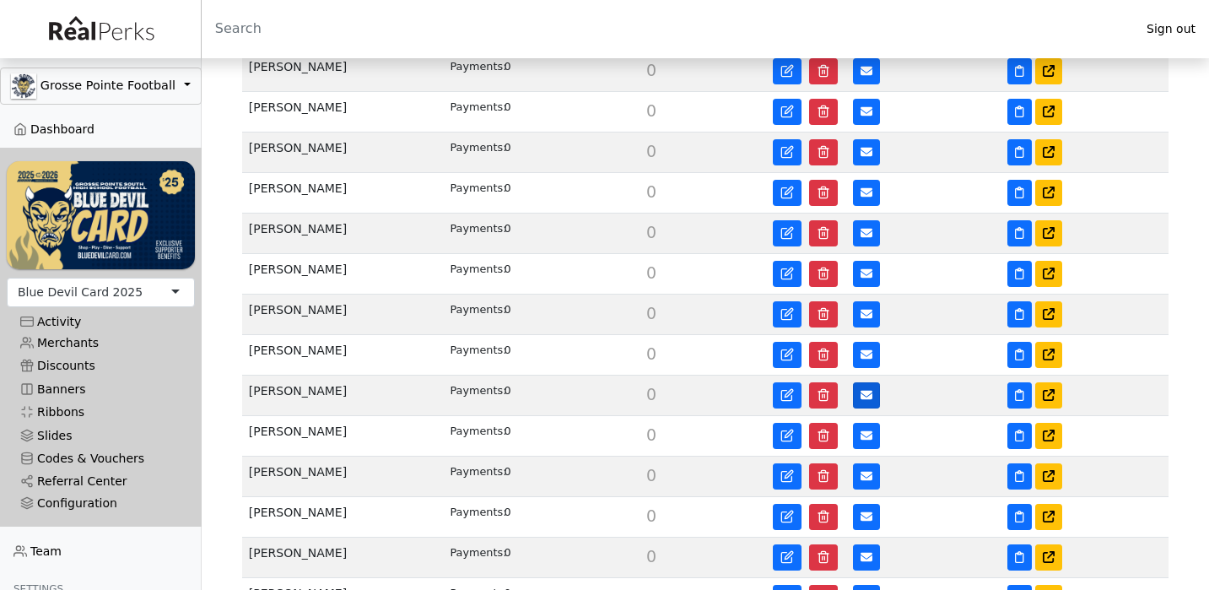
click at [857, 392] on button at bounding box center [866, 395] width 27 height 26
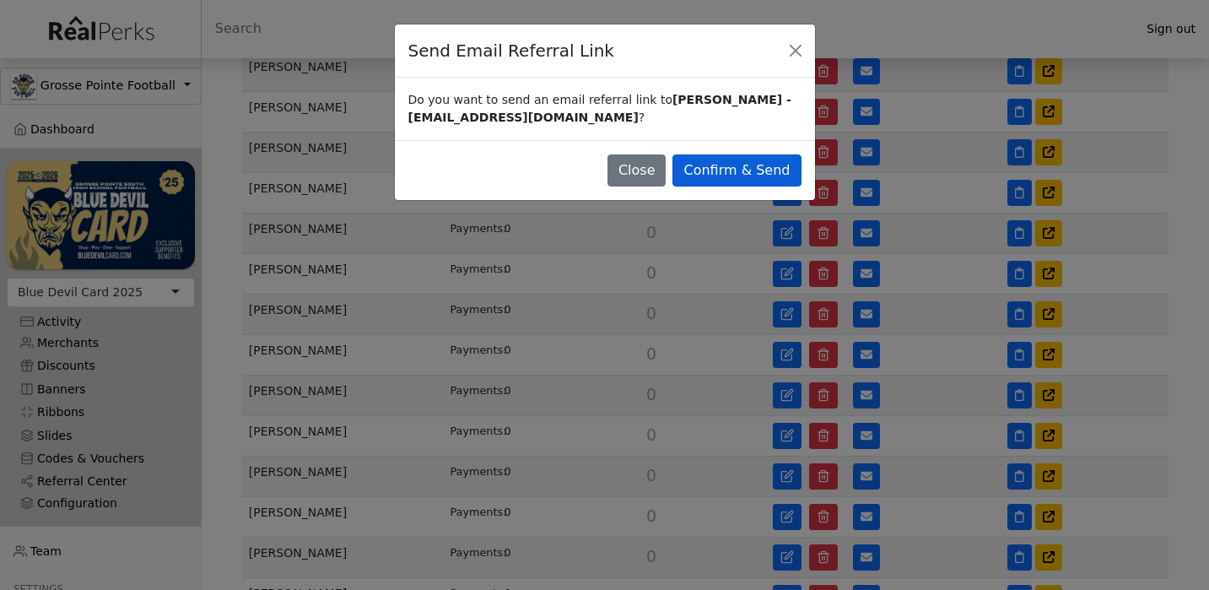
click at [781, 171] on button "Confirm & Send" at bounding box center [736, 170] width 128 height 32
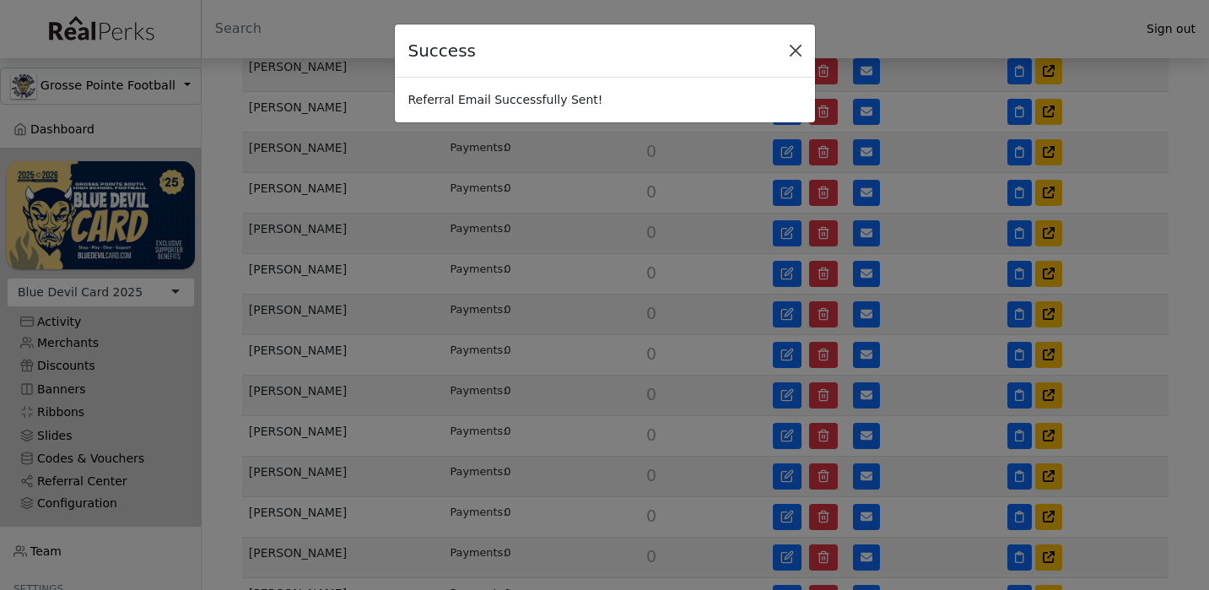
click at [802, 55] on button "Close" at bounding box center [795, 50] width 25 height 25
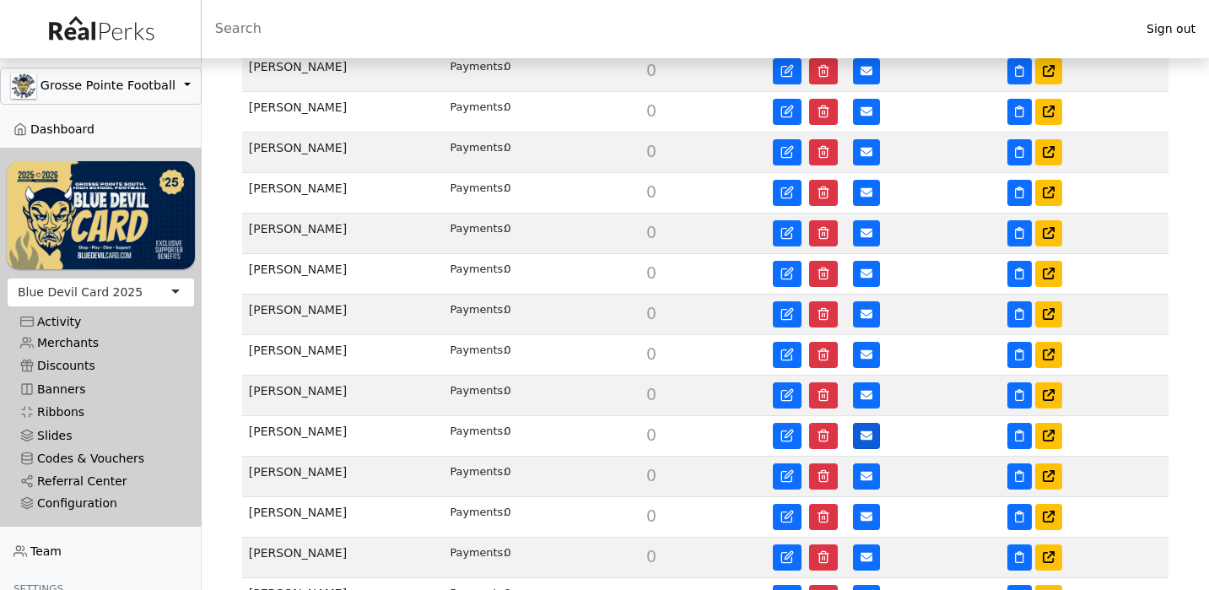
click at [866, 433] on icon at bounding box center [867, 435] width 12 height 9
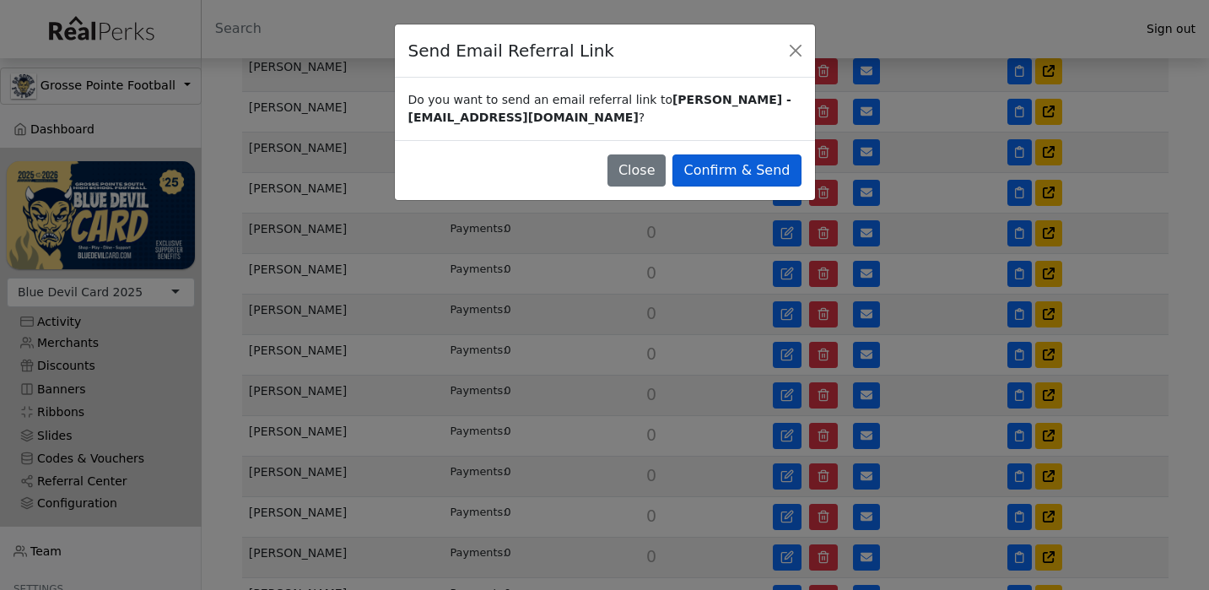
click at [791, 175] on button "Confirm & Send" at bounding box center [736, 170] width 128 height 32
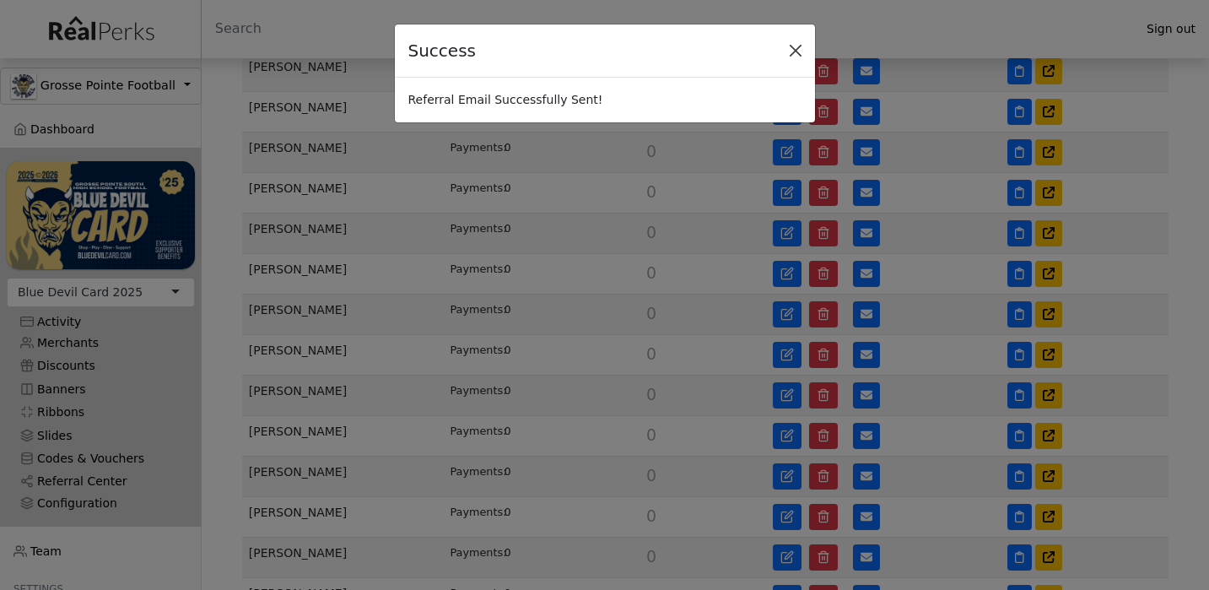
click at [793, 51] on button "Close" at bounding box center [795, 50] width 25 height 25
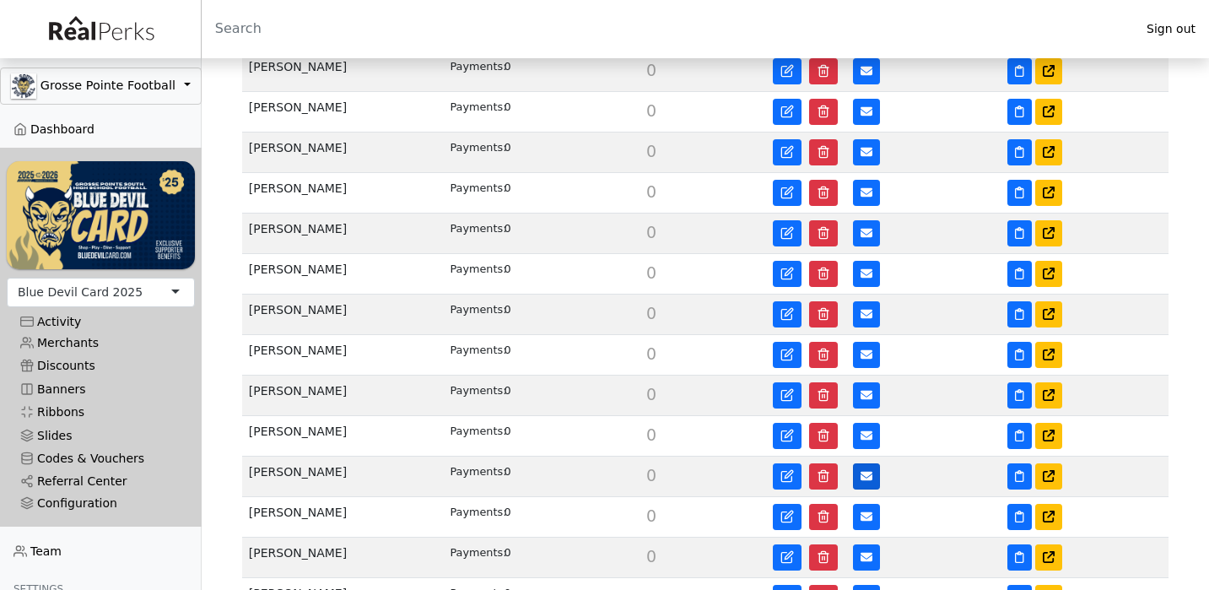
click at [858, 479] on button at bounding box center [866, 476] width 27 height 26
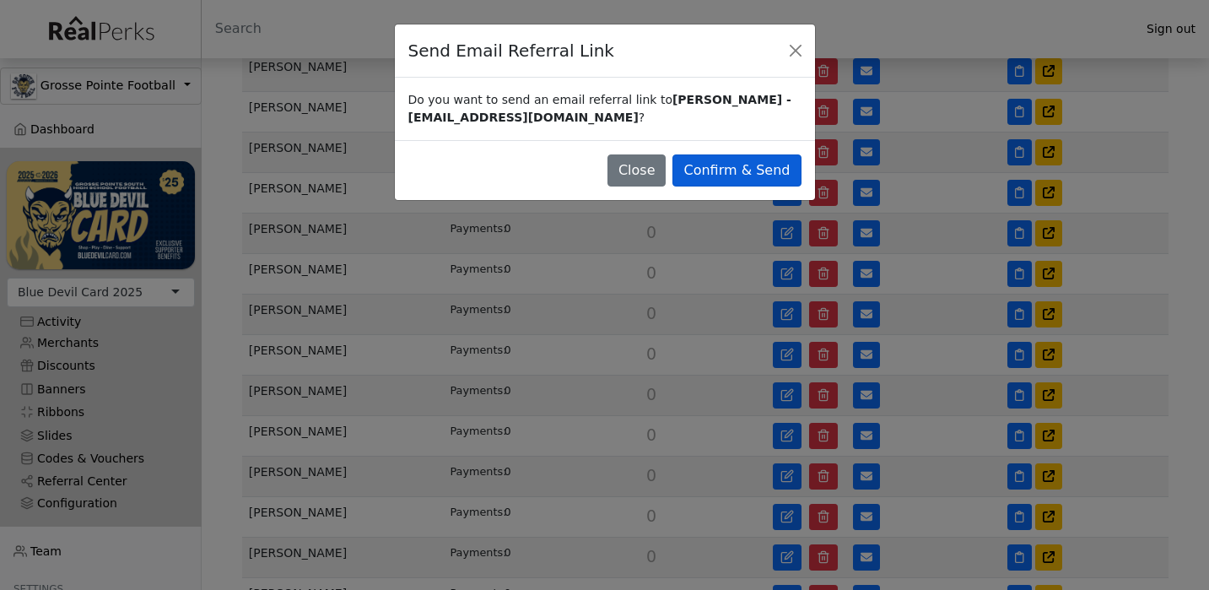
click at [776, 172] on button "Confirm & Send" at bounding box center [736, 170] width 128 height 32
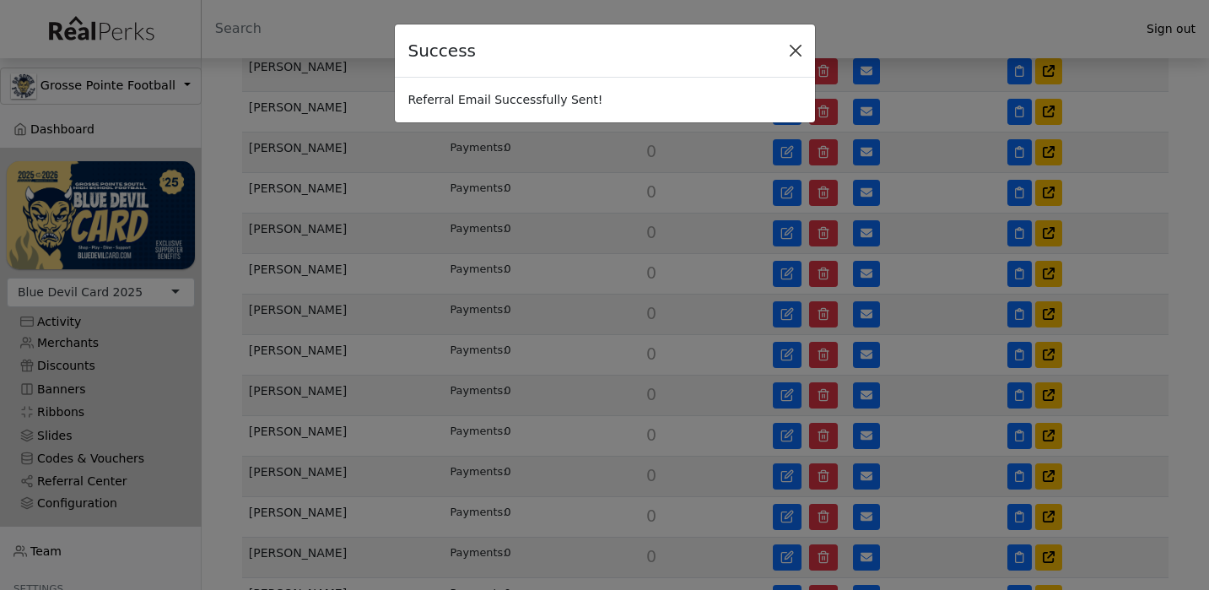
click at [797, 52] on button "Close" at bounding box center [795, 50] width 25 height 25
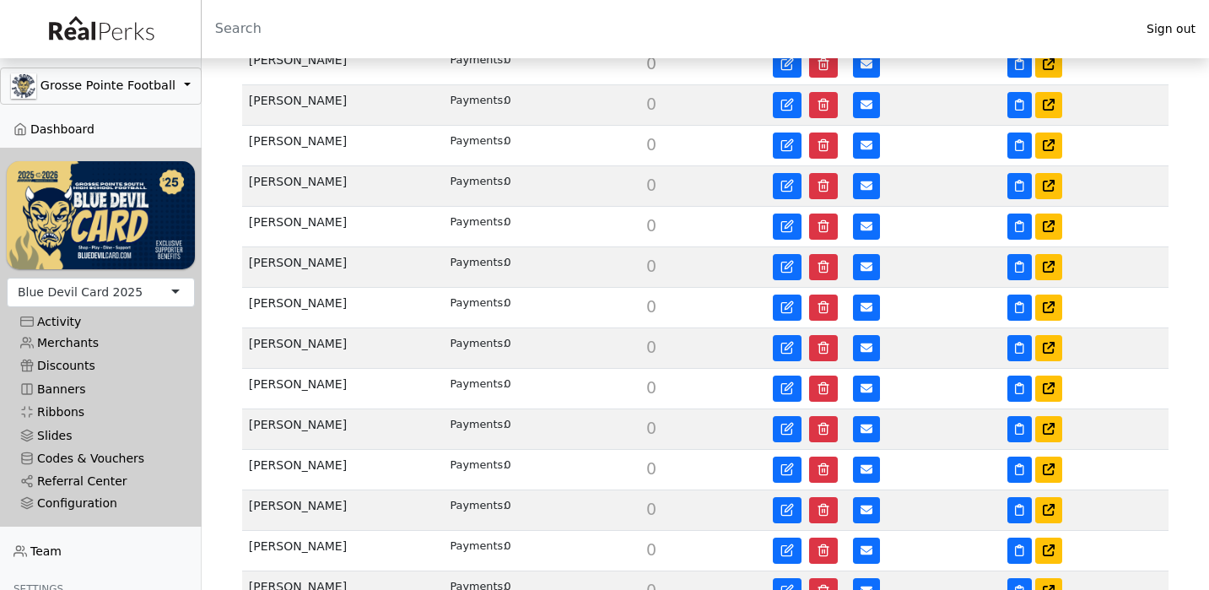
scroll to position [771, 0]
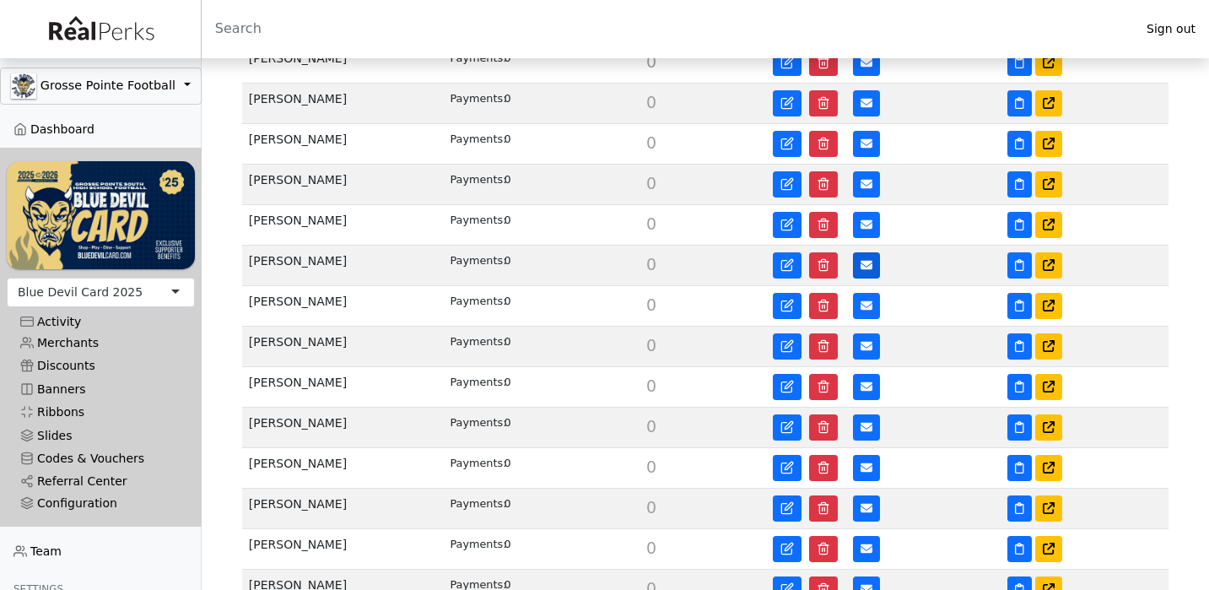
click at [868, 266] on icon at bounding box center [867, 265] width 12 height 9
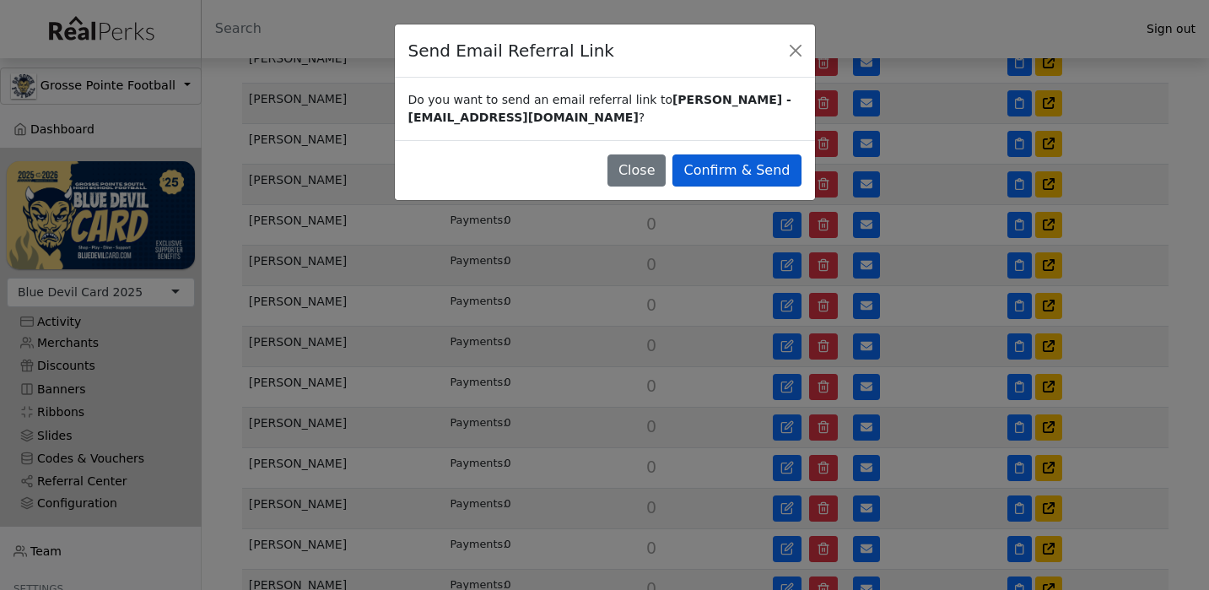
click at [781, 165] on button "Confirm & Send" at bounding box center [736, 170] width 128 height 32
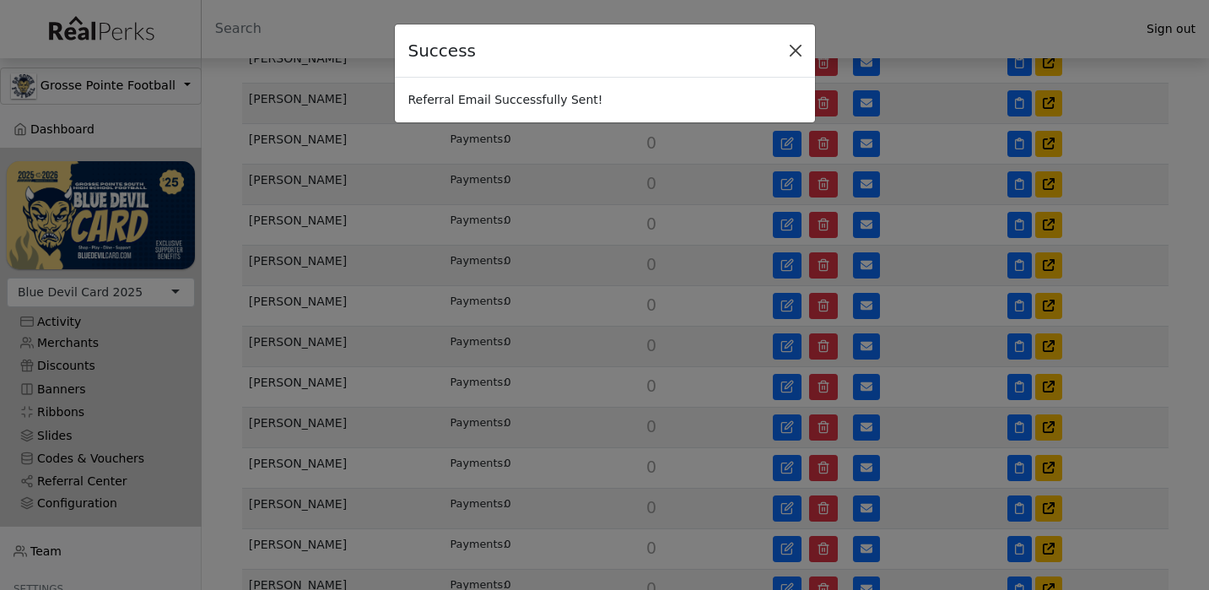
click at [796, 51] on button "Close" at bounding box center [795, 50] width 25 height 25
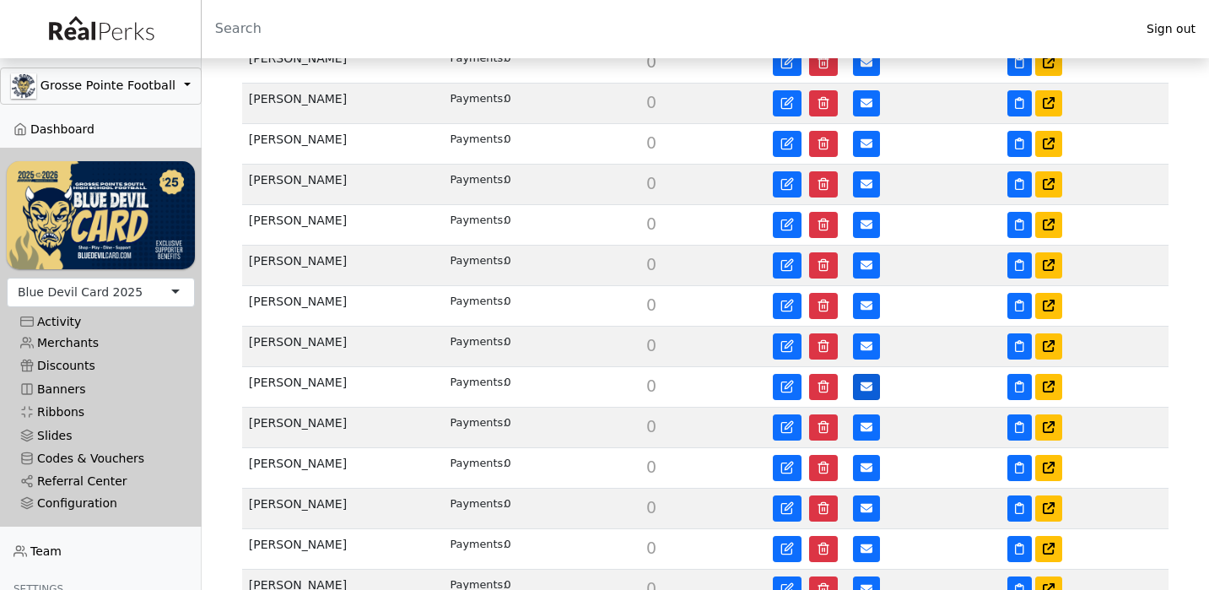
click at [866, 381] on button at bounding box center [866, 387] width 27 height 26
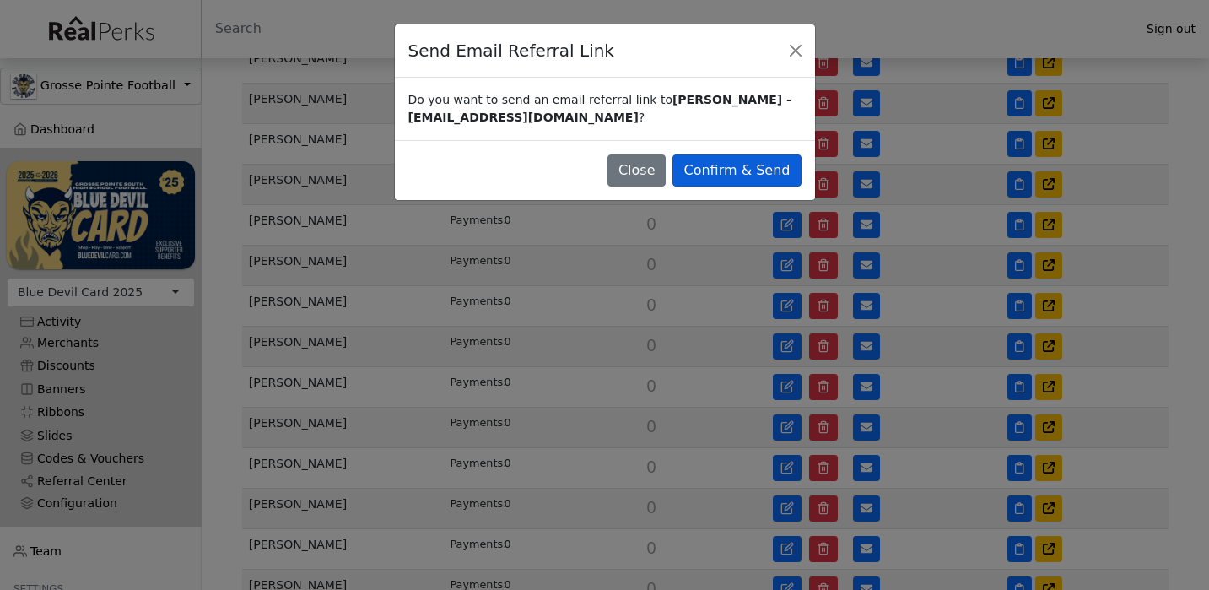
click at [775, 173] on button "Confirm & Send" at bounding box center [736, 170] width 128 height 32
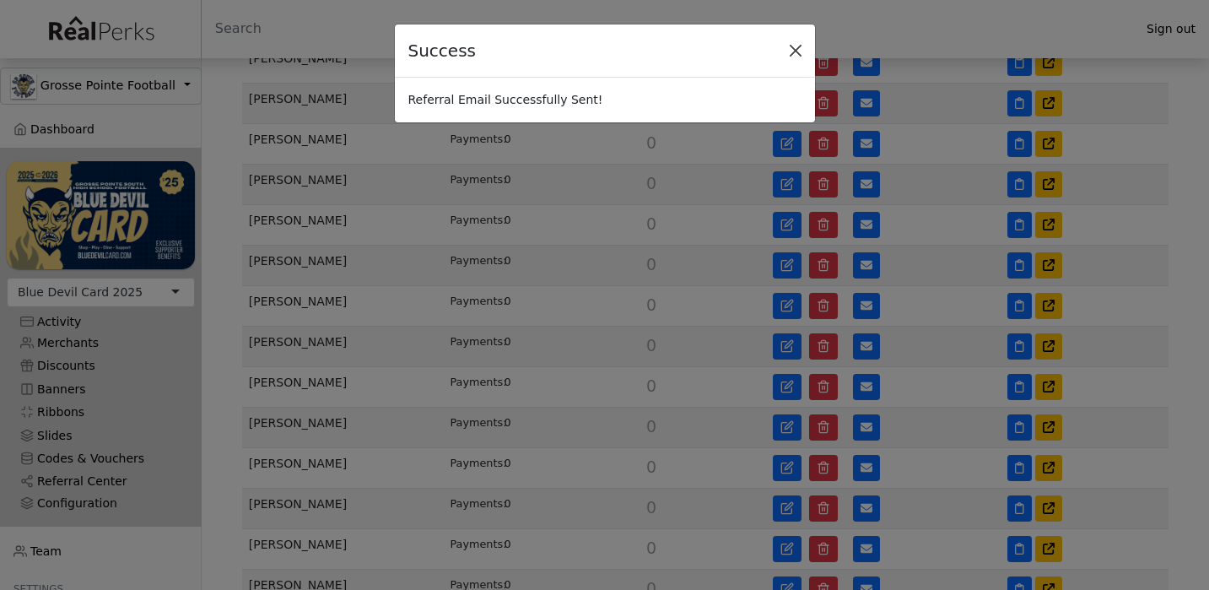
click at [795, 48] on button "Close" at bounding box center [795, 50] width 25 height 25
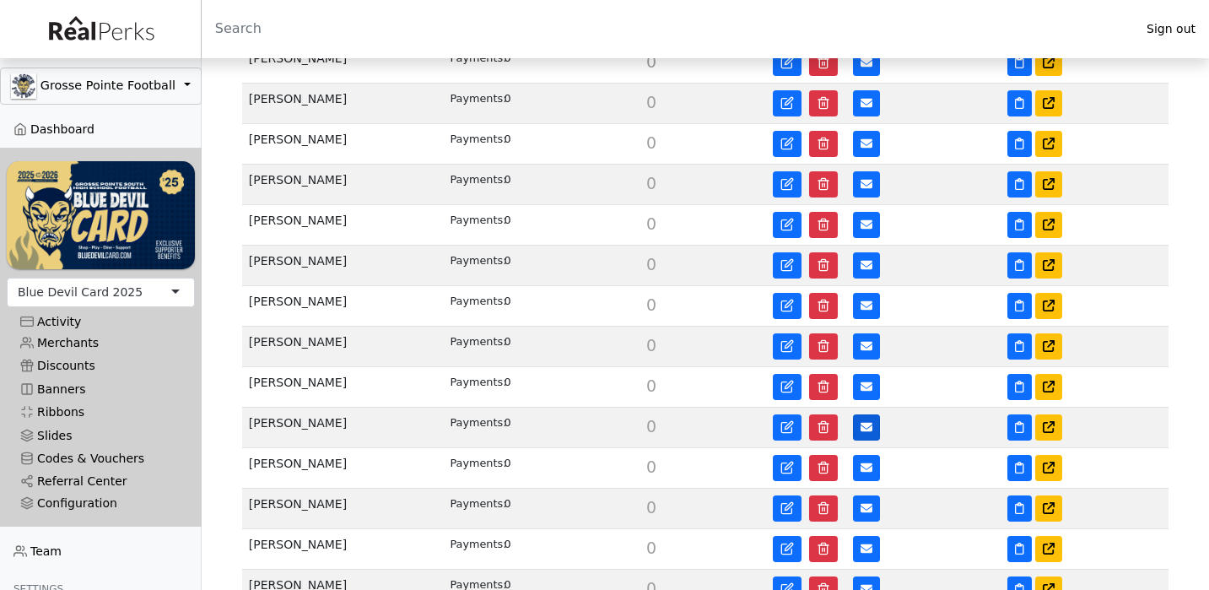
click at [859, 424] on button at bounding box center [866, 427] width 27 height 26
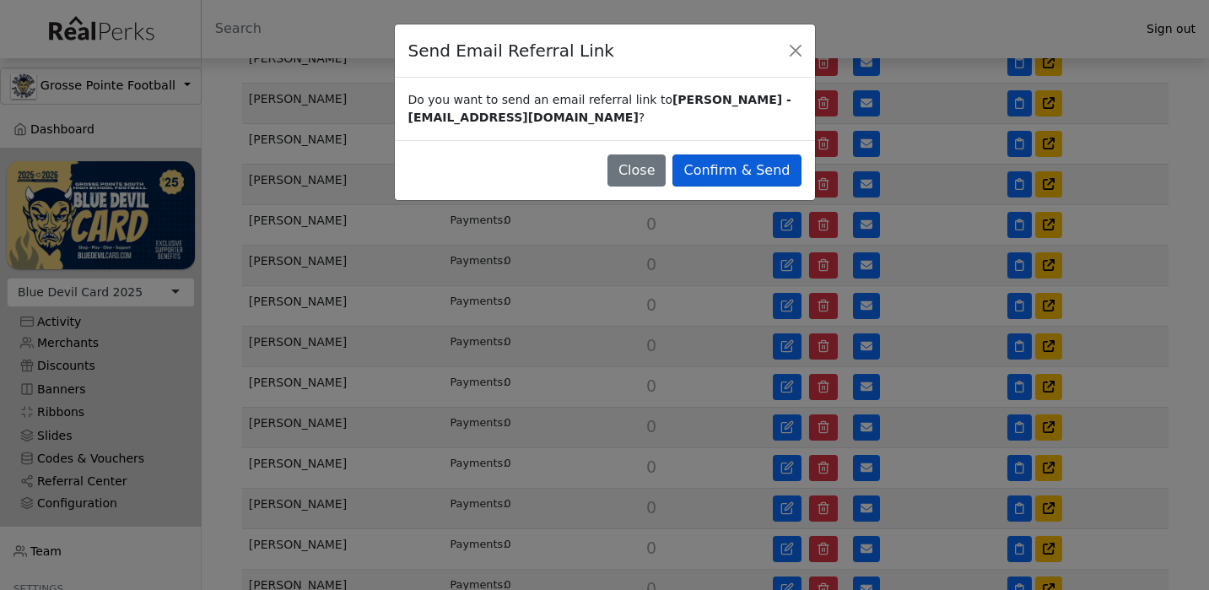
click at [768, 177] on button "Confirm & Send" at bounding box center [736, 170] width 128 height 32
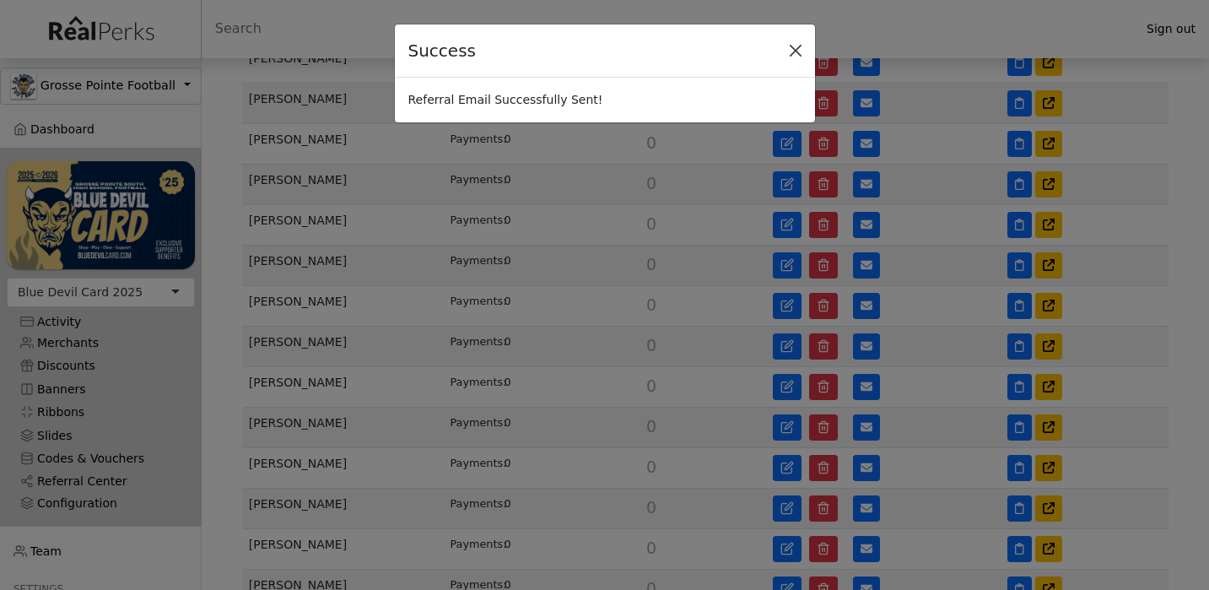
click at [797, 46] on button "Close" at bounding box center [795, 50] width 25 height 25
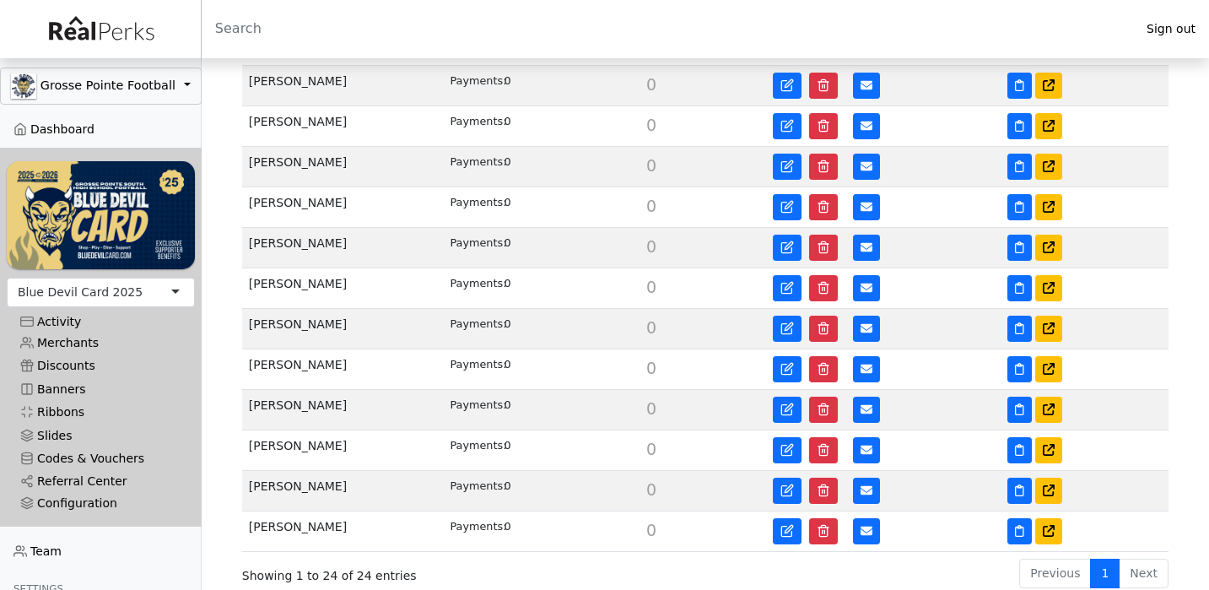
scroll to position [871, 0]
click at [858, 365] on button at bounding box center [866, 369] width 27 height 26
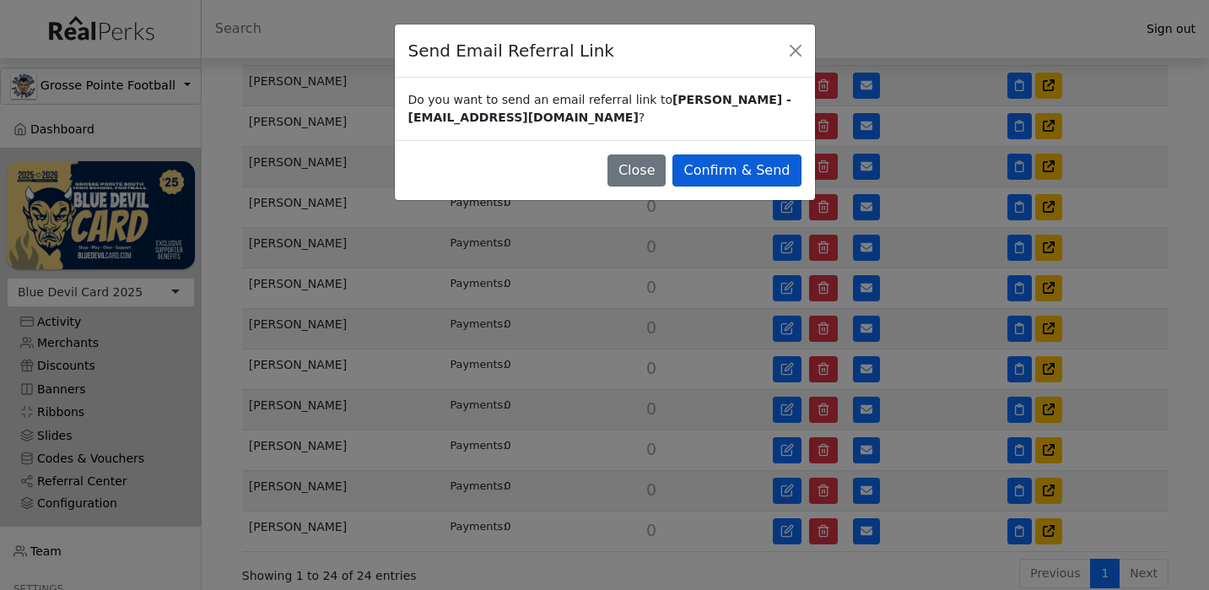
click at [767, 156] on button "Confirm & Send" at bounding box center [736, 170] width 128 height 32
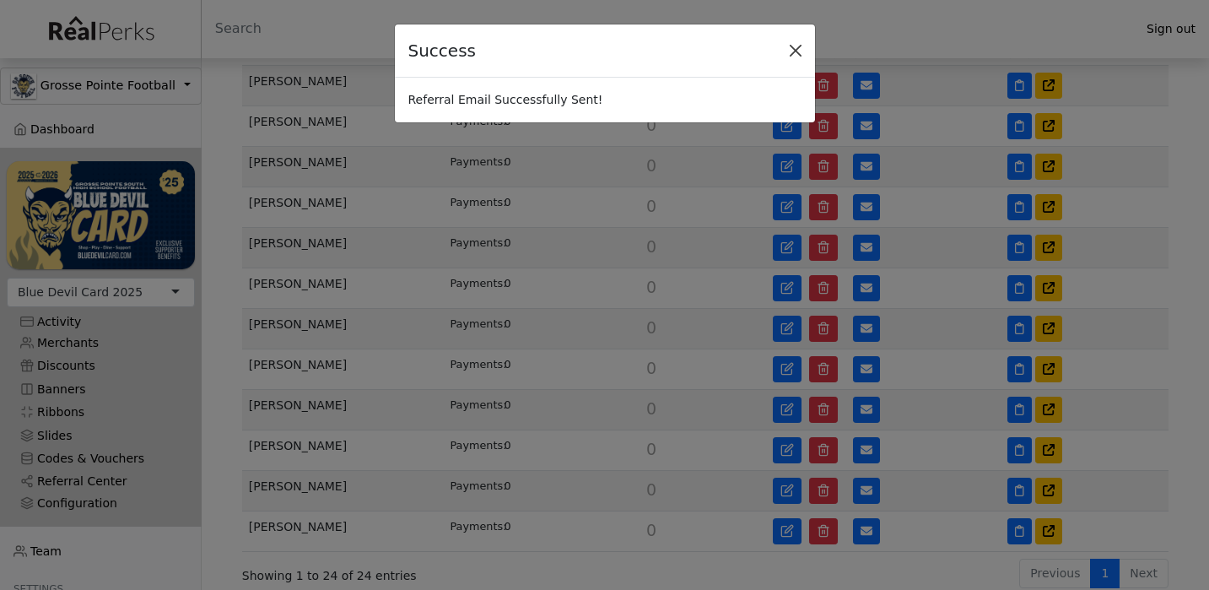
click at [799, 48] on button "Close" at bounding box center [795, 50] width 25 height 25
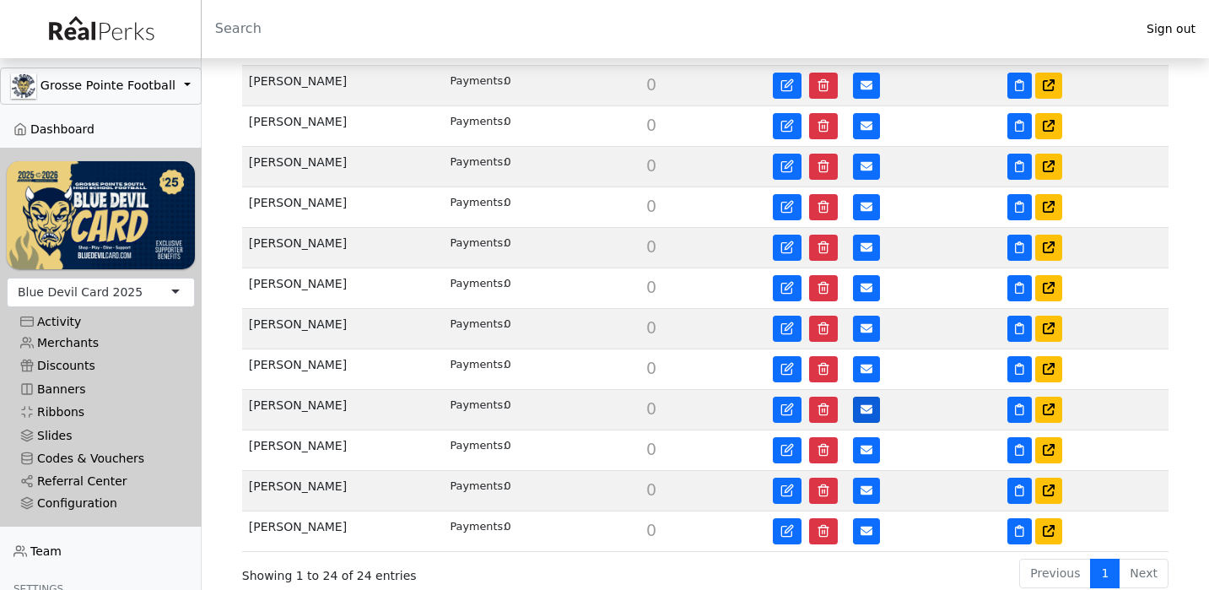
click at [861, 410] on icon at bounding box center [867, 409] width 12 height 9
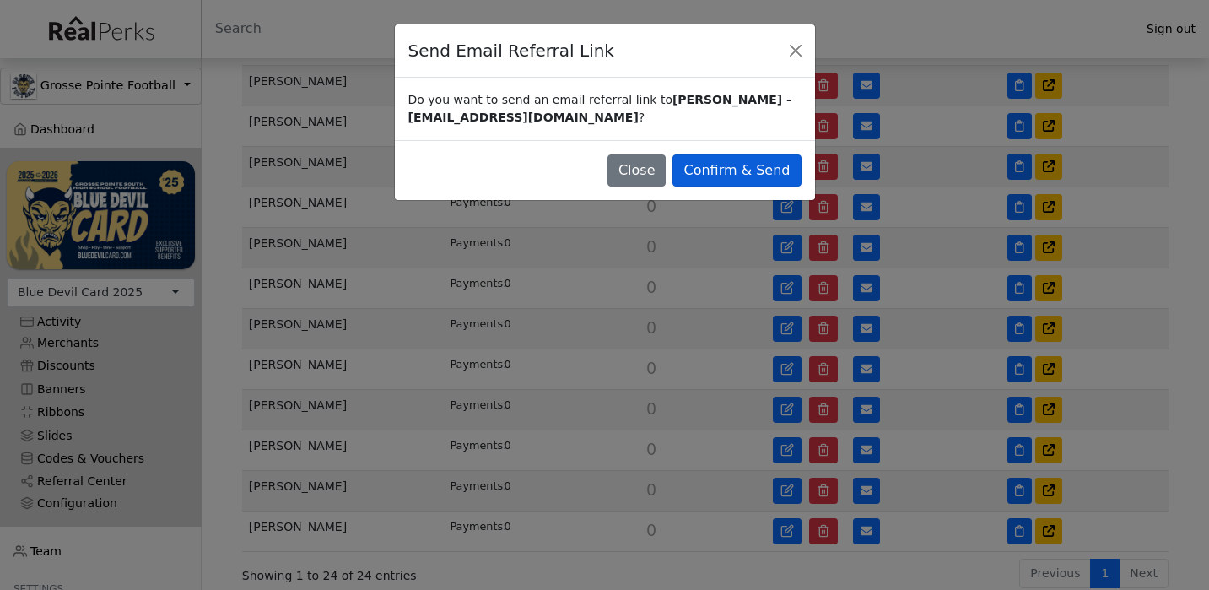
click at [759, 170] on button "Confirm & Send" at bounding box center [736, 170] width 128 height 32
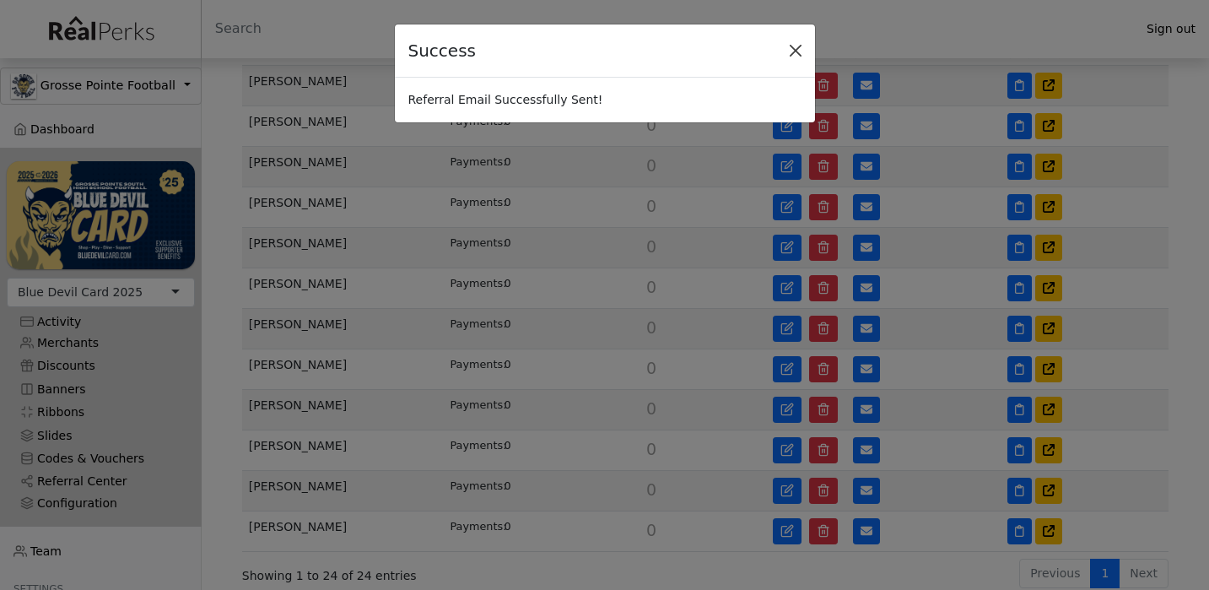
click at [797, 54] on button "Close" at bounding box center [795, 50] width 25 height 25
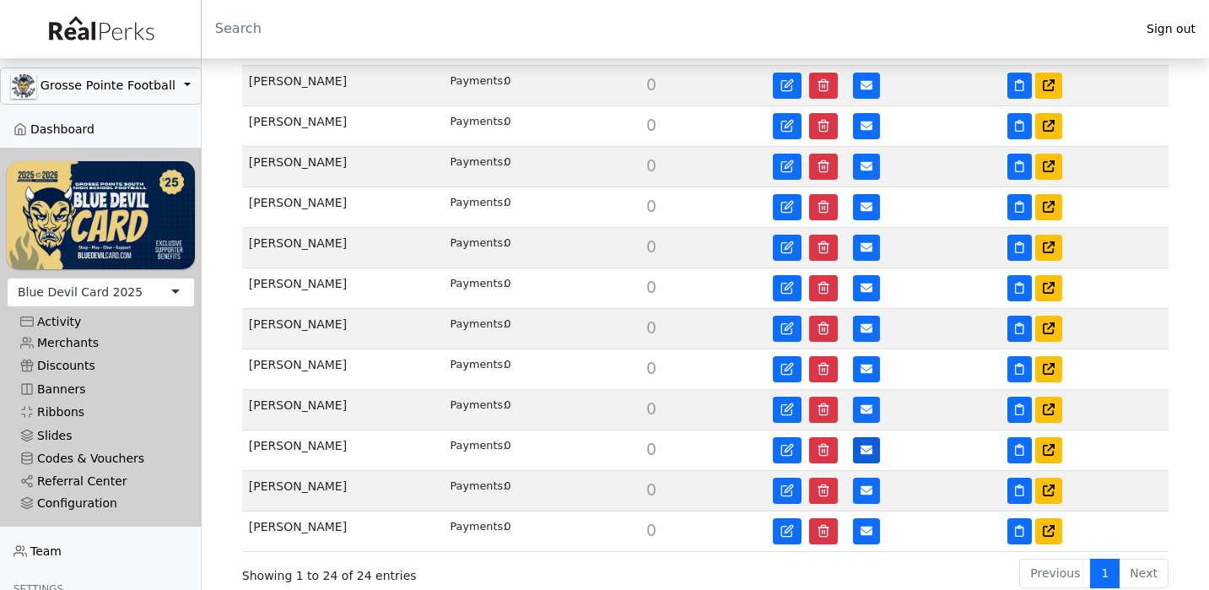
click at [865, 449] on icon at bounding box center [867, 449] width 12 height 9
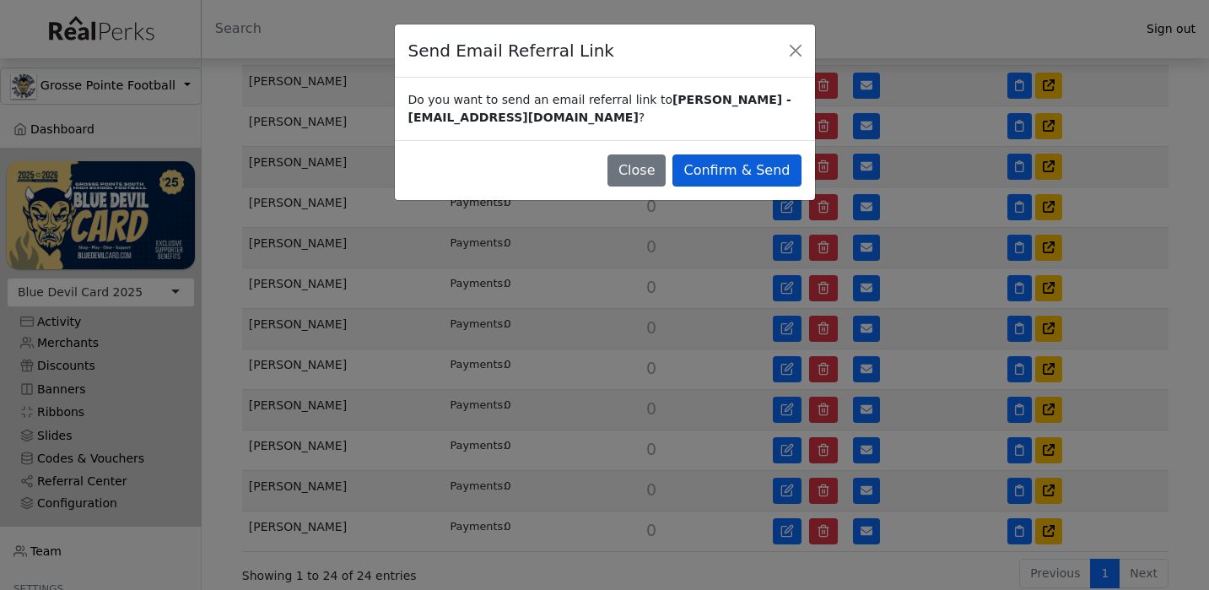
click at [786, 180] on button "Confirm & Send" at bounding box center [736, 170] width 128 height 32
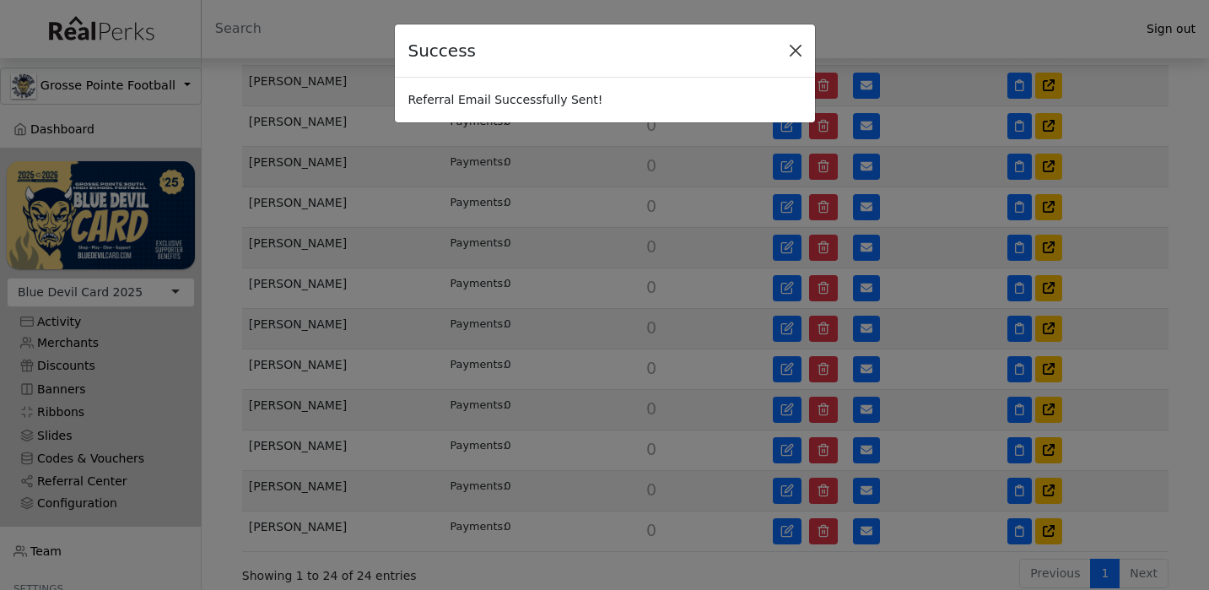
click at [804, 48] on button "Close" at bounding box center [795, 50] width 25 height 25
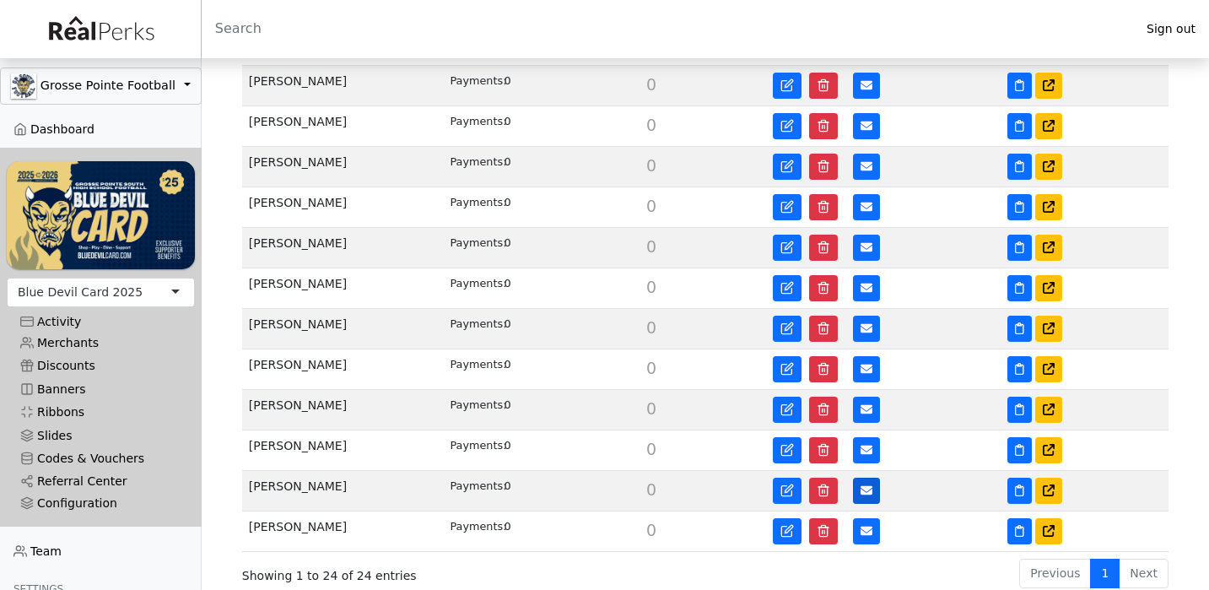
click at [867, 501] on button at bounding box center [866, 491] width 27 height 26
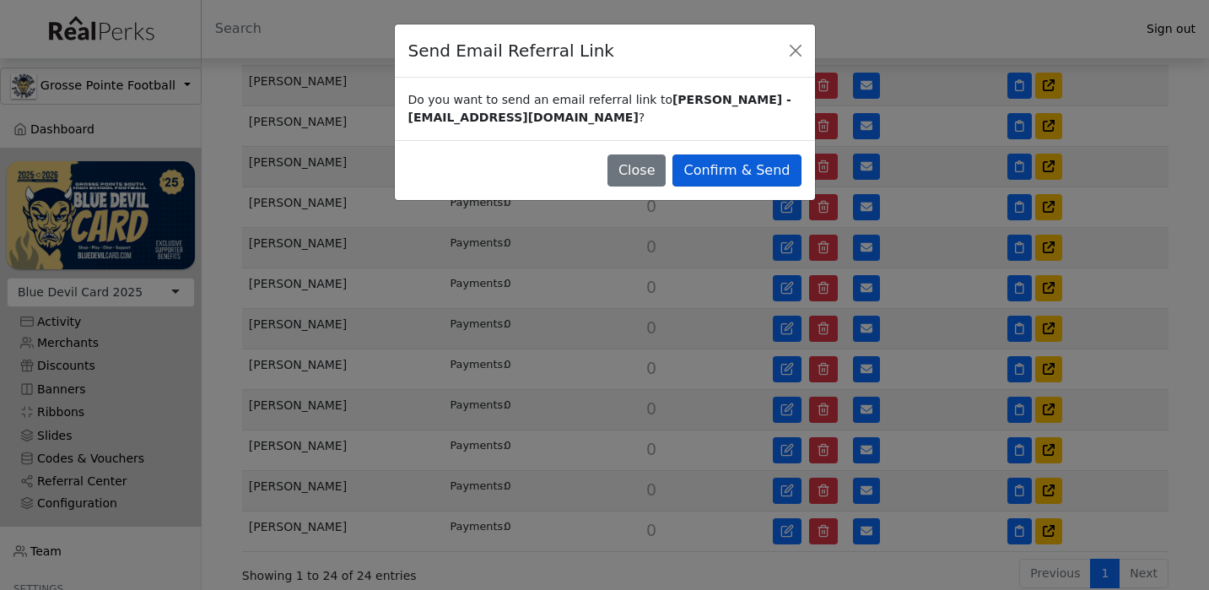
click at [782, 170] on button "Confirm & Send" at bounding box center [736, 170] width 128 height 32
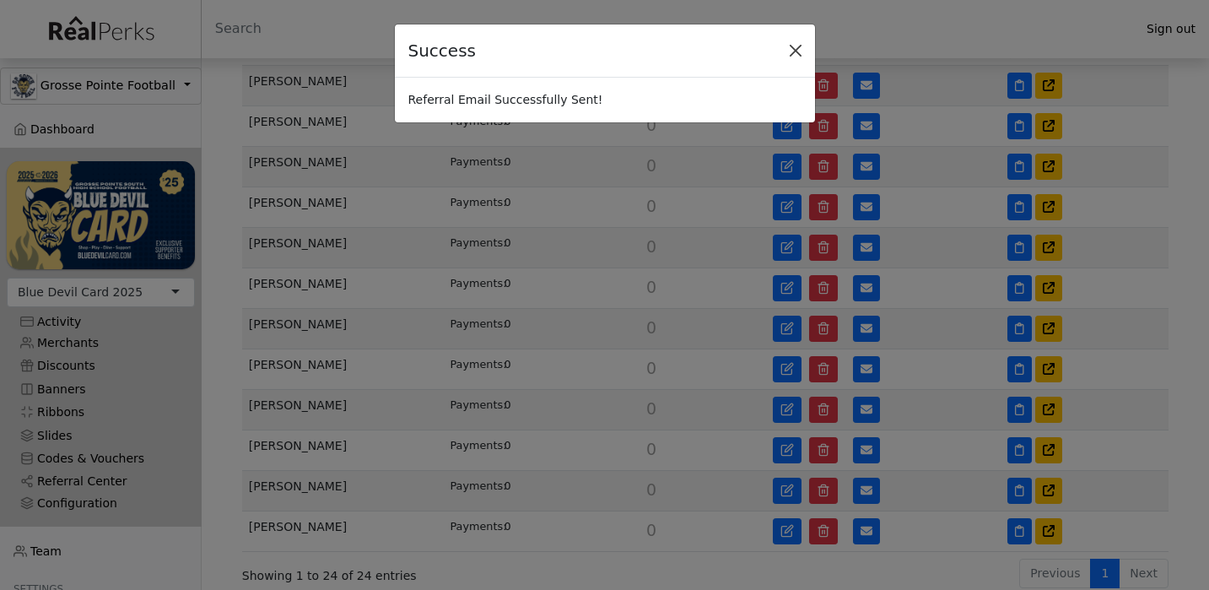
click at [800, 51] on button "Close" at bounding box center [795, 50] width 25 height 25
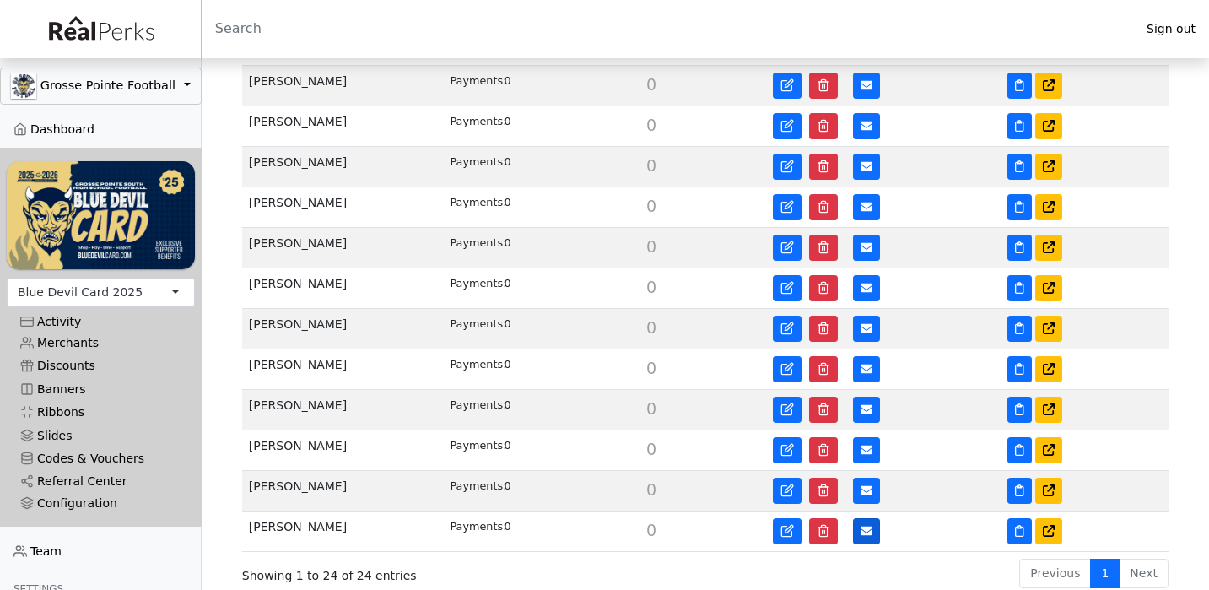
click at [858, 525] on button at bounding box center [866, 531] width 27 height 26
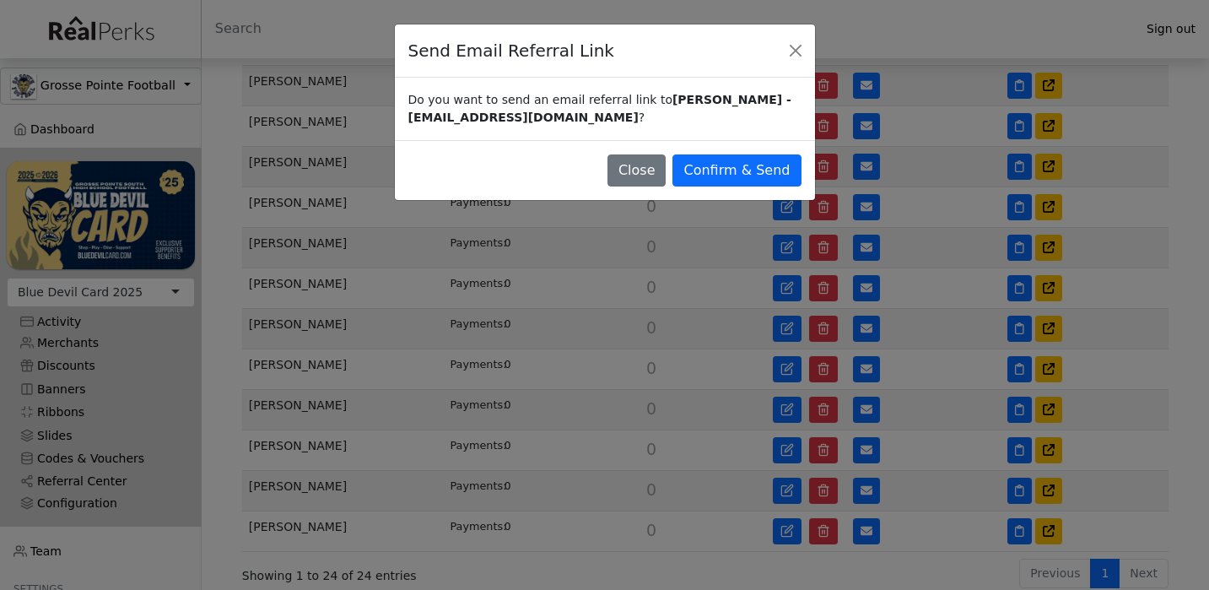
click at [777, 192] on div "Close Confirm & Send" at bounding box center [605, 170] width 420 height 60
click at [777, 173] on button "Confirm & Send" at bounding box center [736, 170] width 128 height 32
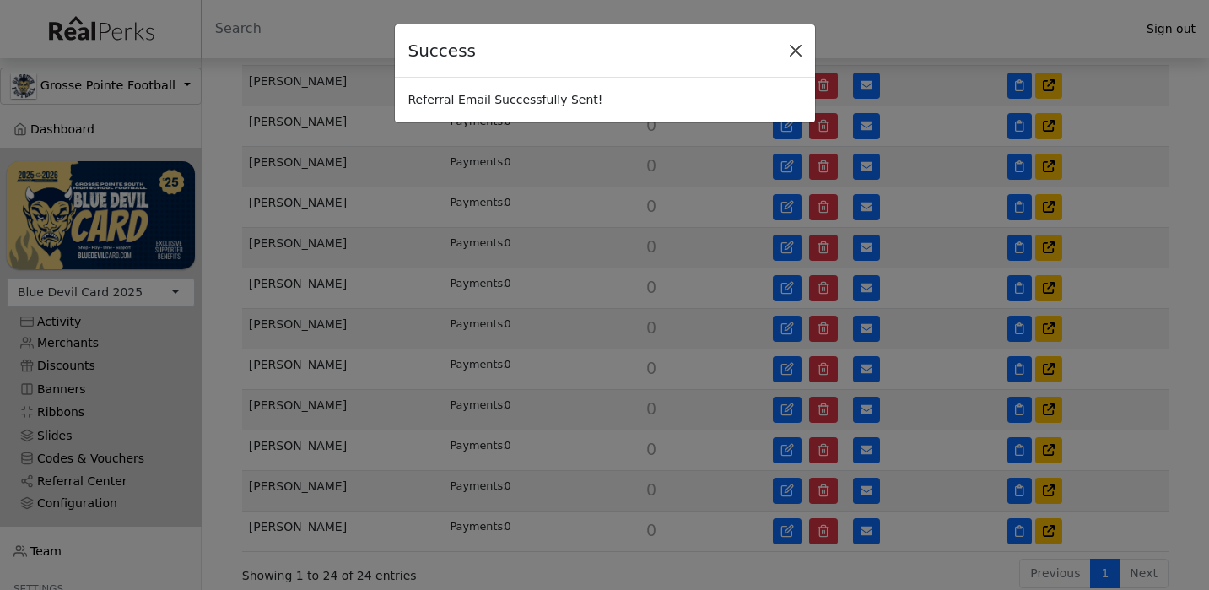
click at [795, 50] on button "Close" at bounding box center [795, 50] width 25 height 25
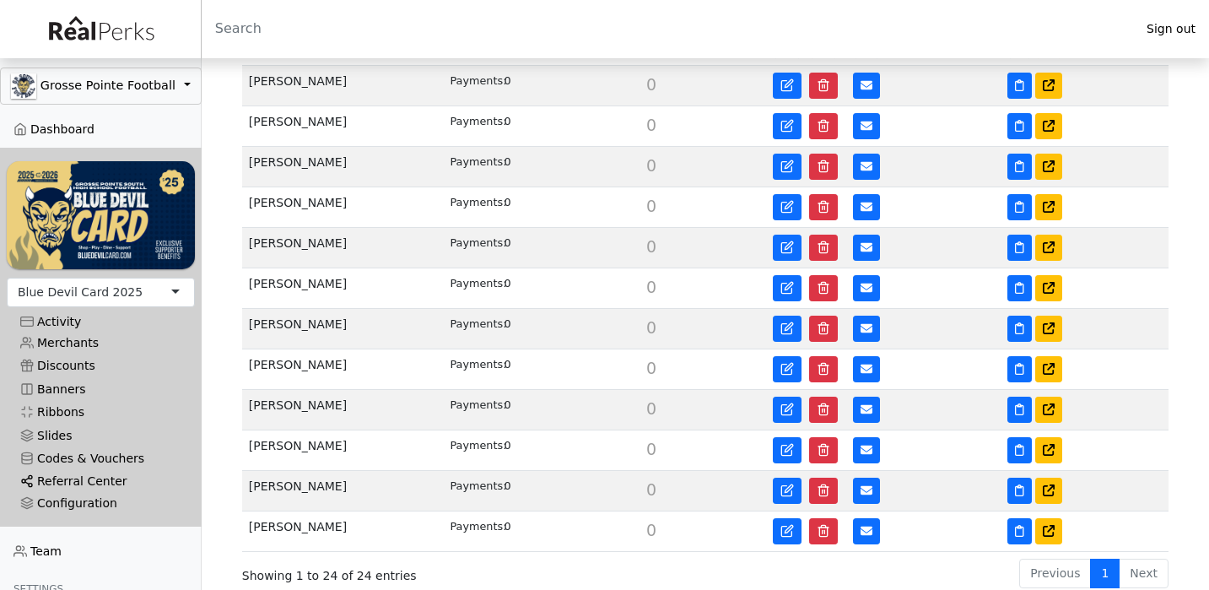
click at [81, 483] on link "Referral Center" at bounding box center [101, 481] width 188 height 23
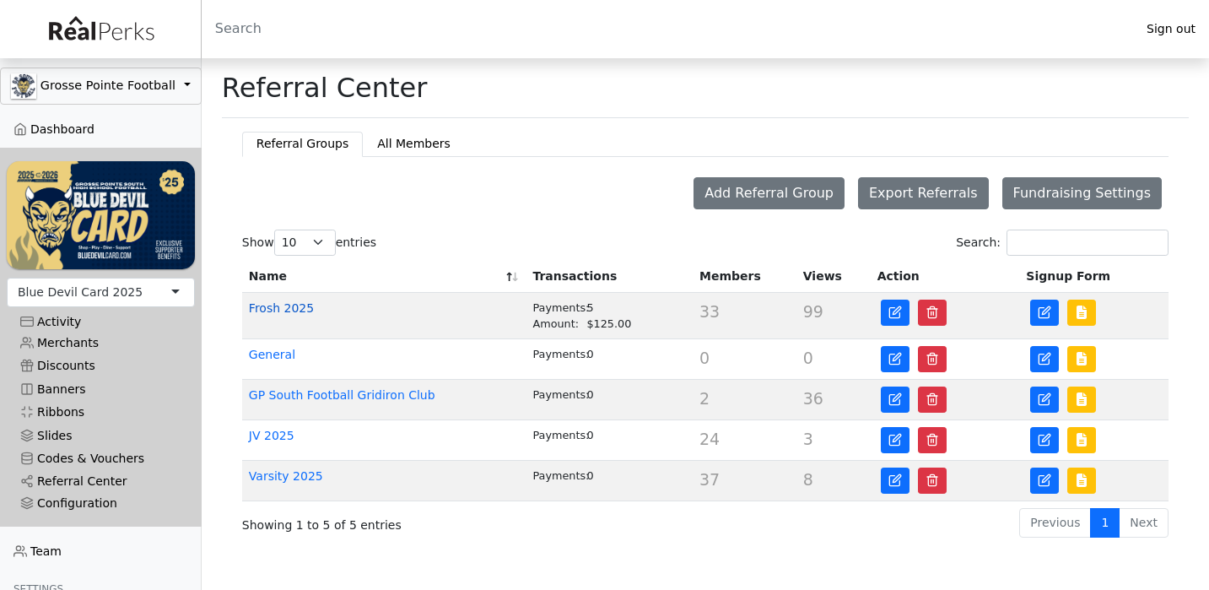
click at [289, 306] on link "Frosh 2025" at bounding box center [281, 307] width 65 height 13
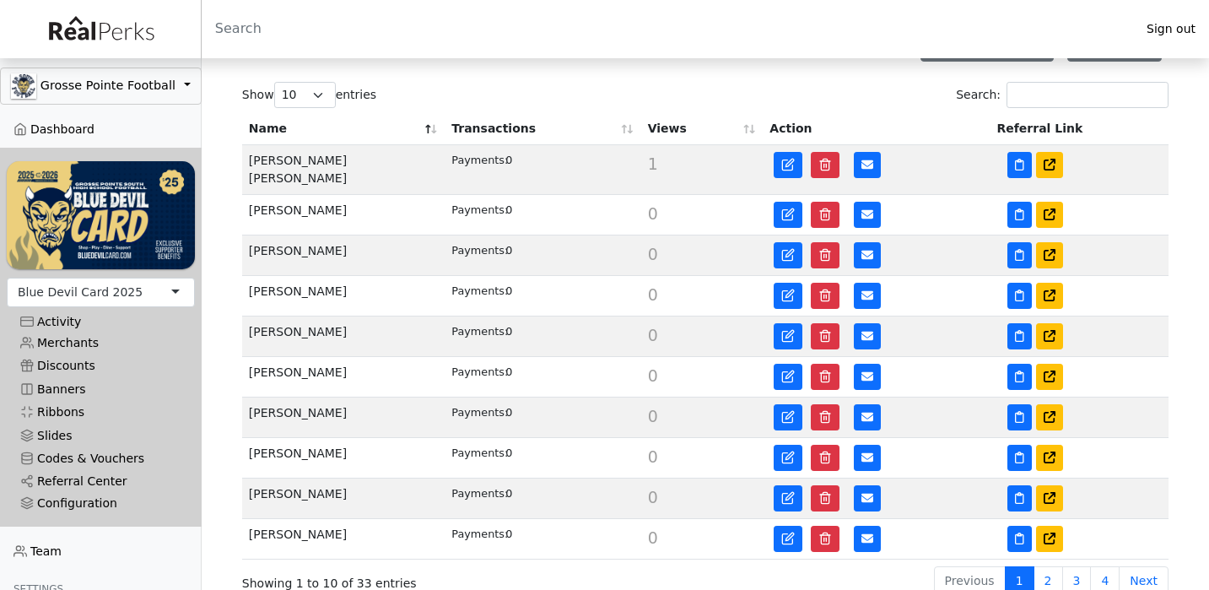
scroll to position [304, 0]
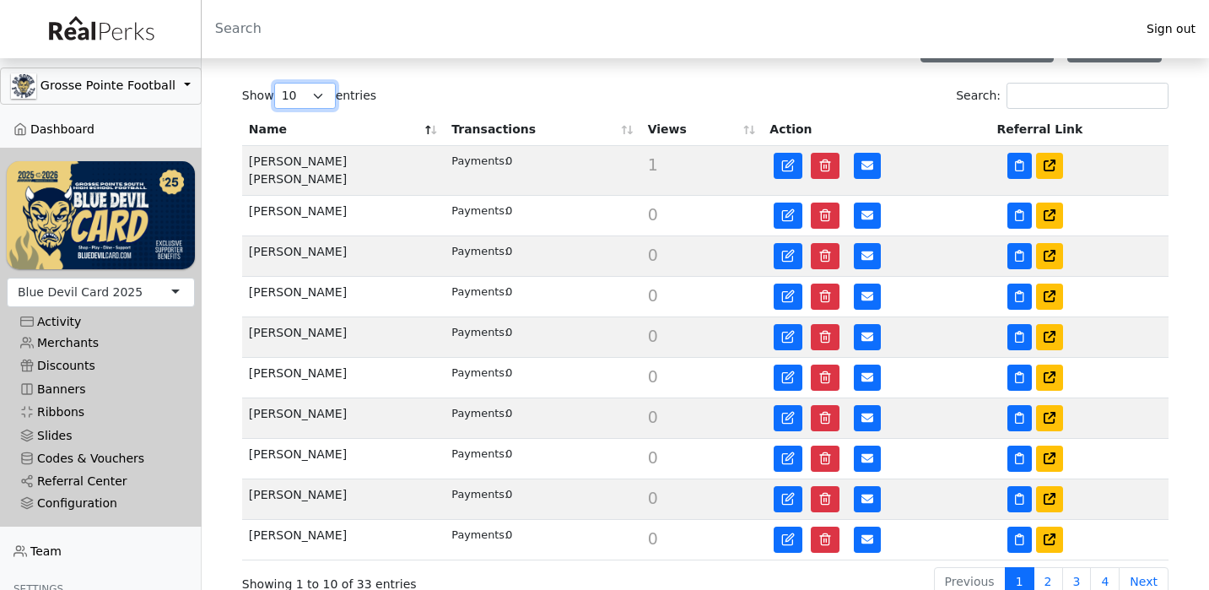
select select "100"
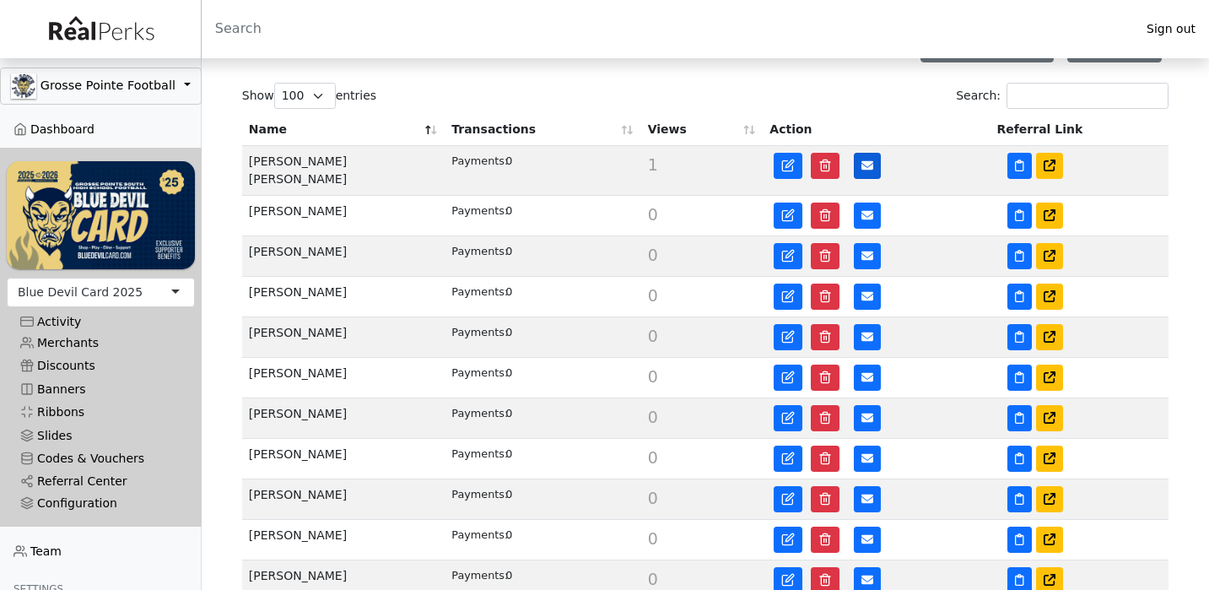
click at [875, 165] on button at bounding box center [867, 166] width 27 height 26
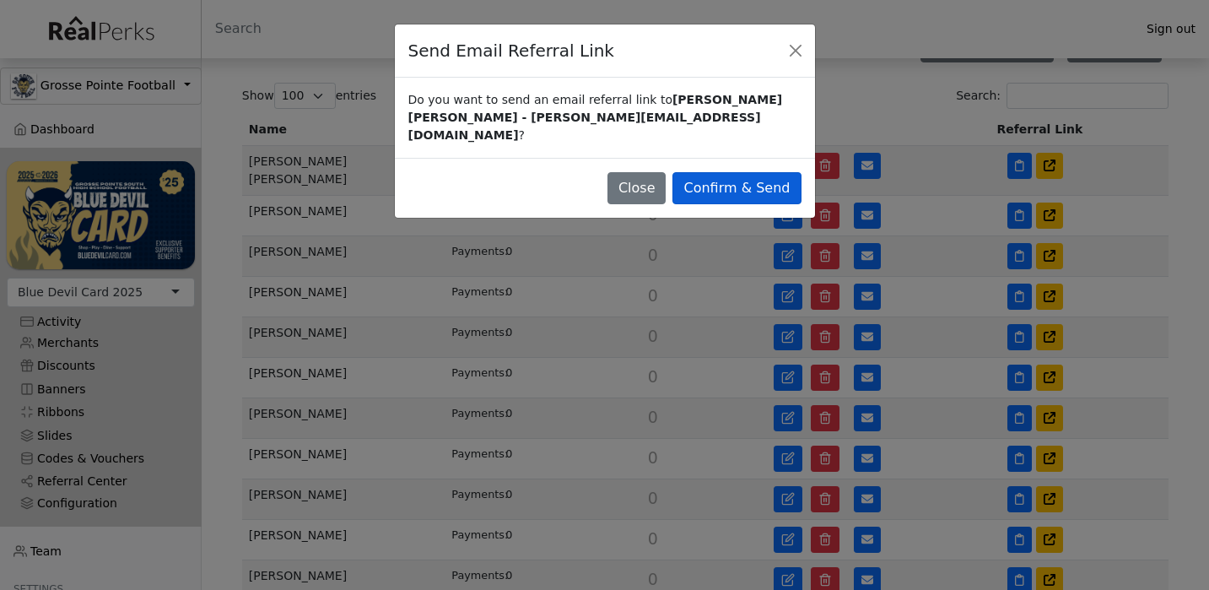
click at [727, 177] on button "Confirm & Send" at bounding box center [736, 188] width 128 height 32
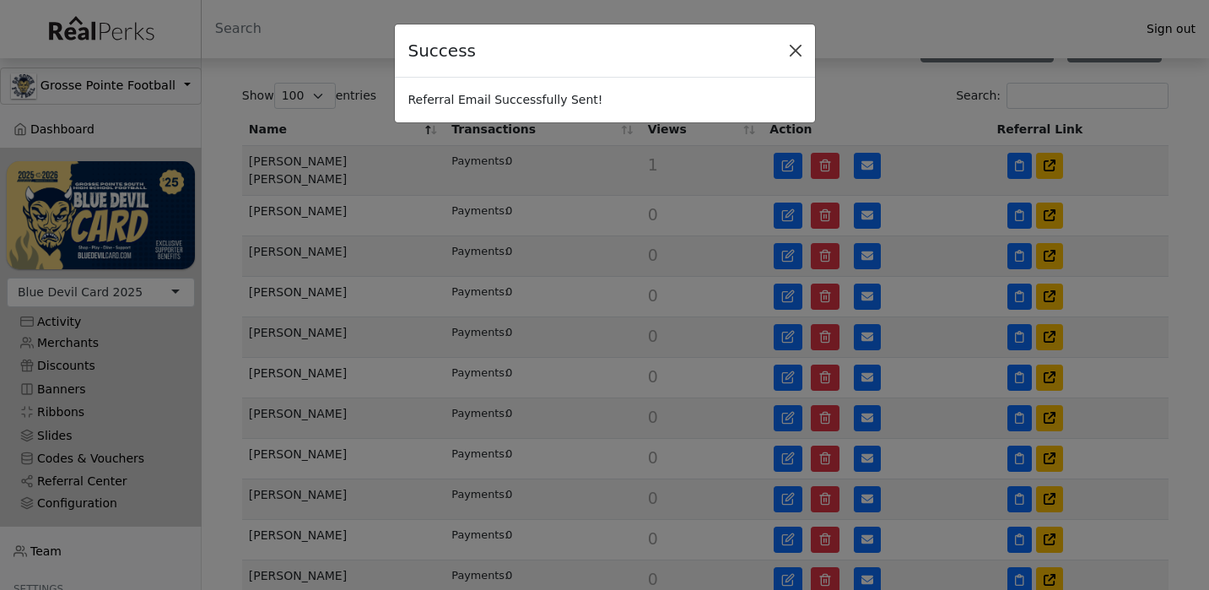
click at [792, 47] on button "Close" at bounding box center [795, 50] width 25 height 25
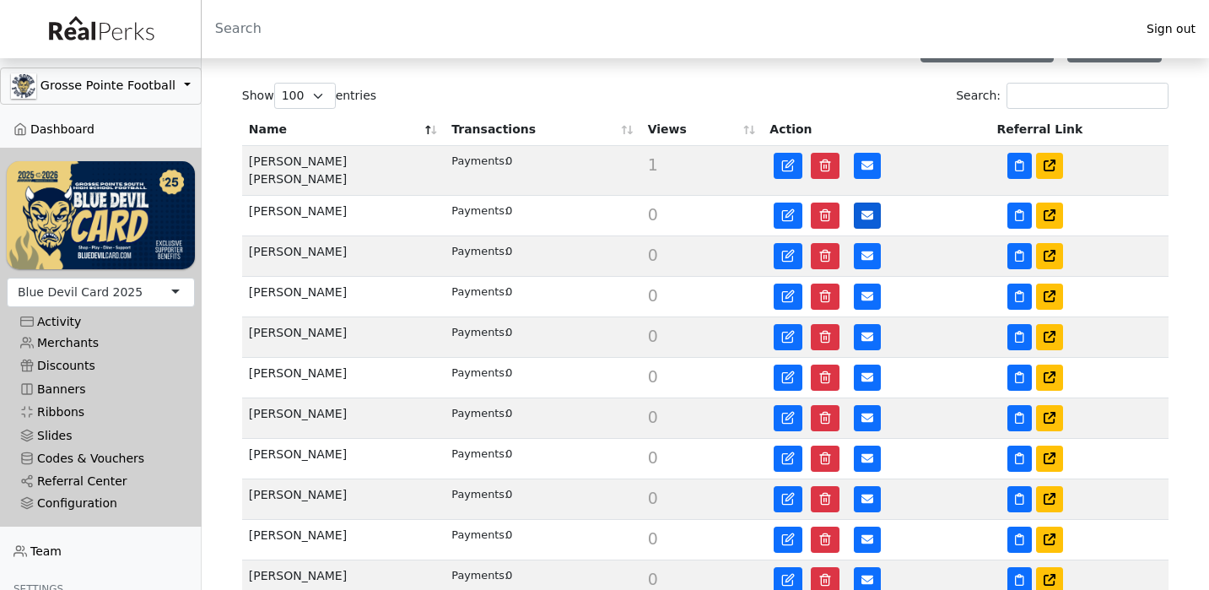
click at [865, 202] on button at bounding box center [867, 215] width 27 height 26
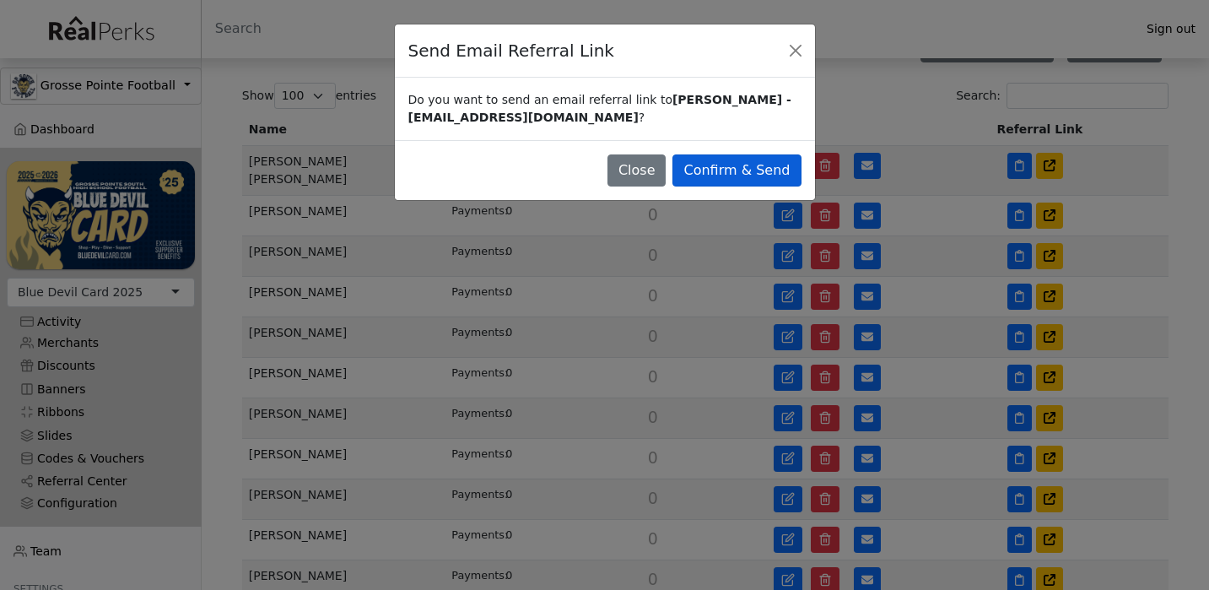
click at [769, 167] on button "Confirm & Send" at bounding box center [736, 170] width 128 height 32
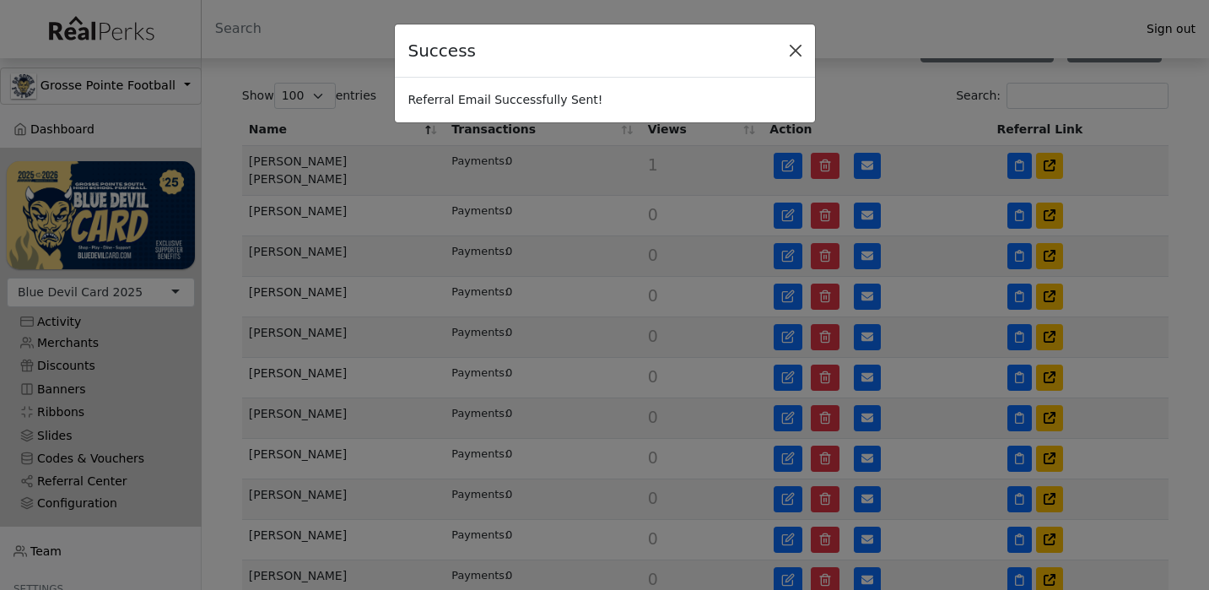
click at [793, 58] on button "Close" at bounding box center [795, 50] width 25 height 25
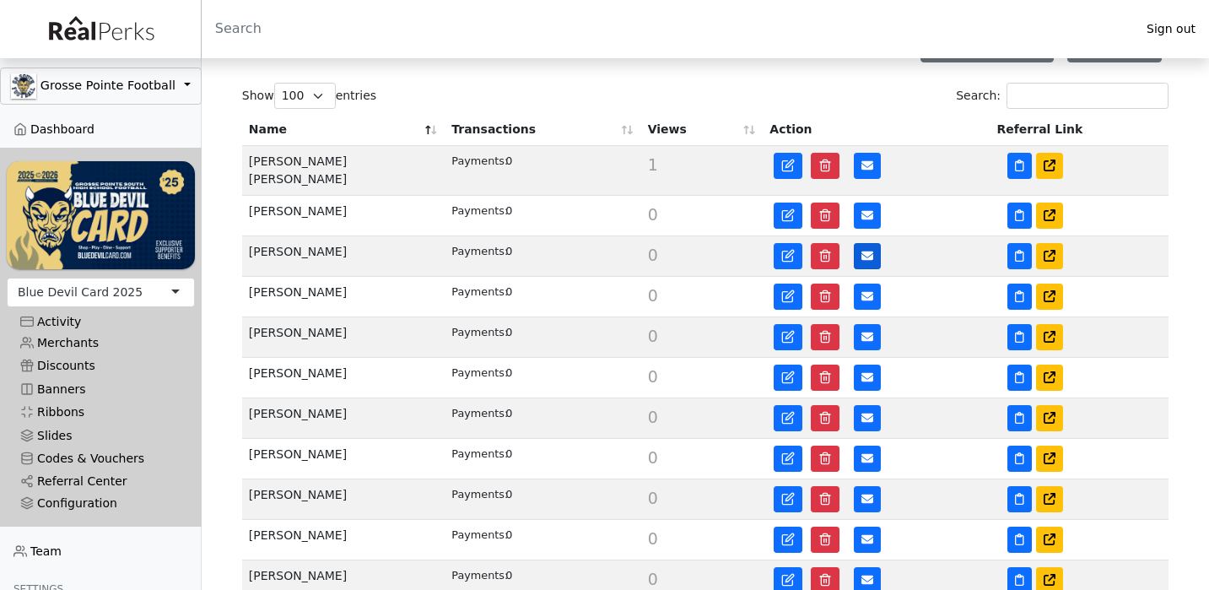
click at [859, 249] on button at bounding box center [867, 256] width 27 height 26
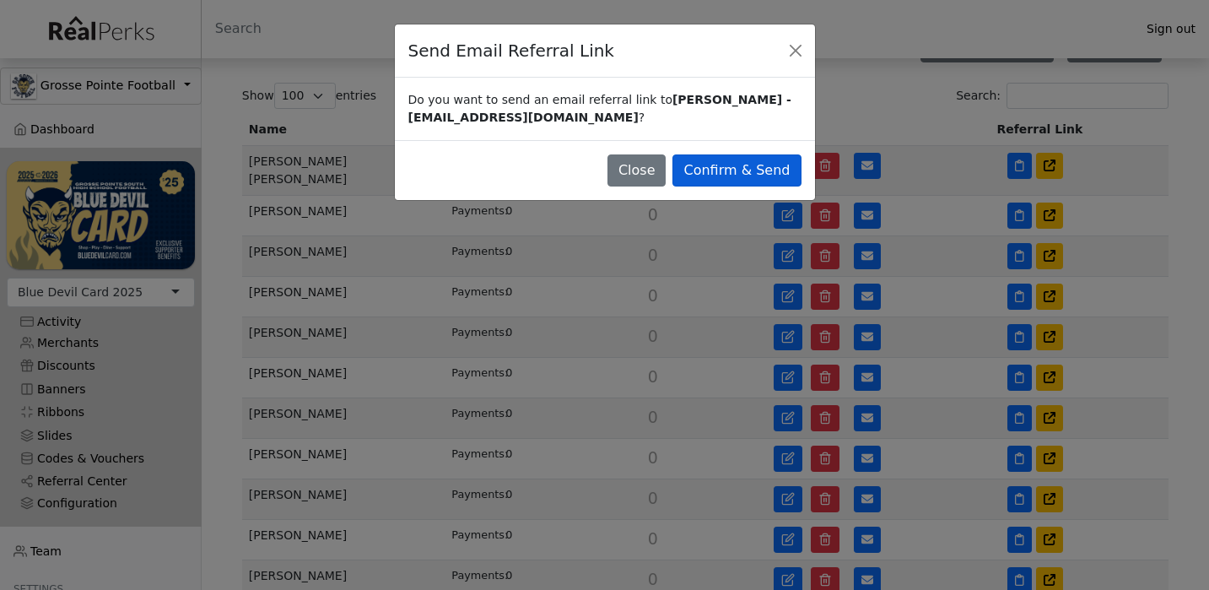
click at [754, 172] on button "Confirm & Send" at bounding box center [736, 170] width 128 height 32
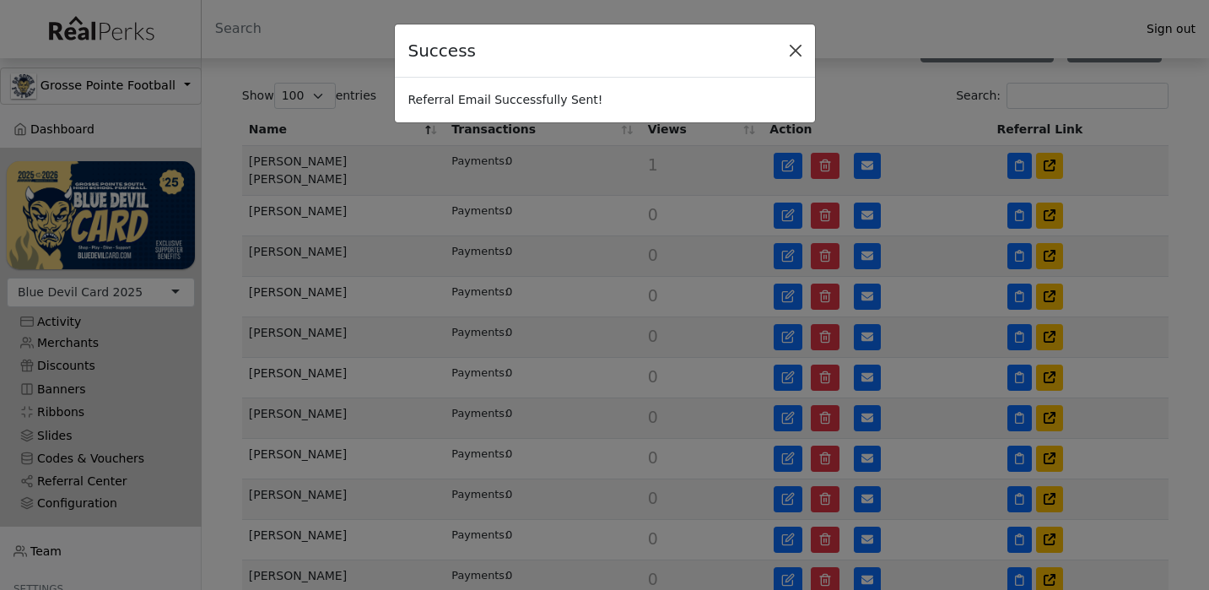
click at [798, 53] on button "Close" at bounding box center [795, 50] width 25 height 25
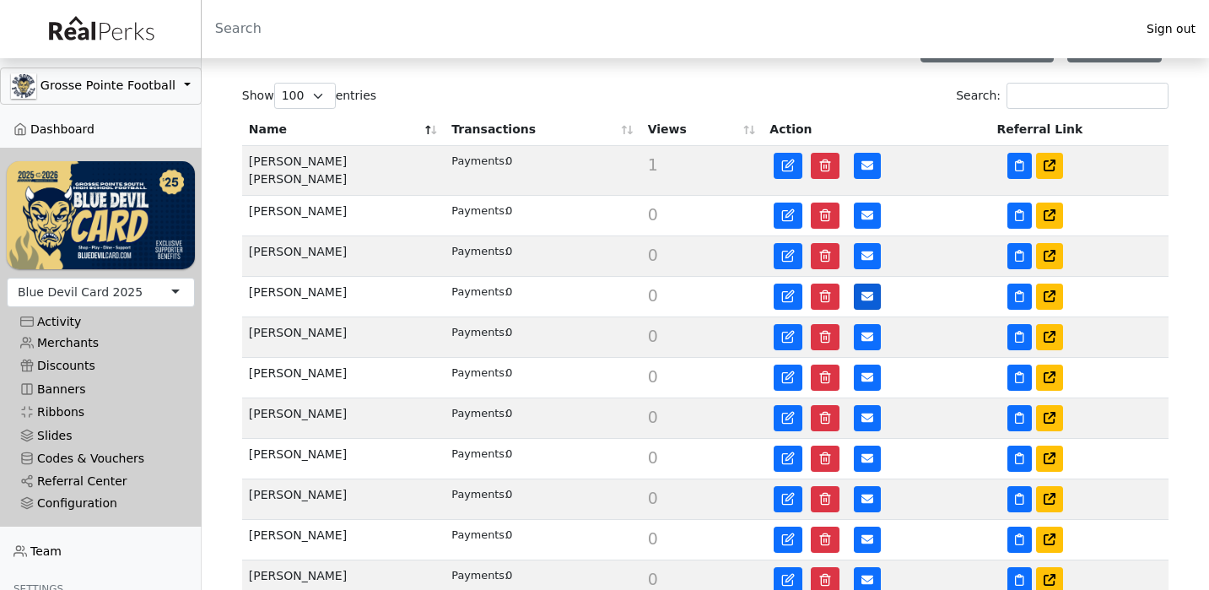
click at [865, 292] on icon at bounding box center [867, 296] width 12 height 9
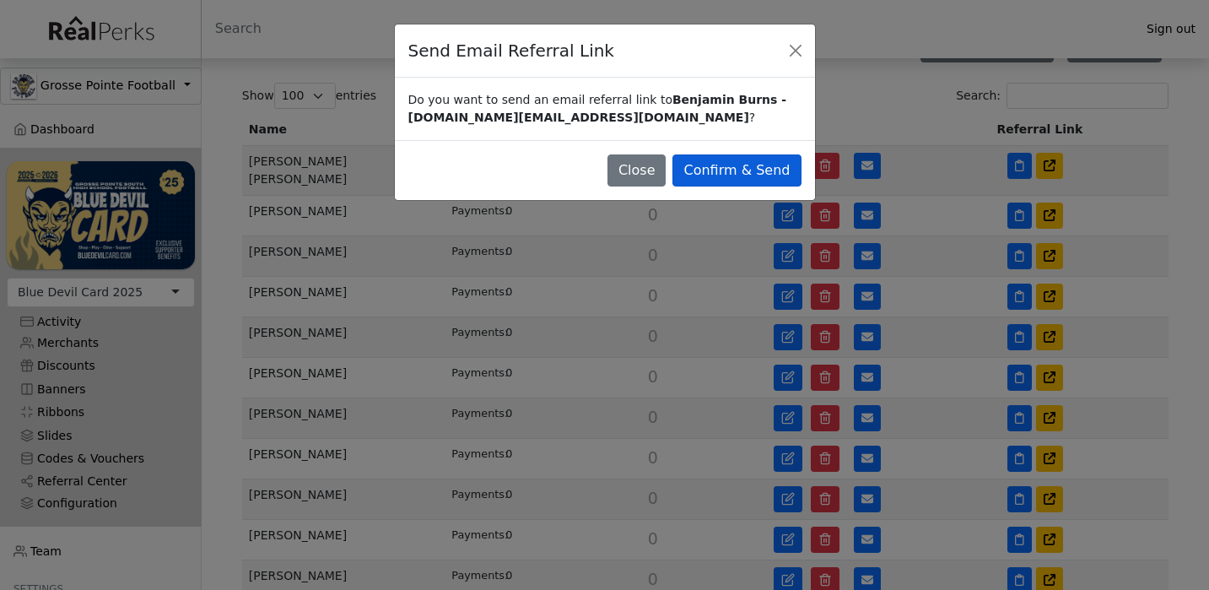
click at [770, 168] on button "Confirm & Send" at bounding box center [736, 170] width 128 height 32
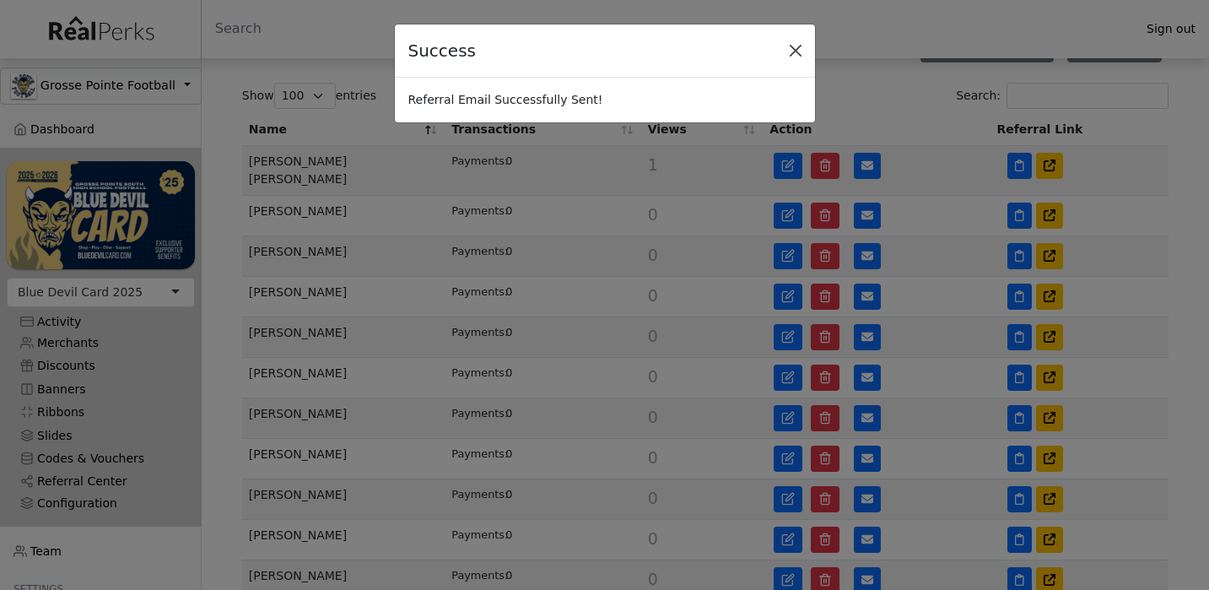
click at [799, 46] on button "Close" at bounding box center [795, 50] width 25 height 25
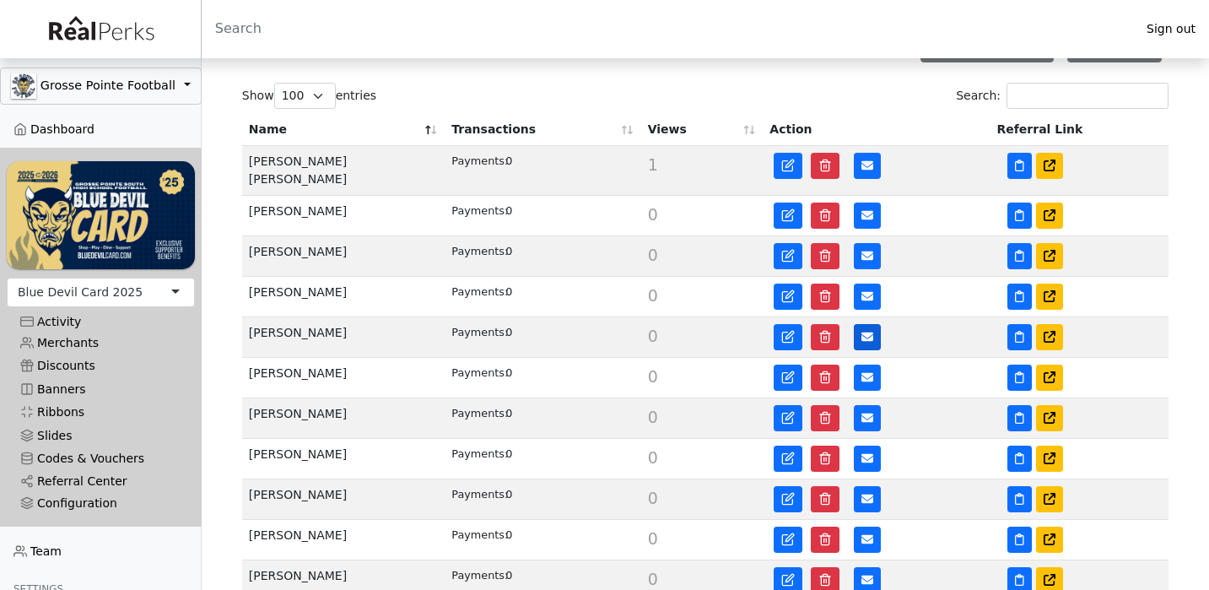
click at [869, 331] on icon at bounding box center [867, 337] width 12 height 12
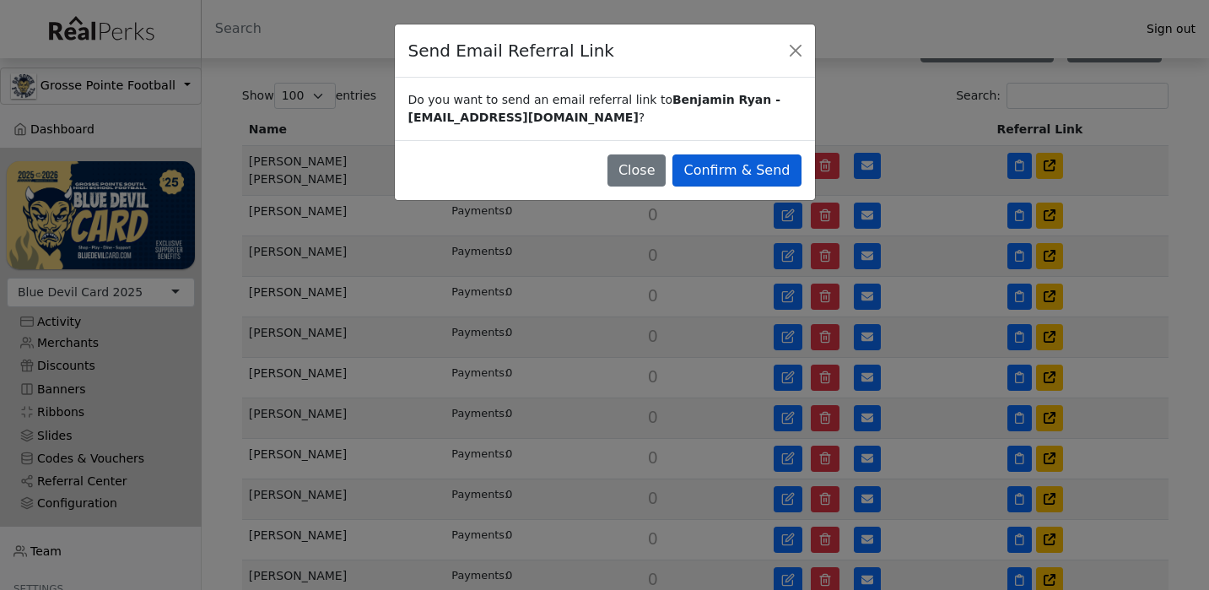
click at [766, 166] on button "Confirm & Send" at bounding box center [736, 170] width 128 height 32
click at [751, 167] on button "Confirm & Send" at bounding box center [736, 170] width 128 height 32
click at [725, 170] on button "Confirm & Send" at bounding box center [736, 170] width 128 height 32
click at [717, 159] on button "Confirm & Send" at bounding box center [736, 170] width 128 height 32
click at [715, 167] on button "Confirm & Send" at bounding box center [736, 170] width 128 height 32
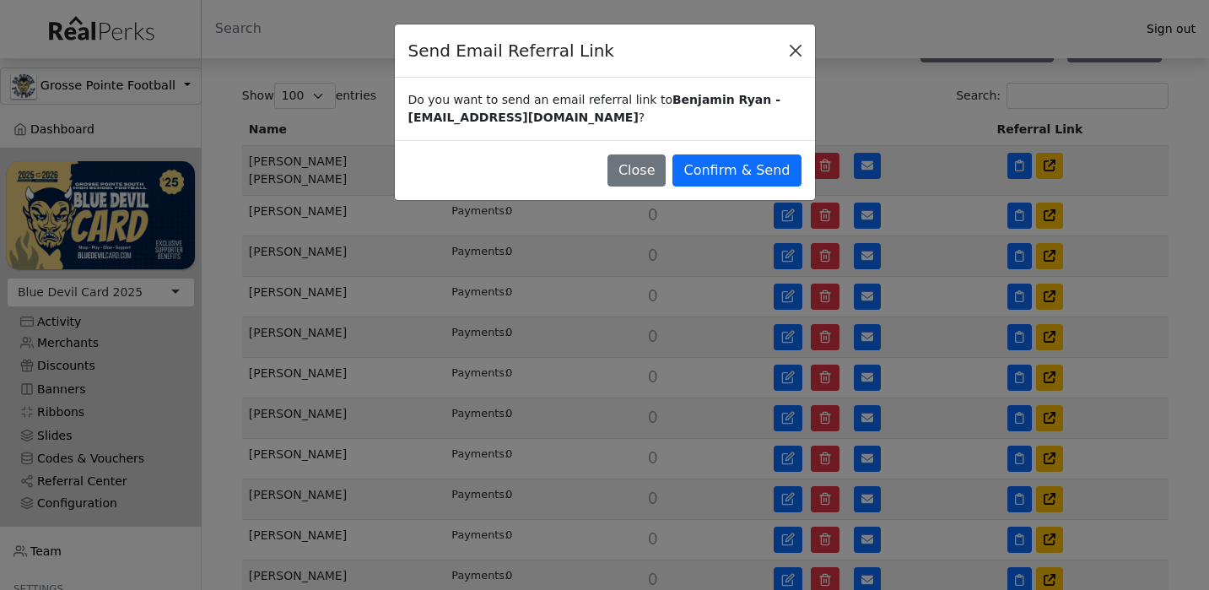
click at [796, 50] on button "Close" at bounding box center [795, 50] width 25 height 25
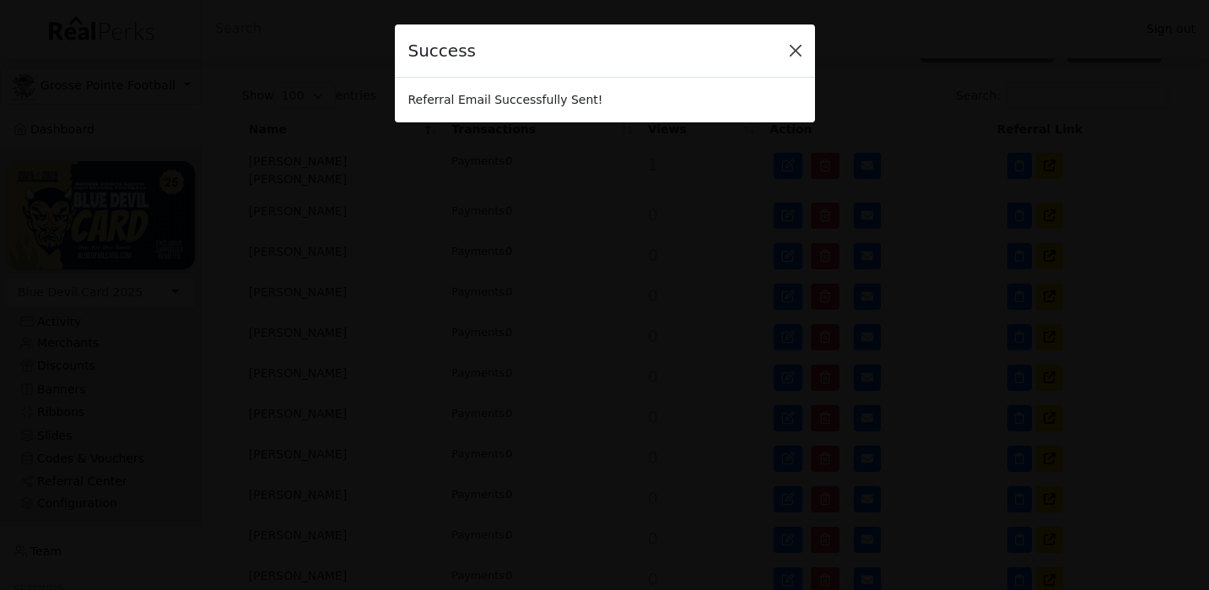
click at [799, 48] on button "Close" at bounding box center [795, 50] width 25 height 25
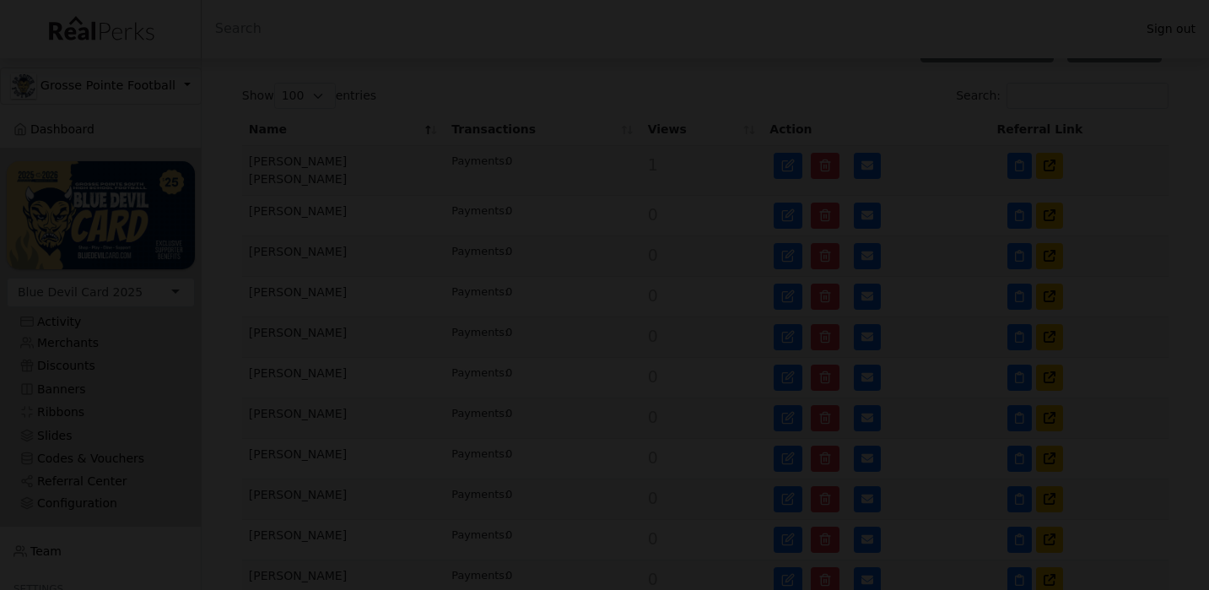
click at [748, 64] on div at bounding box center [604, 295] width 1209 height 590
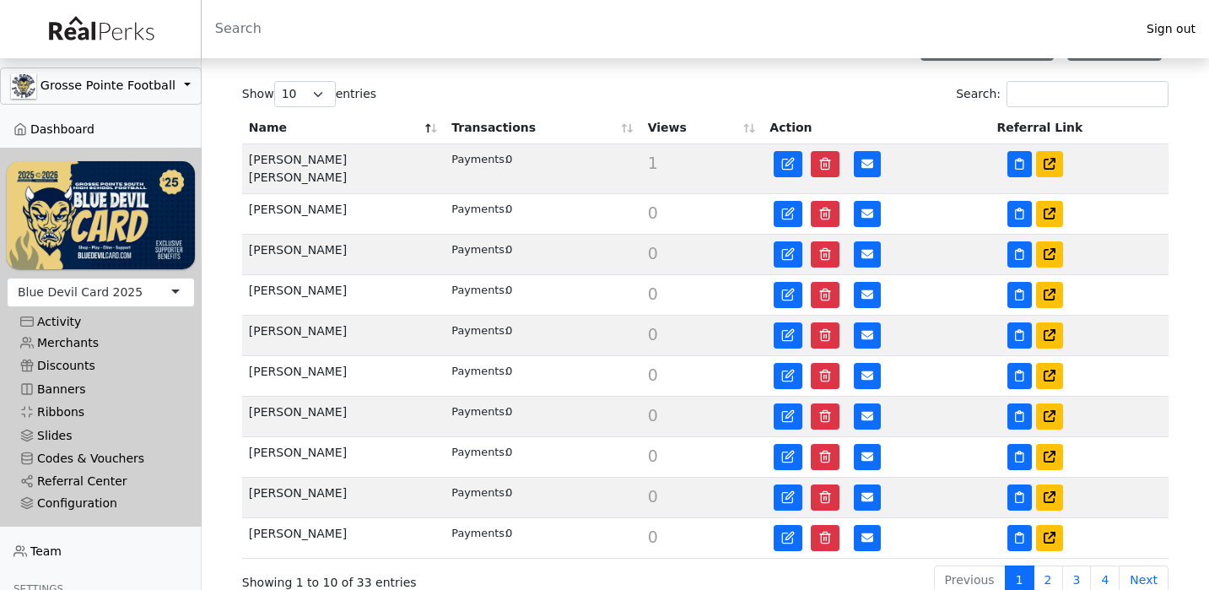
scroll to position [304, 0]
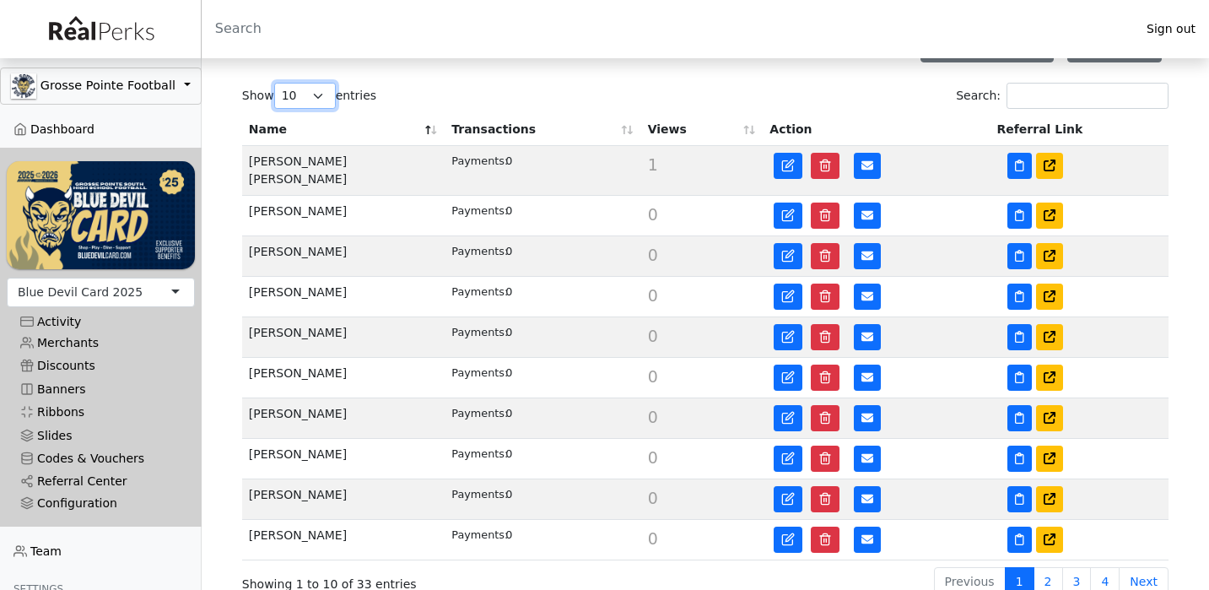
select select "50"
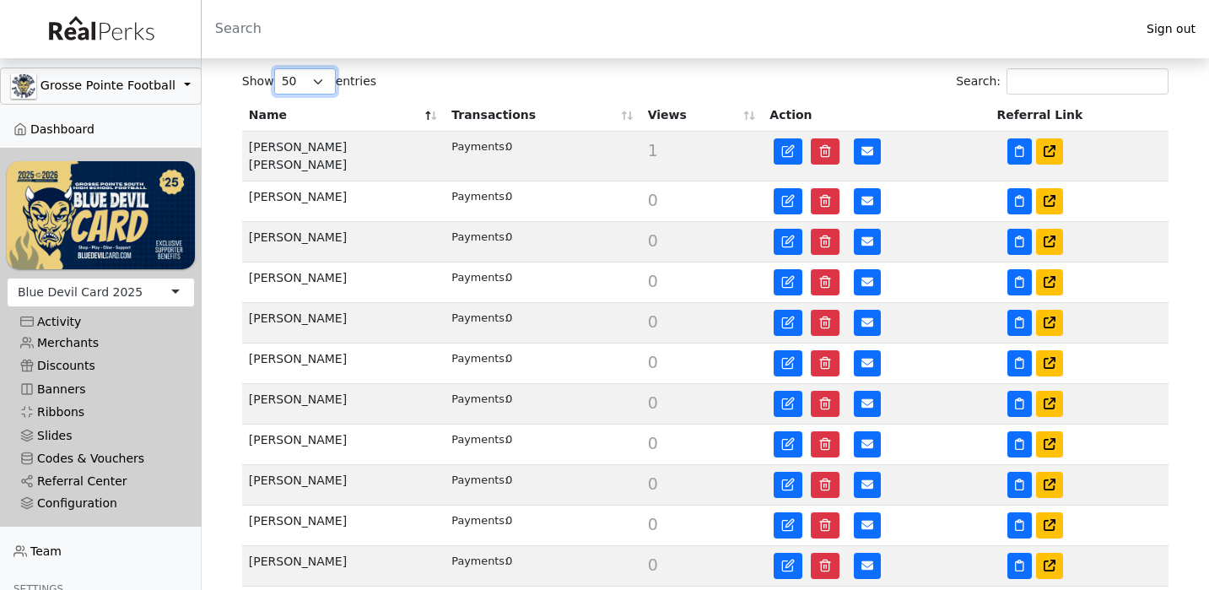
scroll to position [327, 0]
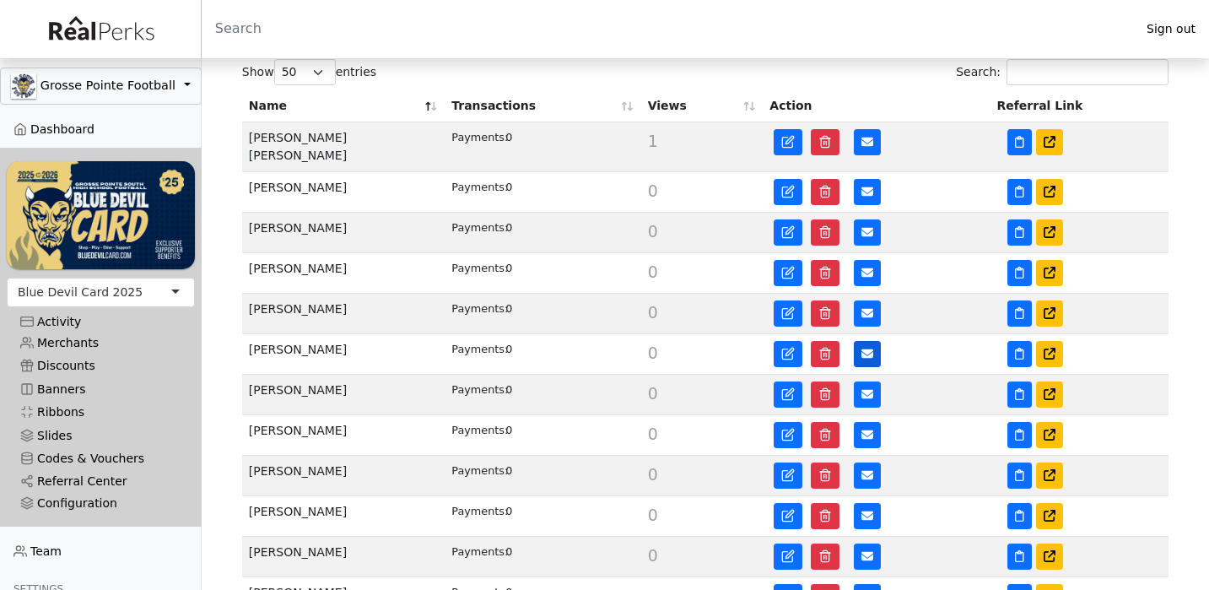
click at [863, 349] on icon at bounding box center [867, 353] width 12 height 9
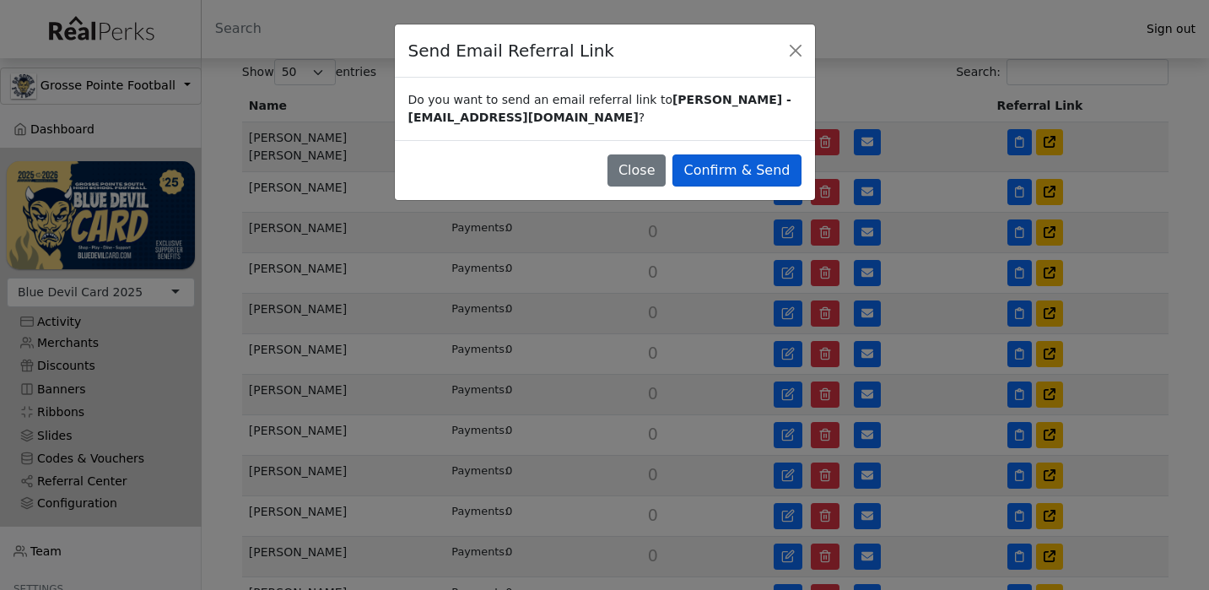
click at [780, 170] on button "Confirm & Send" at bounding box center [736, 170] width 128 height 32
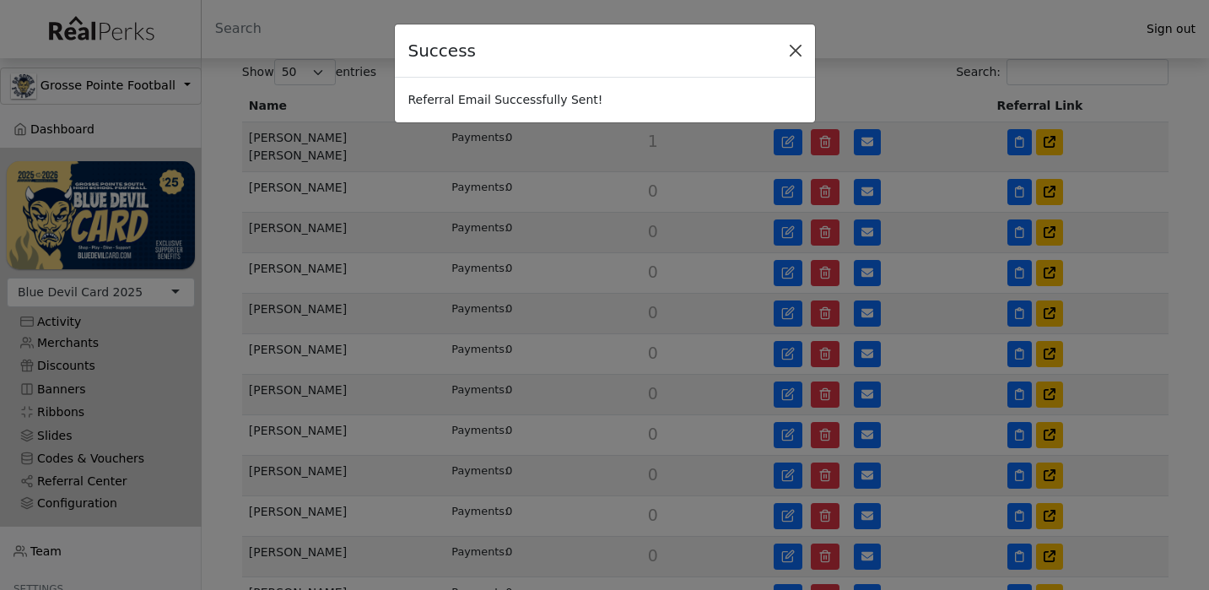
click at [790, 45] on button "Close" at bounding box center [795, 50] width 25 height 25
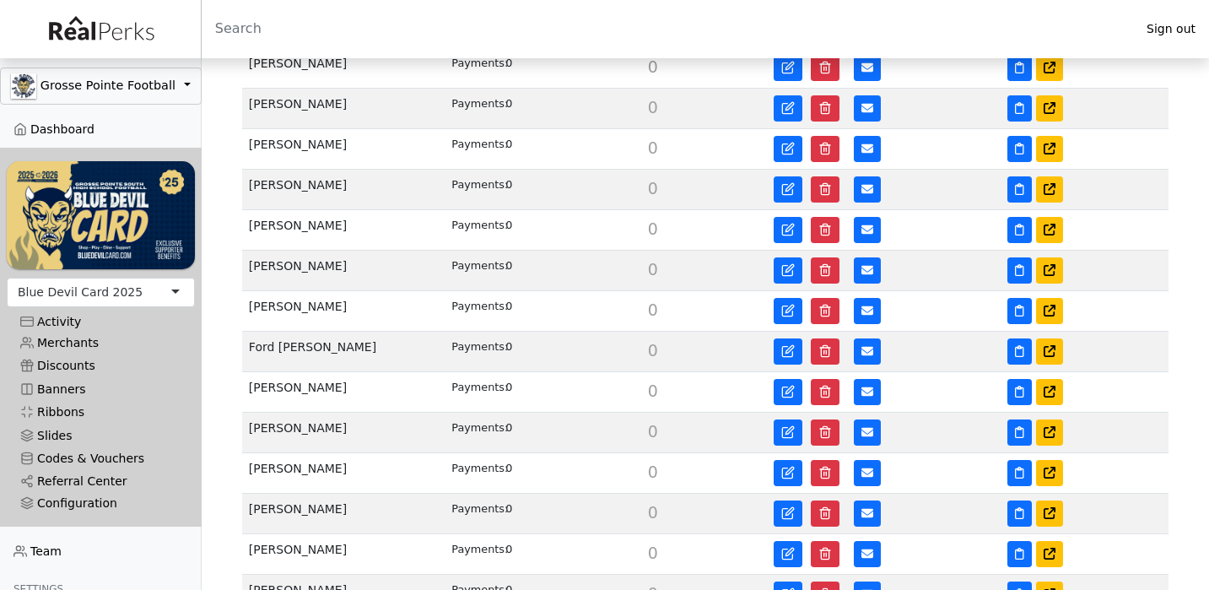
scroll to position [624, 0]
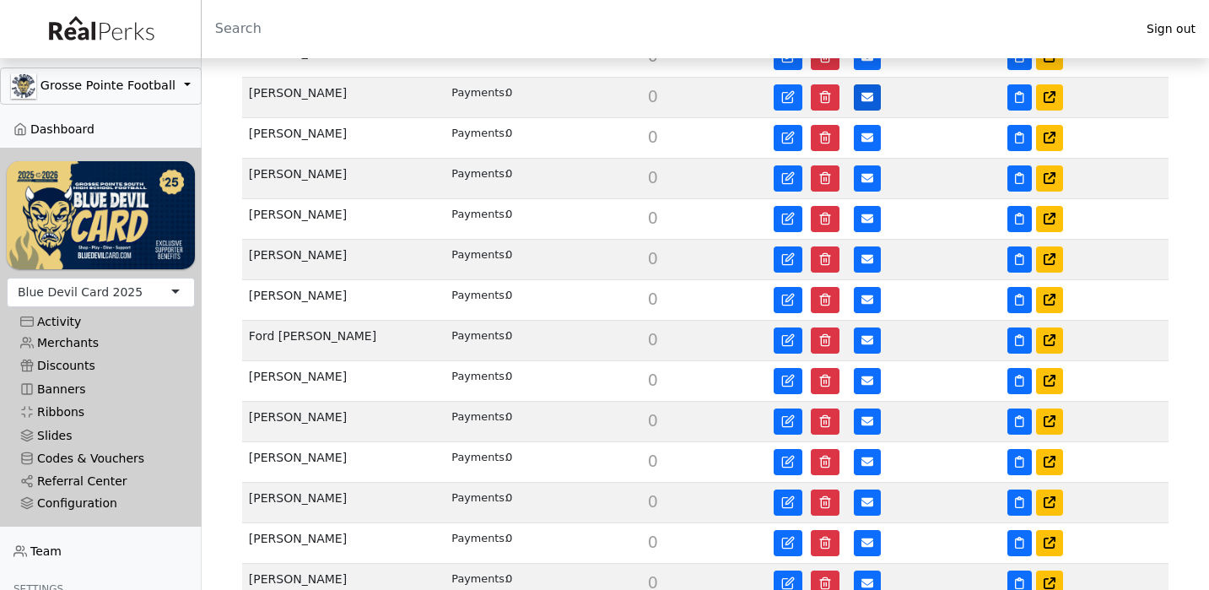
click at [870, 91] on icon at bounding box center [867, 97] width 12 height 12
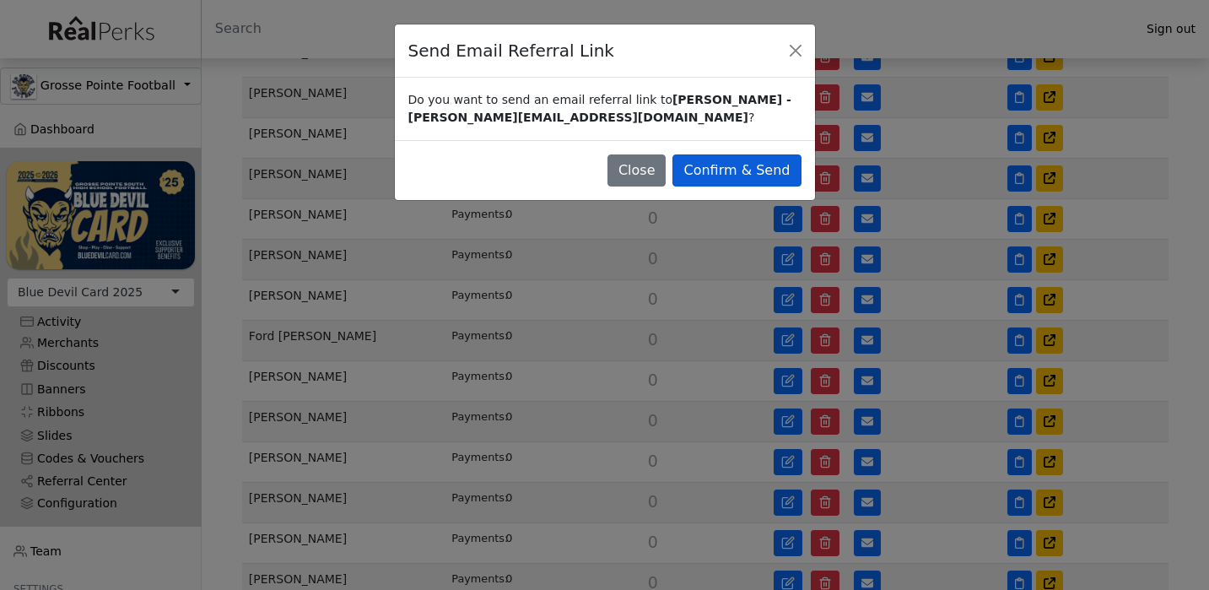
click at [756, 169] on button "Confirm & Send" at bounding box center [736, 170] width 128 height 32
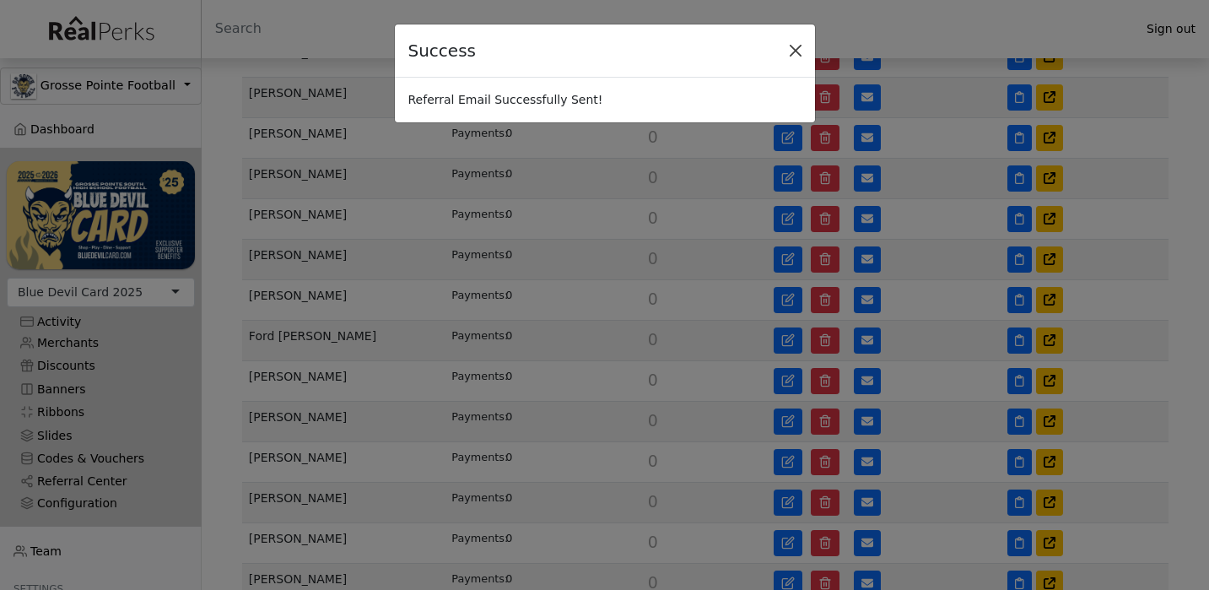
click at [796, 56] on button "Close" at bounding box center [795, 50] width 25 height 25
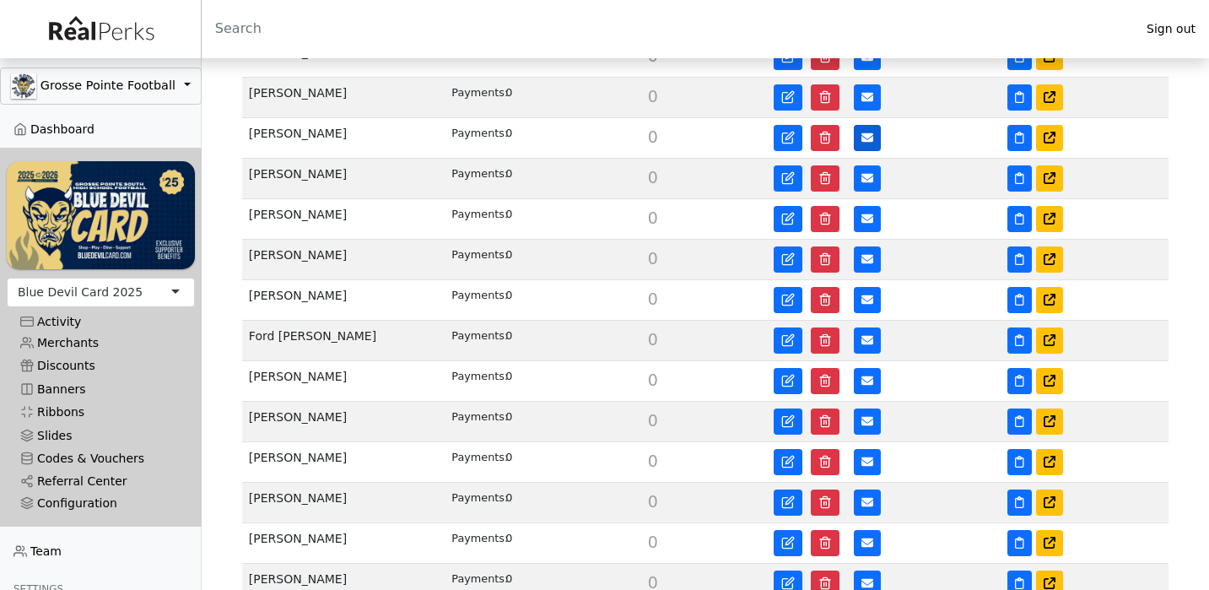
click at [861, 128] on button at bounding box center [867, 138] width 27 height 26
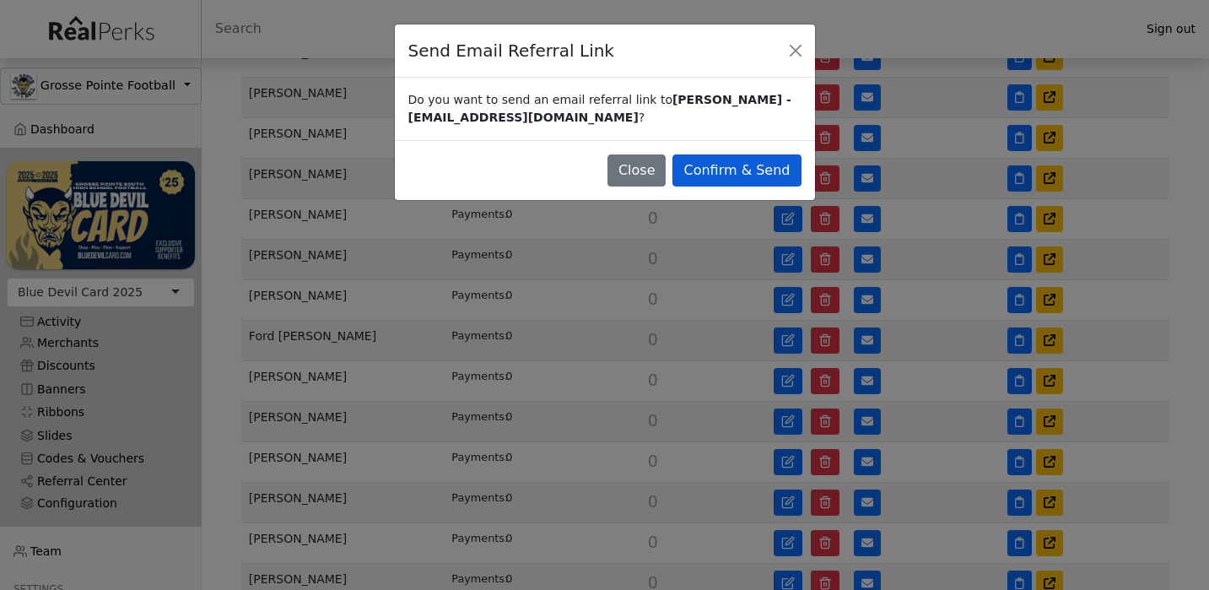
click at [732, 170] on button "Confirm & Send" at bounding box center [736, 170] width 128 height 32
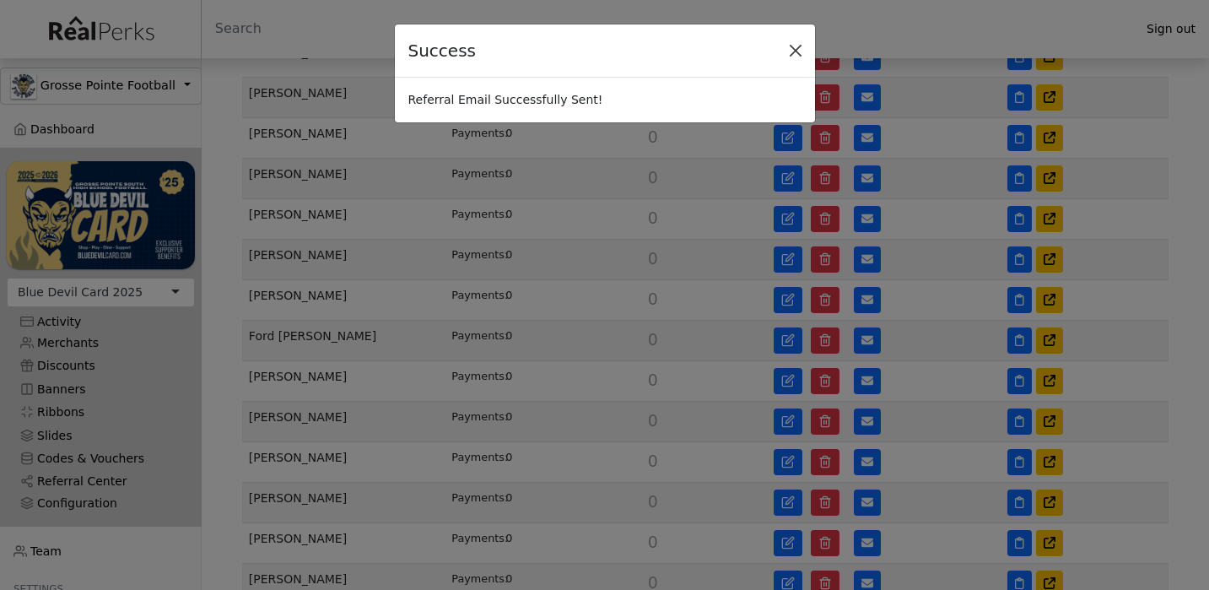
click at [798, 43] on button "Close" at bounding box center [795, 50] width 25 height 25
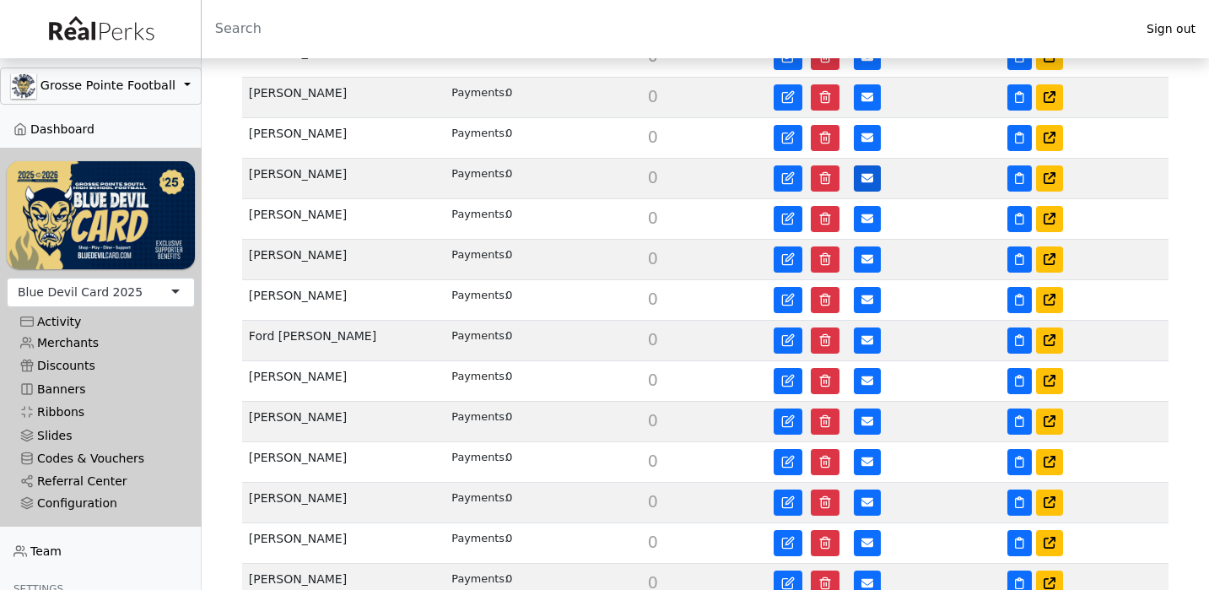
click at [862, 172] on icon at bounding box center [867, 178] width 12 height 12
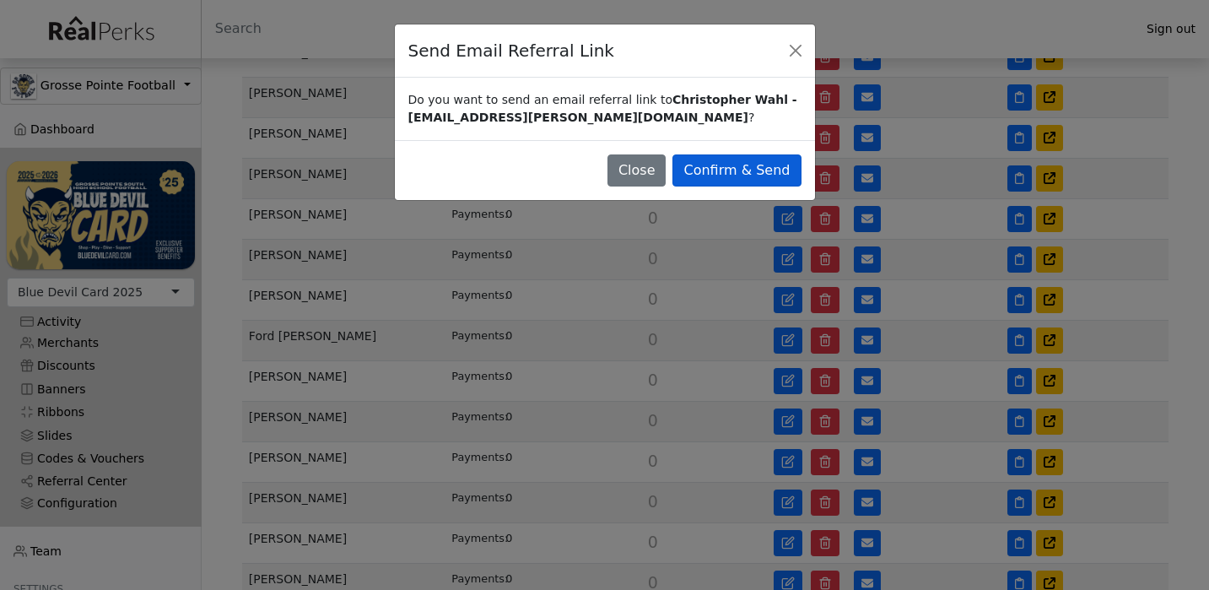
click at [768, 154] on button "Confirm & Send" at bounding box center [736, 170] width 128 height 32
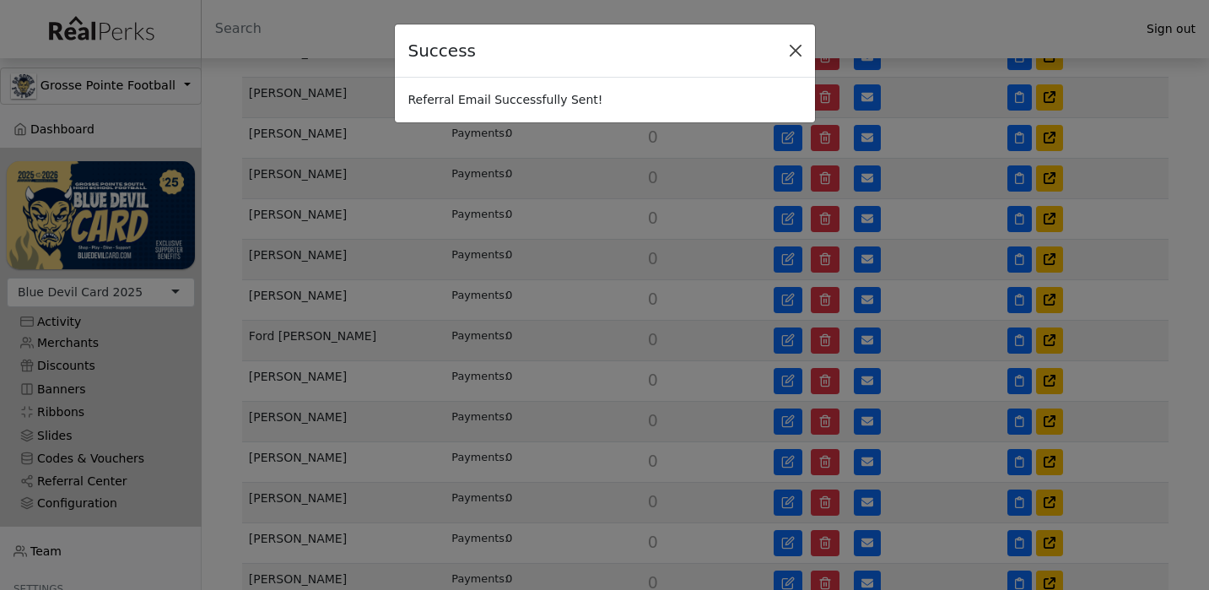
click at [796, 52] on button "Close" at bounding box center [795, 50] width 25 height 25
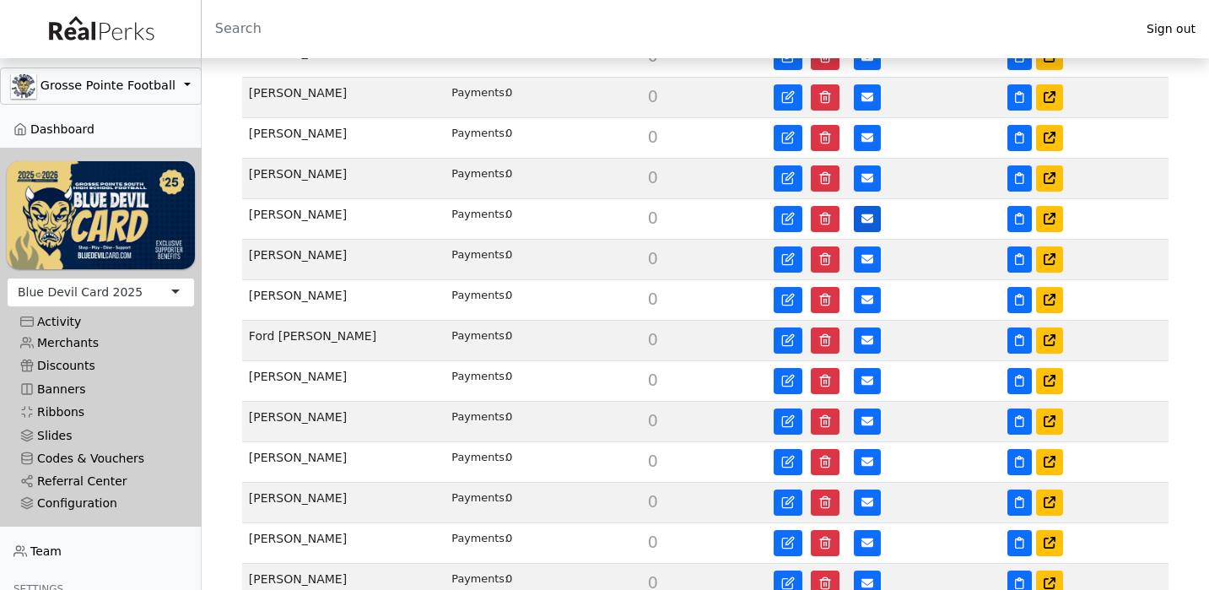
click at [864, 214] on icon at bounding box center [867, 218] width 12 height 9
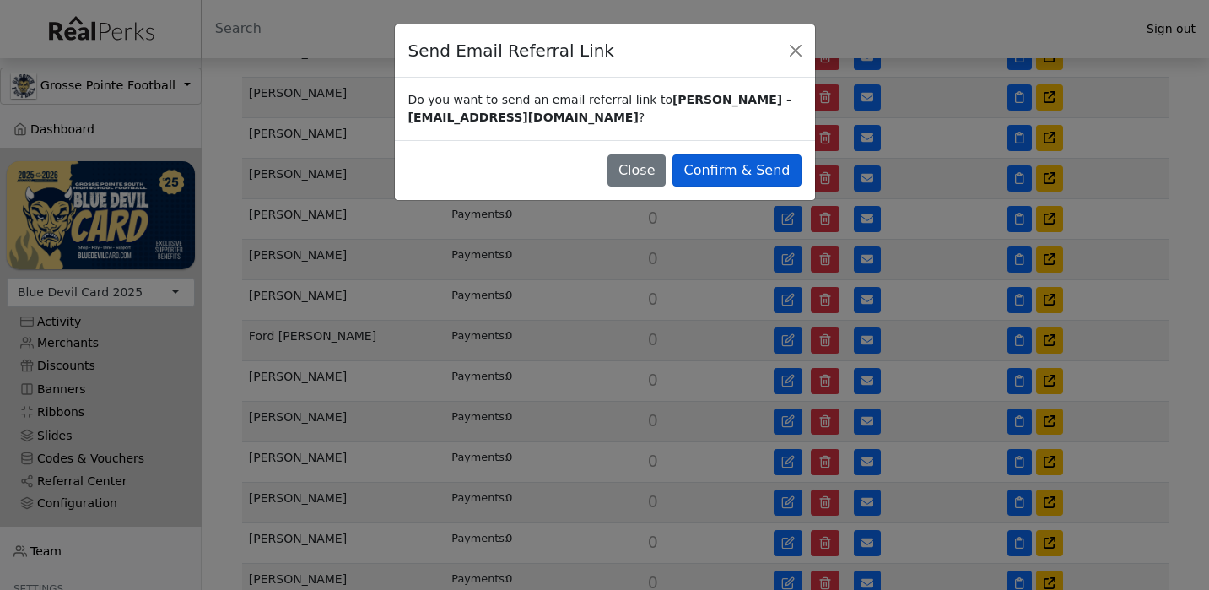
click at [755, 164] on button "Confirm & Send" at bounding box center [736, 170] width 128 height 32
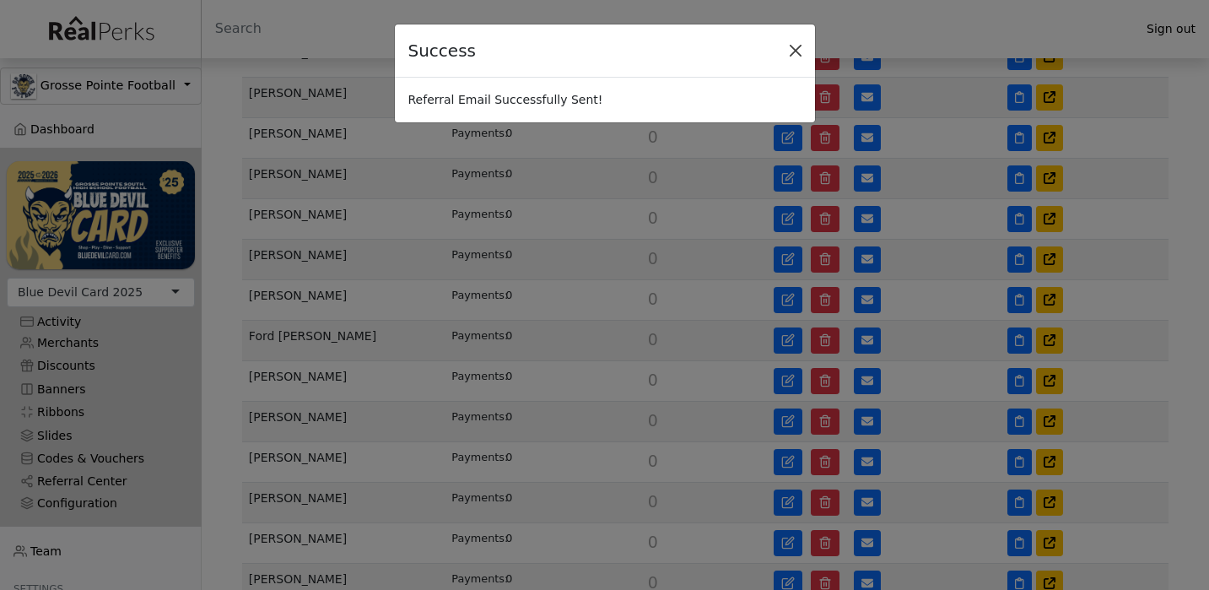
click at [794, 58] on button "Close" at bounding box center [795, 50] width 25 height 25
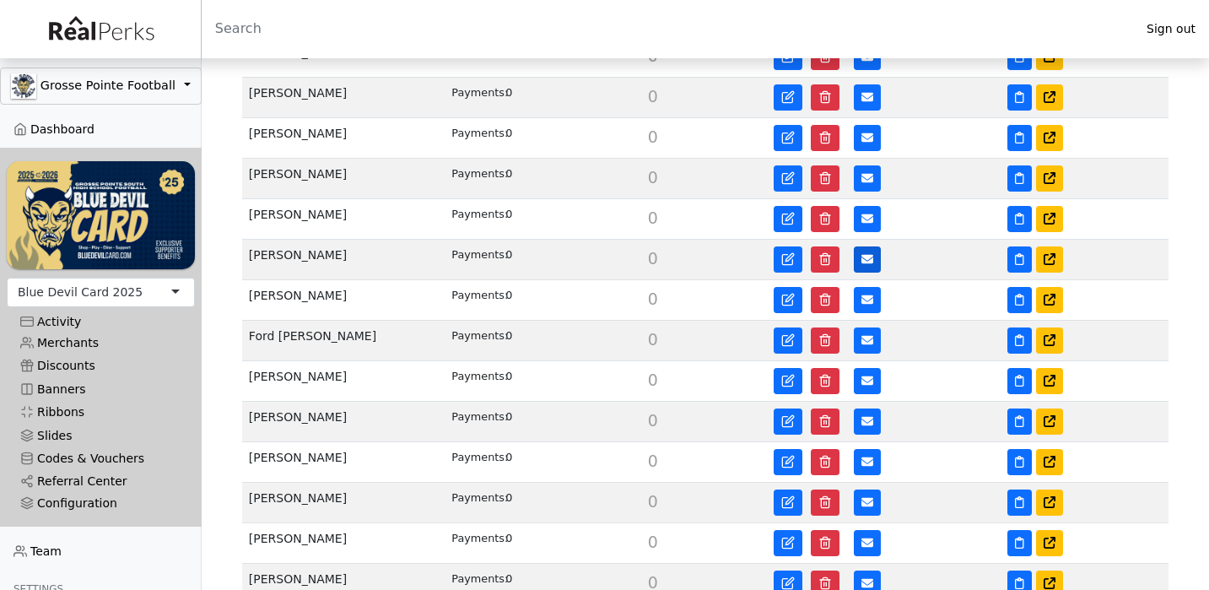
click at [865, 256] on icon at bounding box center [867, 259] width 12 height 9
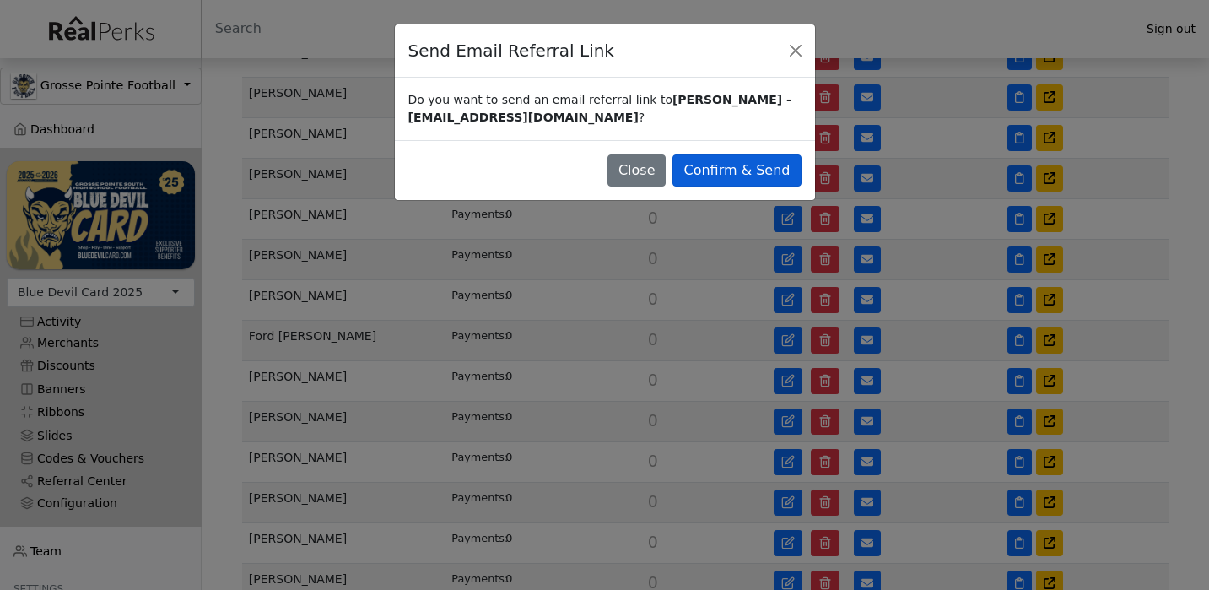
click at [775, 162] on button "Confirm & Send" at bounding box center [736, 170] width 128 height 32
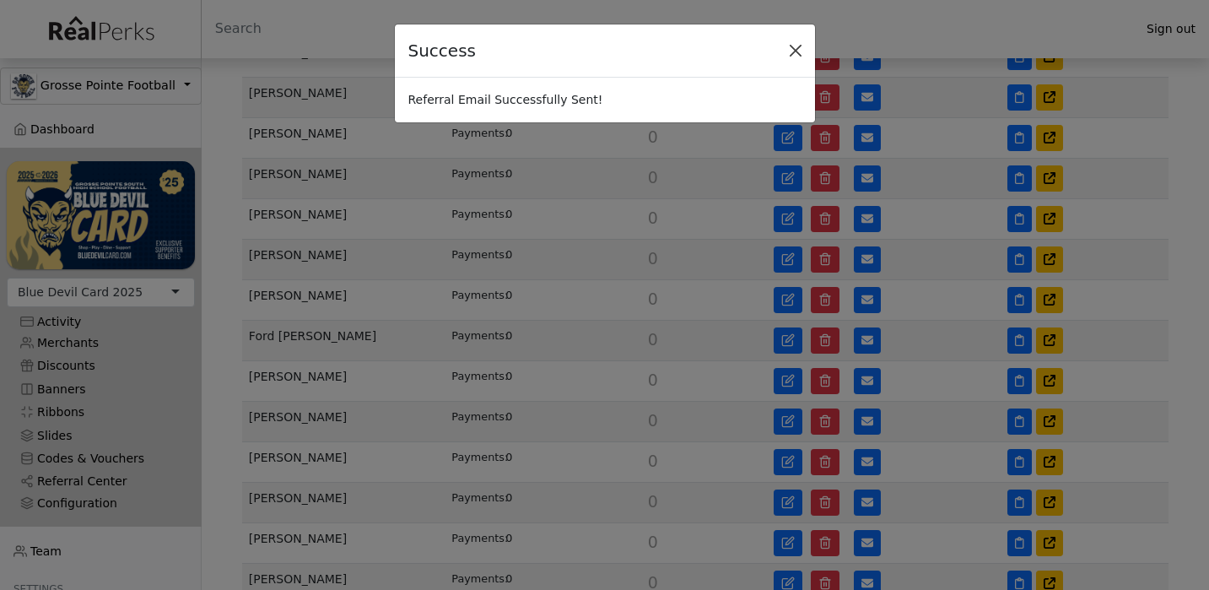
click at [797, 54] on button "Close" at bounding box center [795, 50] width 25 height 25
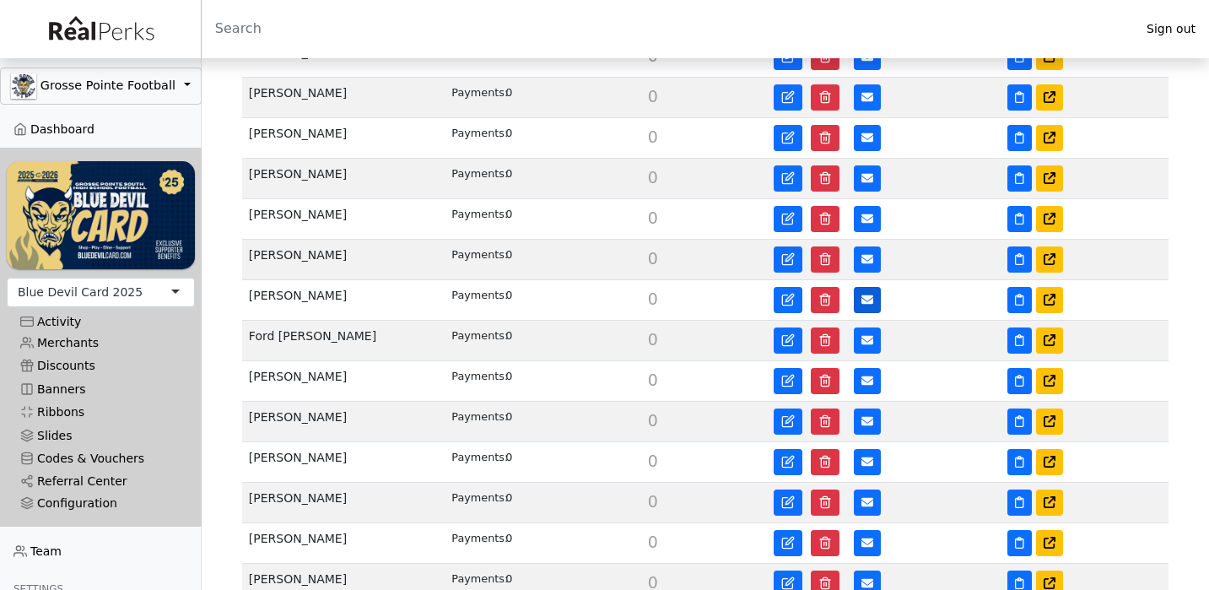
click at [865, 295] on icon at bounding box center [867, 299] width 12 height 9
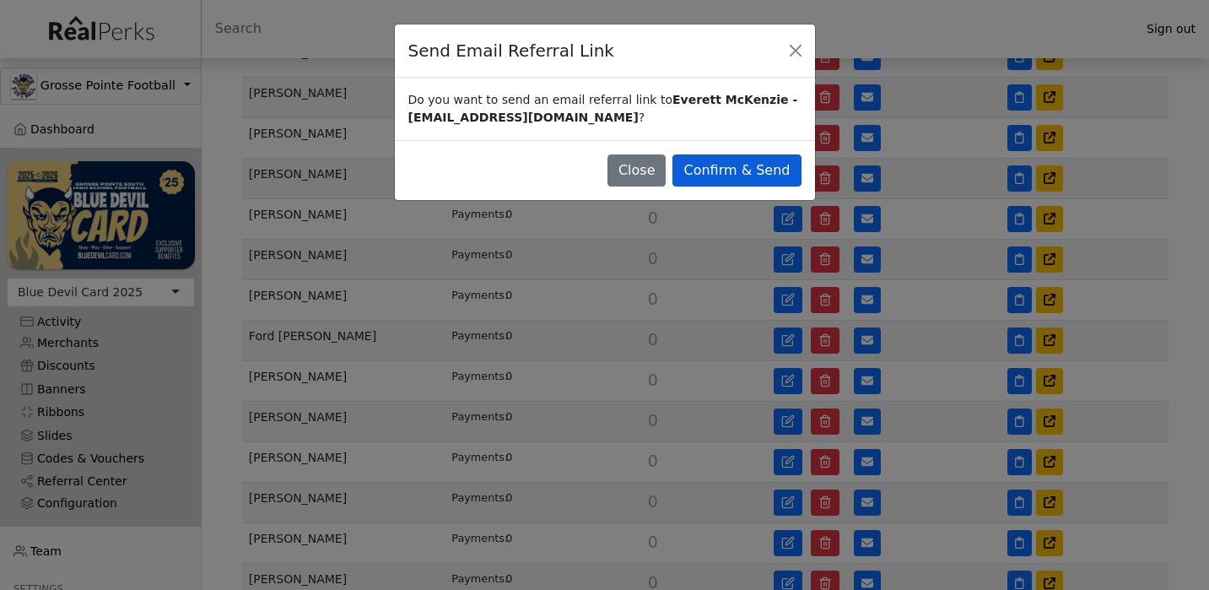
click at [757, 175] on button "Confirm & Send" at bounding box center [736, 170] width 128 height 32
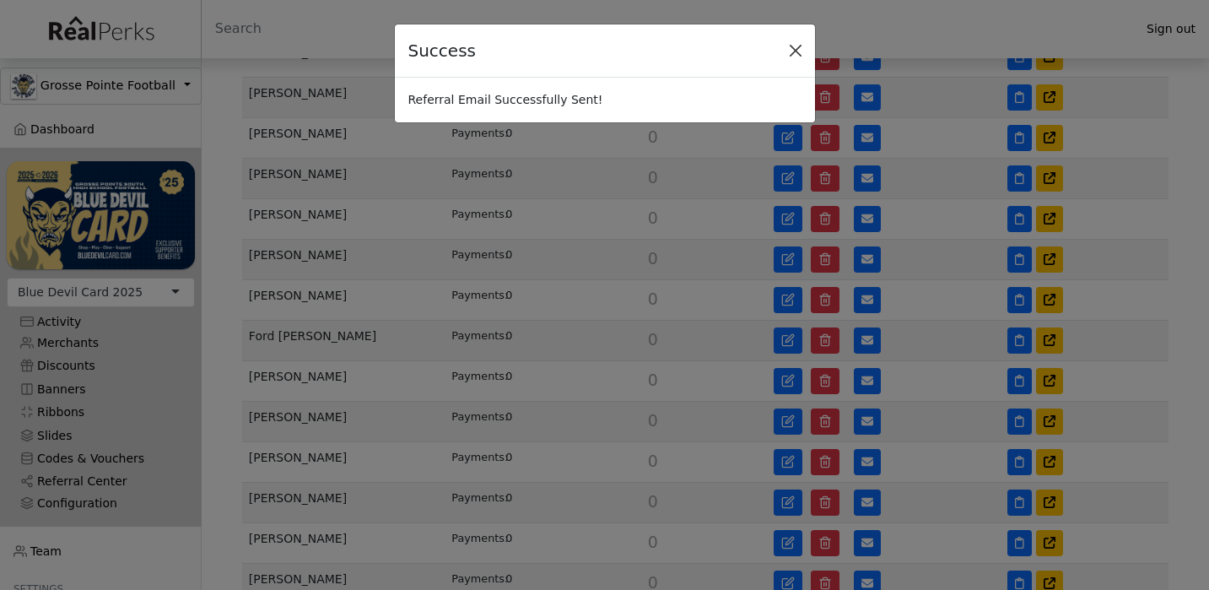
click at [797, 54] on button "Close" at bounding box center [795, 50] width 25 height 25
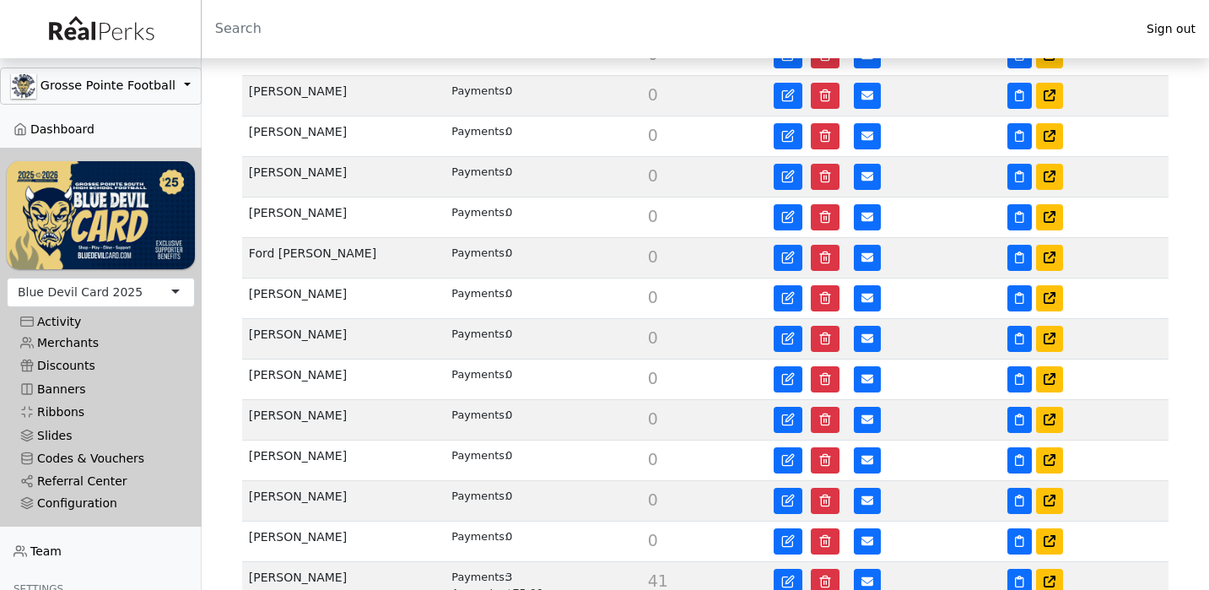
scroll to position [710, 0]
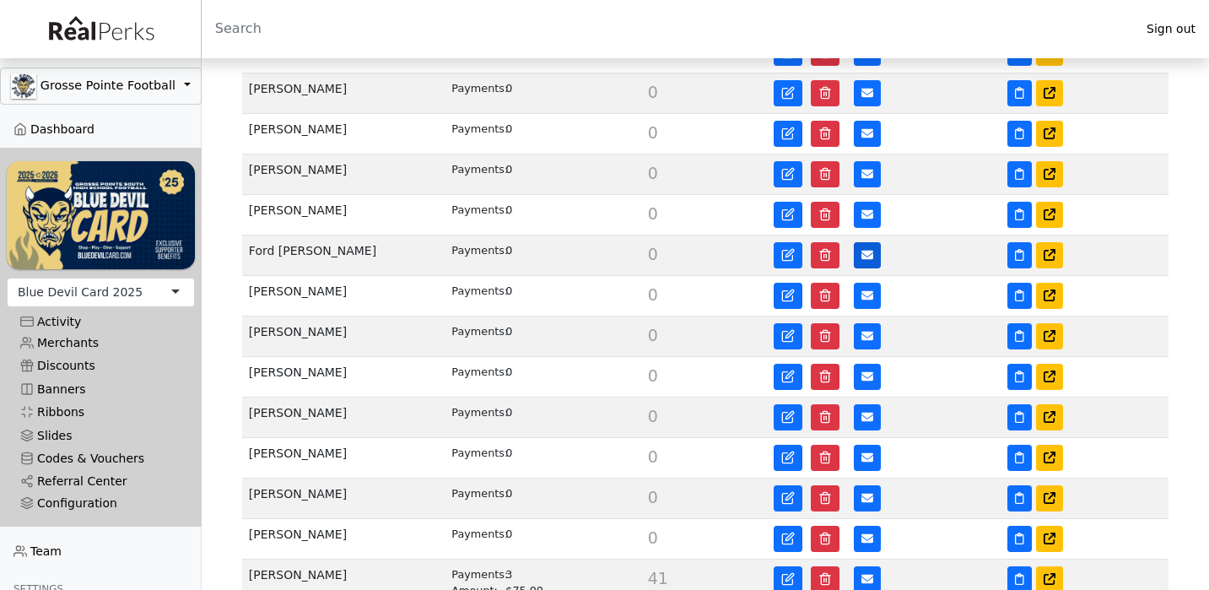
click at [861, 244] on button at bounding box center [867, 255] width 27 height 26
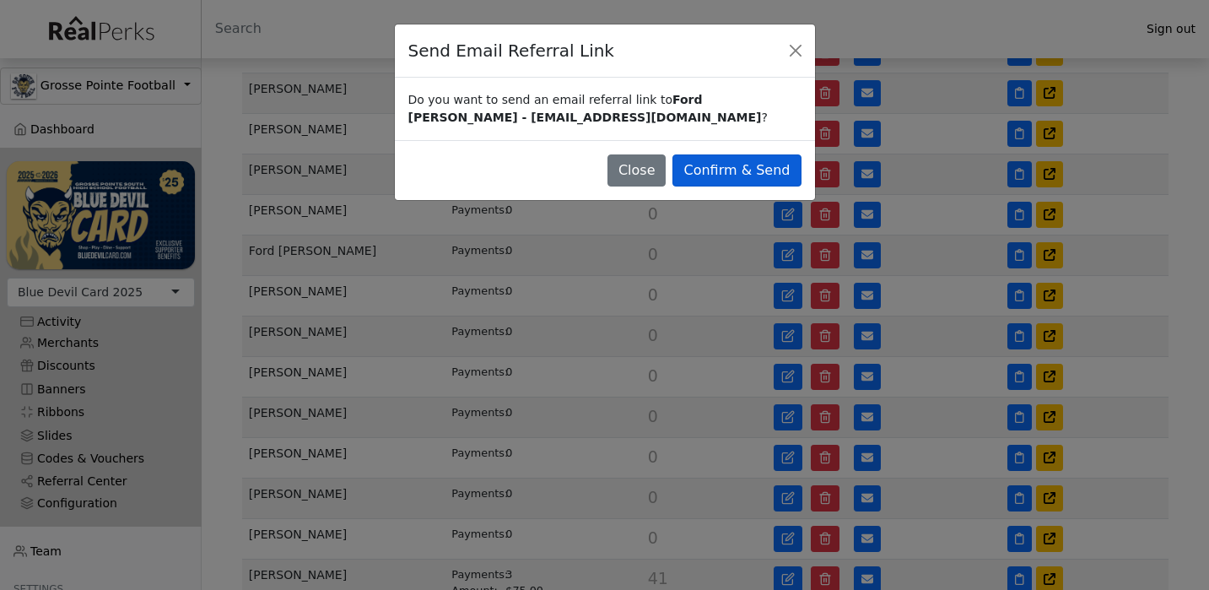
click at [744, 169] on button "Confirm & Send" at bounding box center [736, 170] width 128 height 32
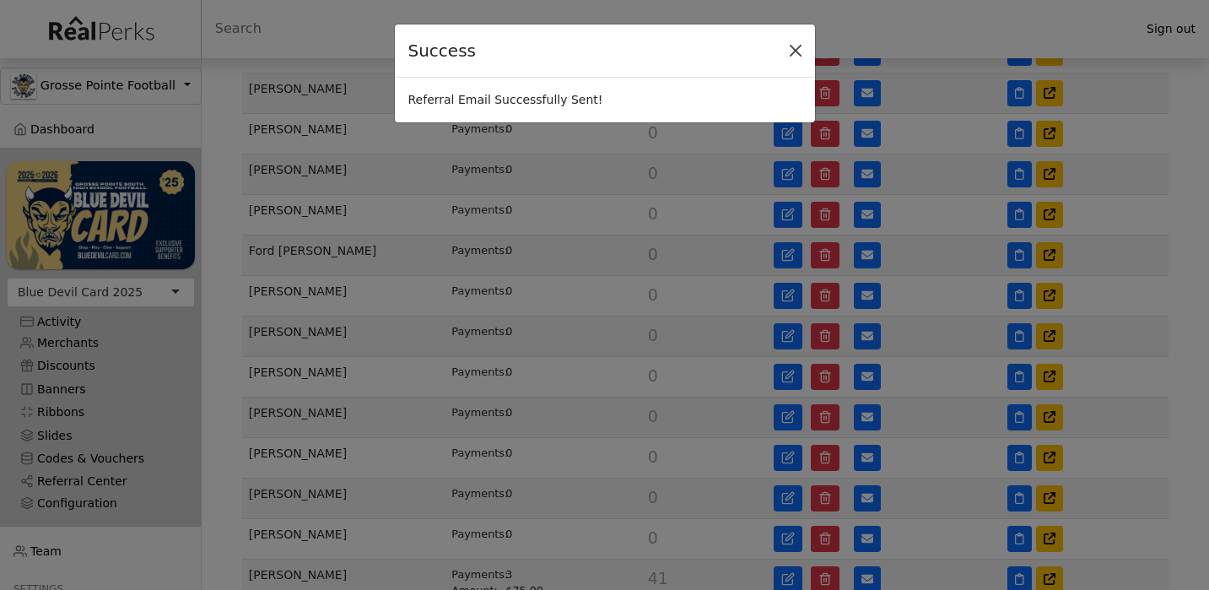
click at [796, 46] on button "Close" at bounding box center [795, 50] width 25 height 25
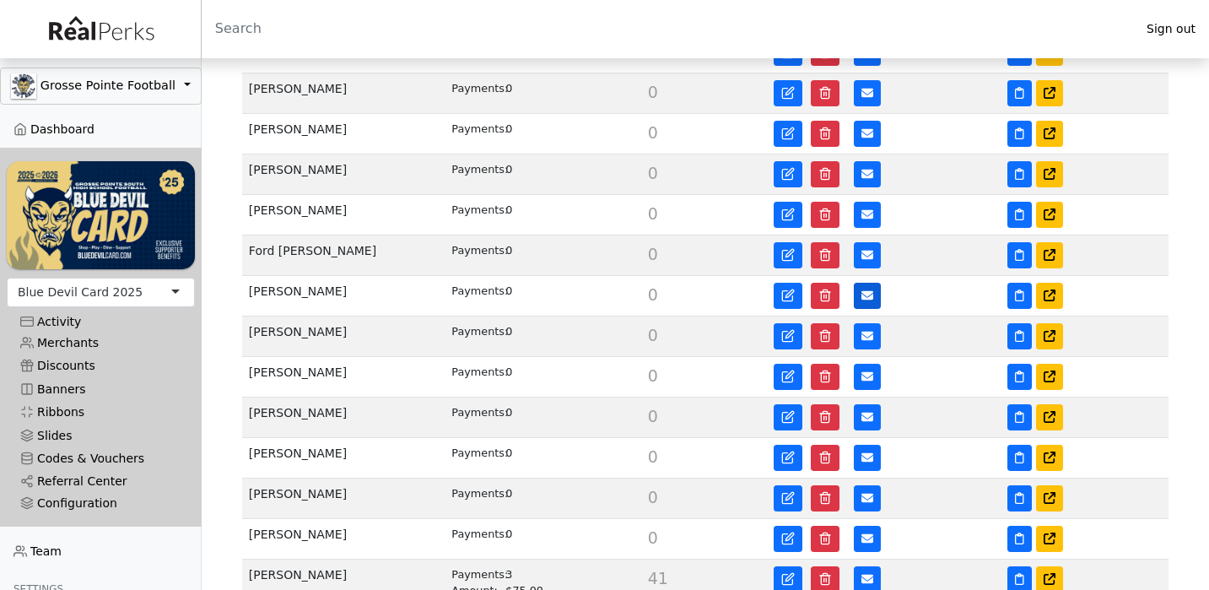
click at [861, 289] on button at bounding box center [867, 296] width 27 height 26
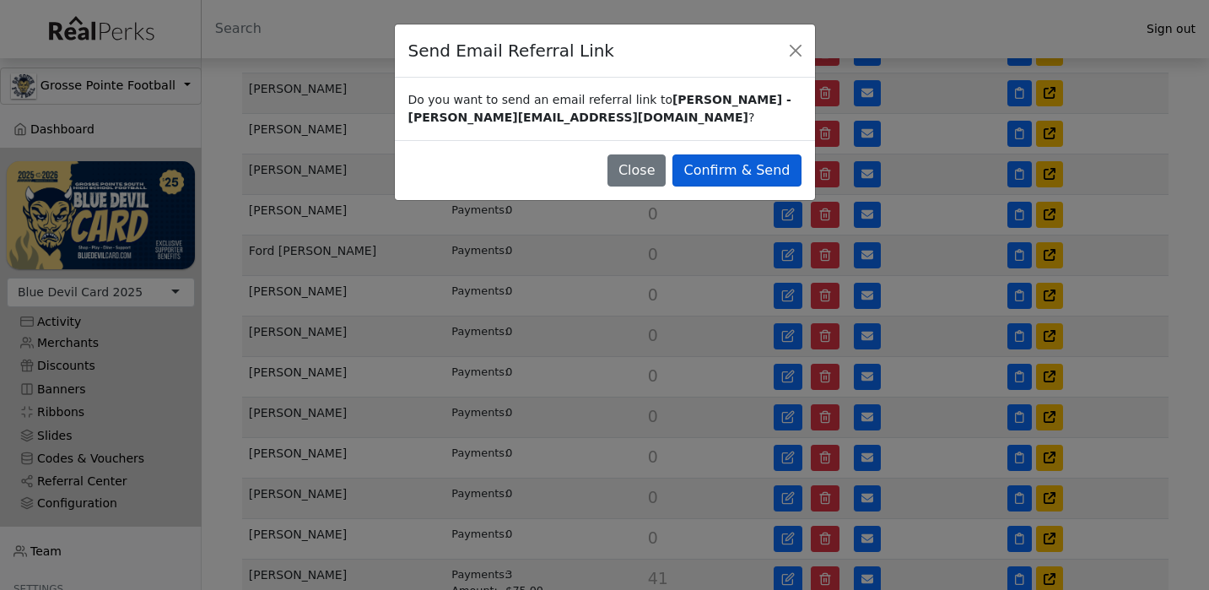
click at [768, 173] on button "Confirm & Send" at bounding box center [736, 170] width 128 height 32
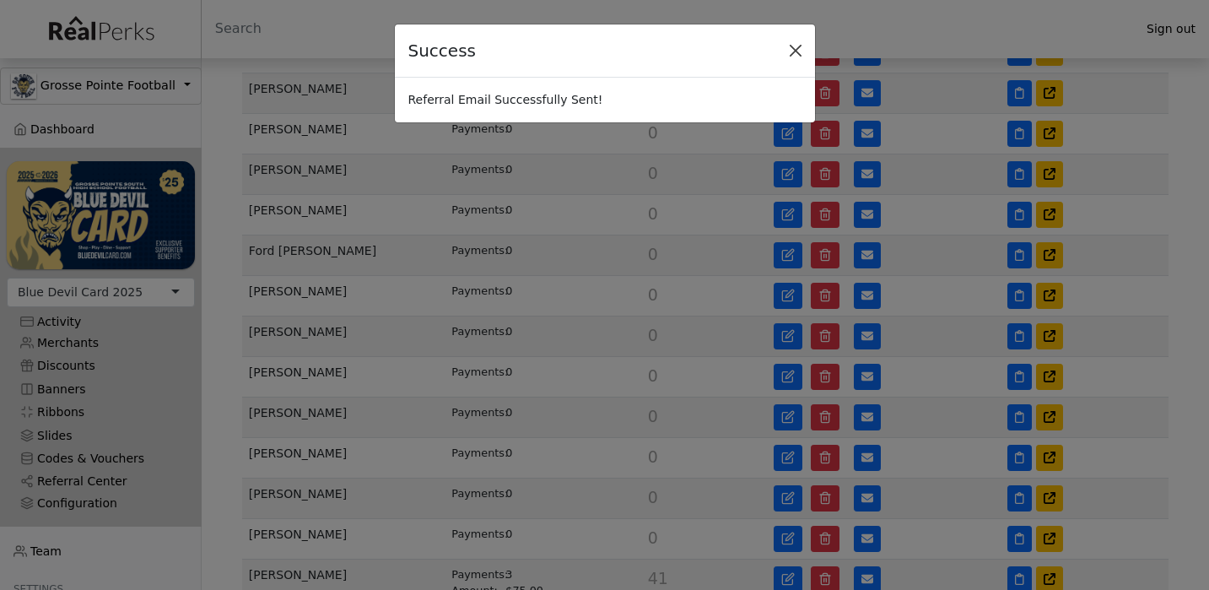
click at [791, 50] on button "Close" at bounding box center [795, 50] width 25 height 25
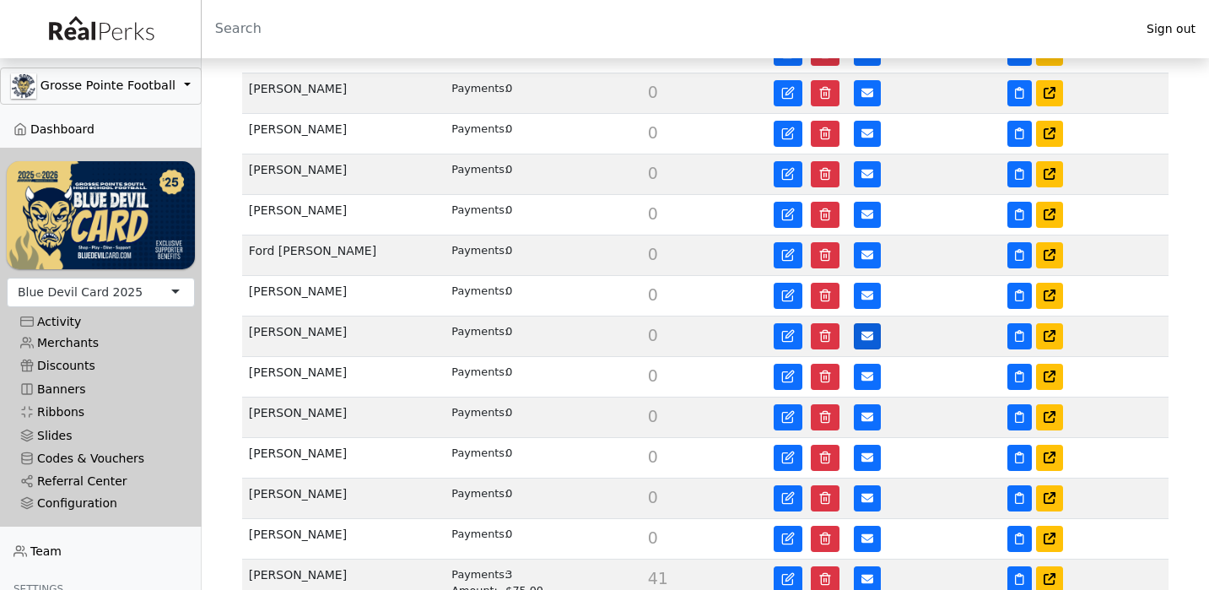
click at [873, 332] on icon at bounding box center [867, 336] width 12 height 9
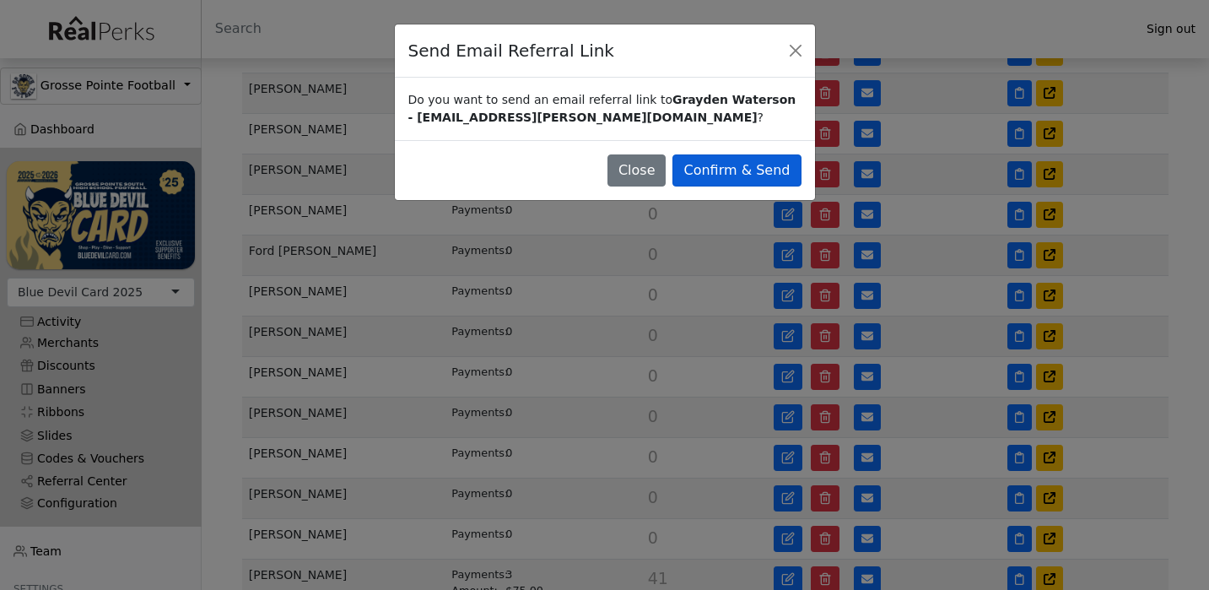
click at [782, 166] on button "Confirm & Send" at bounding box center [736, 170] width 128 height 32
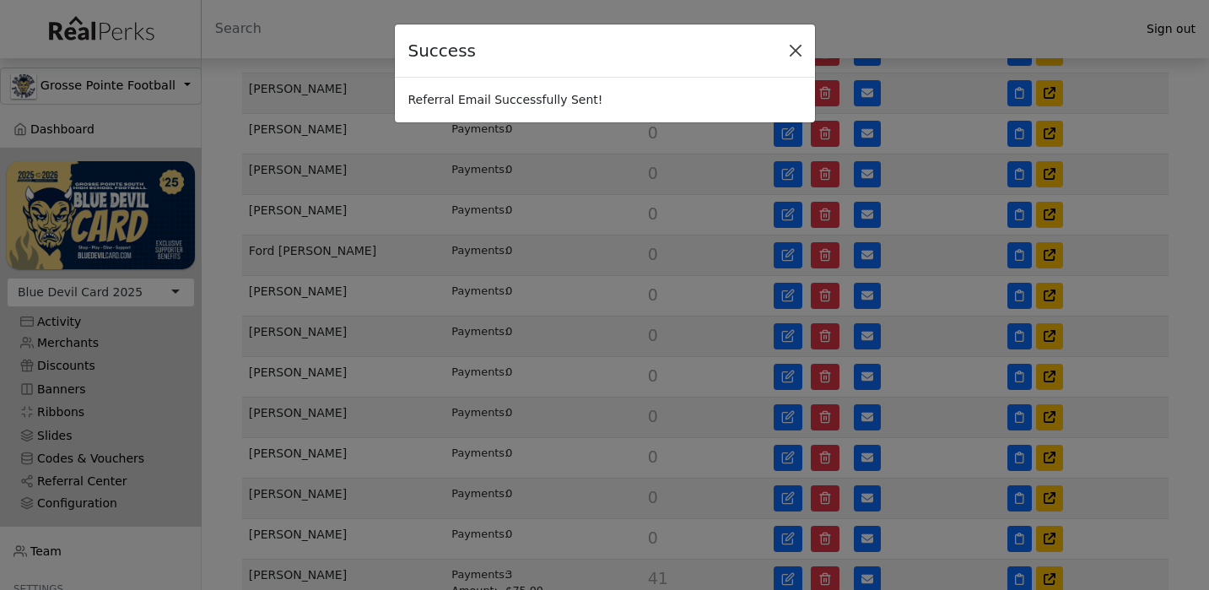
click at [799, 44] on button "Close" at bounding box center [795, 50] width 25 height 25
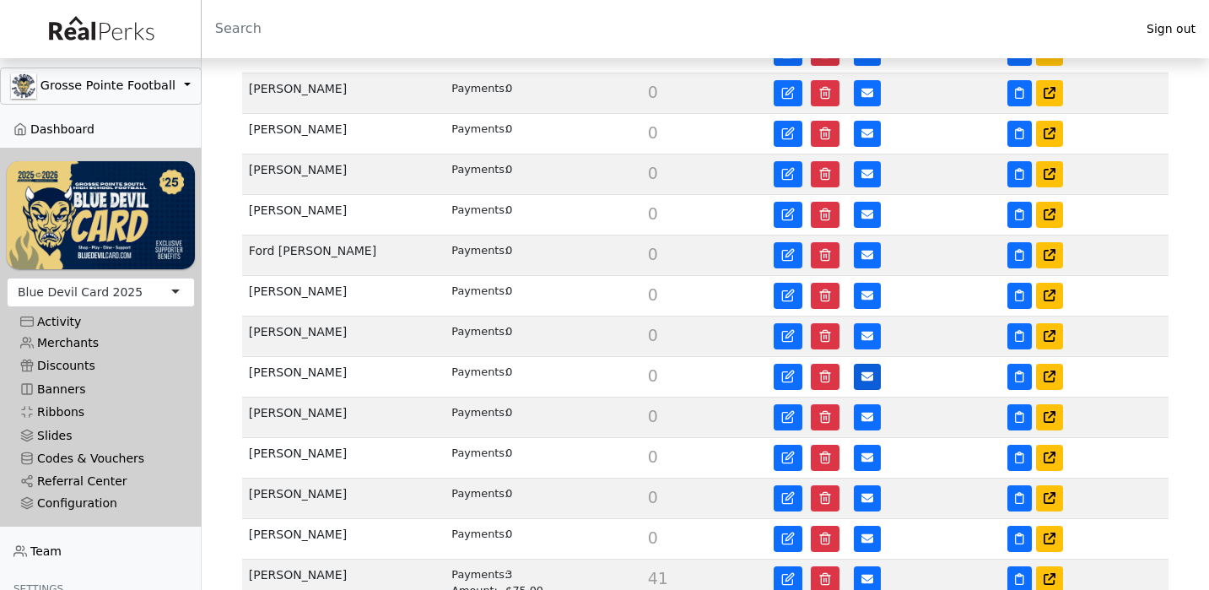
click at [856, 364] on button at bounding box center [867, 377] width 27 height 26
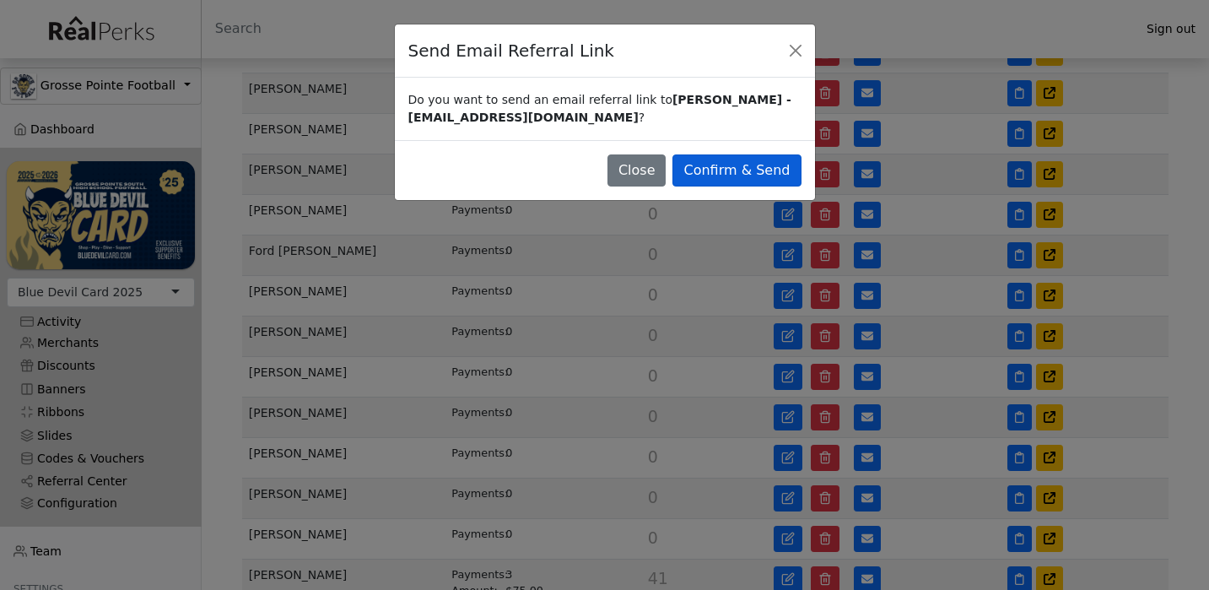
click at [784, 163] on button "Confirm & Send" at bounding box center [736, 170] width 128 height 32
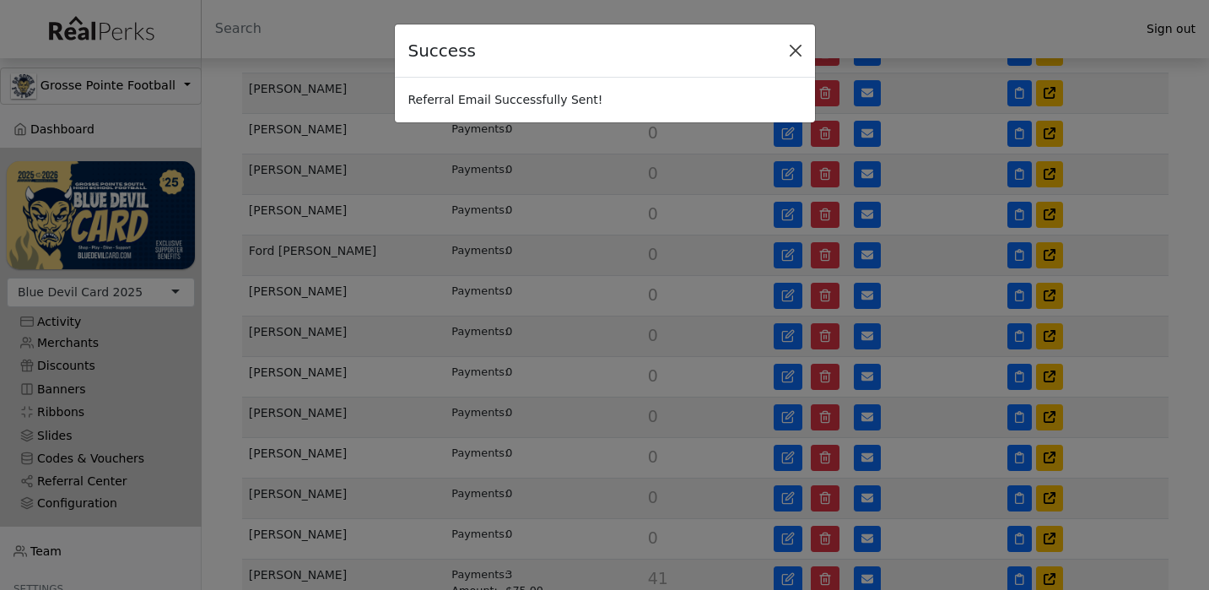
click at [796, 46] on button "Close" at bounding box center [795, 50] width 25 height 25
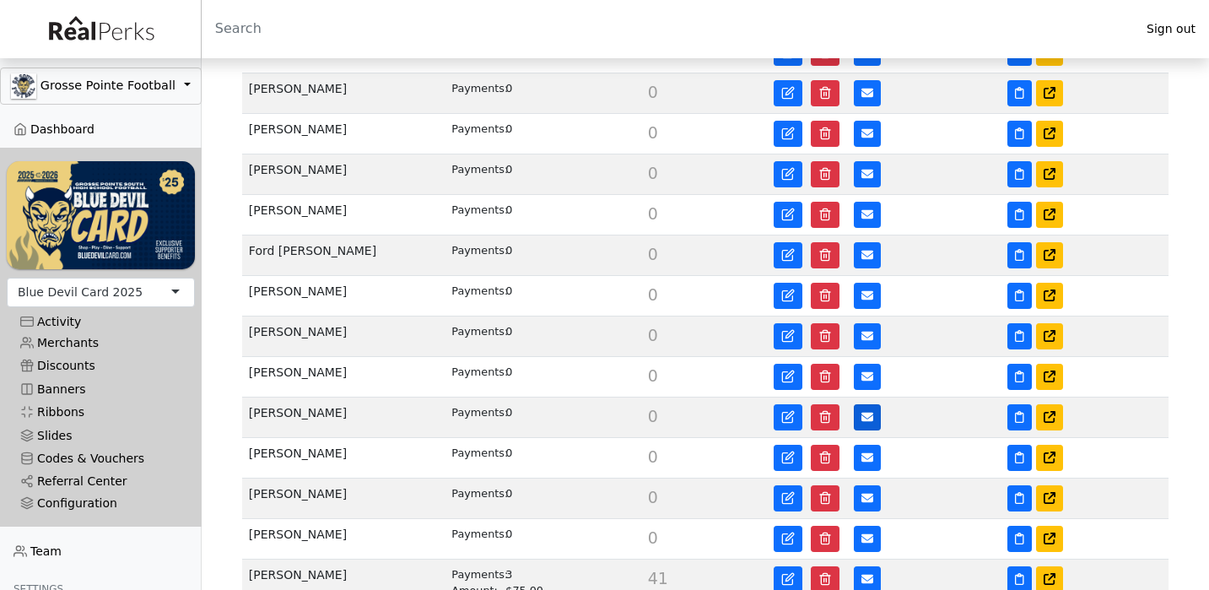
click at [868, 413] on icon at bounding box center [867, 417] width 12 height 9
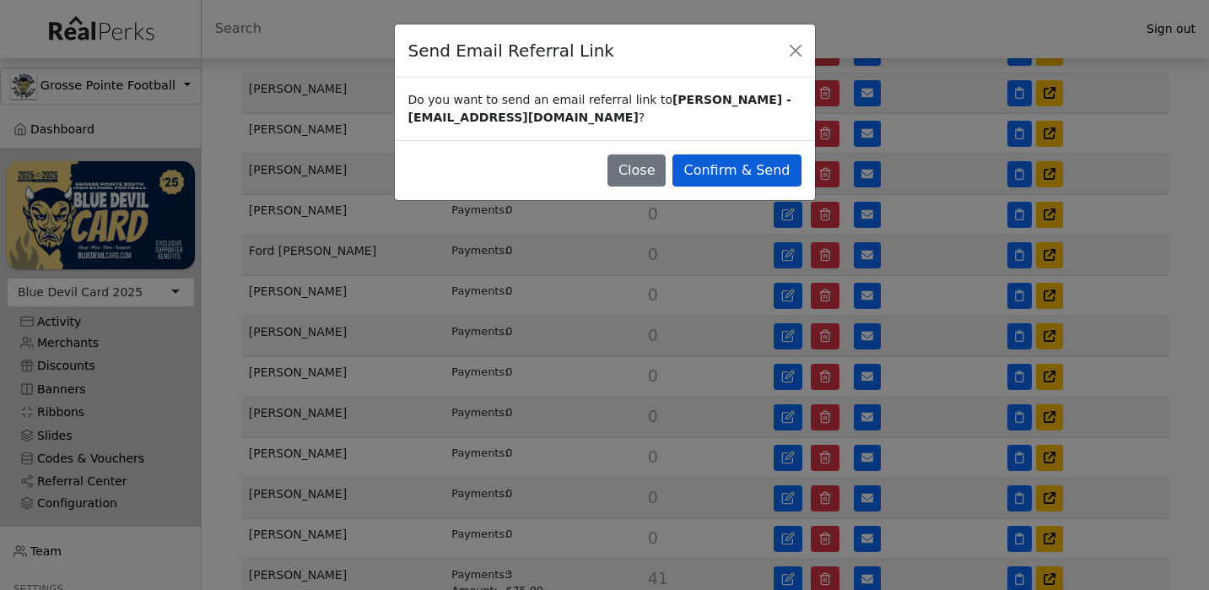
click at [780, 166] on button "Confirm & Send" at bounding box center [736, 170] width 128 height 32
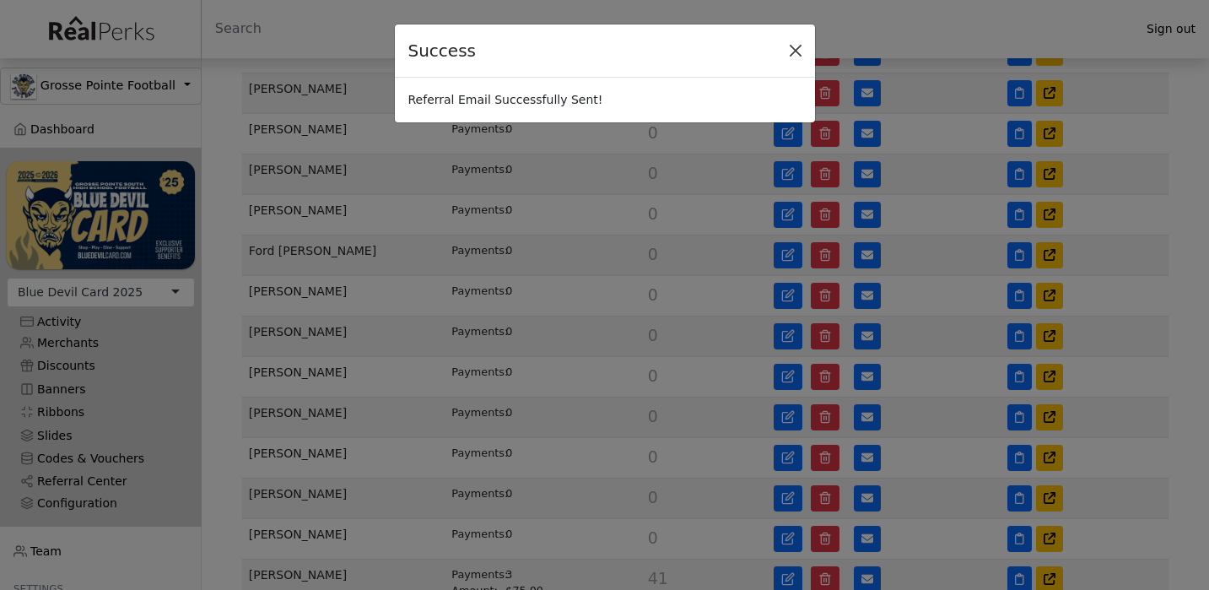
click at [800, 50] on button "Close" at bounding box center [795, 50] width 25 height 25
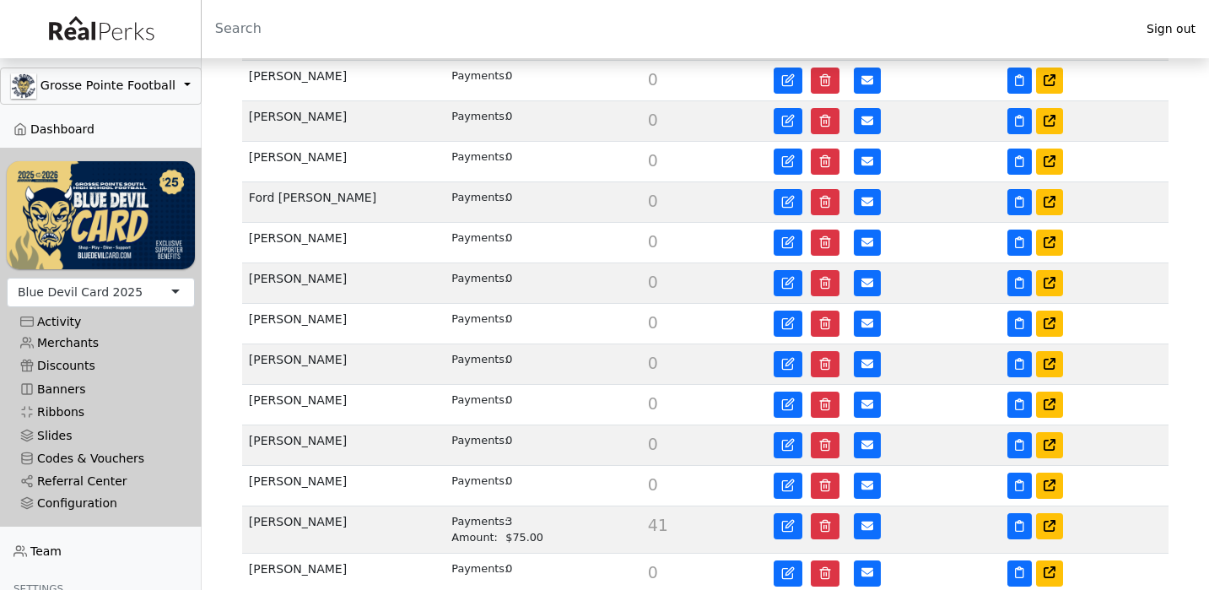
scroll to position [820, 0]
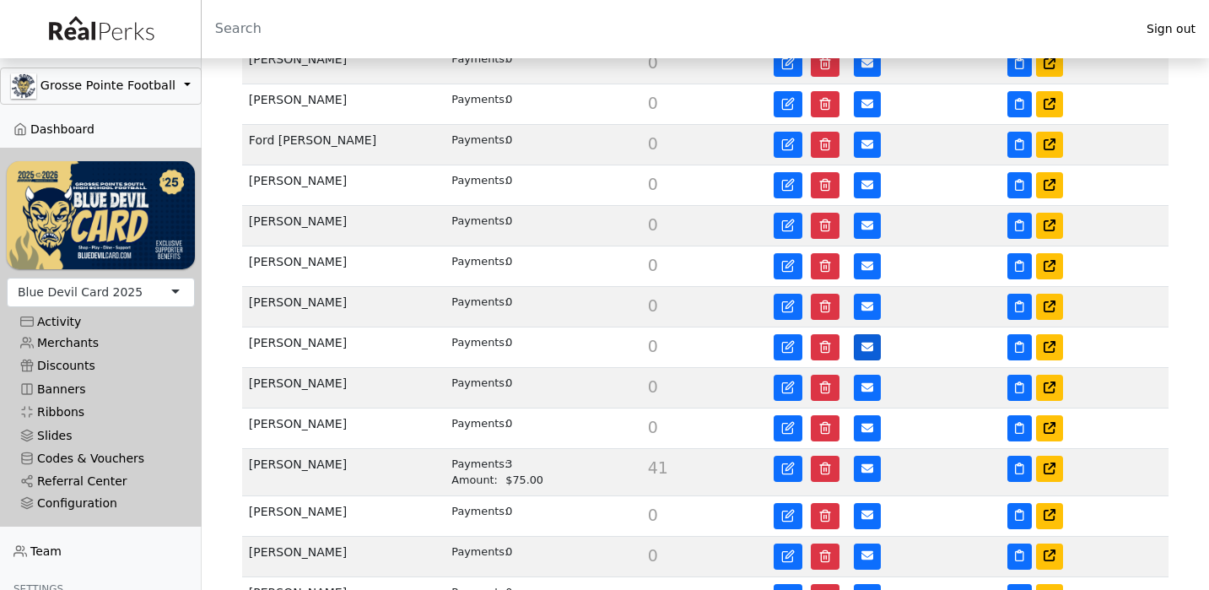
click at [875, 334] on button at bounding box center [867, 347] width 27 height 26
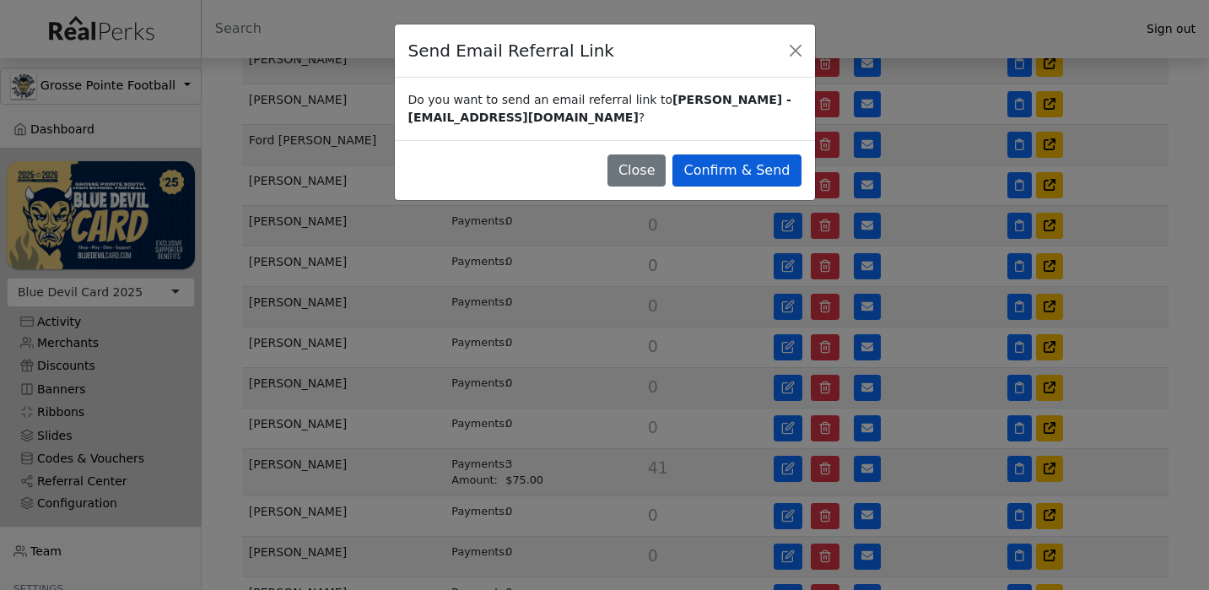
click at [786, 176] on button "Confirm & Send" at bounding box center [736, 170] width 128 height 32
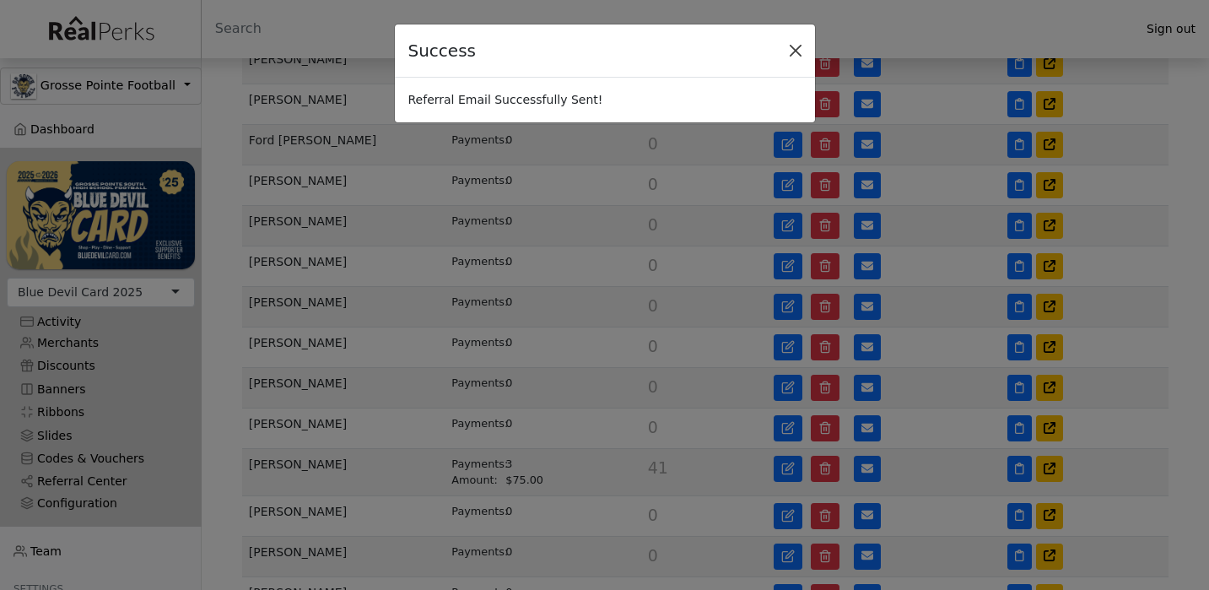
click at [793, 48] on button "Close" at bounding box center [795, 50] width 25 height 25
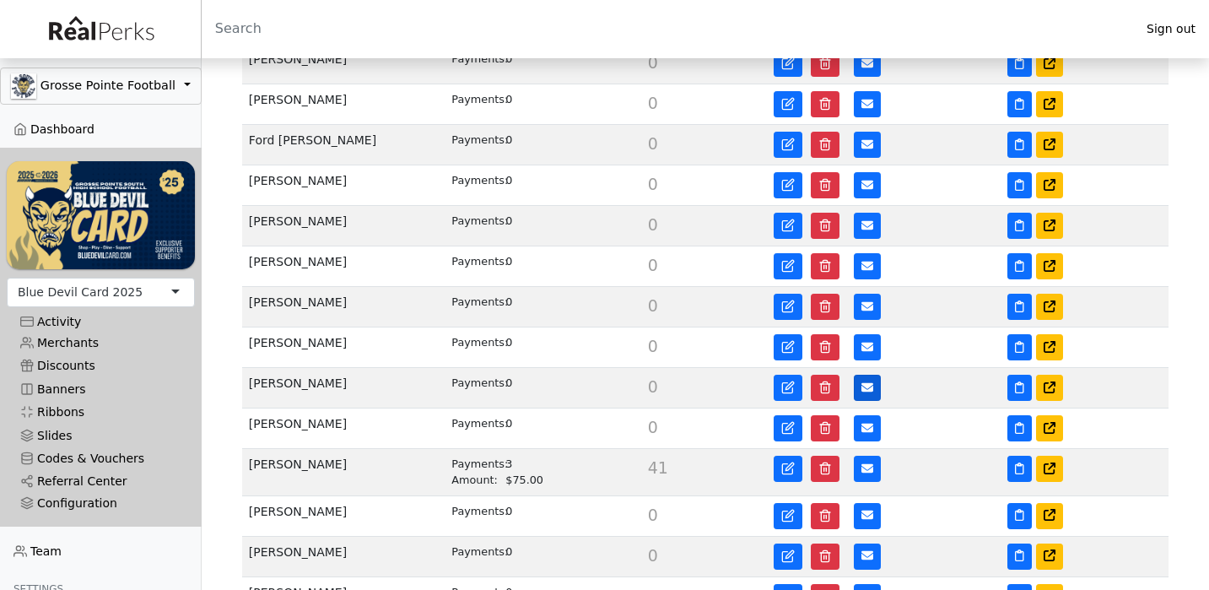
click at [858, 381] on button at bounding box center [867, 388] width 27 height 26
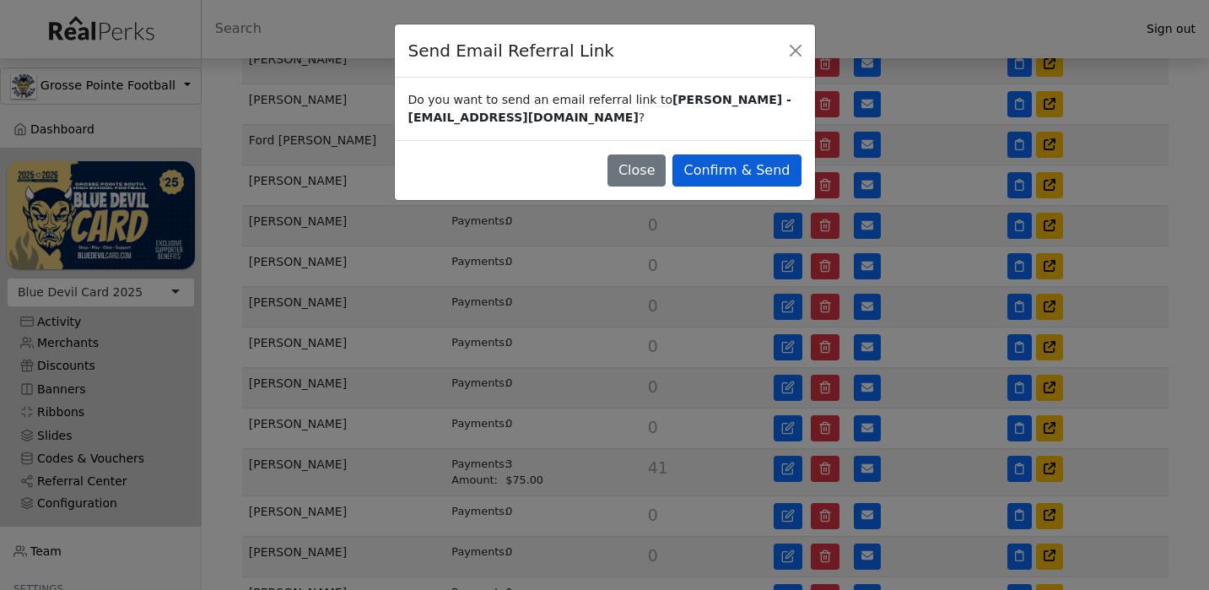
click at [780, 170] on button "Confirm & Send" at bounding box center [736, 170] width 128 height 32
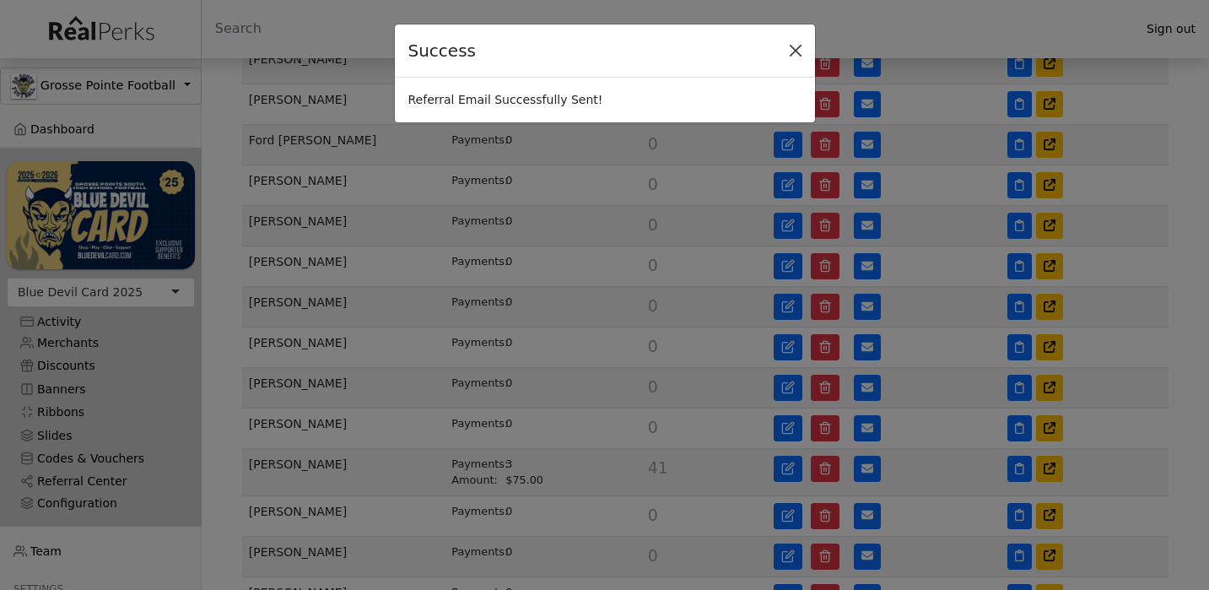
click at [800, 53] on button "Close" at bounding box center [795, 50] width 25 height 25
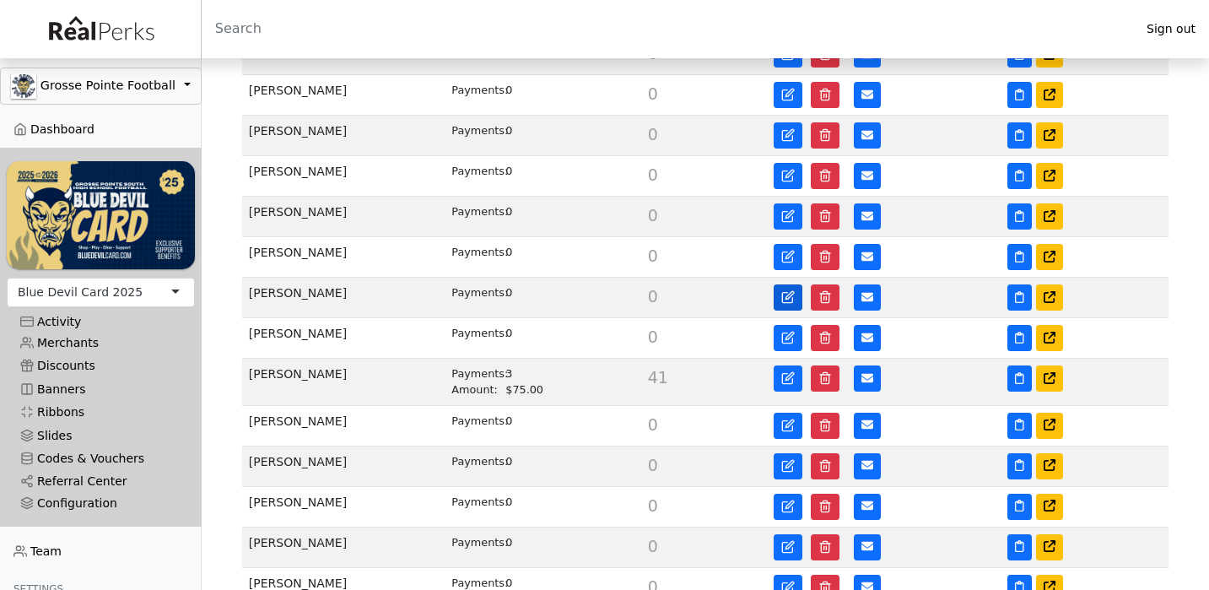
scroll to position [912, 0]
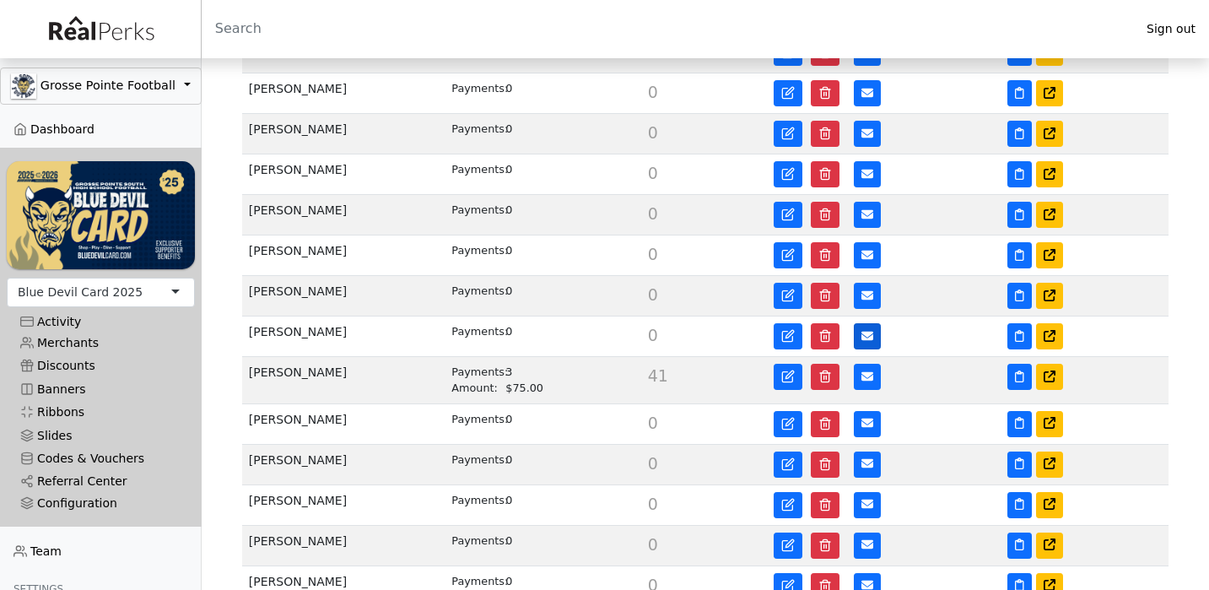
click at [868, 330] on icon at bounding box center [867, 336] width 12 height 12
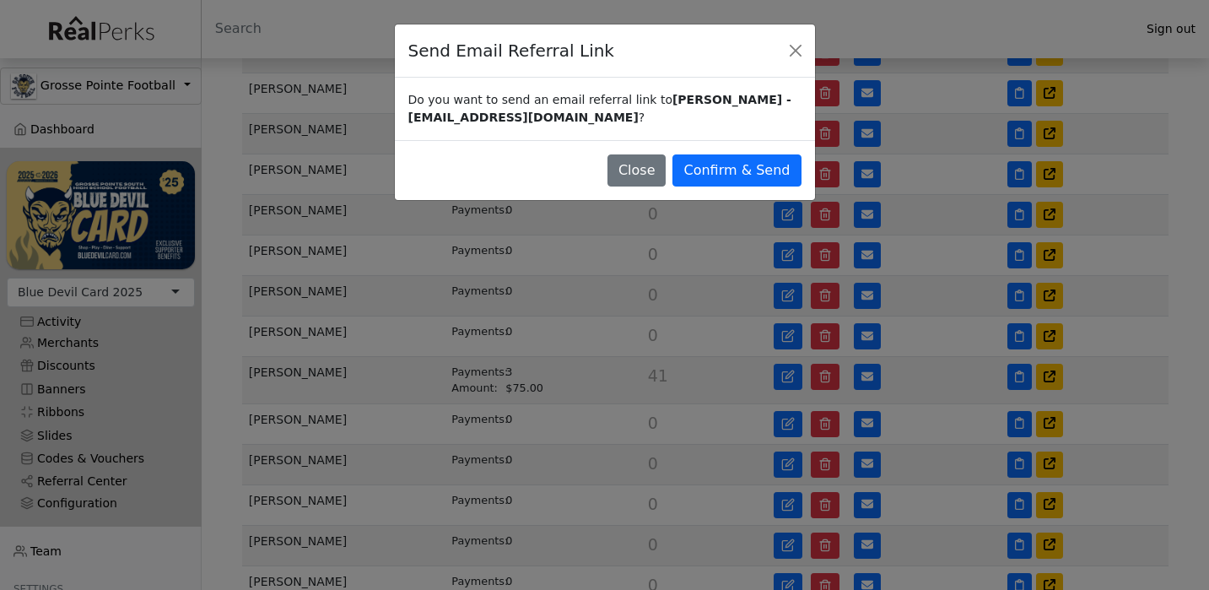
click at [789, 186] on div "Close Confirm & Send" at bounding box center [605, 170] width 420 height 60
click at [786, 175] on button "Confirm & Send" at bounding box center [736, 170] width 128 height 32
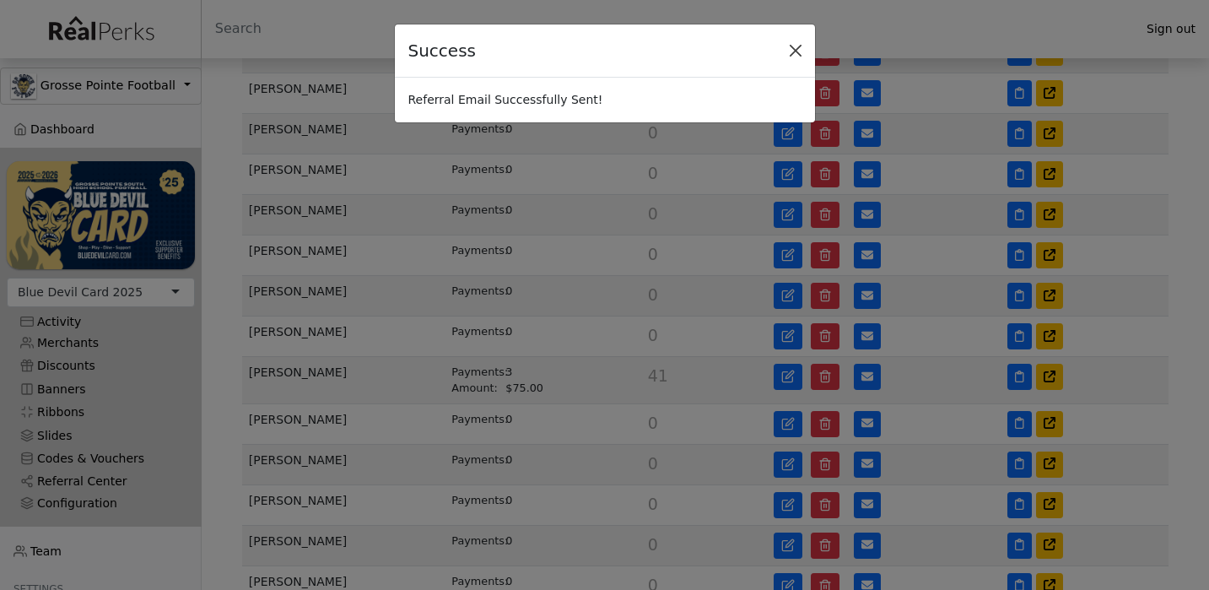
click at [798, 55] on button "Close" at bounding box center [795, 50] width 25 height 25
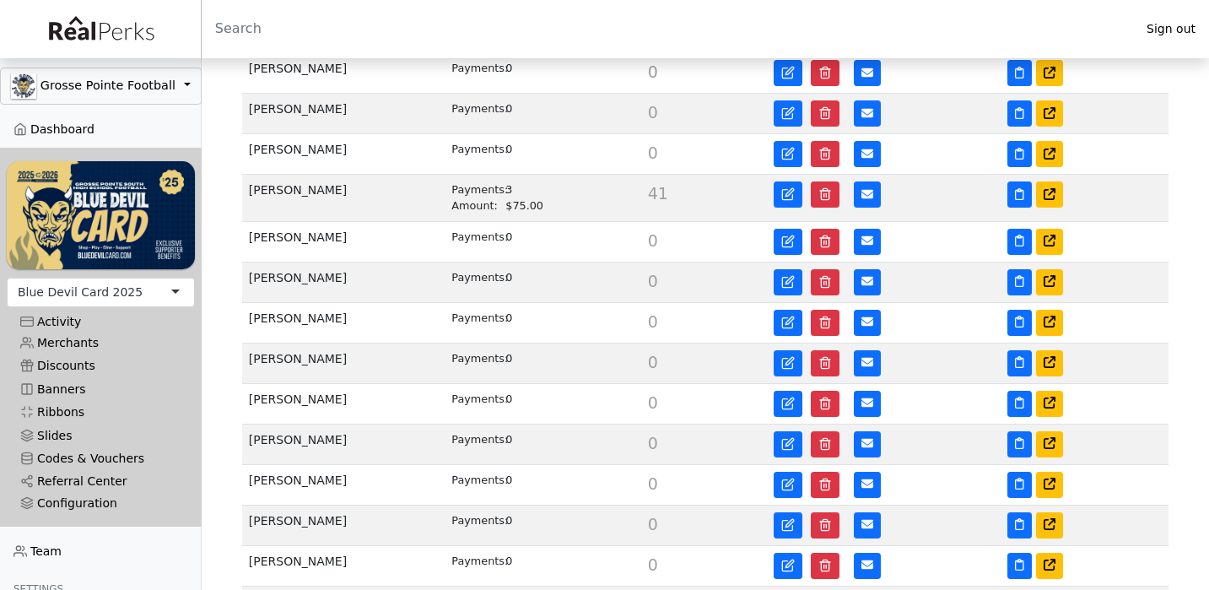
scroll to position [1110, 0]
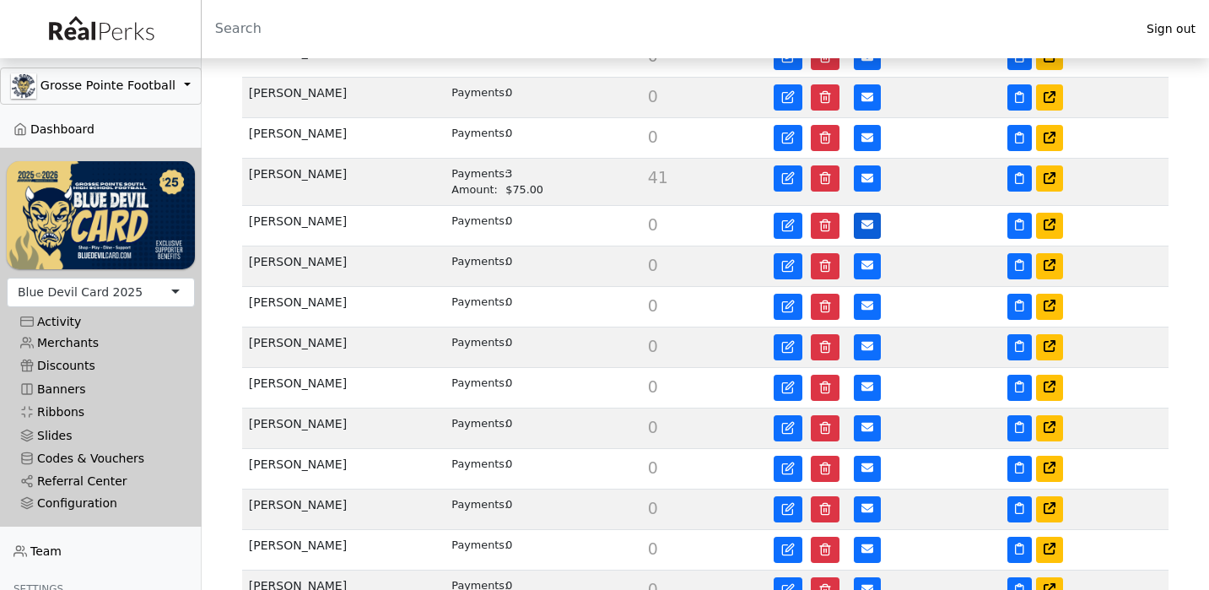
click at [871, 220] on icon at bounding box center [867, 224] width 12 height 9
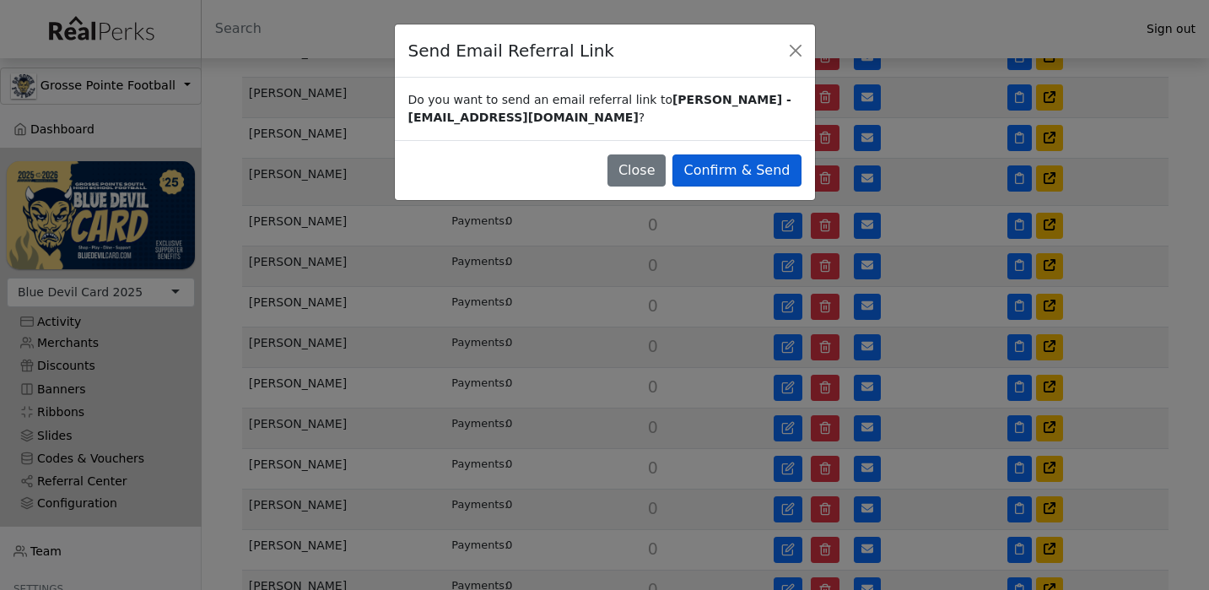
click at [776, 170] on button "Confirm & Send" at bounding box center [736, 170] width 128 height 32
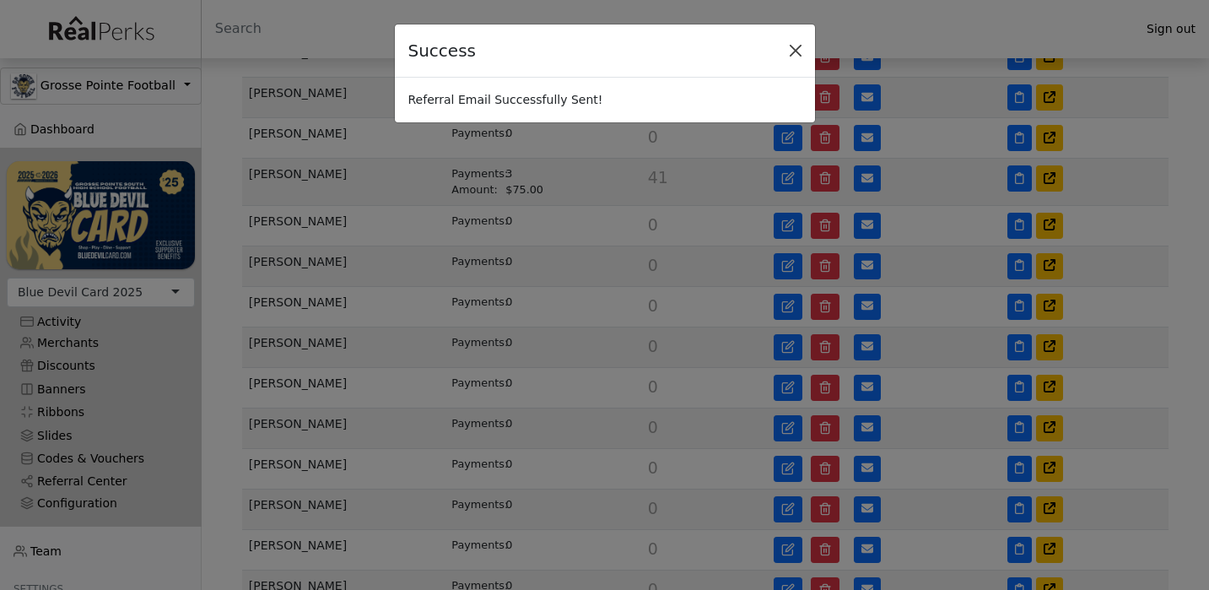
click at [796, 49] on button "Close" at bounding box center [795, 50] width 25 height 25
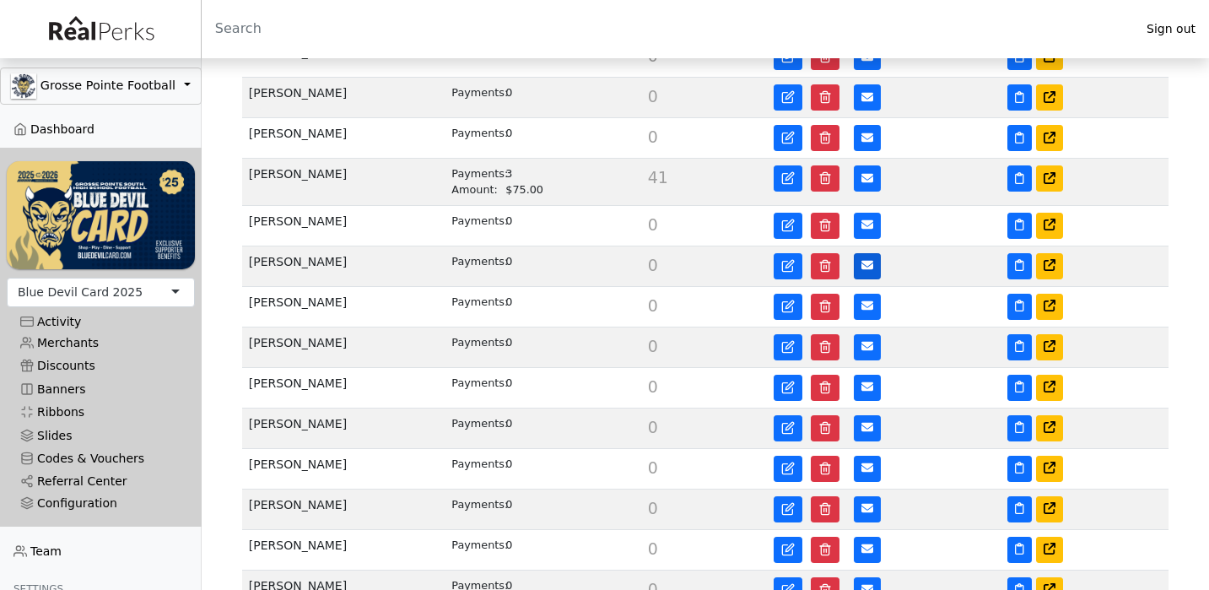
click at [867, 259] on icon at bounding box center [867, 265] width 12 height 12
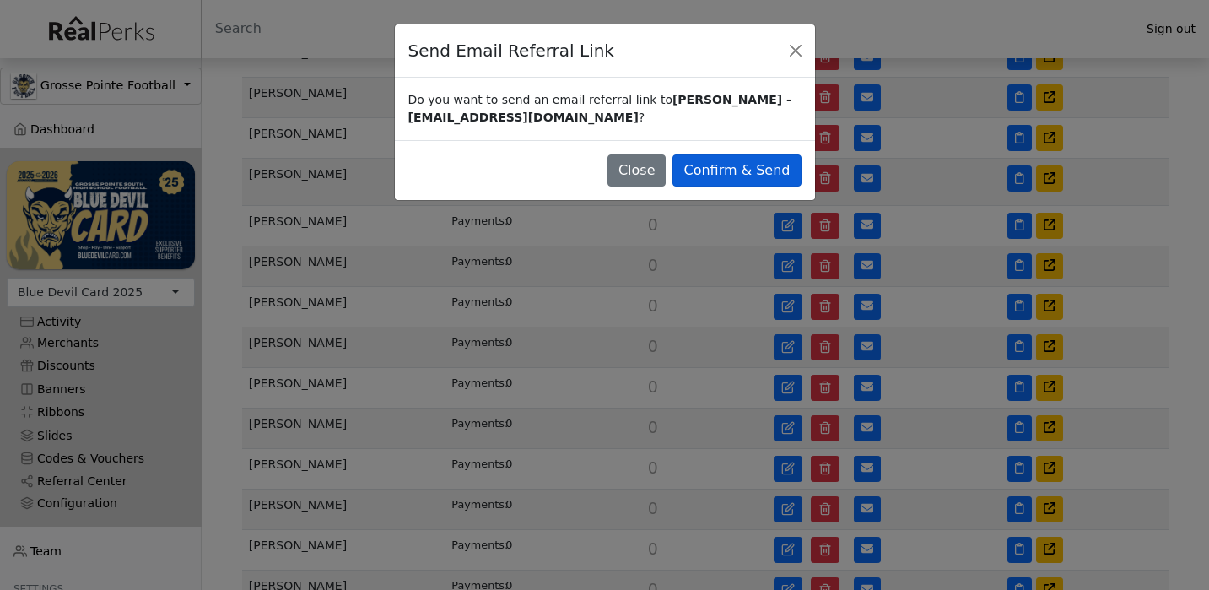
click at [790, 165] on button "Confirm & Send" at bounding box center [736, 170] width 128 height 32
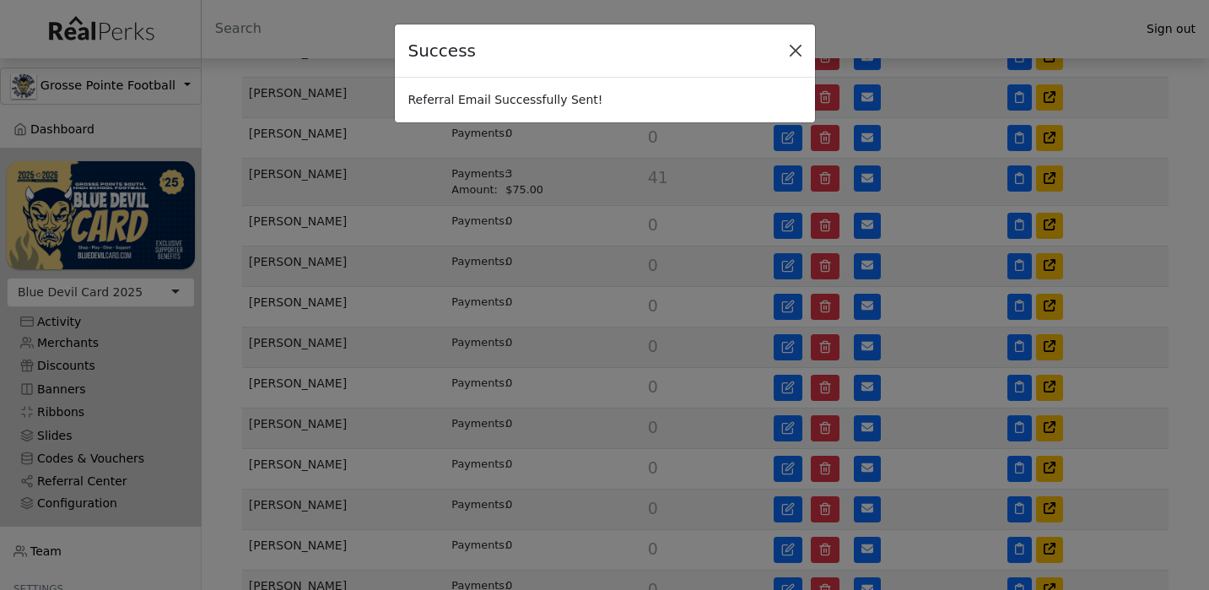
click at [796, 49] on button "Close" at bounding box center [795, 50] width 25 height 25
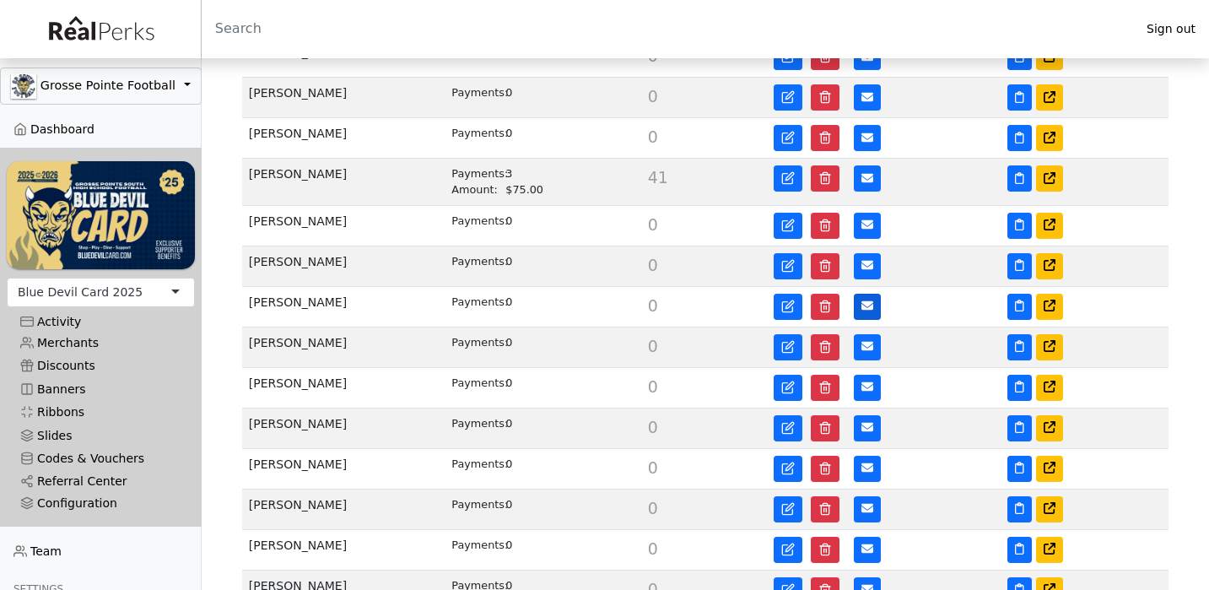
click at [867, 300] on icon at bounding box center [867, 306] width 12 height 12
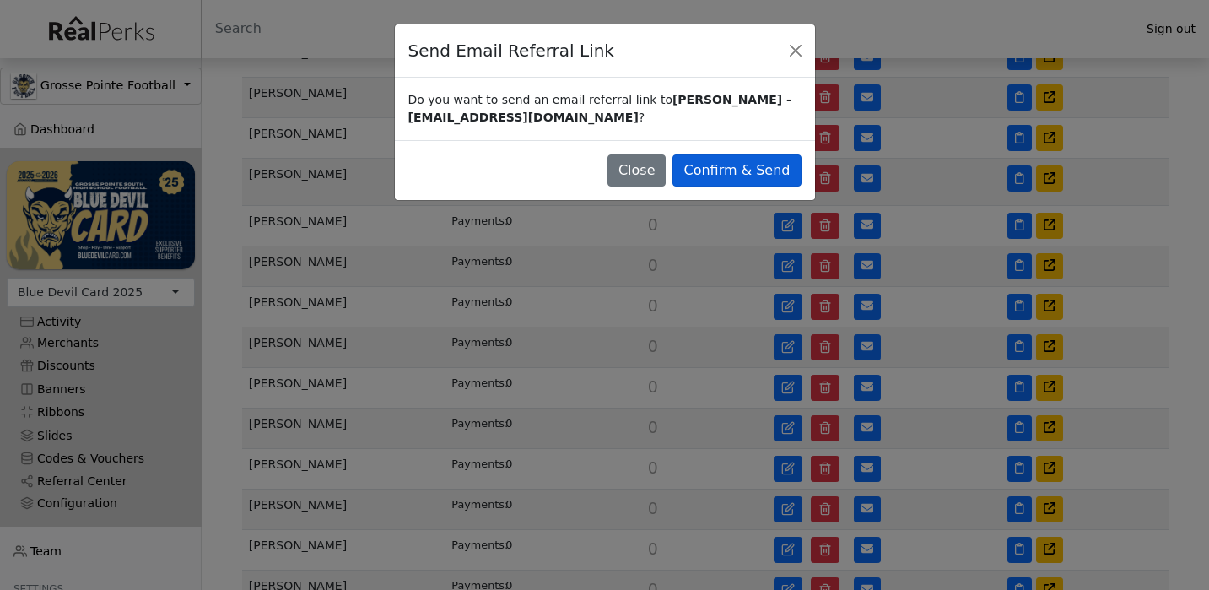
click at [774, 162] on button "Confirm & Send" at bounding box center [736, 170] width 128 height 32
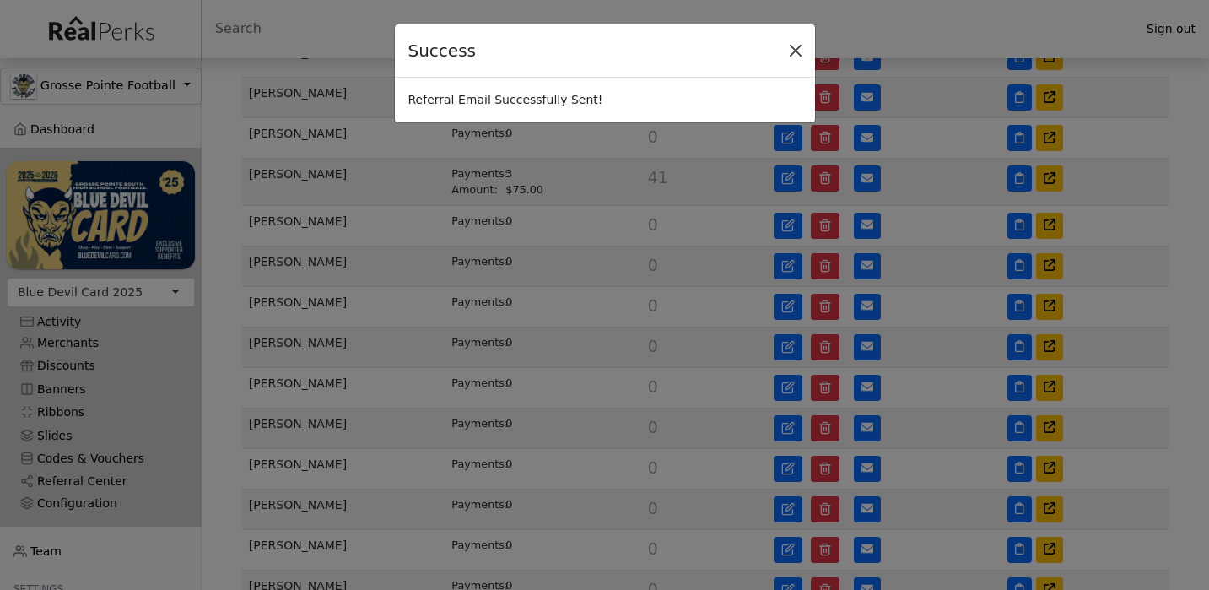
click at [797, 51] on button "Close" at bounding box center [795, 50] width 25 height 25
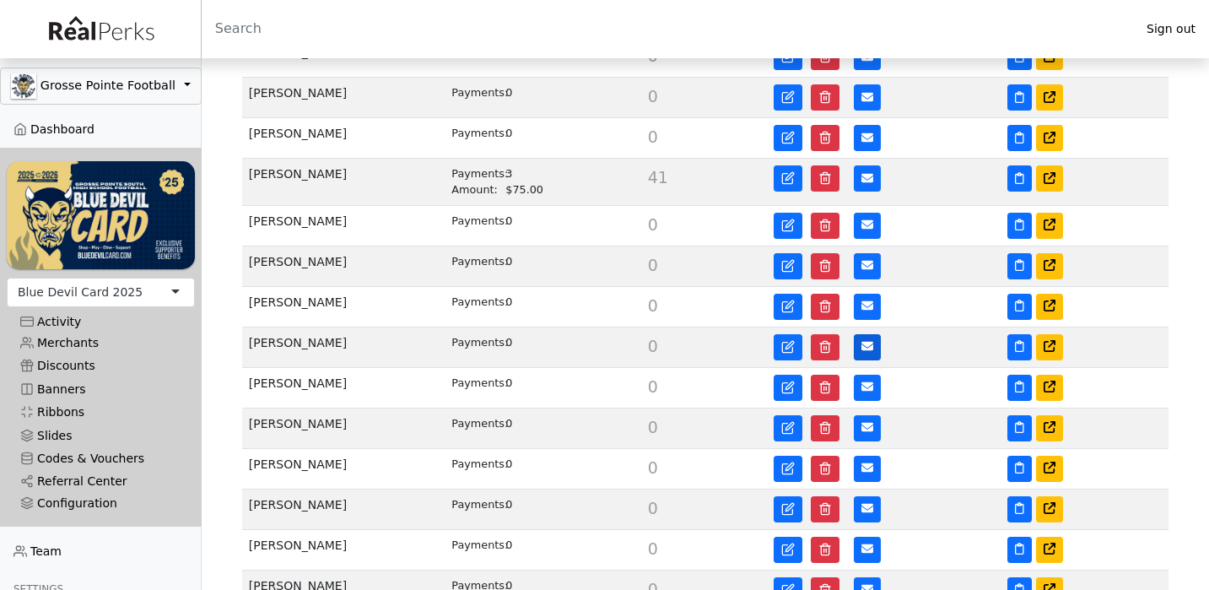
click at [858, 340] on button at bounding box center [867, 347] width 27 height 26
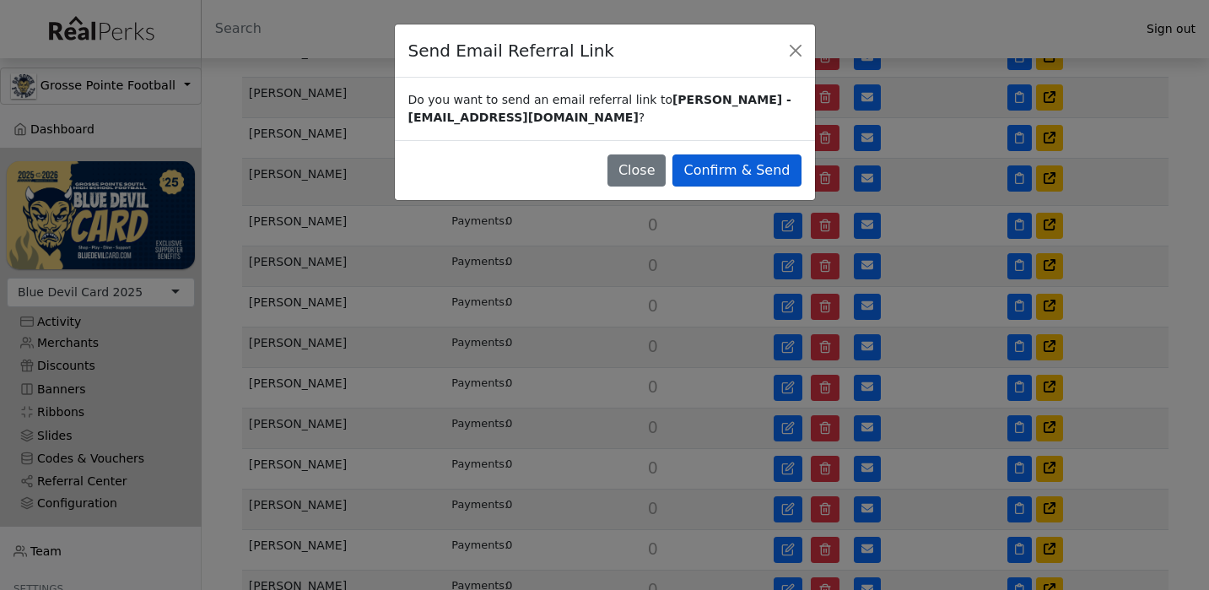
click at [765, 171] on button "Confirm & Send" at bounding box center [736, 170] width 128 height 32
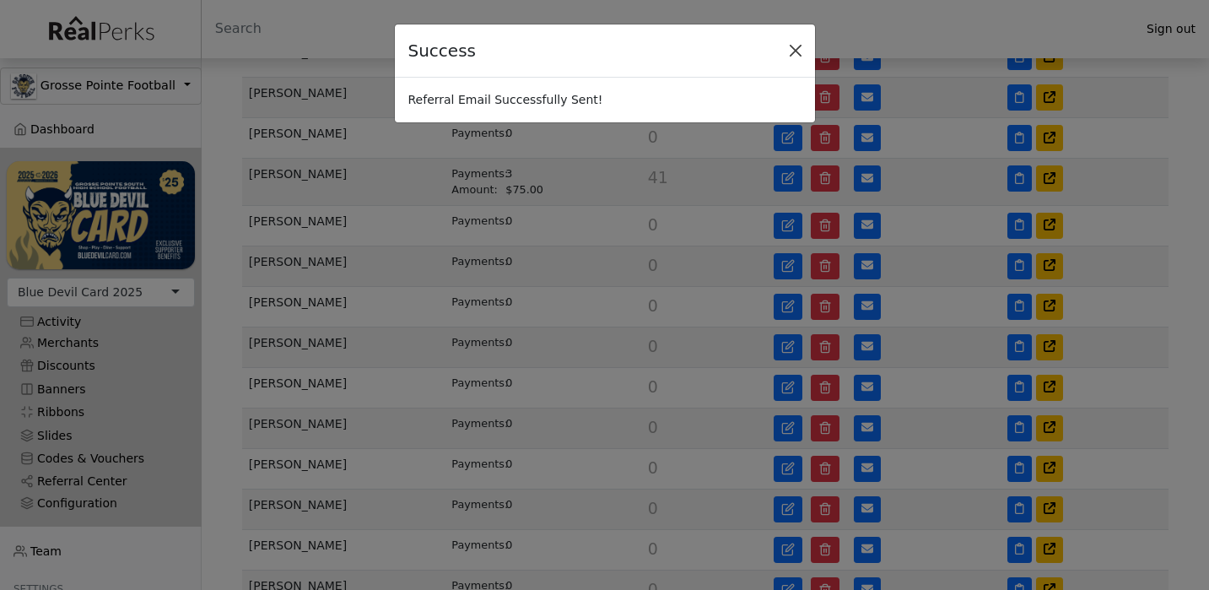
click at [796, 53] on button "Close" at bounding box center [795, 50] width 25 height 25
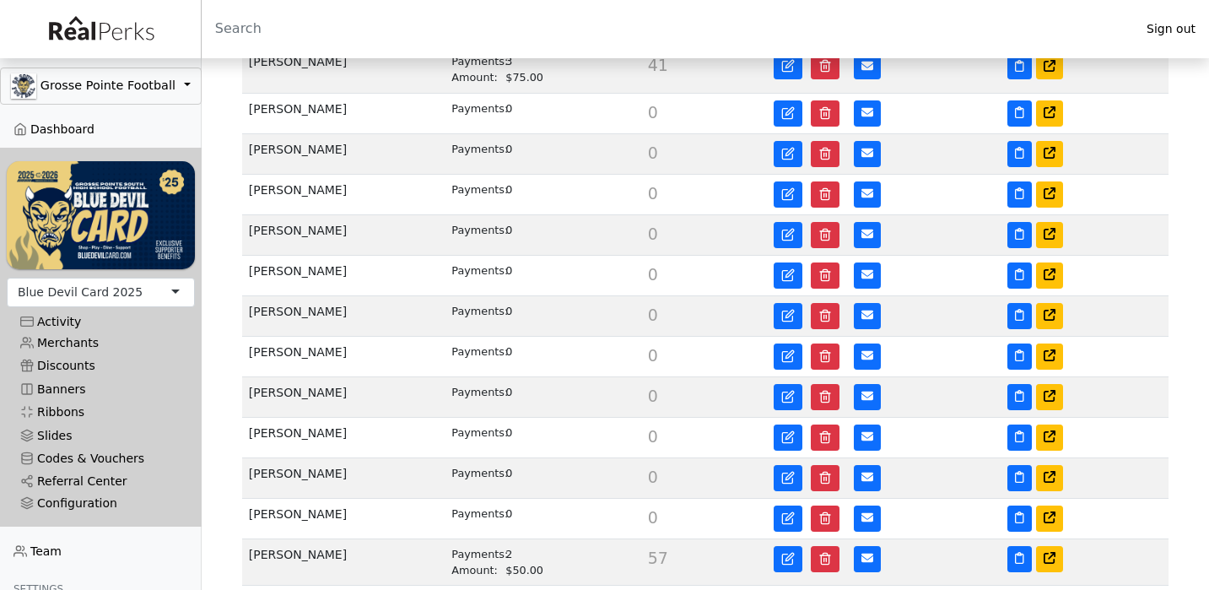
scroll to position [1235, 0]
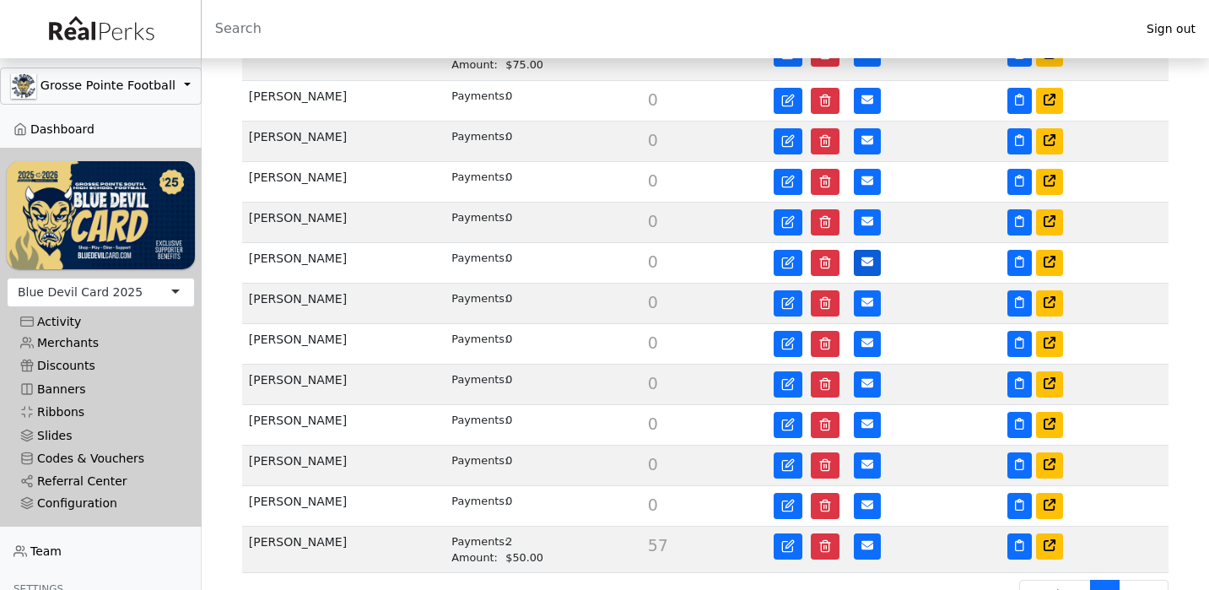
click at [862, 257] on icon at bounding box center [867, 261] width 12 height 9
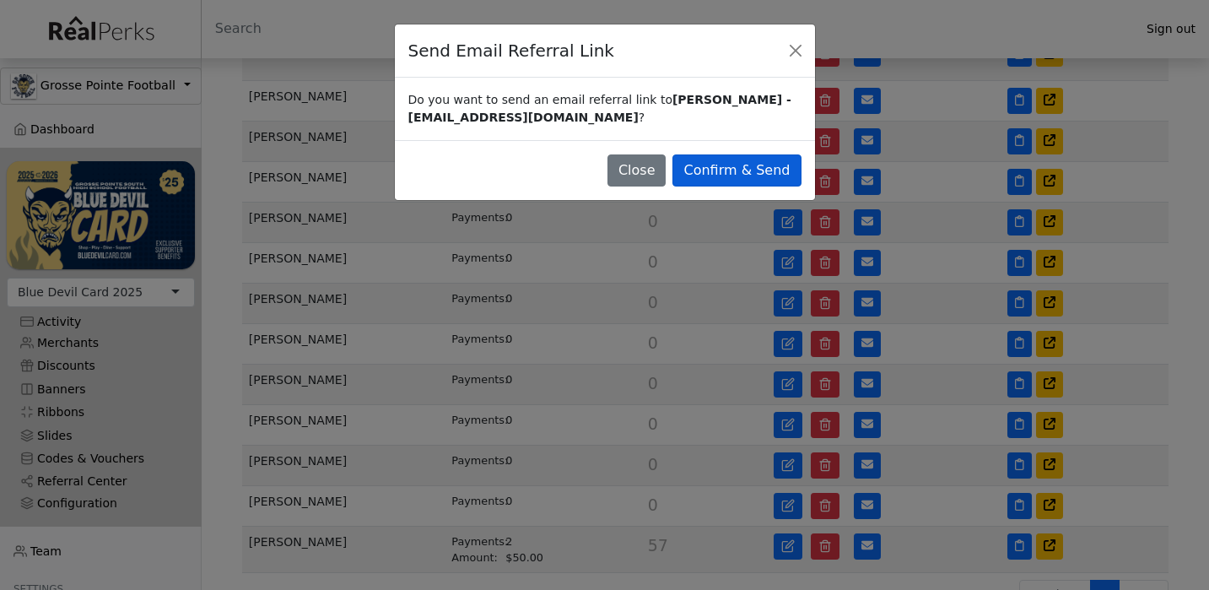
click at [769, 171] on button "Confirm & Send" at bounding box center [736, 170] width 128 height 32
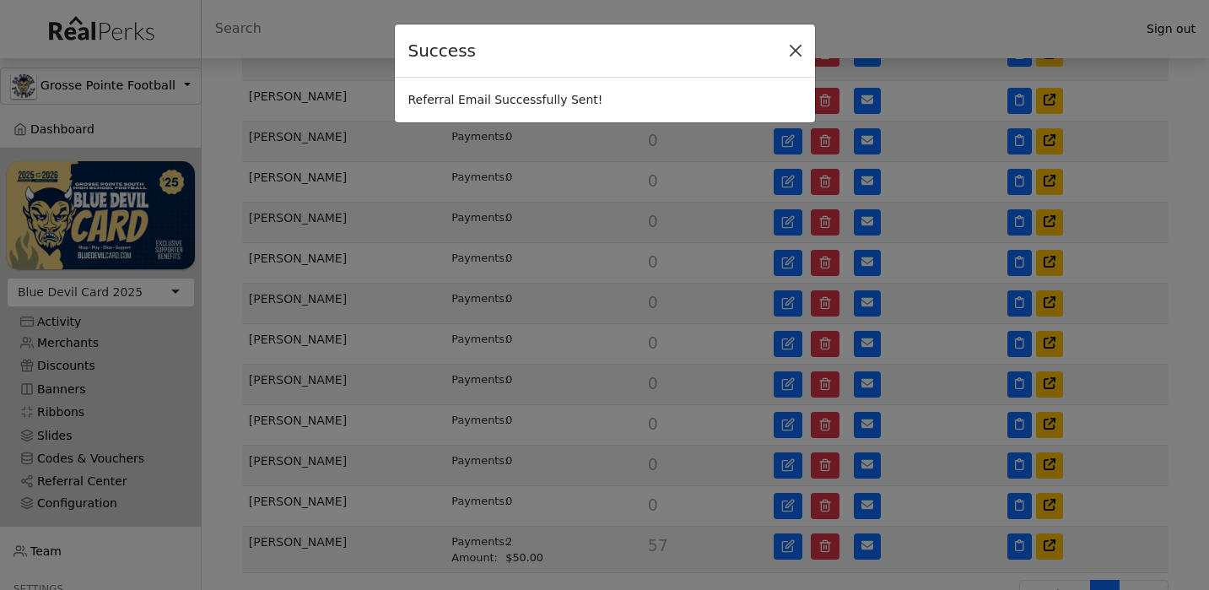
click at [799, 39] on button "Close" at bounding box center [795, 50] width 25 height 25
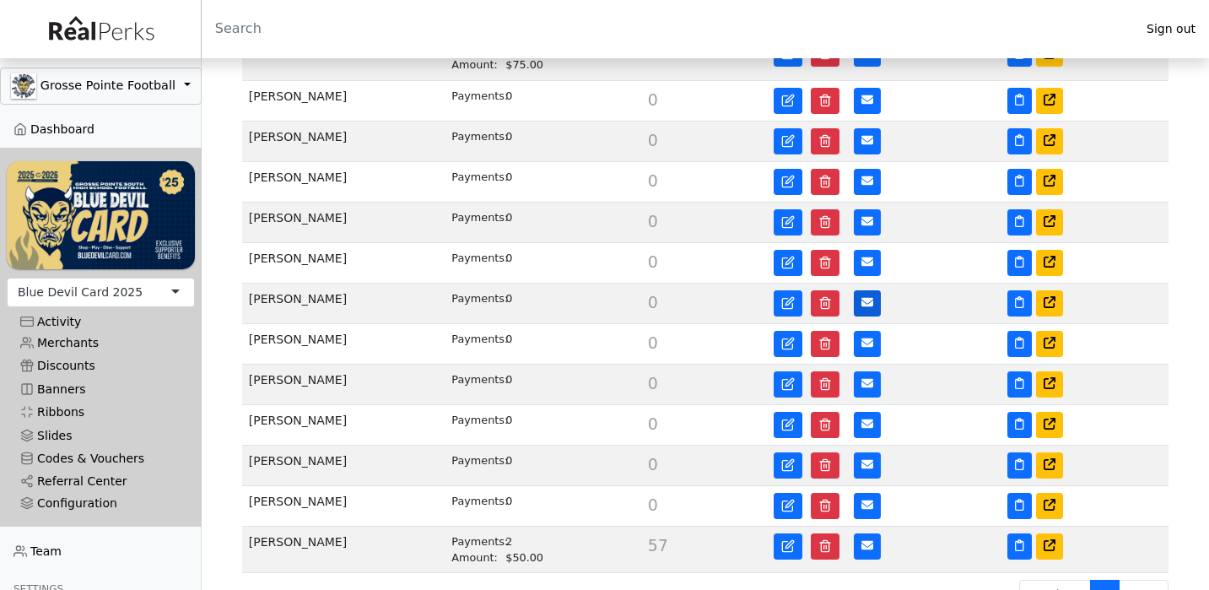
click at [859, 295] on button at bounding box center [867, 303] width 27 height 26
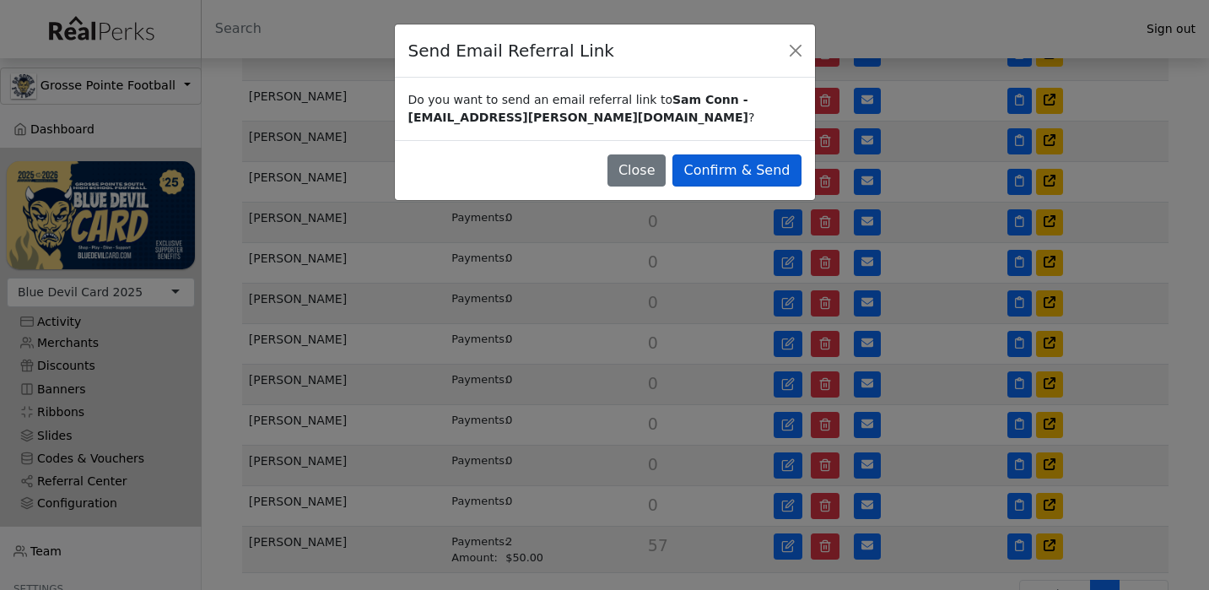
click at [767, 165] on button "Confirm & Send" at bounding box center [736, 170] width 128 height 32
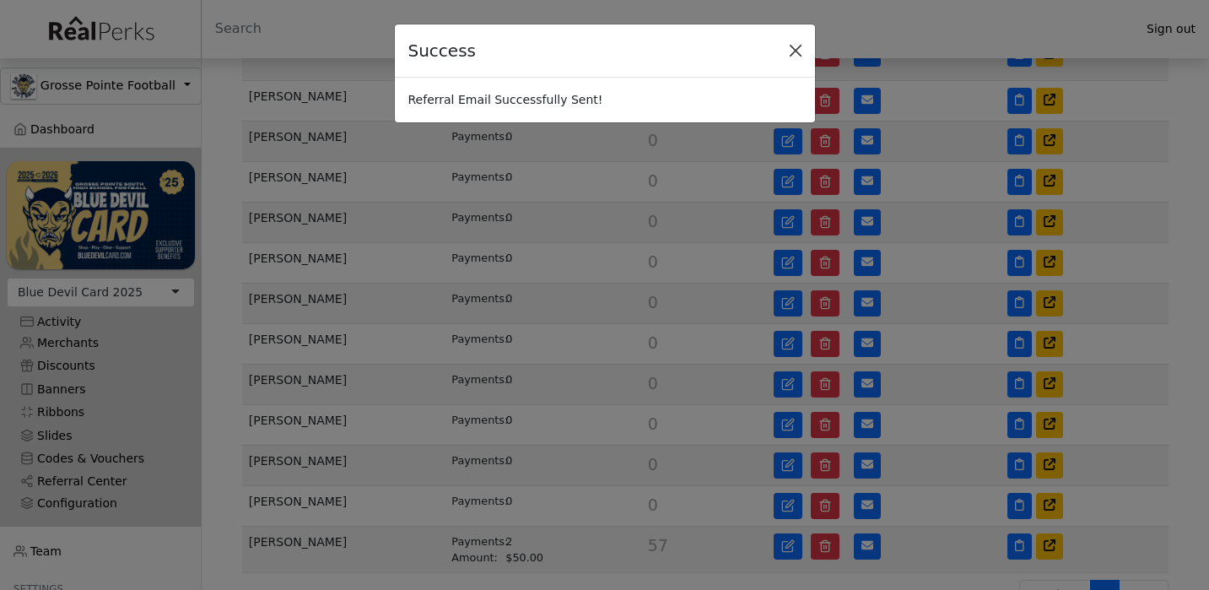
click at [798, 53] on button "Close" at bounding box center [795, 50] width 25 height 25
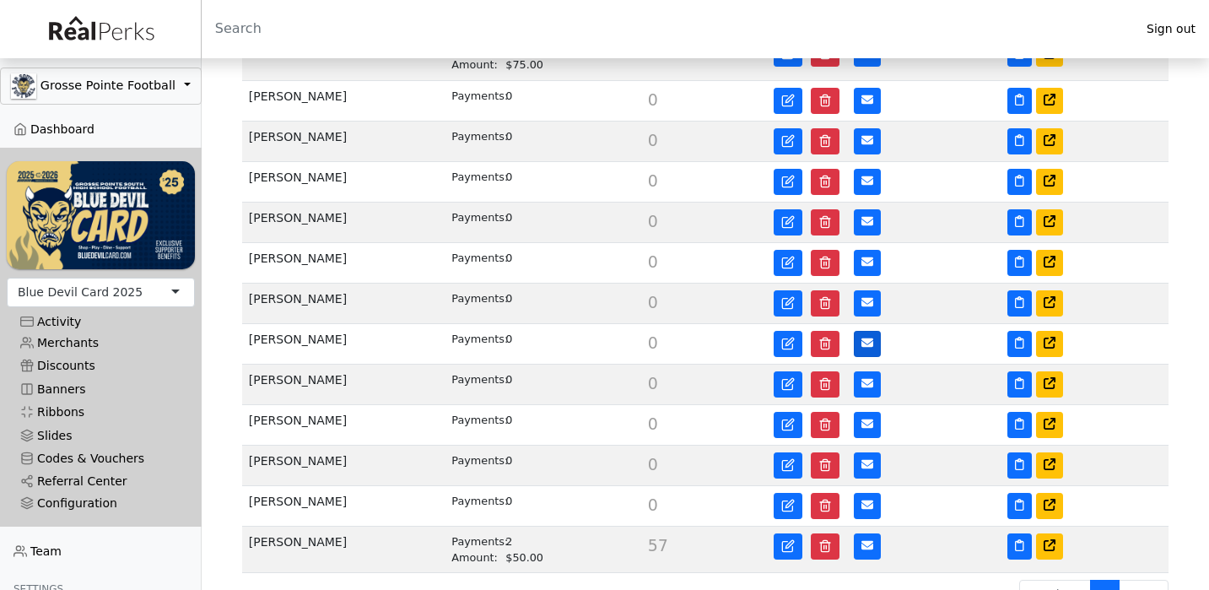
click at [873, 331] on button at bounding box center [867, 344] width 27 height 26
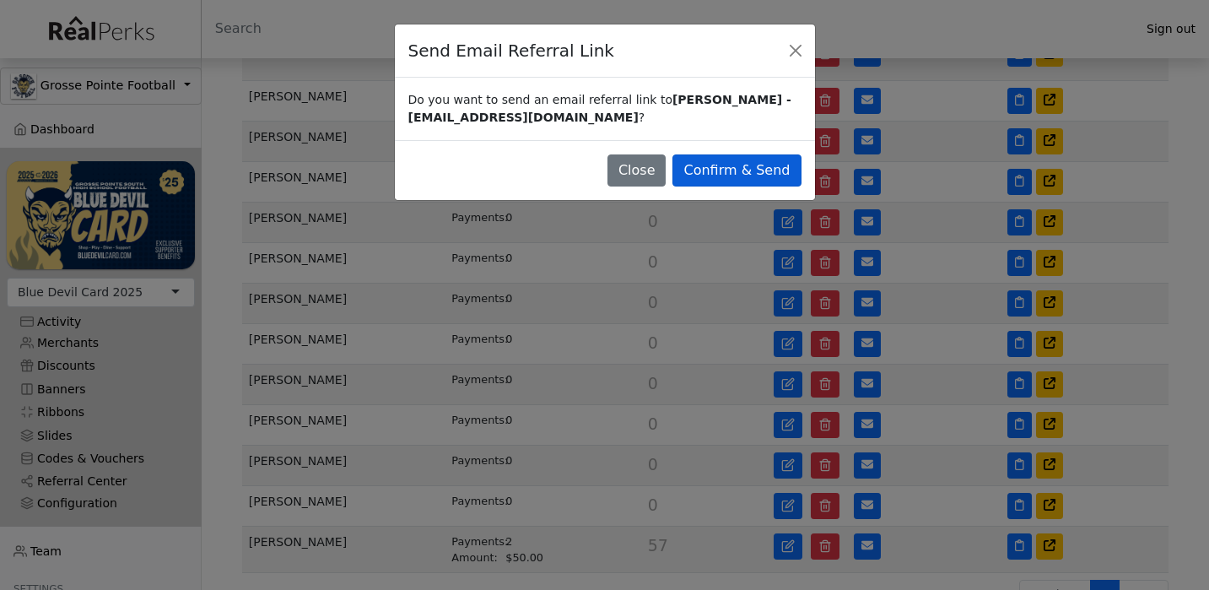
click at [774, 163] on button "Confirm & Send" at bounding box center [736, 170] width 128 height 32
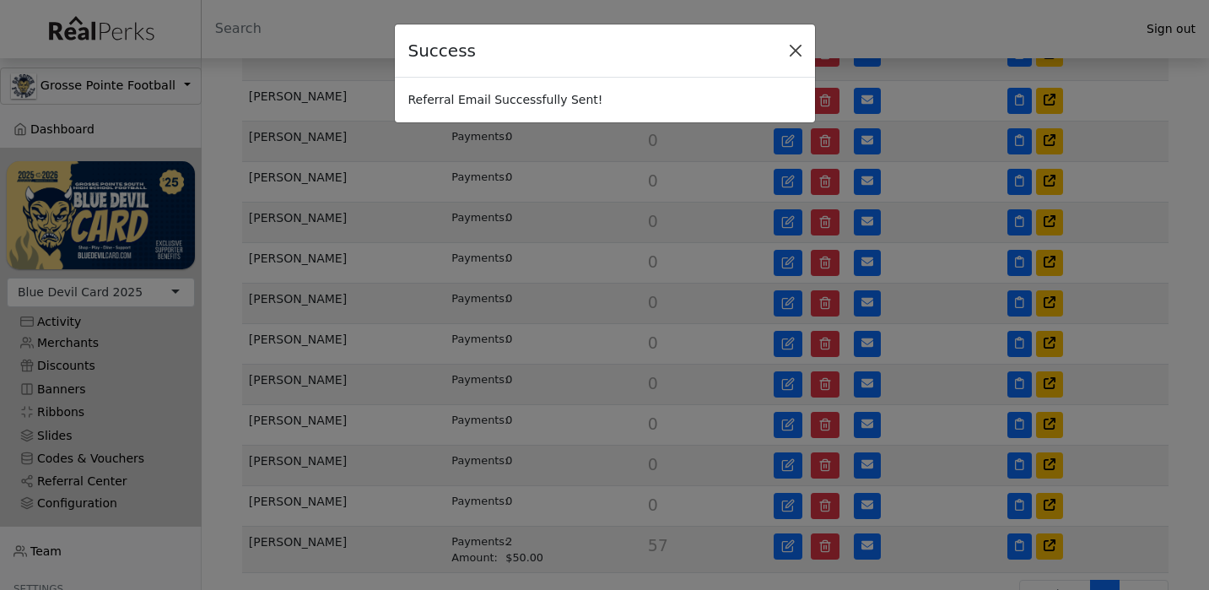
click at [795, 50] on button "Close" at bounding box center [795, 50] width 25 height 25
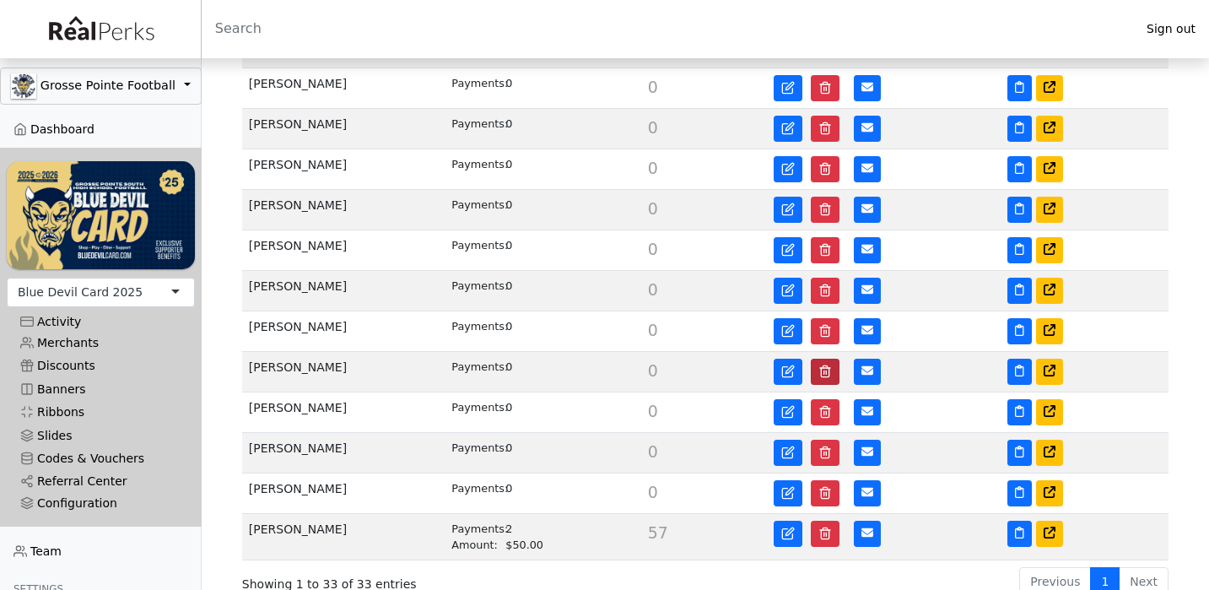
scroll to position [1247, 0]
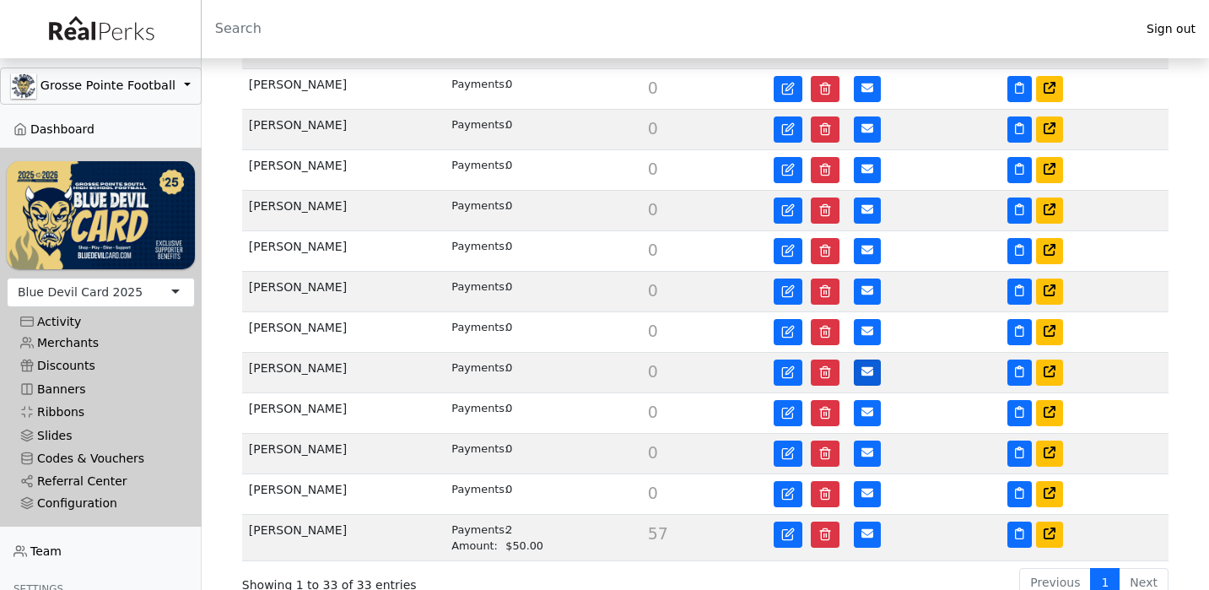
click at [866, 367] on icon at bounding box center [867, 371] width 12 height 9
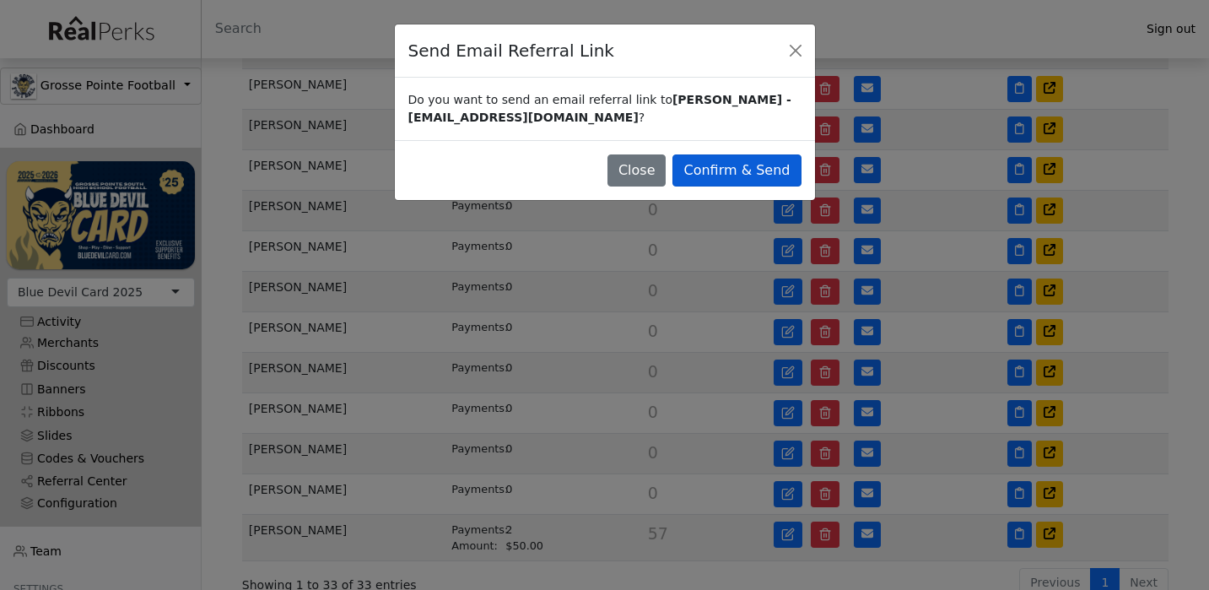
click at [735, 165] on button "Confirm & Send" at bounding box center [736, 170] width 128 height 32
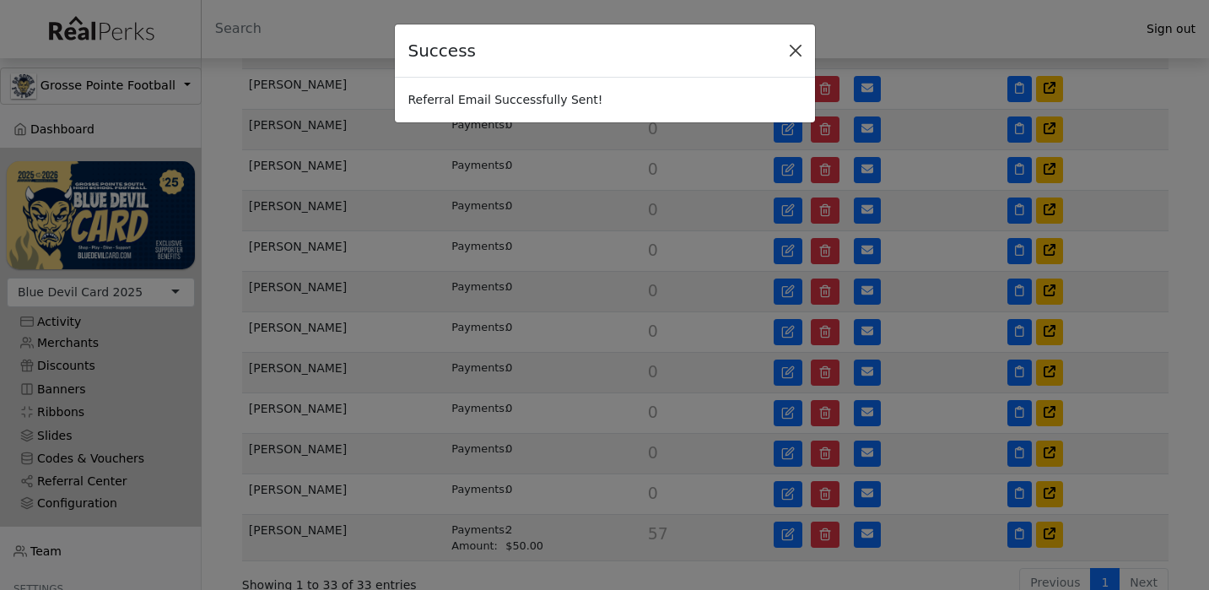
click at [792, 54] on button "Close" at bounding box center [795, 50] width 25 height 25
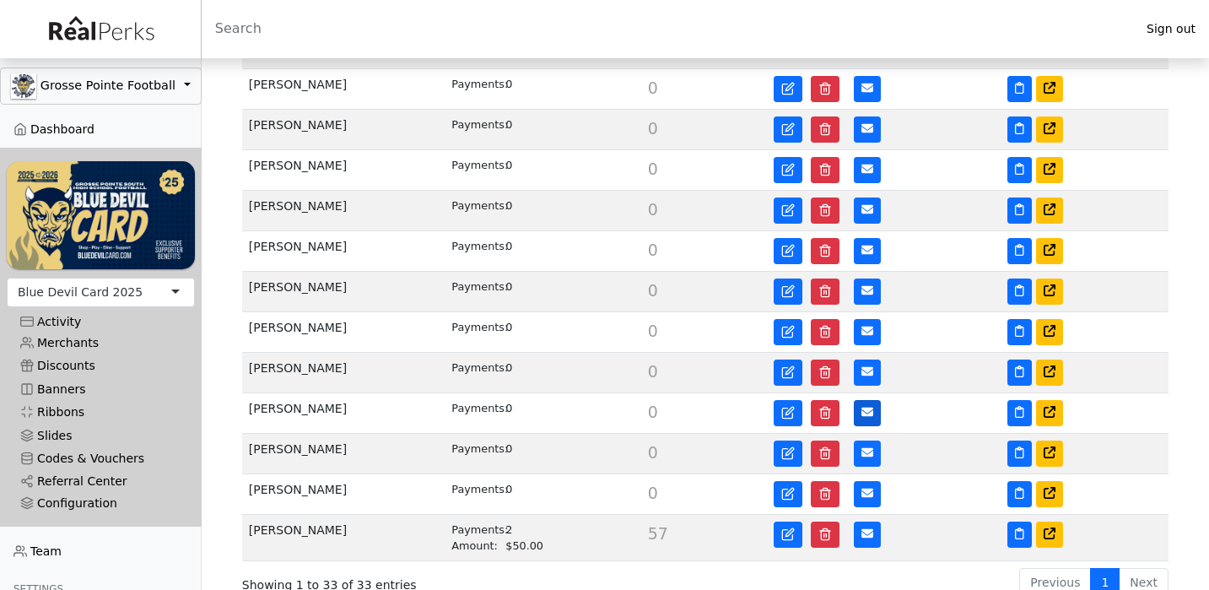
click at [873, 400] on button at bounding box center [867, 413] width 27 height 26
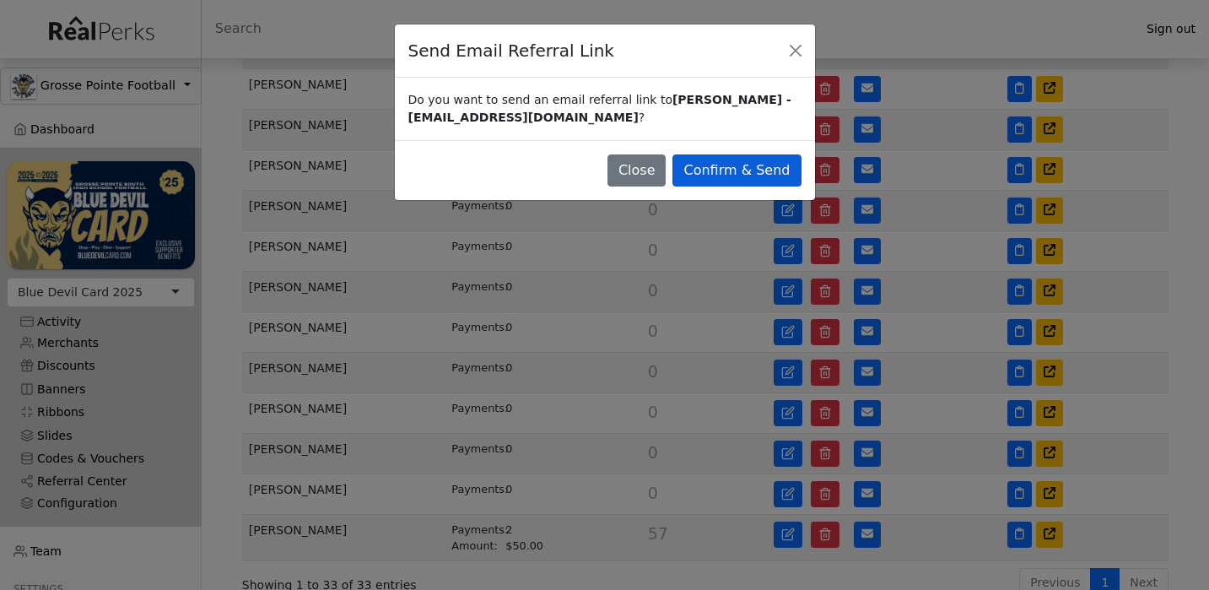
click at [766, 174] on button "Confirm & Send" at bounding box center [736, 170] width 128 height 32
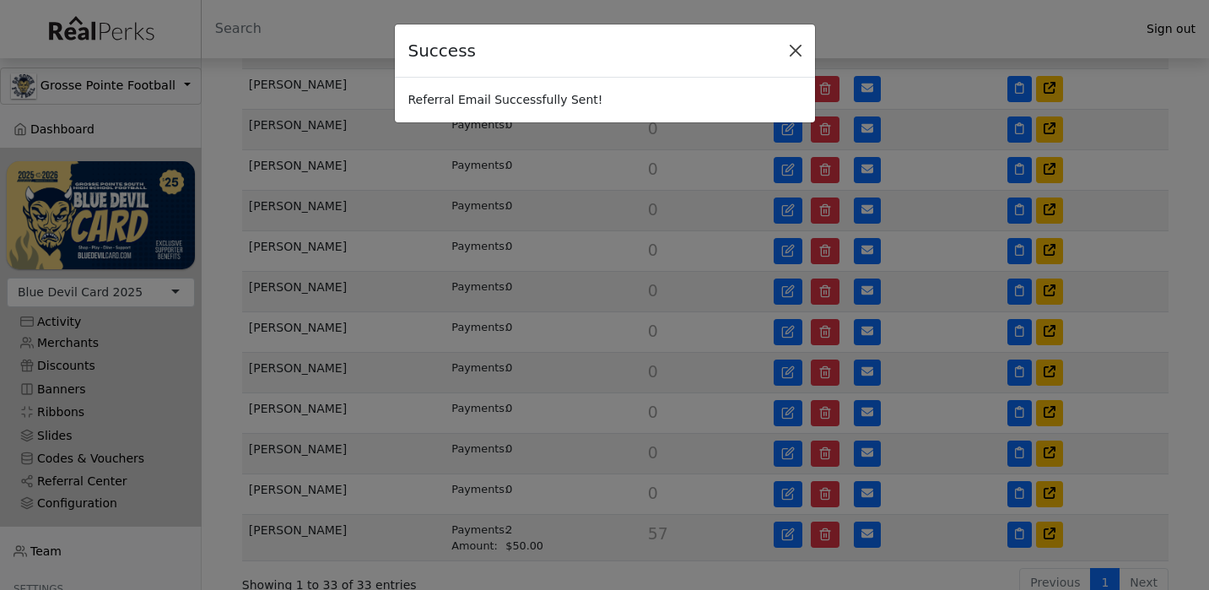
click at [798, 51] on button "Close" at bounding box center [795, 50] width 25 height 25
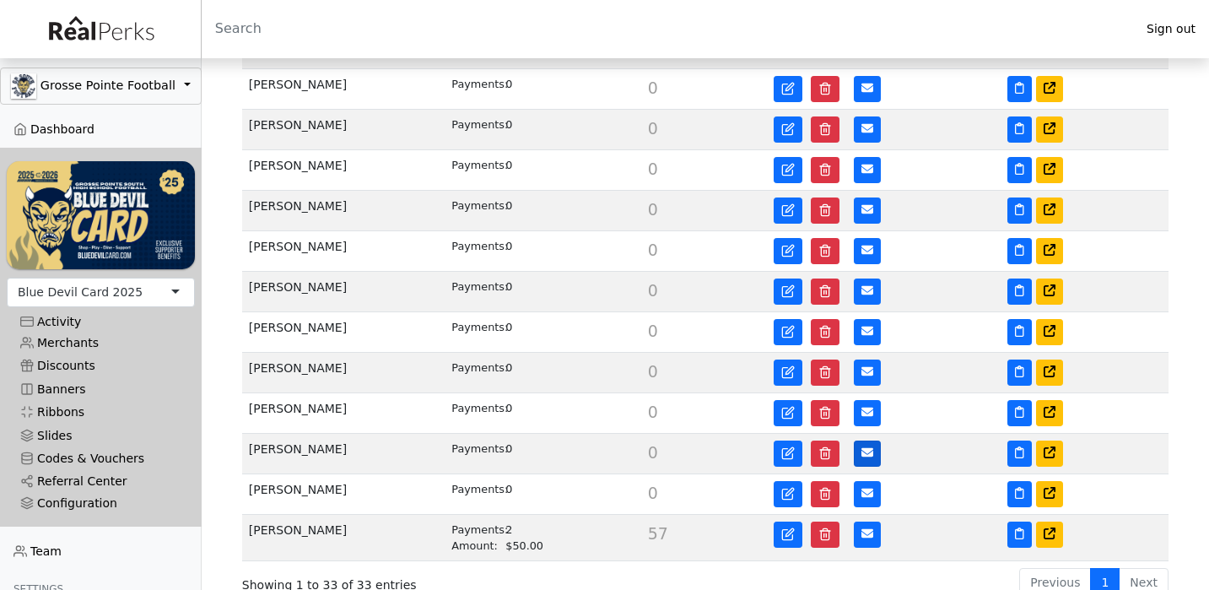
click at [873, 446] on icon at bounding box center [867, 452] width 12 height 12
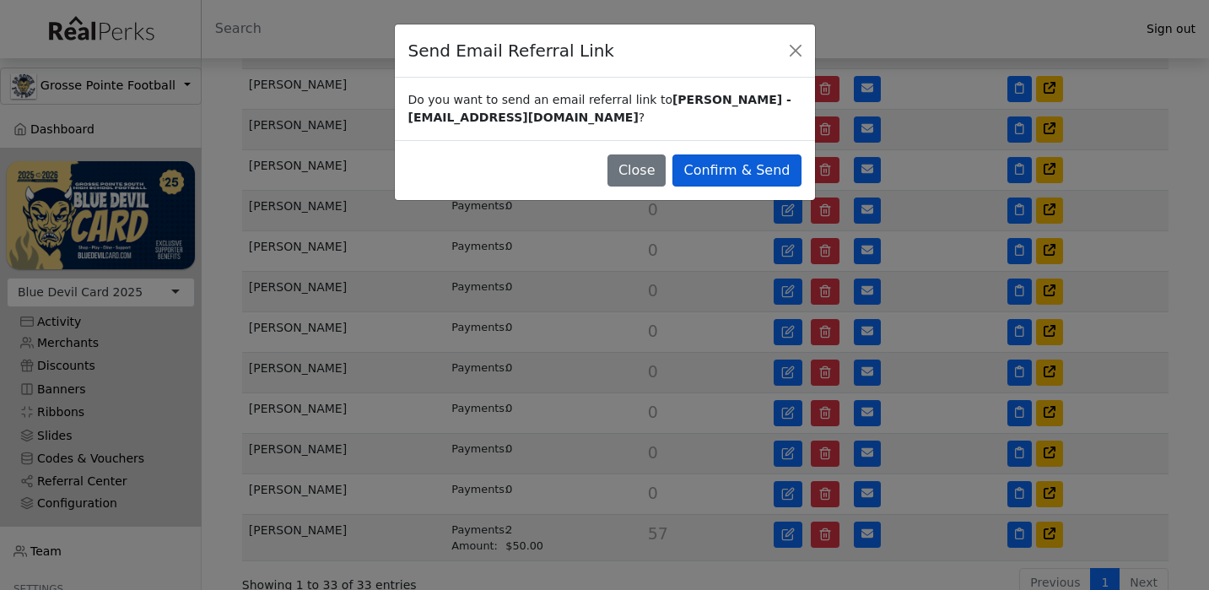
click at [777, 178] on button "Confirm & Send" at bounding box center [736, 170] width 128 height 32
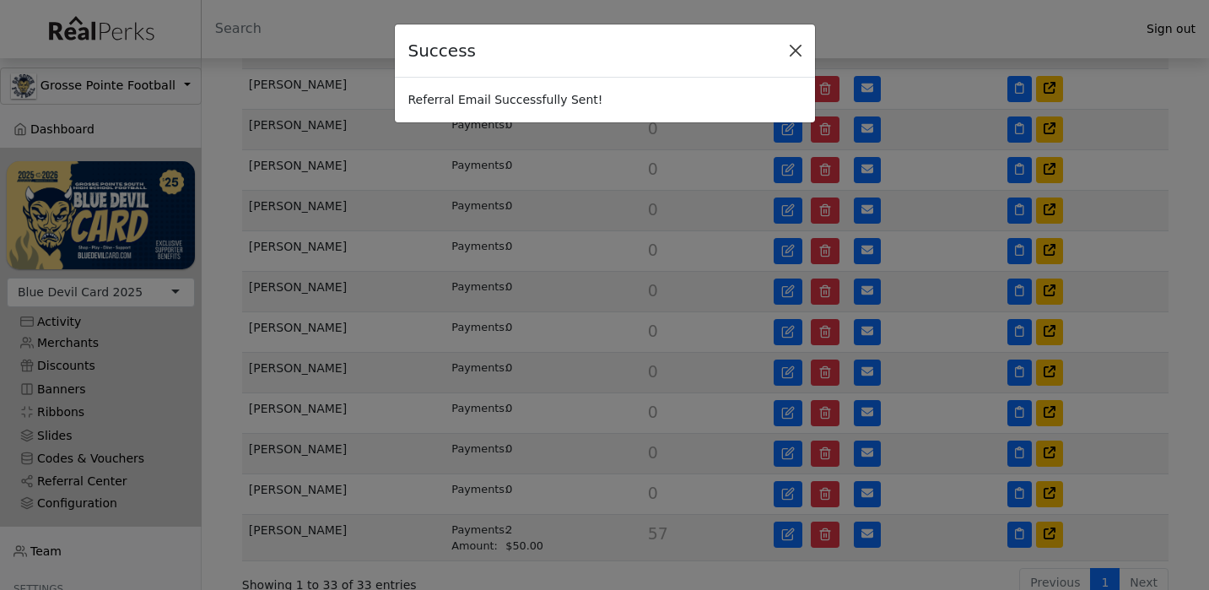
click at [802, 48] on button "Close" at bounding box center [795, 50] width 25 height 25
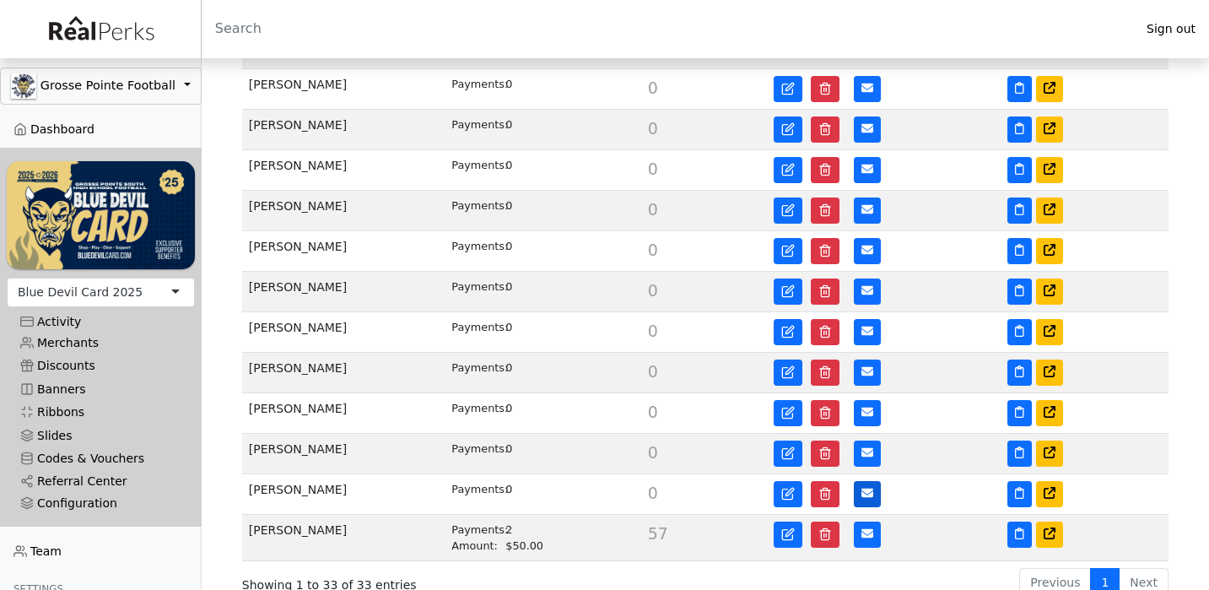
click at [865, 487] on icon at bounding box center [867, 493] width 12 height 12
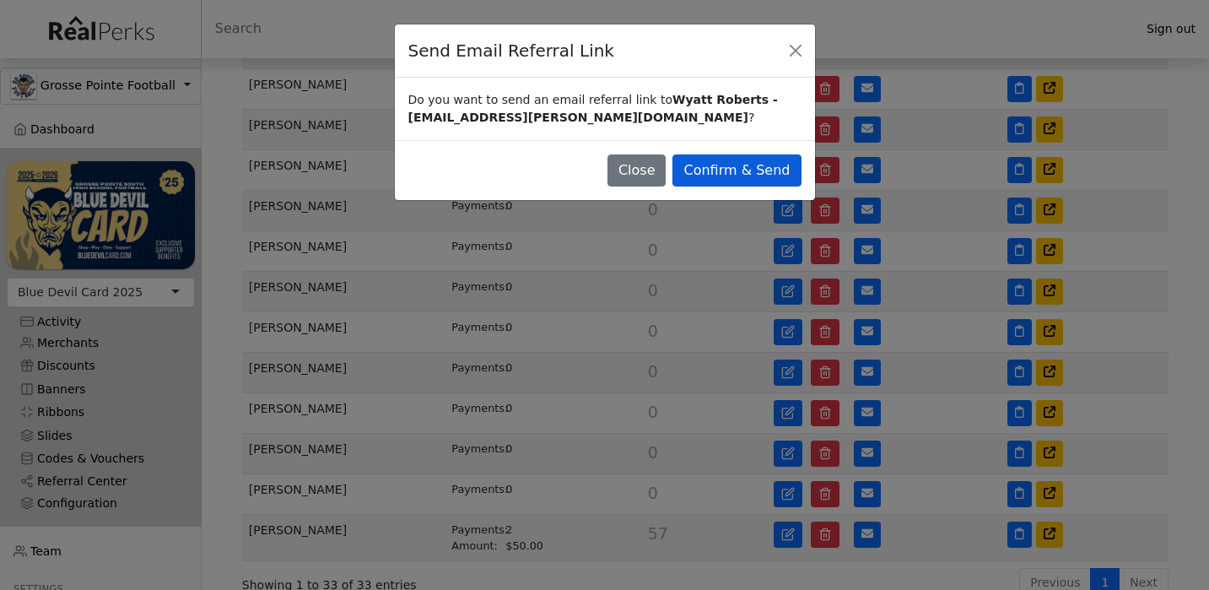
click at [772, 170] on button "Confirm & Send" at bounding box center [736, 170] width 128 height 32
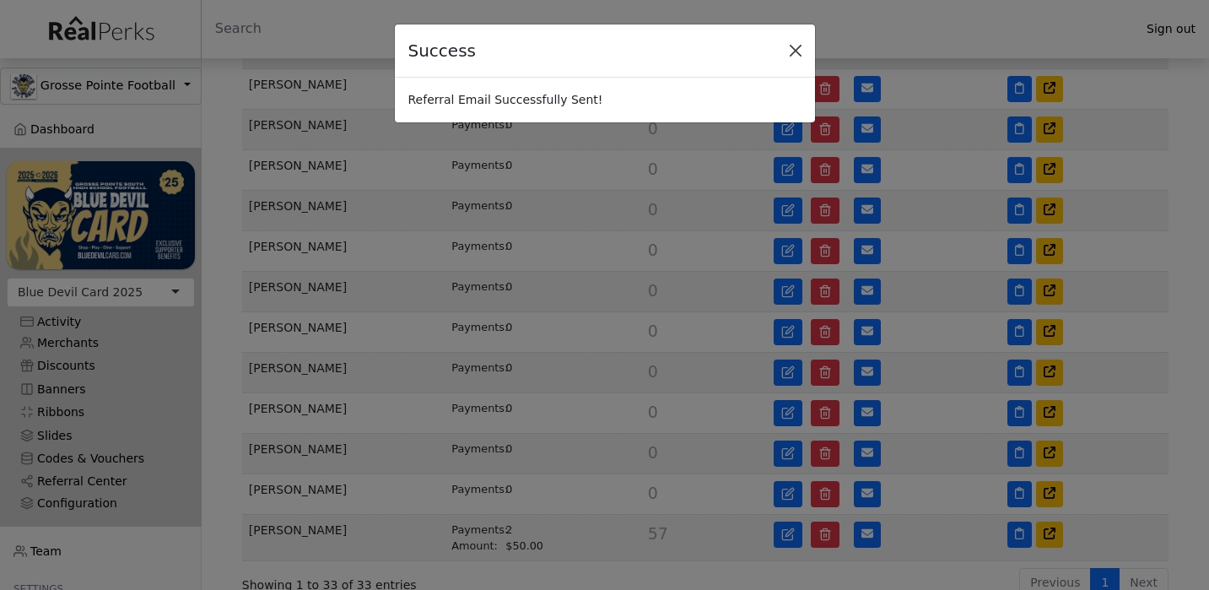
click at [797, 46] on button "Close" at bounding box center [795, 50] width 25 height 25
